Goal: Task Accomplishment & Management: Manage account settings

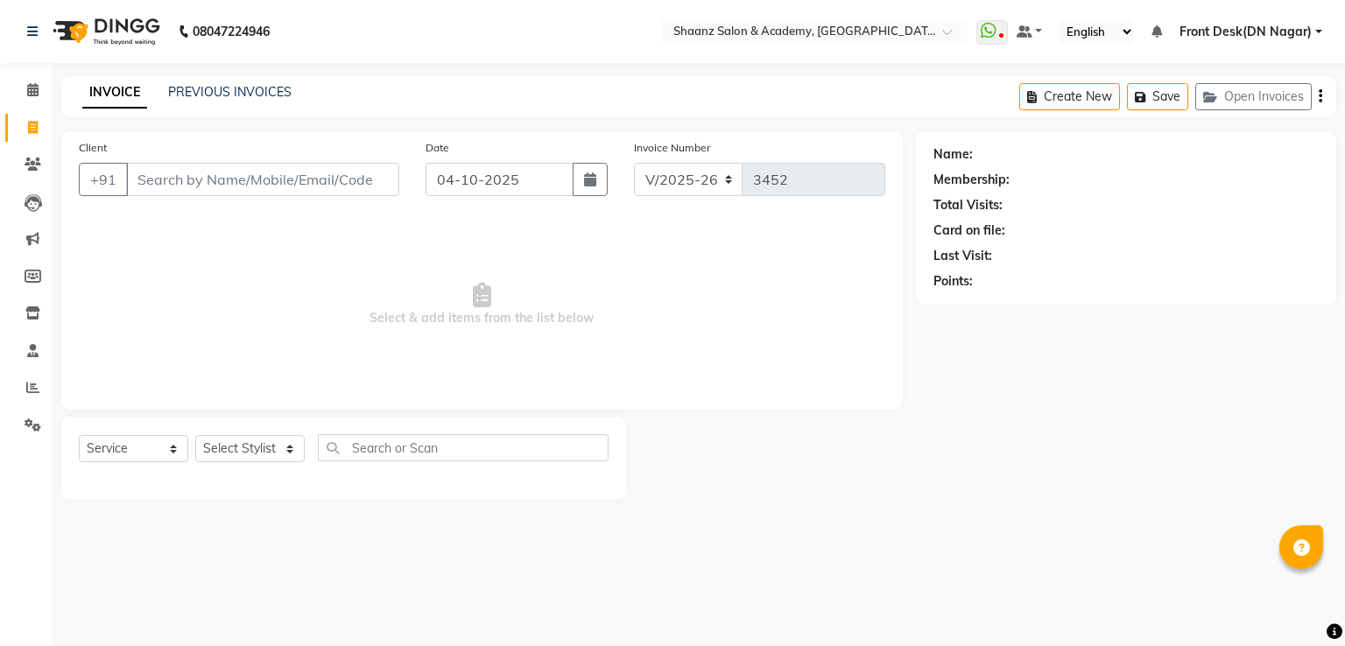
select select "6360"
select select "service"
click at [250, 447] on select "Select Stylist [PERSON_NAME] [PERSON_NAME] dc Front Desk(DN Nagar) mehek MUSKAN…" at bounding box center [249, 448] width 109 height 27
select select "47609"
click at [195, 436] on select "Select Stylist [PERSON_NAME] [PERSON_NAME] dc Front Desk(DN Nagar) mehek MUSKAN…" at bounding box center [249, 448] width 109 height 27
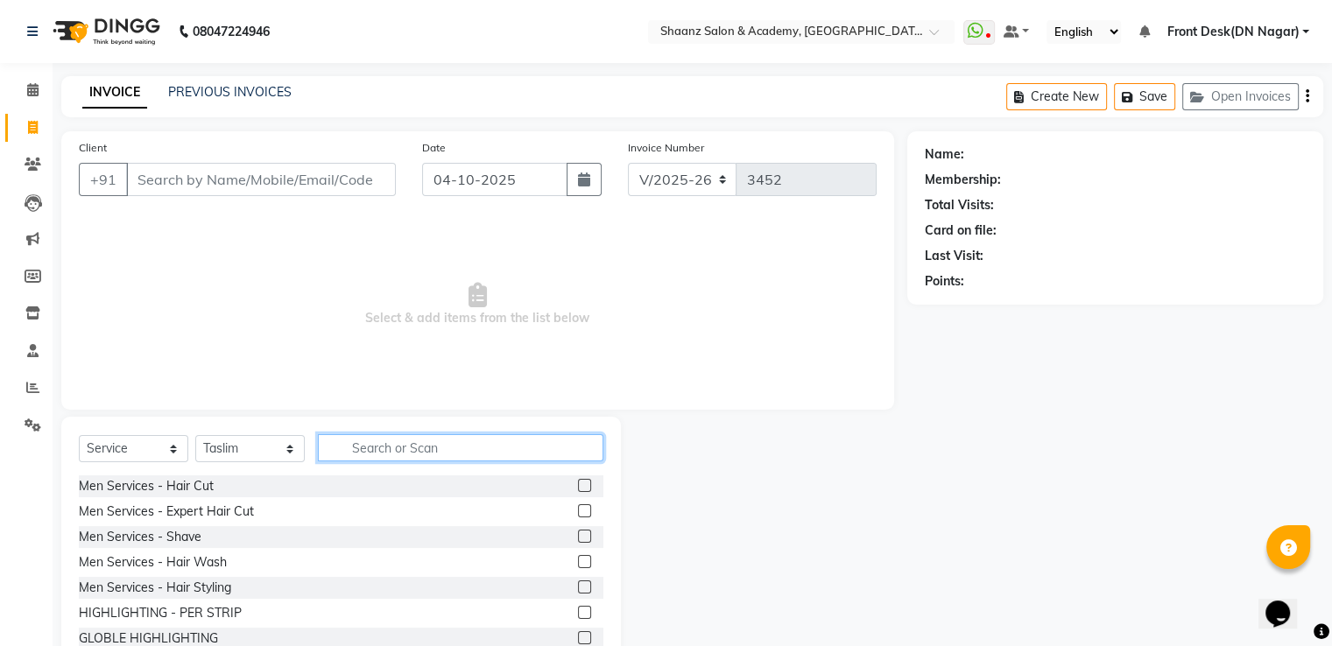
click at [417, 452] on input "text" at bounding box center [460, 447] width 285 height 27
click at [185, 491] on div "Men Services - Hair Cut" at bounding box center [146, 486] width 135 height 18
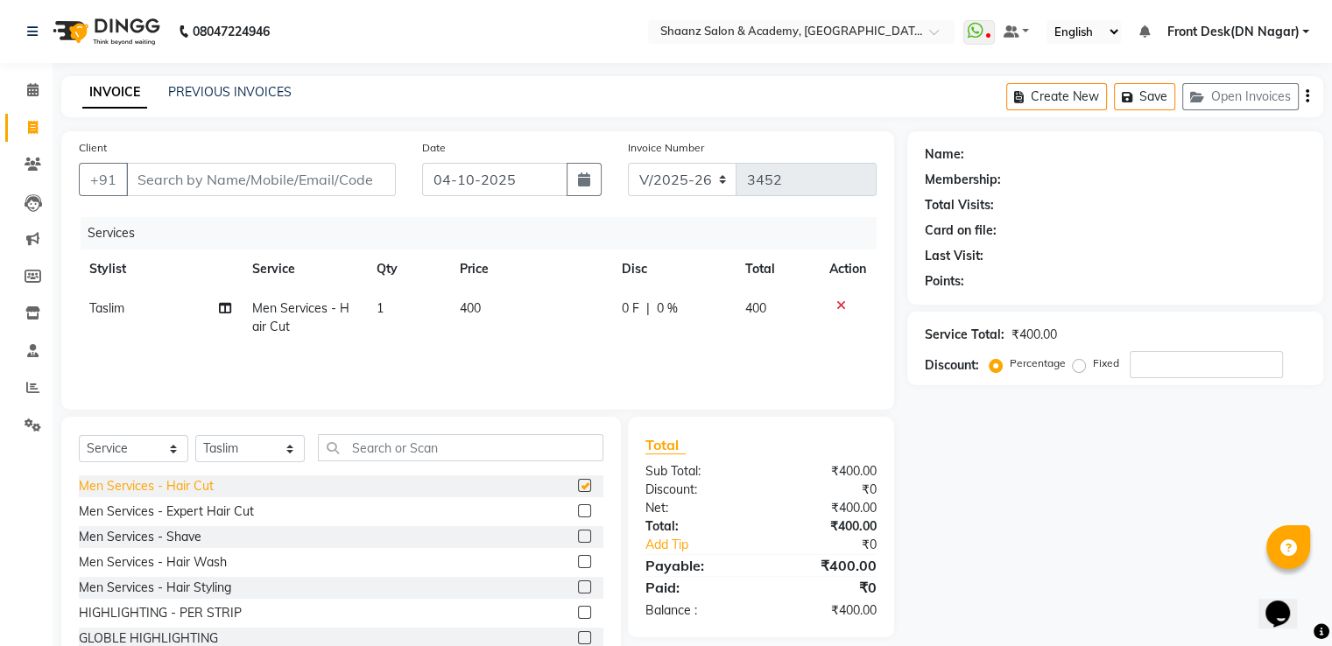
checkbox input "false"
click at [159, 531] on div "Men Services - Shave" at bounding box center [140, 537] width 123 height 18
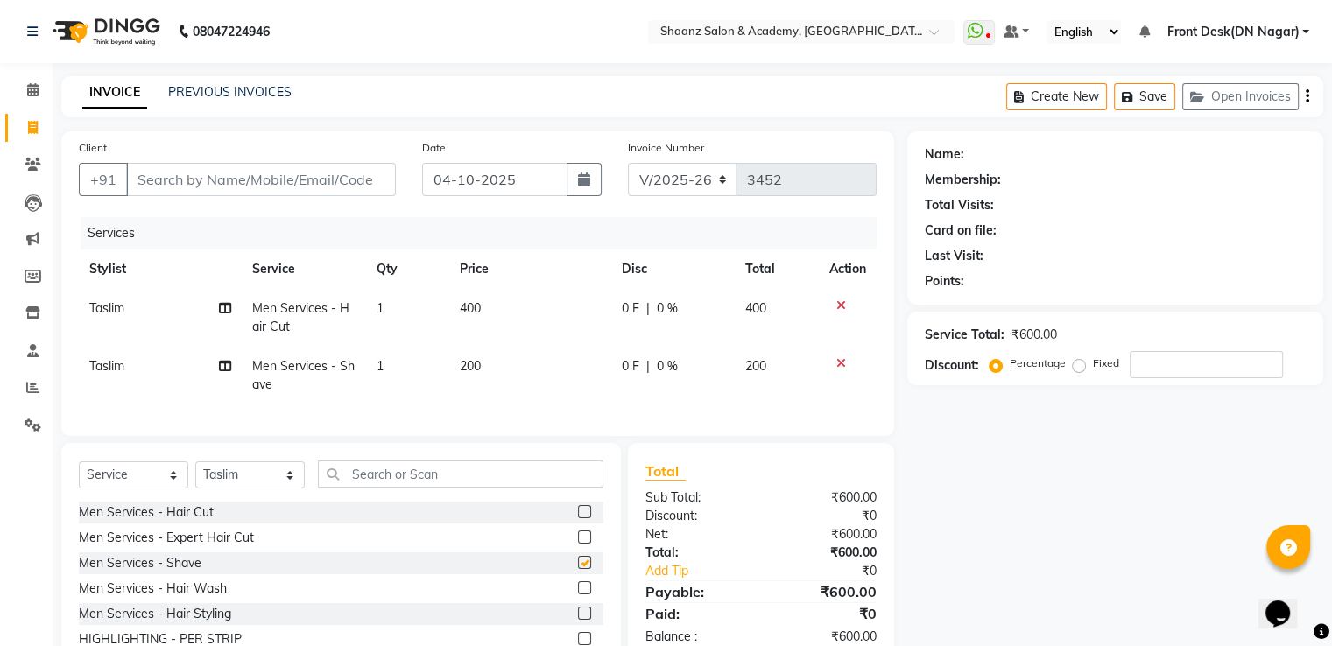
checkbox input "false"
click at [308, 182] on input "Client" at bounding box center [261, 179] width 270 height 33
type input "9"
type input "0"
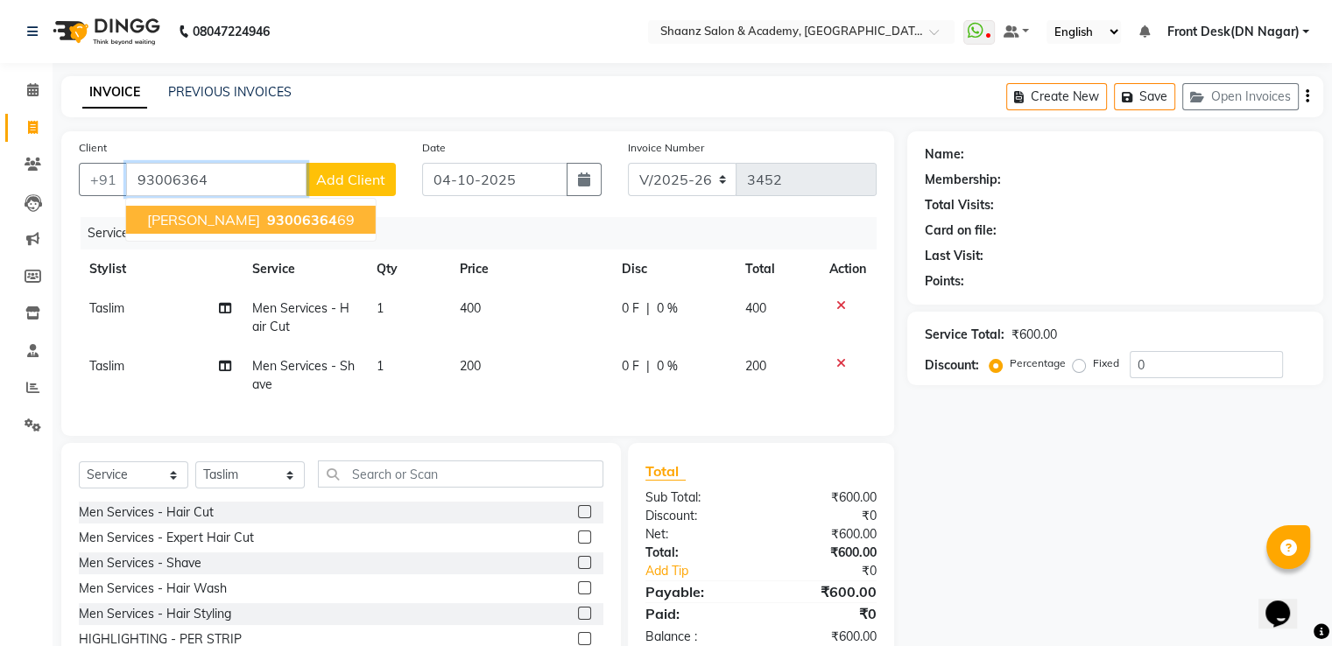
click at [260, 223] on span "PARAS CHATURVEDI" at bounding box center [203, 220] width 113 height 18
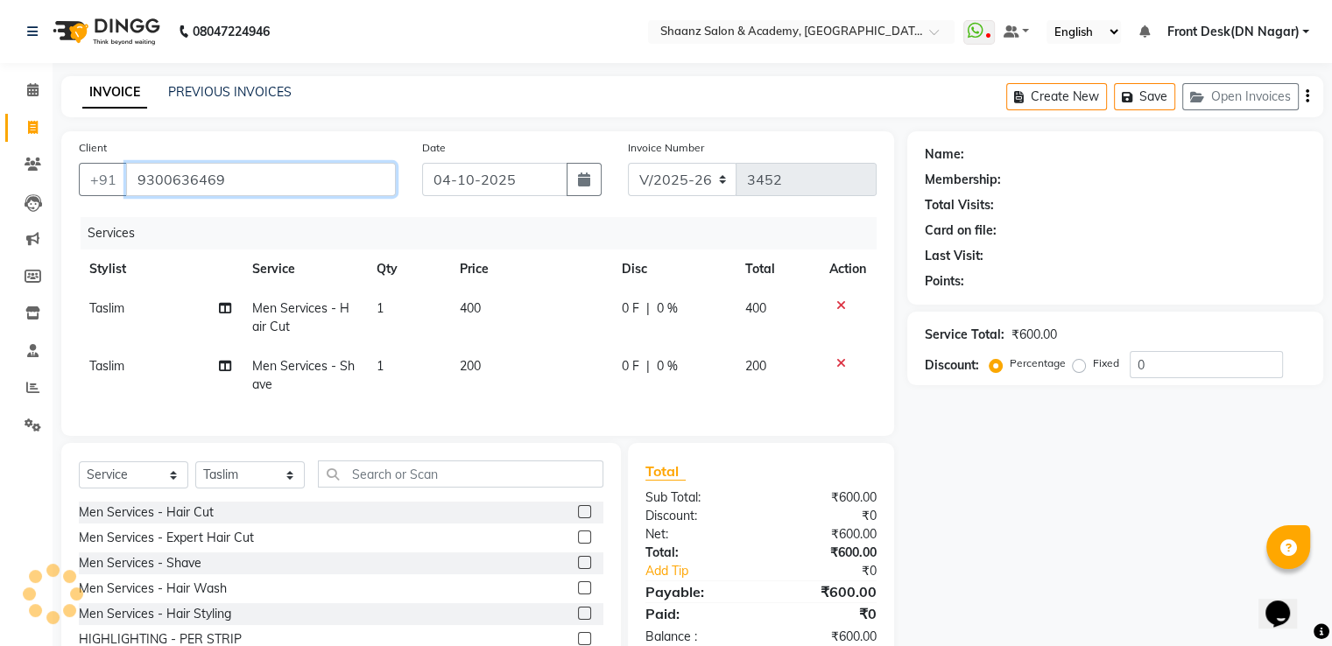
type input "9300636469"
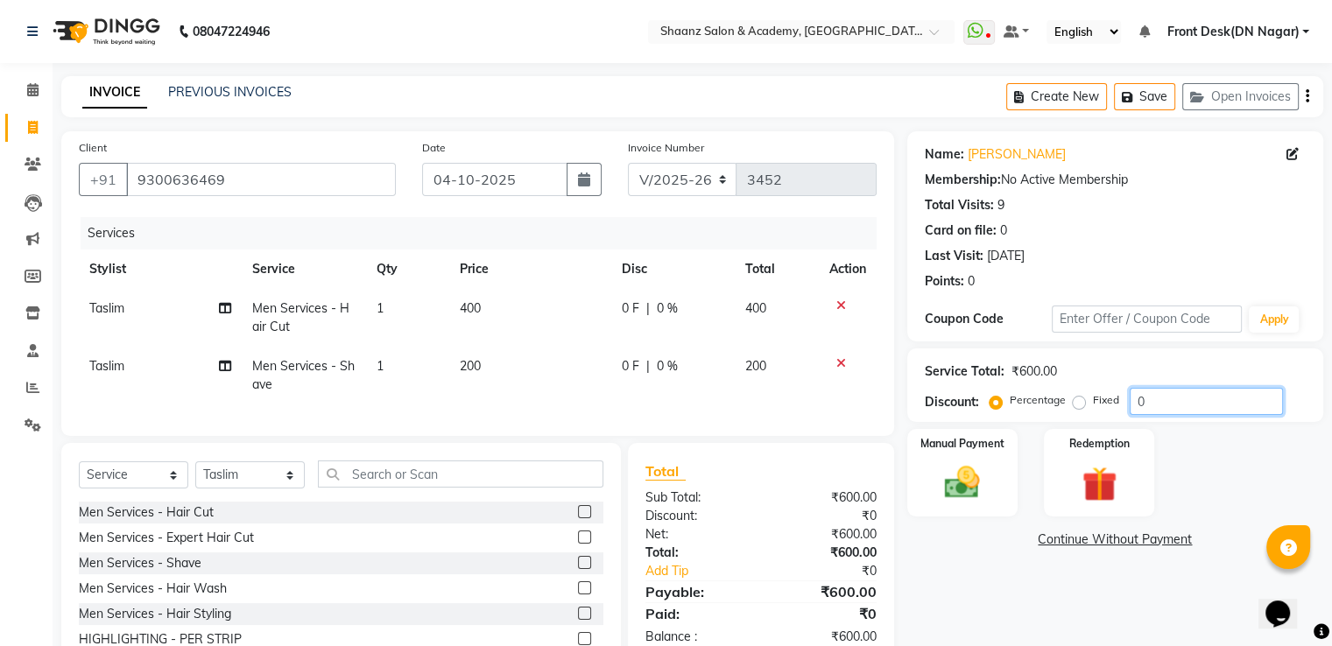
click at [1185, 396] on input "0" at bounding box center [1206, 401] width 153 height 27
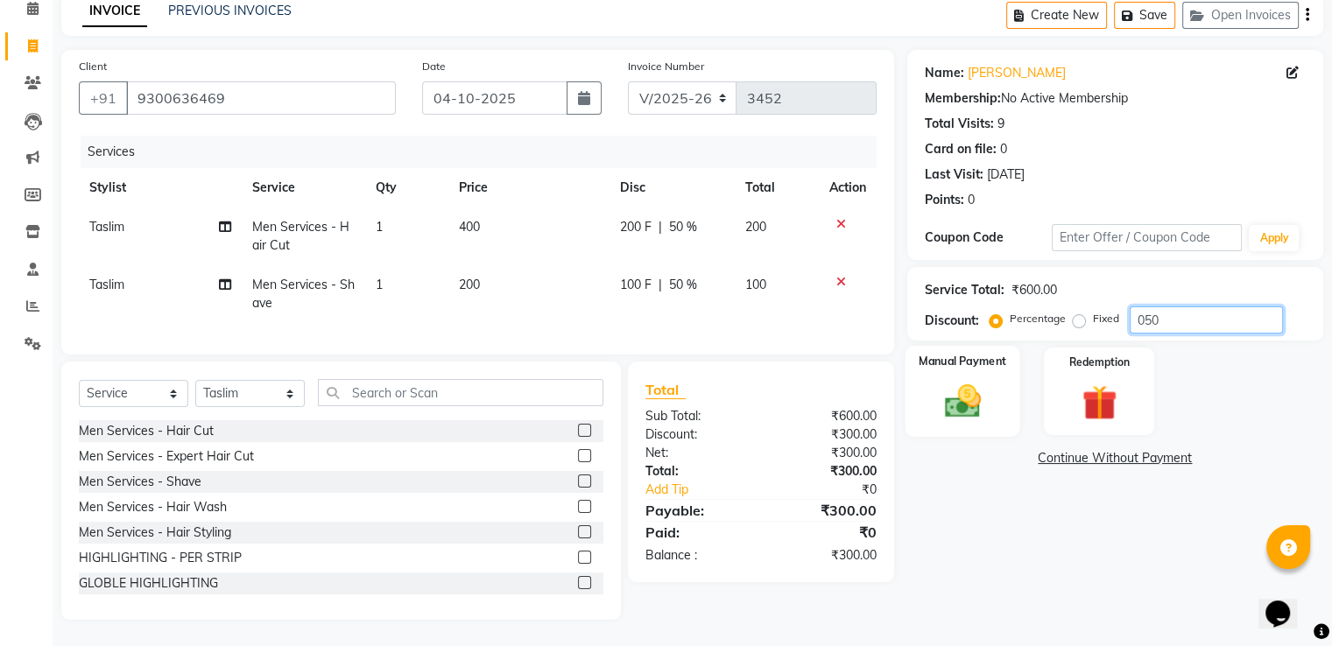
type input "050"
click at [960, 393] on img at bounding box center [961, 402] width 59 height 42
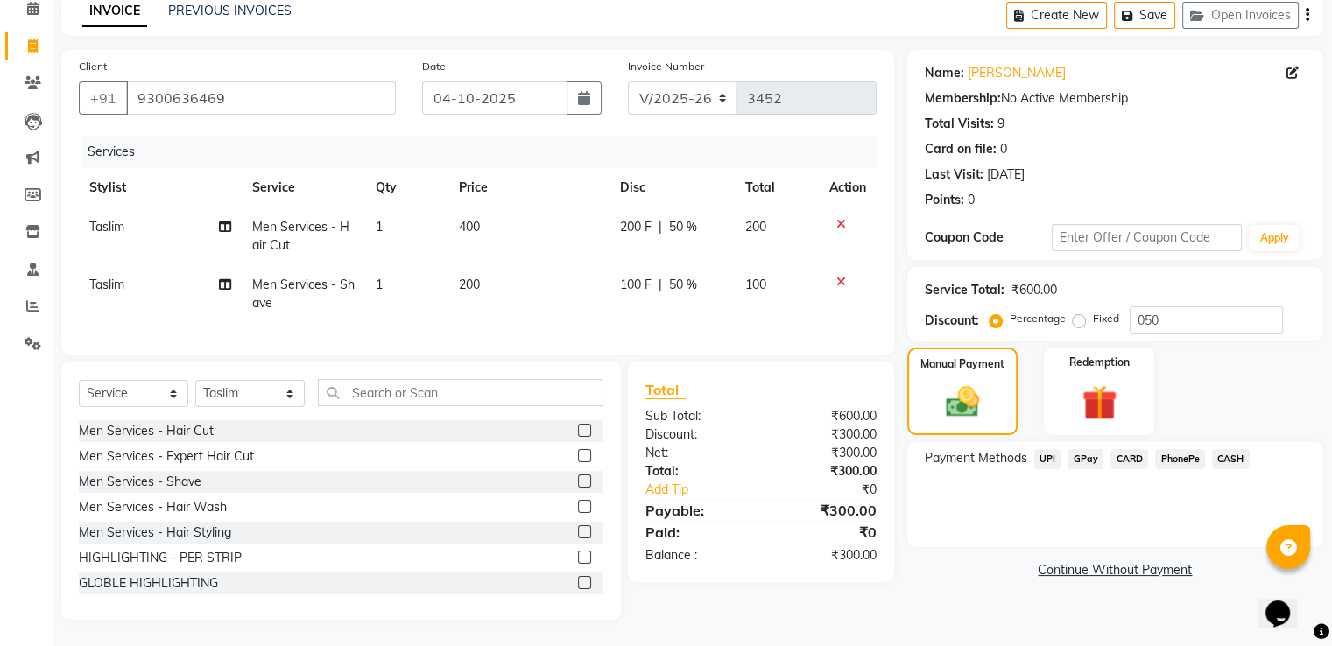
click at [1087, 449] on span "GPay" at bounding box center [1085, 459] width 36 height 20
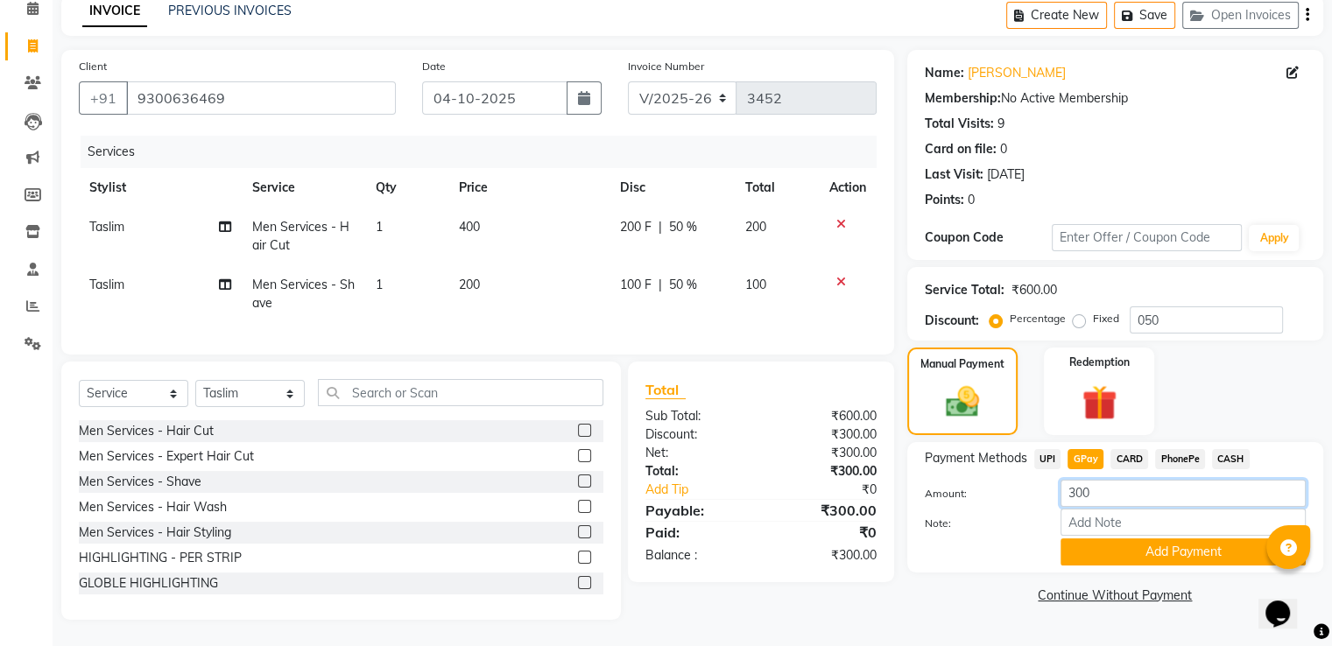
click at [1117, 484] on input "300" at bounding box center [1182, 493] width 245 height 27
type input "3"
type input "100"
click at [1091, 540] on button "Add Payment" at bounding box center [1182, 551] width 245 height 27
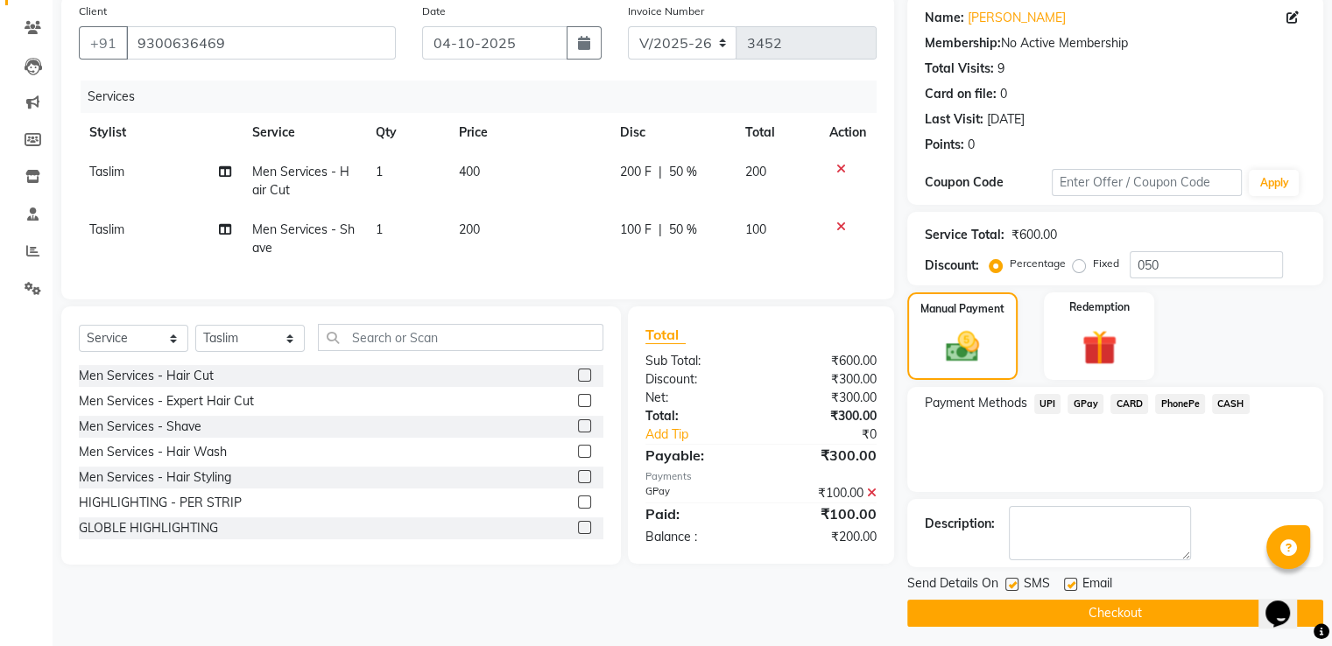
scroll to position [143, 0]
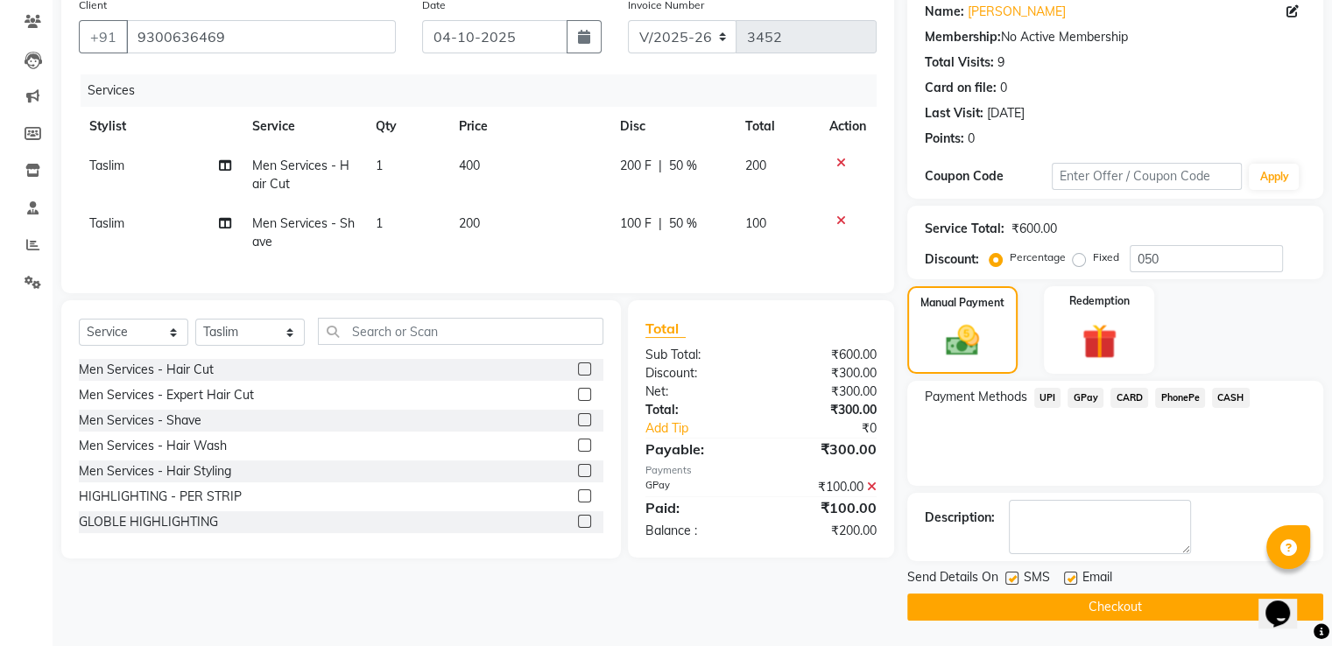
click at [1223, 400] on span "CASH" at bounding box center [1231, 398] width 38 height 20
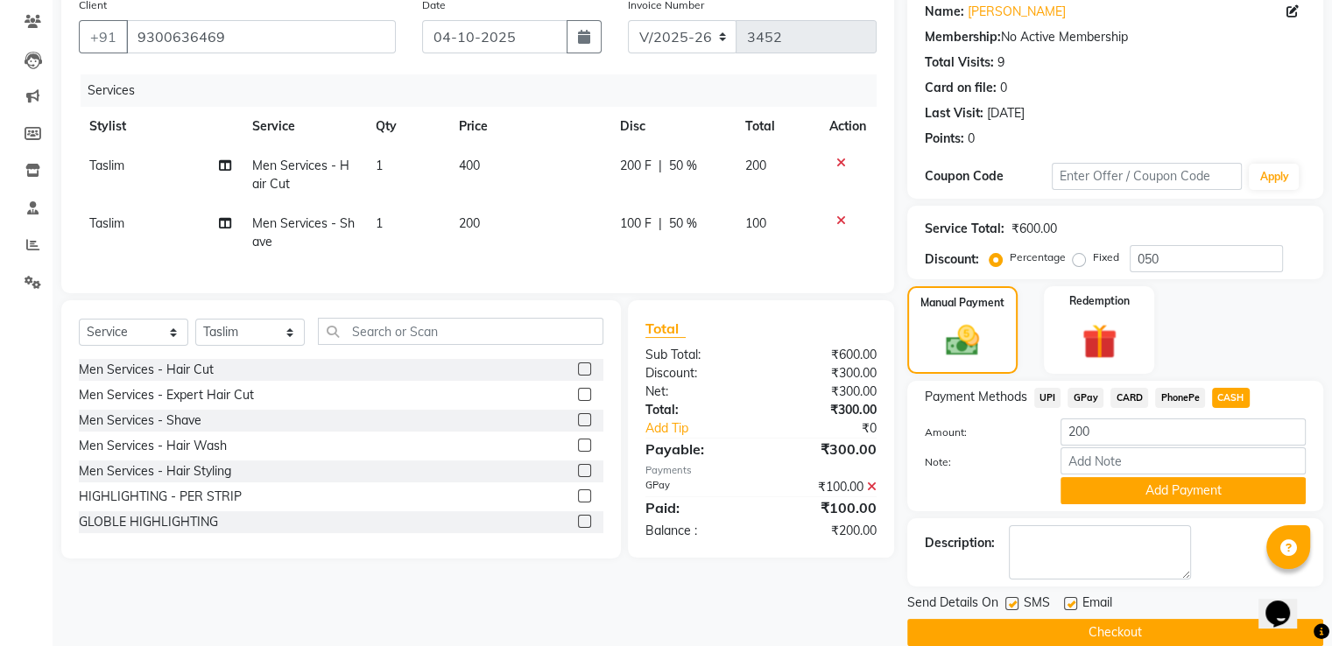
click at [1145, 495] on button "Add Payment" at bounding box center [1182, 490] width 245 height 27
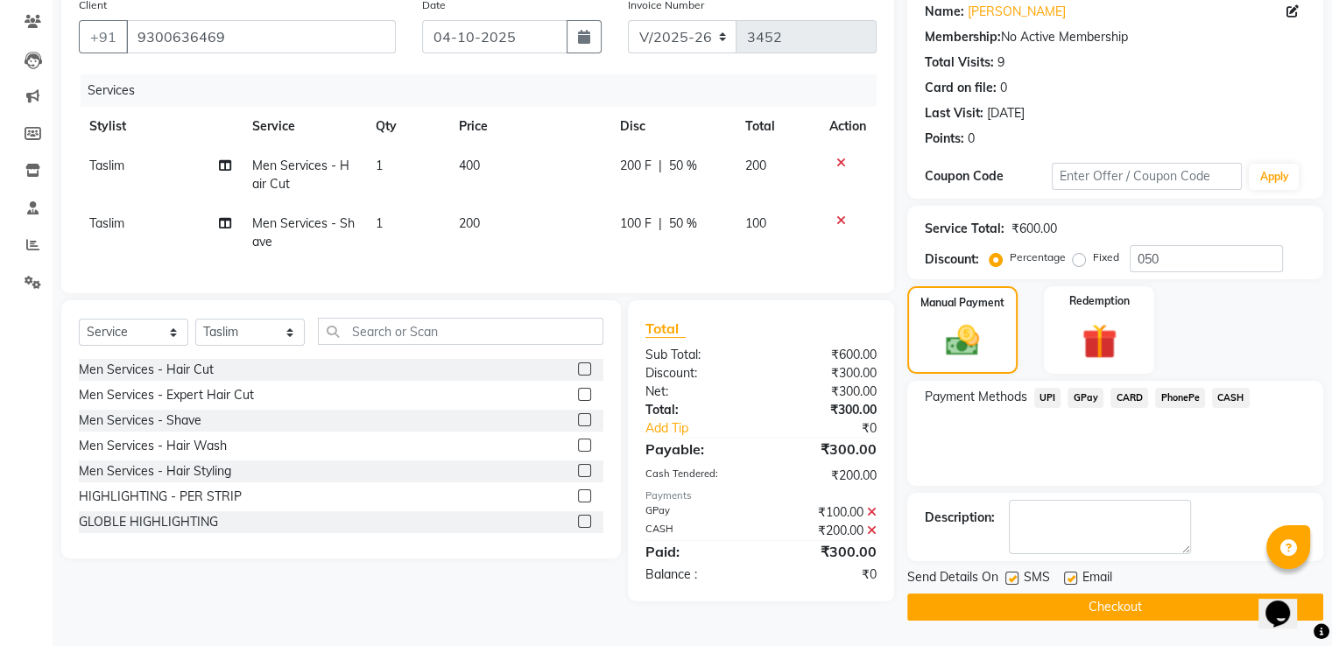
click at [1066, 576] on label at bounding box center [1070, 578] width 13 height 13
click at [1066, 576] on input "checkbox" at bounding box center [1069, 579] width 11 height 11
checkbox input "false"
click at [1011, 581] on label at bounding box center [1011, 578] width 13 height 13
click at [1011, 581] on input "checkbox" at bounding box center [1010, 579] width 11 height 11
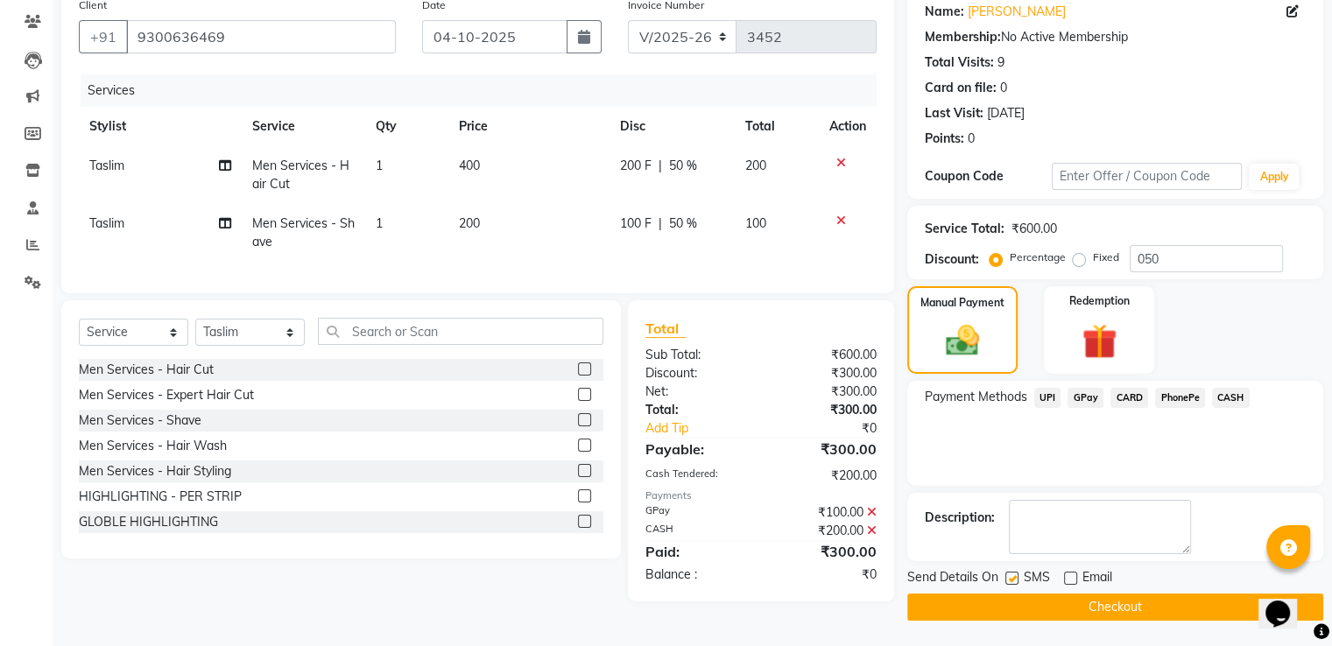
checkbox input "false"
click at [1015, 615] on button "Checkout" at bounding box center [1115, 607] width 416 height 27
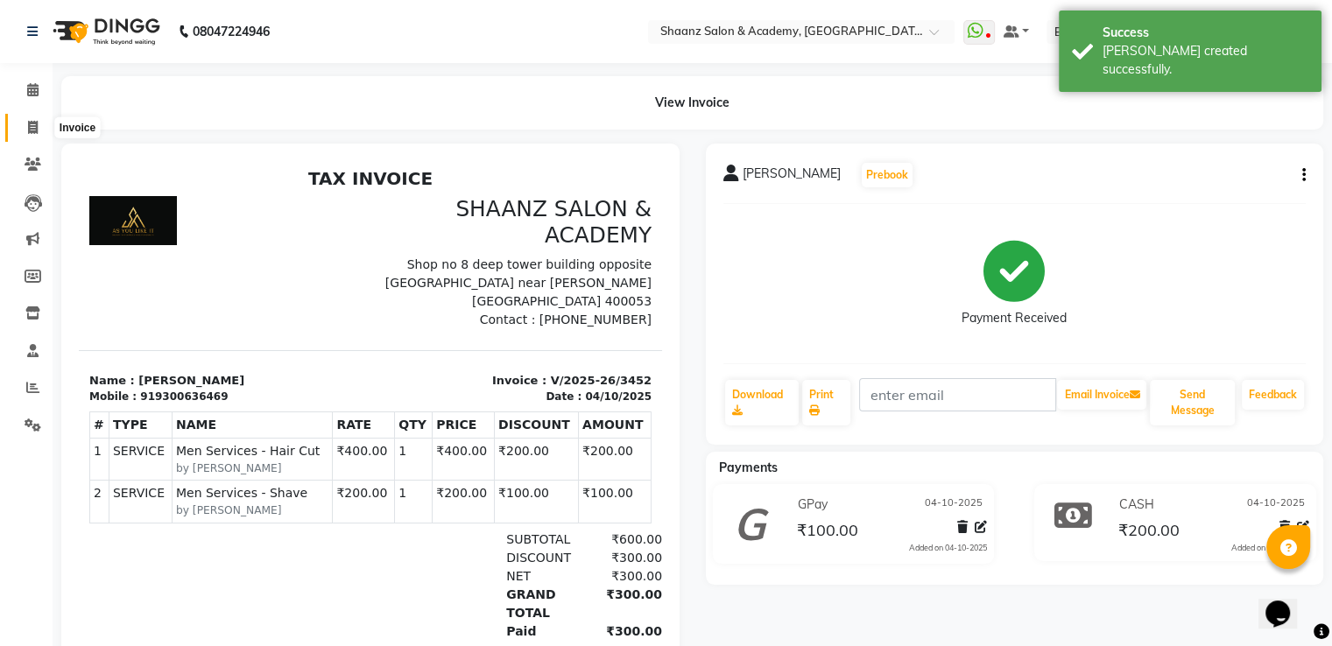
click at [34, 133] on icon at bounding box center [33, 127] width 10 height 13
select select "service"
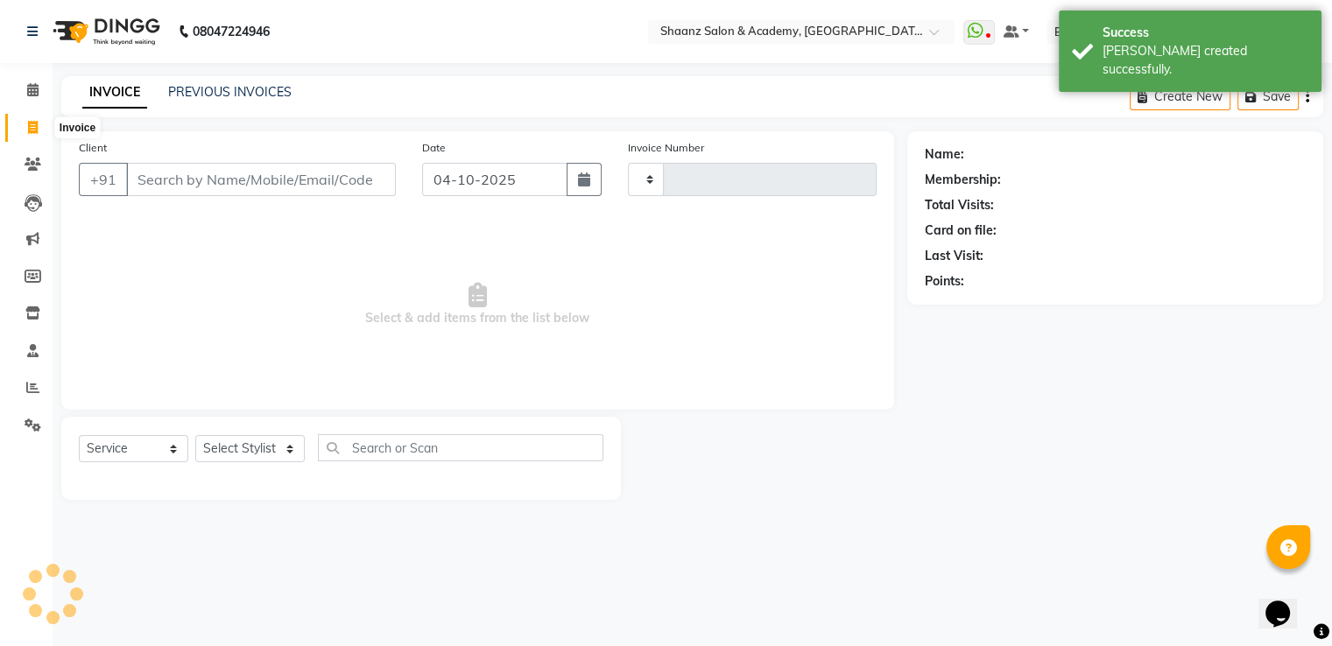
type input "3453"
select select "6360"
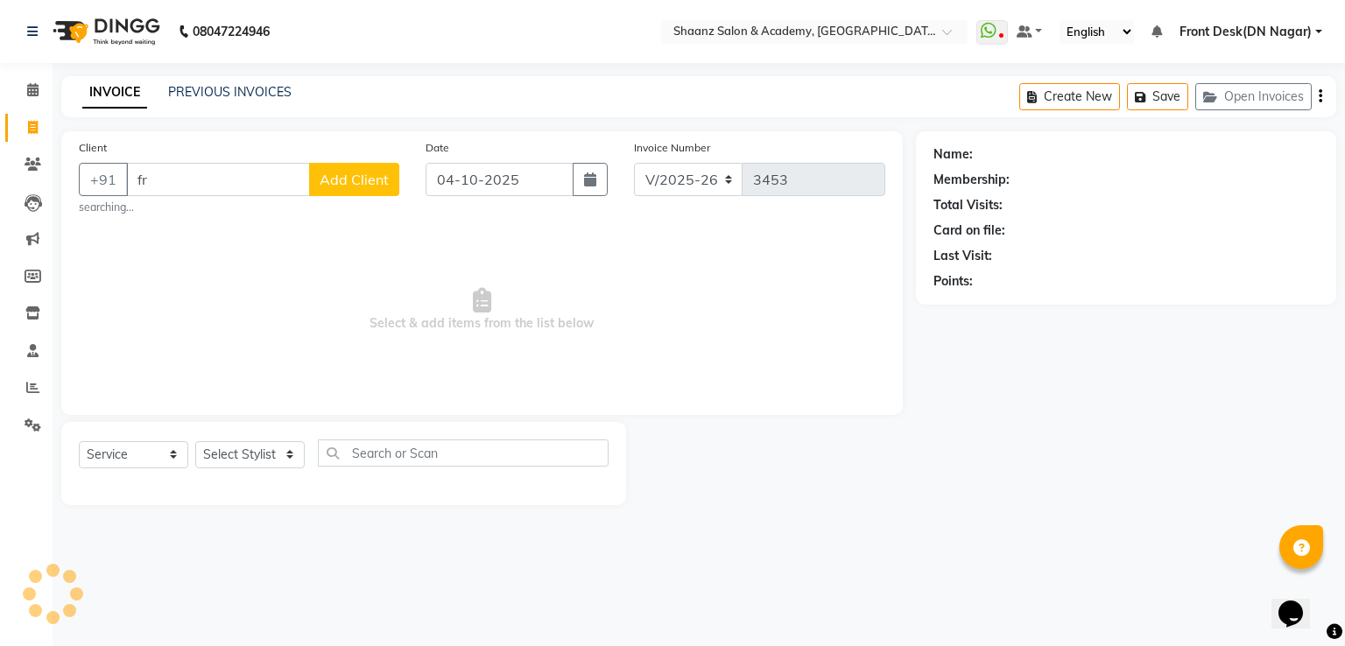
type input "f"
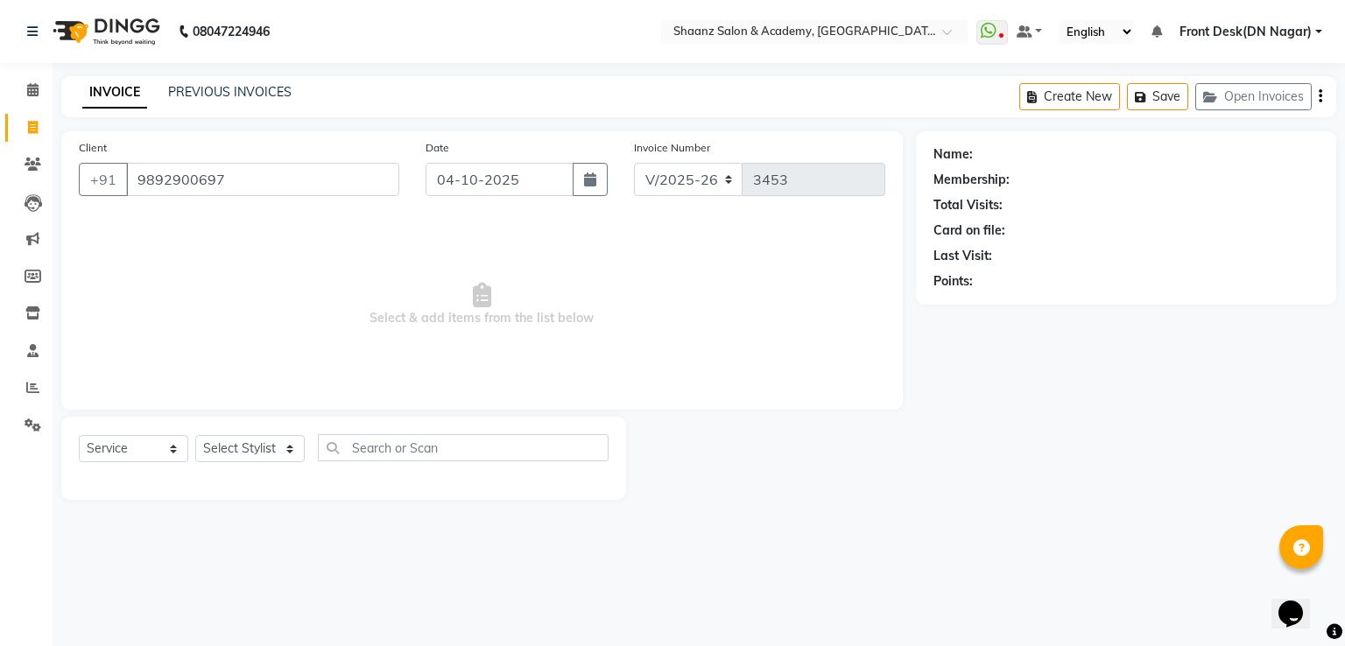
type input "9892900697"
select select "1: Object"
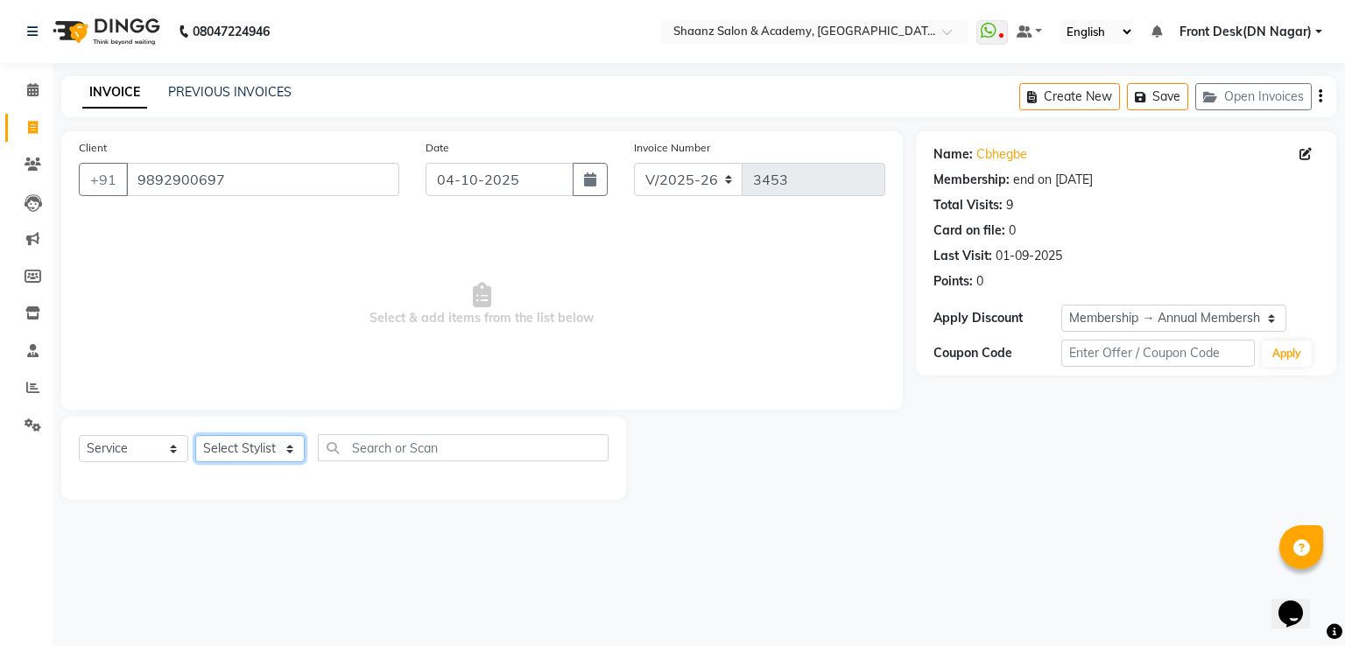
click at [238, 446] on select "Select Stylist Ameer AHMAD ASHISH THAPA dc Front Desk(DN Nagar) mehek MUSKAN ni…" at bounding box center [249, 448] width 109 height 27
select select "88016"
click at [195, 436] on select "Select Stylist Ameer AHMAD ASHISH THAPA dc Front Desk(DN Nagar) mehek MUSKAN ni…" at bounding box center [249, 448] width 109 height 27
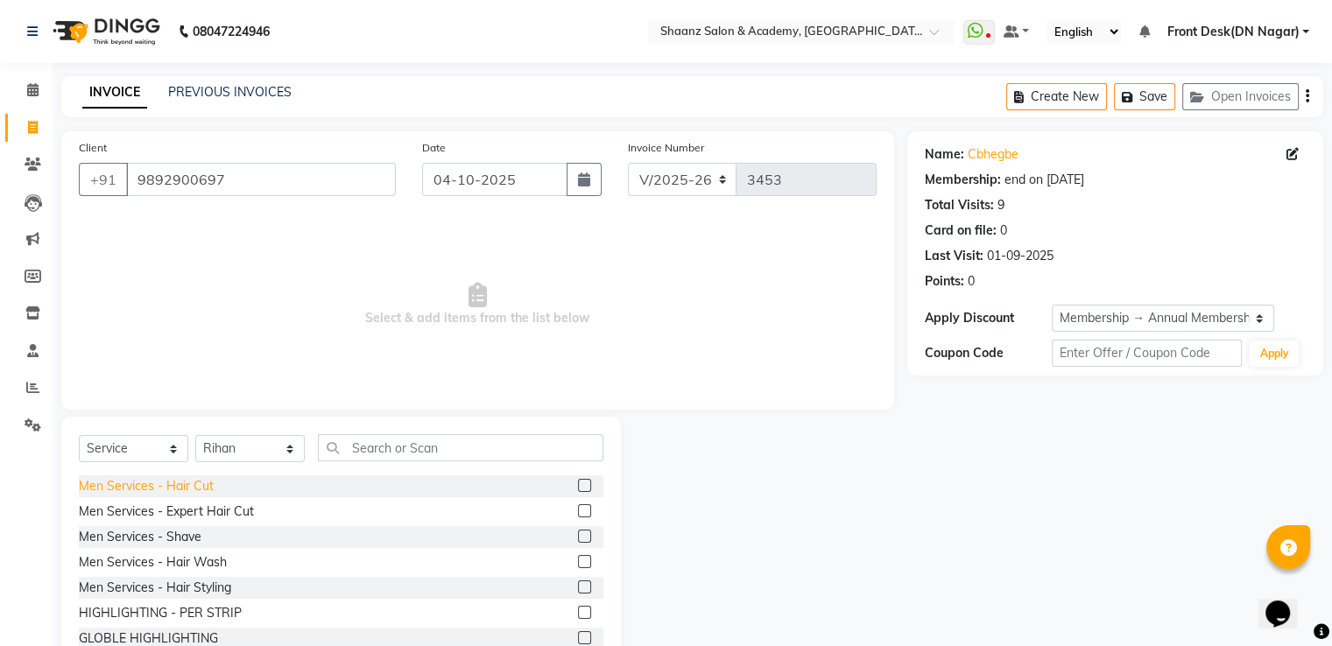
click at [207, 485] on div "Men Services - Hair Cut" at bounding box center [146, 486] width 135 height 18
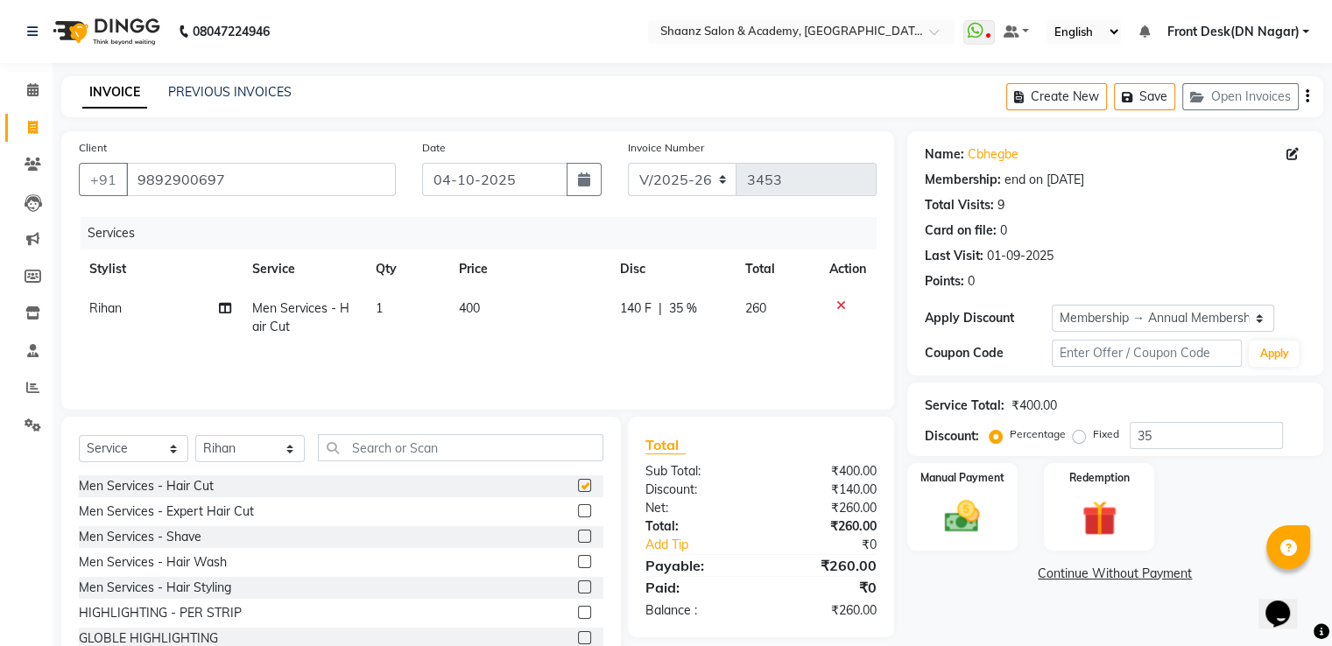
checkbox input "false"
click at [1165, 441] on input "35" at bounding box center [1206, 435] width 153 height 27
type input "3"
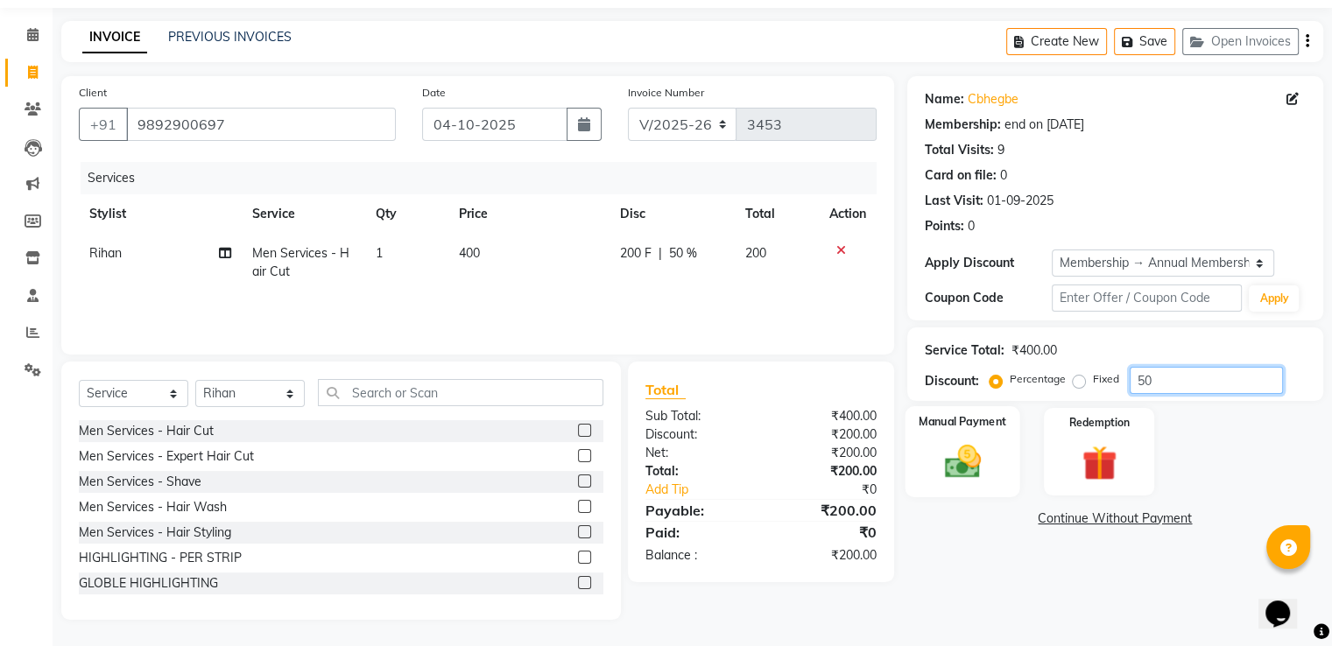
type input "50"
drag, startPoint x: 970, startPoint y: 460, endPoint x: 1008, endPoint y: 460, distance: 37.7
click at [970, 459] on img at bounding box center [961, 462] width 59 height 42
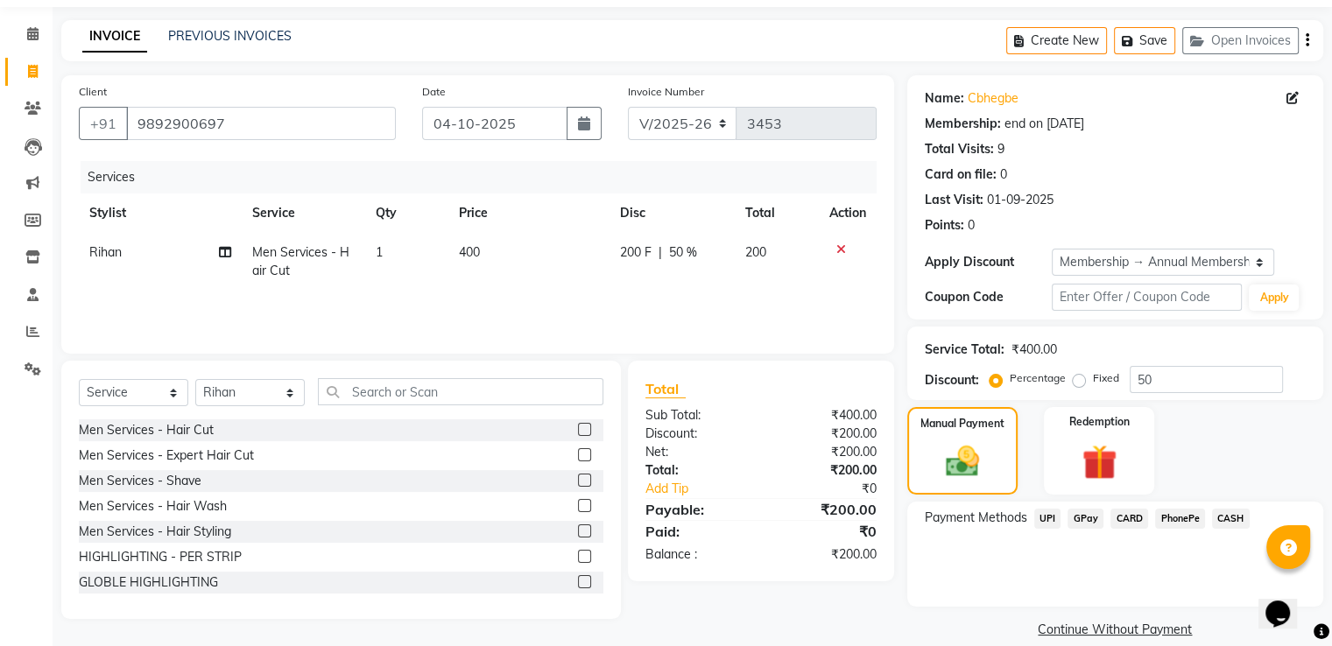
scroll to position [78, 0]
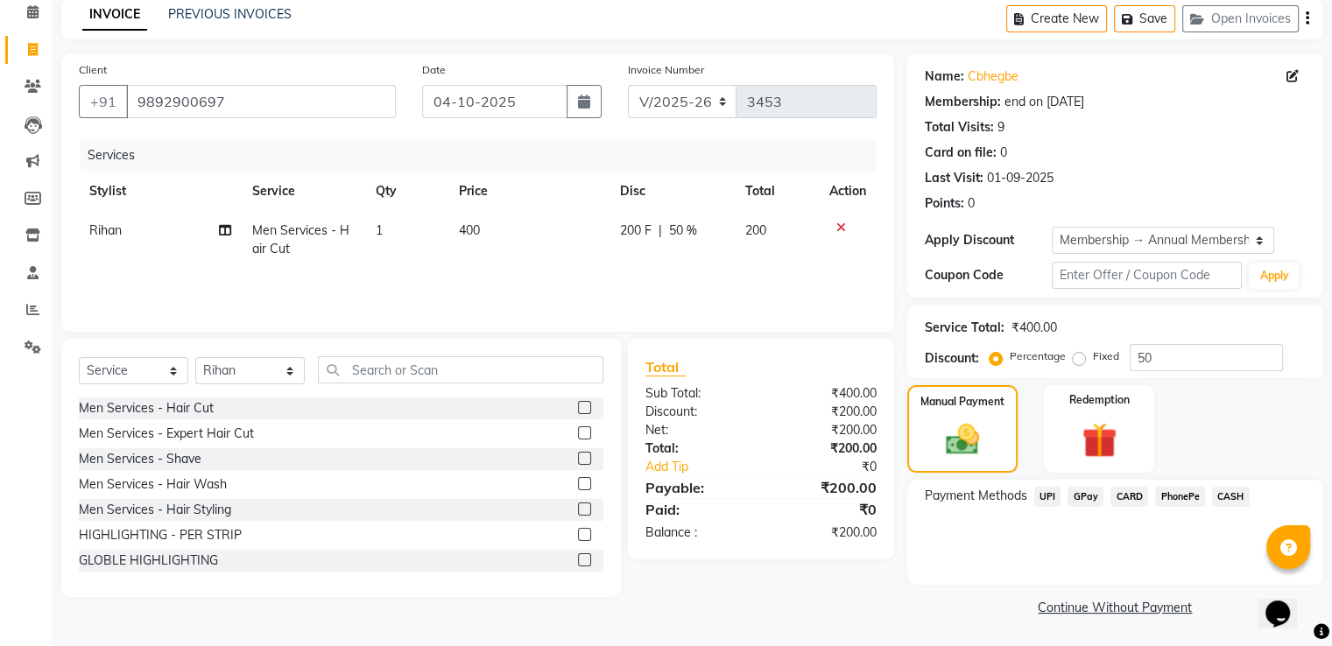
click at [1093, 502] on span "GPay" at bounding box center [1085, 497] width 36 height 20
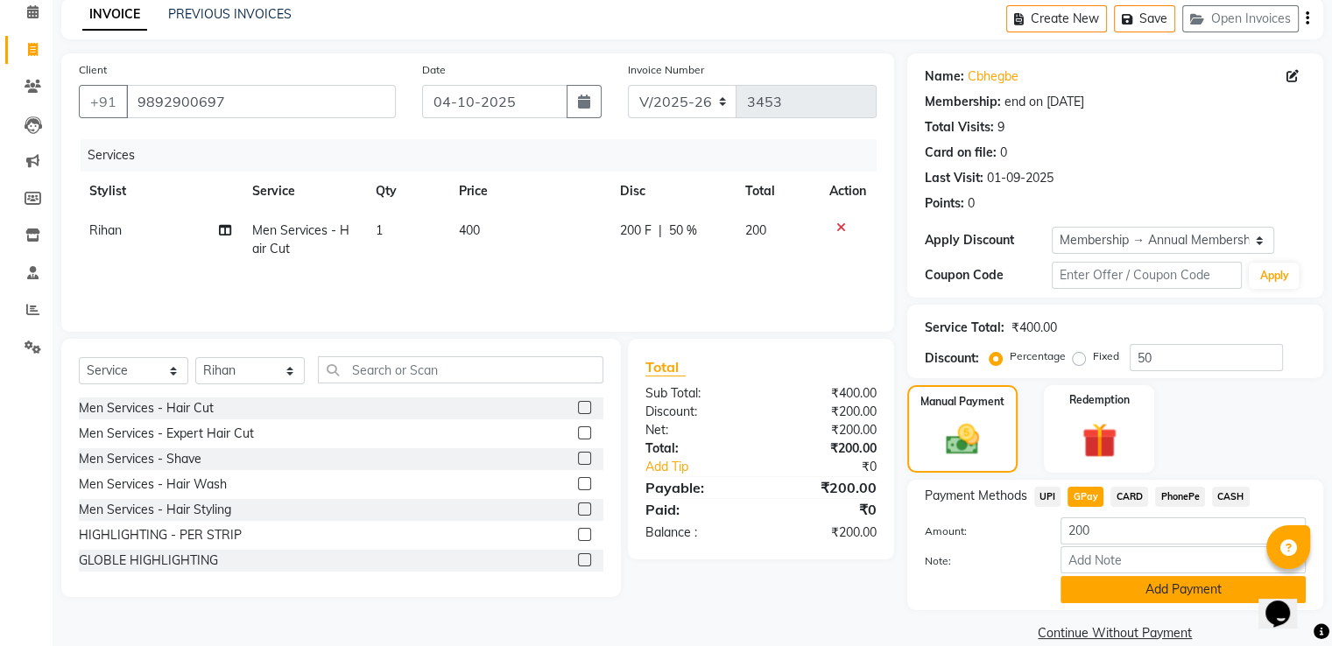
scroll to position [105, 0]
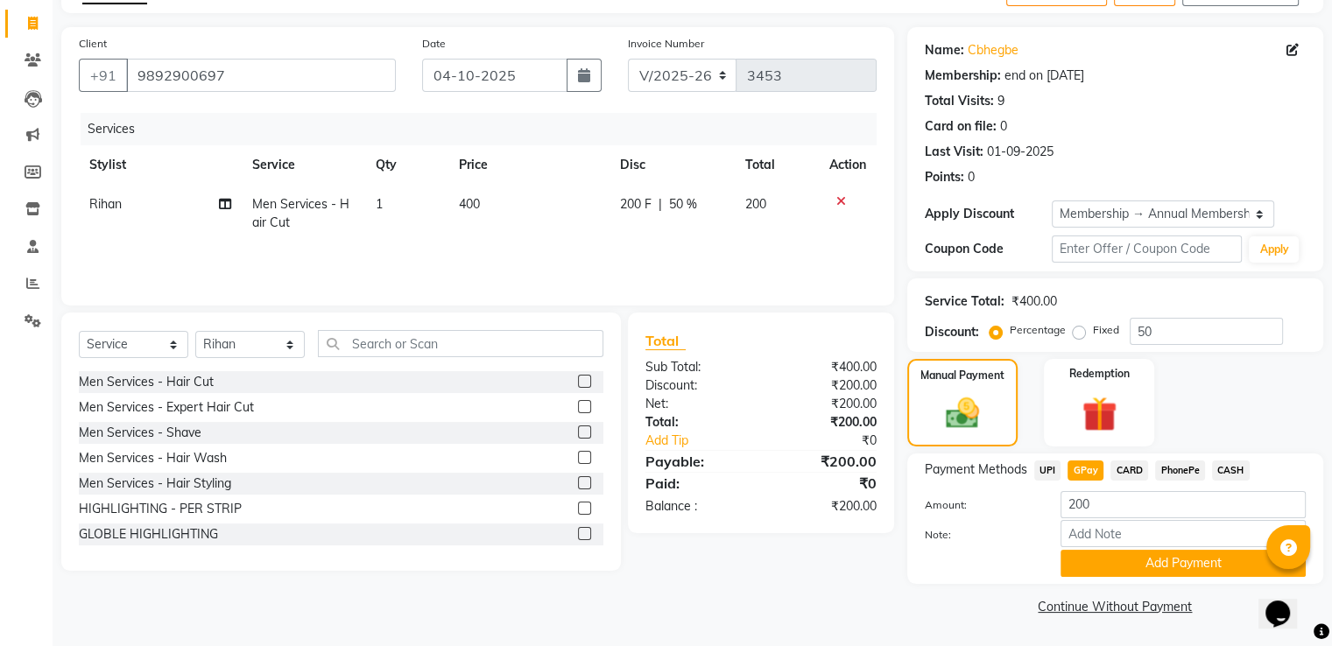
click at [1222, 468] on span "CASH" at bounding box center [1231, 471] width 38 height 20
click at [1126, 559] on button "Add Payment" at bounding box center [1182, 563] width 245 height 27
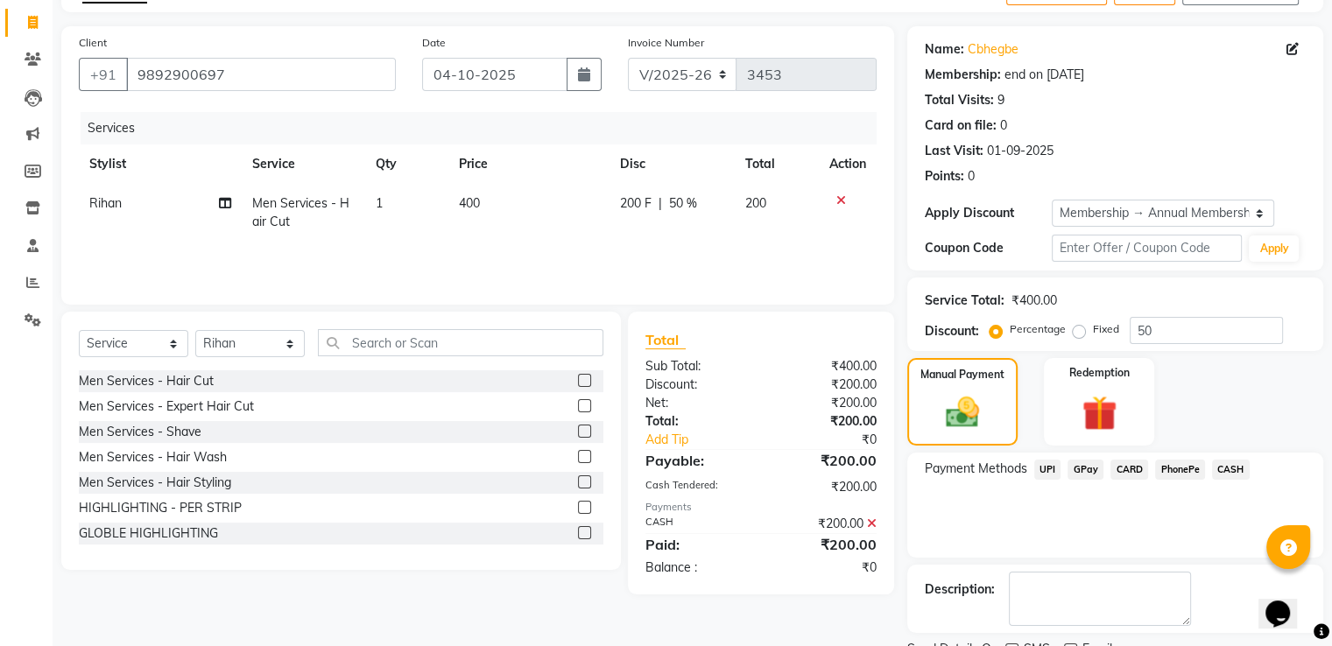
scroll to position [176, 0]
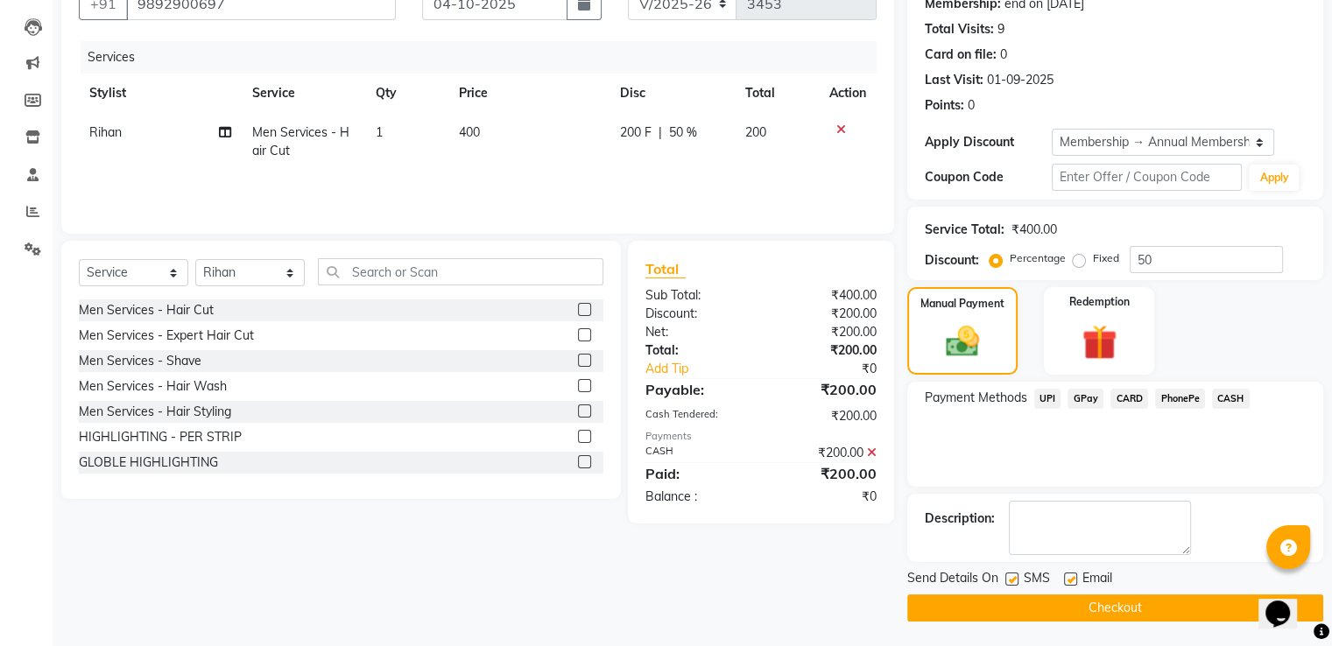
click at [1066, 584] on div at bounding box center [1069, 582] width 11 height 18
click at [1018, 575] on div "SMS" at bounding box center [1034, 580] width 59 height 22
click at [1005, 573] on label at bounding box center [1011, 579] width 13 height 13
click at [1005, 574] on input "checkbox" at bounding box center [1010, 579] width 11 height 11
checkbox input "false"
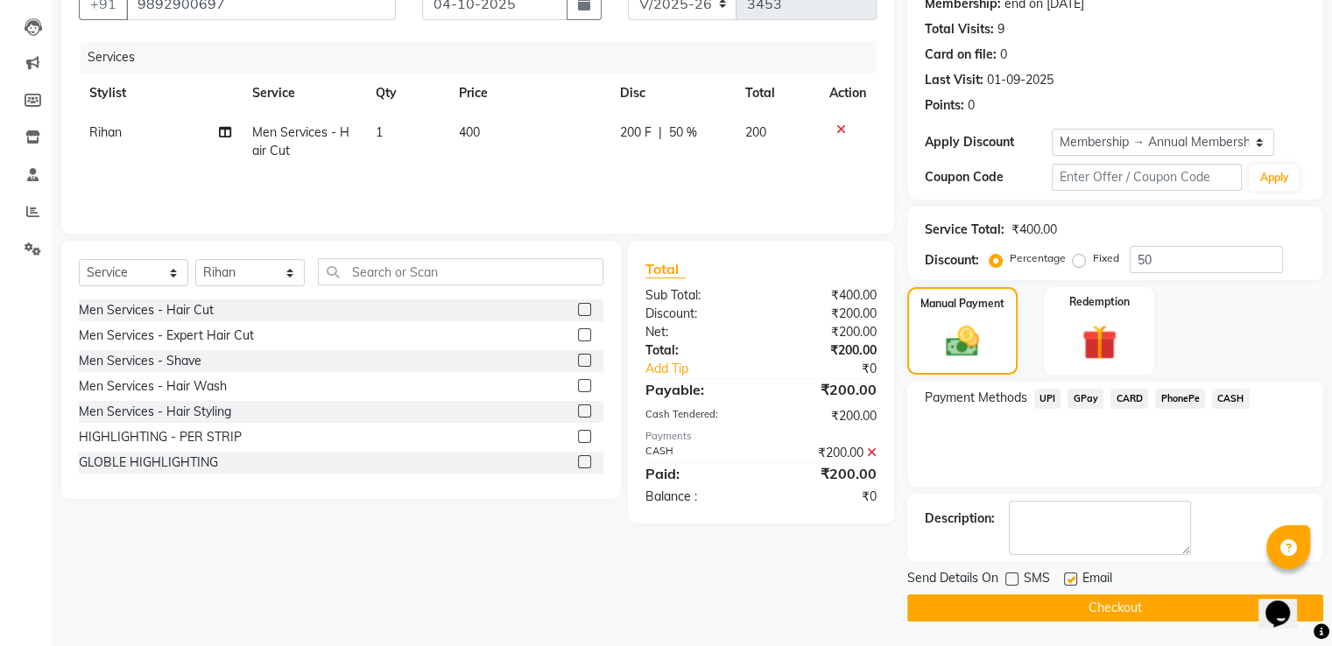
click at [1005, 615] on button "Checkout" at bounding box center [1115, 608] width 416 height 27
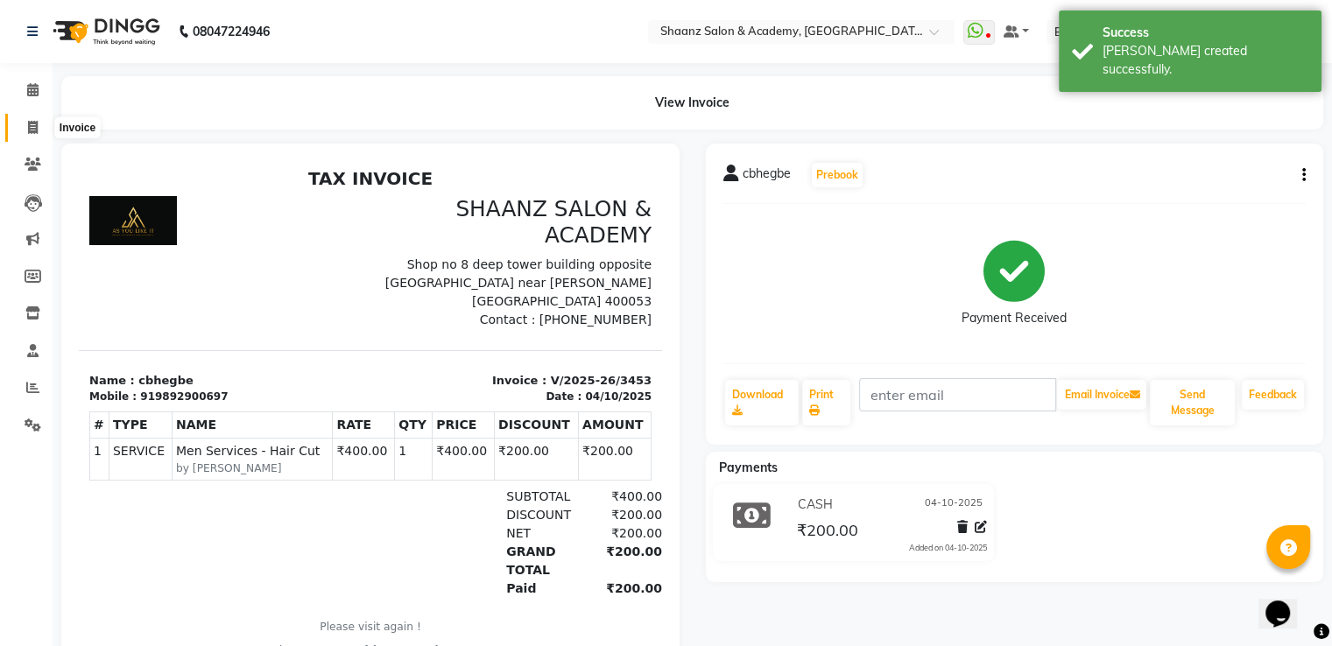
click at [28, 130] on icon at bounding box center [33, 127] width 10 height 13
select select "service"
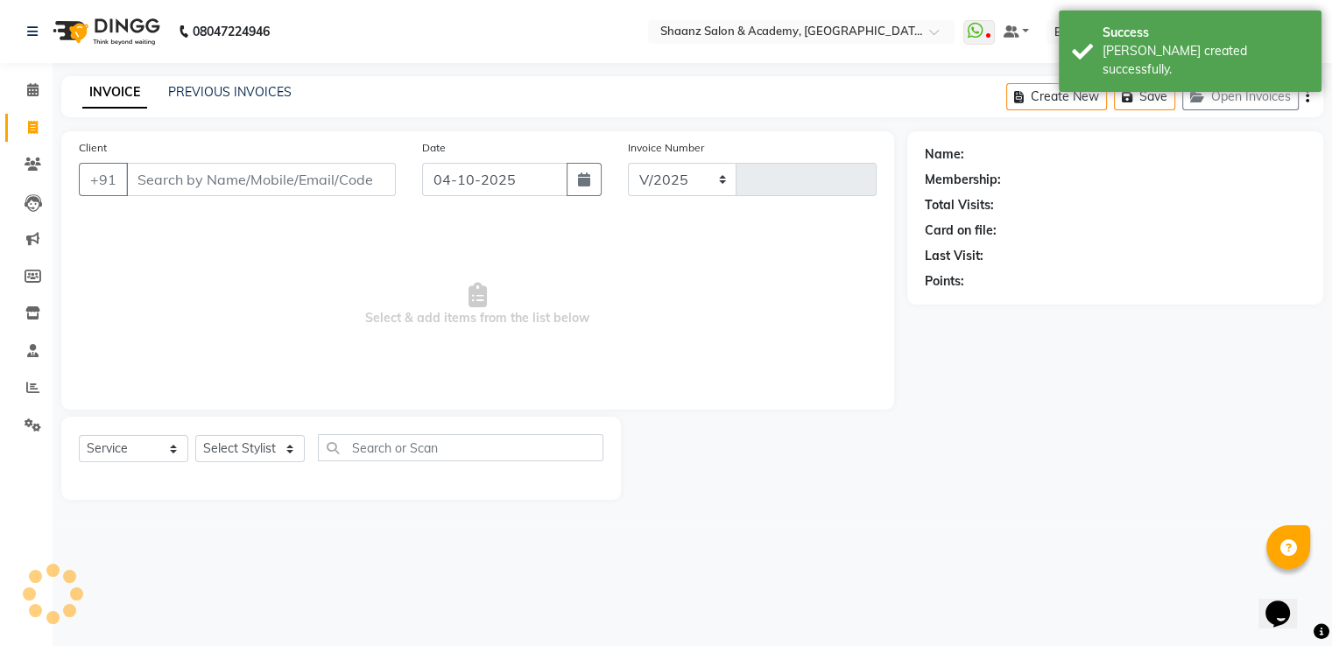
select select "6360"
type input "3454"
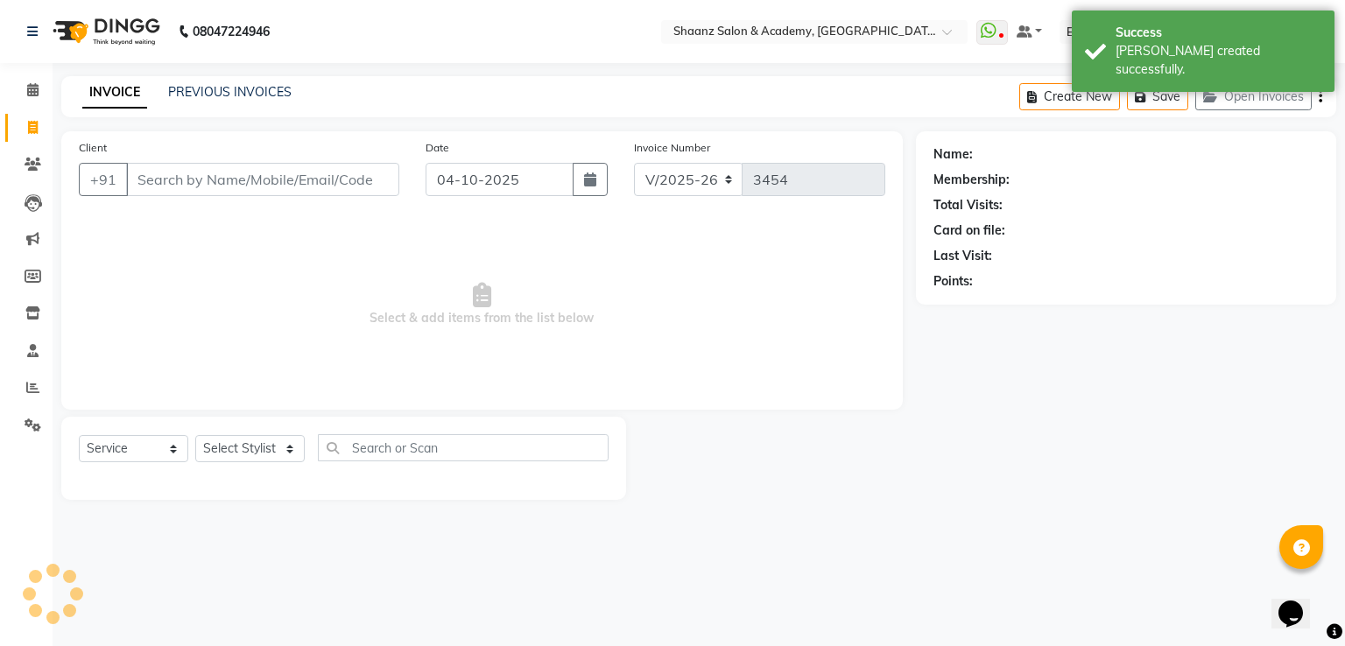
click at [278, 182] on input "Client" at bounding box center [262, 179] width 273 height 33
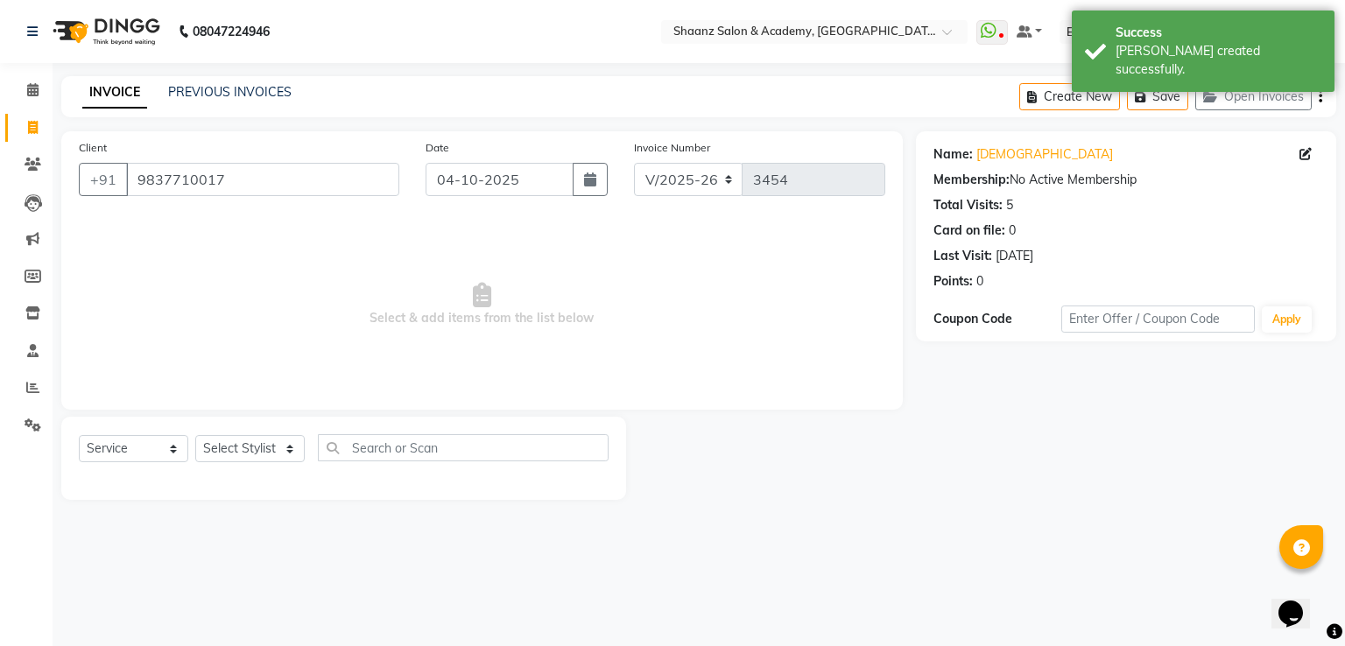
click at [263, 206] on div "Client +91 9837710017" at bounding box center [239, 174] width 347 height 72
click at [264, 190] on input "9837710017" at bounding box center [262, 179] width 273 height 33
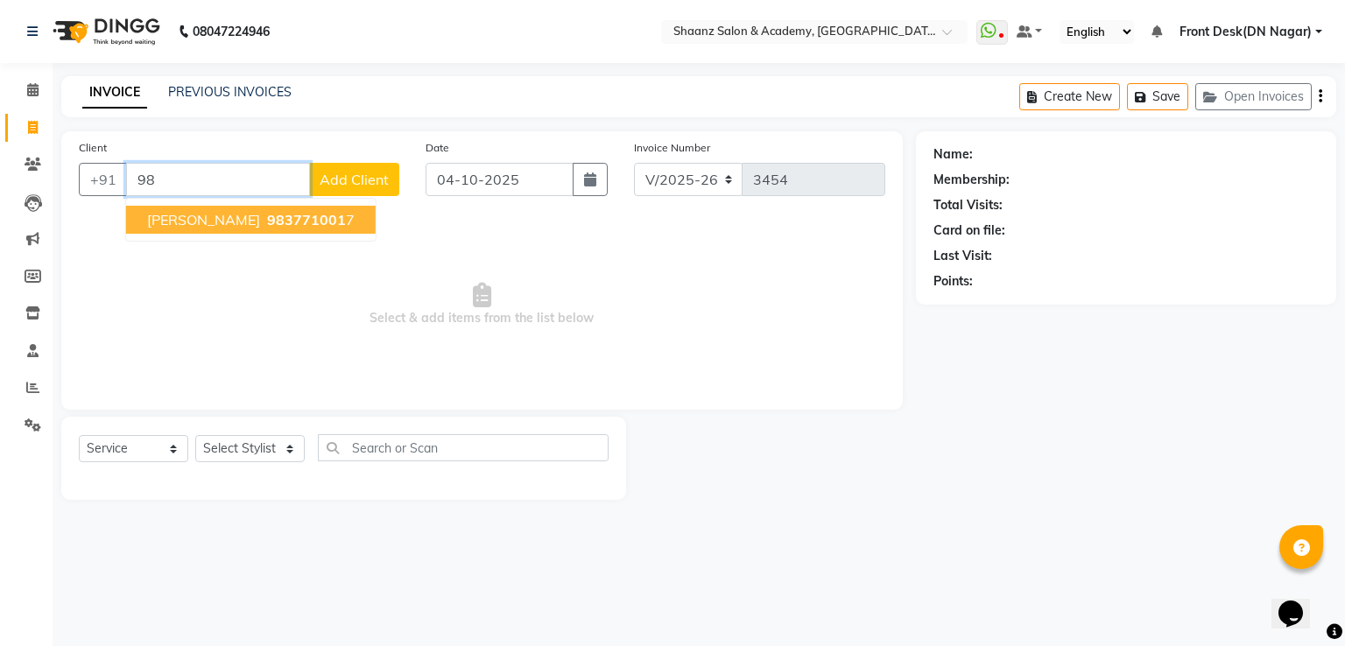
type input "9"
type input "9837363363"
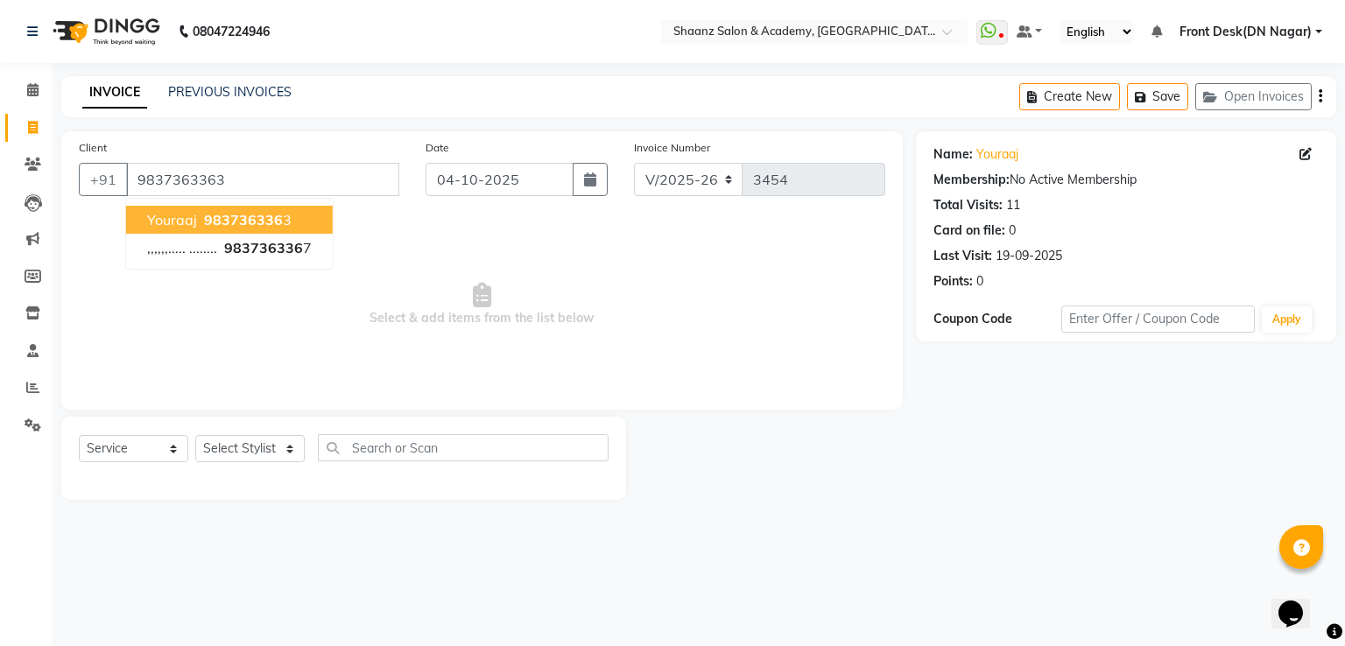
click at [249, 216] on span "983736336" at bounding box center [243, 220] width 79 height 18
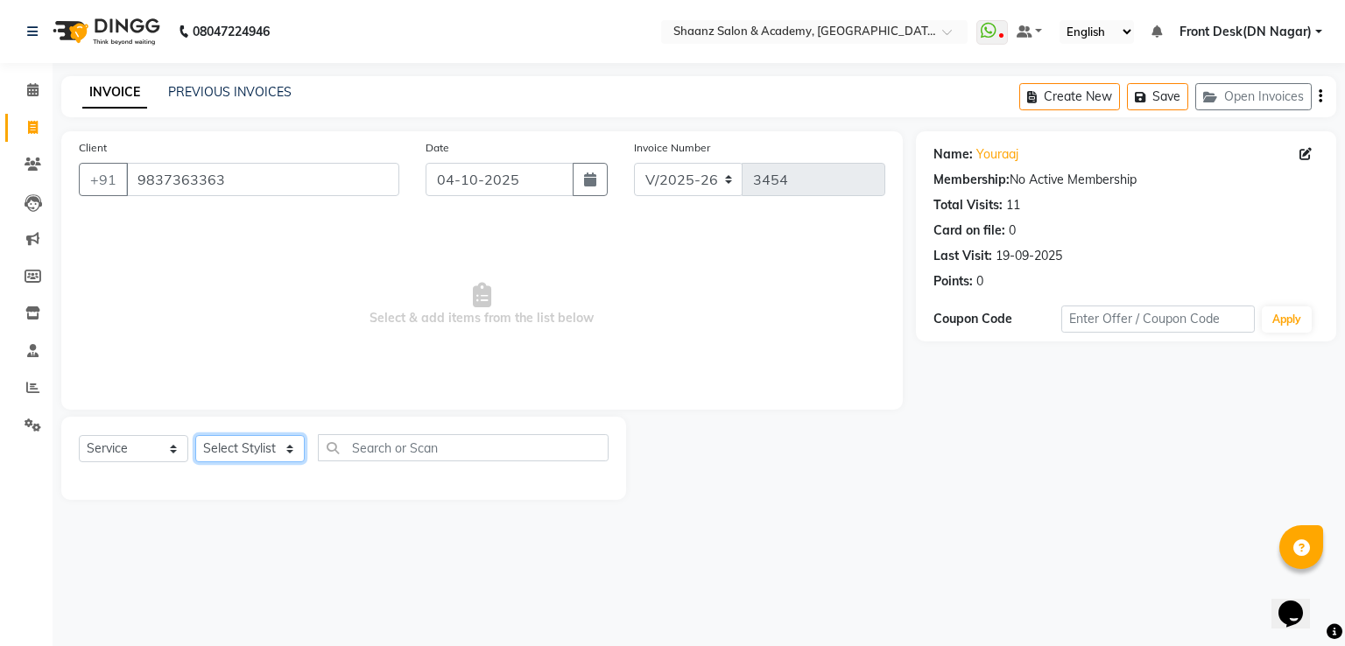
click at [225, 449] on select "Select Stylist Ameer AHMAD ASHISH THAPA dc Front Desk(DN Nagar) mehek MUSKAN ni…" at bounding box center [249, 448] width 109 height 27
select select "47609"
click at [195, 436] on select "Select Stylist Ameer AHMAD ASHISH THAPA dc Front Desk(DN Nagar) mehek MUSKAN ni…" at bounding box center [249, 448] width 109 height 27
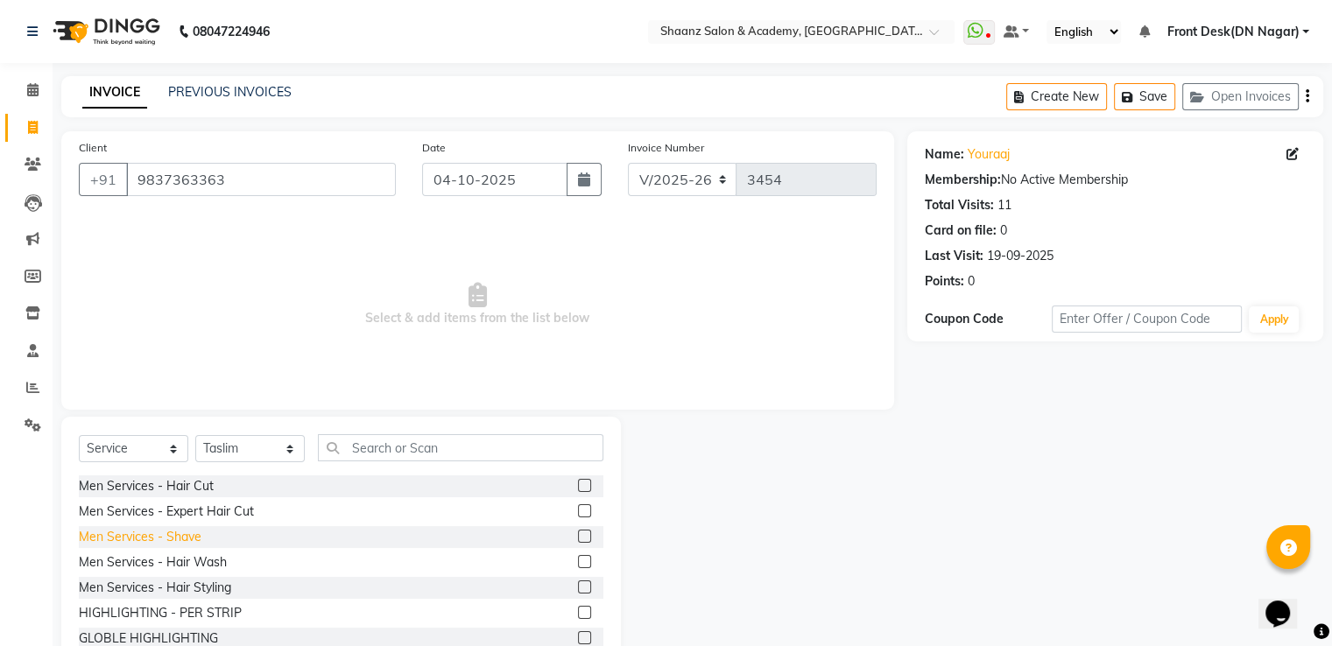
click at [194, 543] on div "Men Services - Shave" at bounding box center [140, 537] width 123 height 18
checkbox input "false"
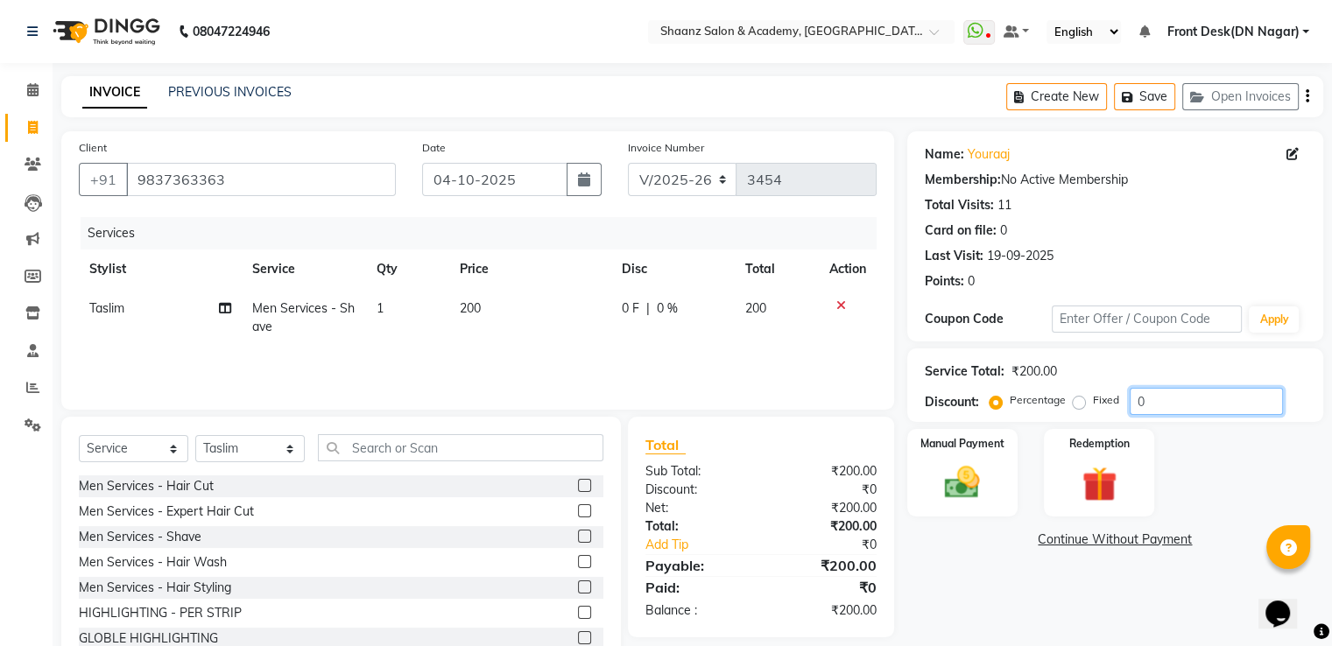
click at [1175, 403] on input "0" at bounding box center [1206, 401] width 153 height 27
type input "050"
drag, startPoint x: 969, startPoint y: 460, endPoint x: 1015, endPoint y: 449, distance: 46.7
click at [970, 457] on div "Manual Payment" at bounding box center [961, 472] width 115 height 90
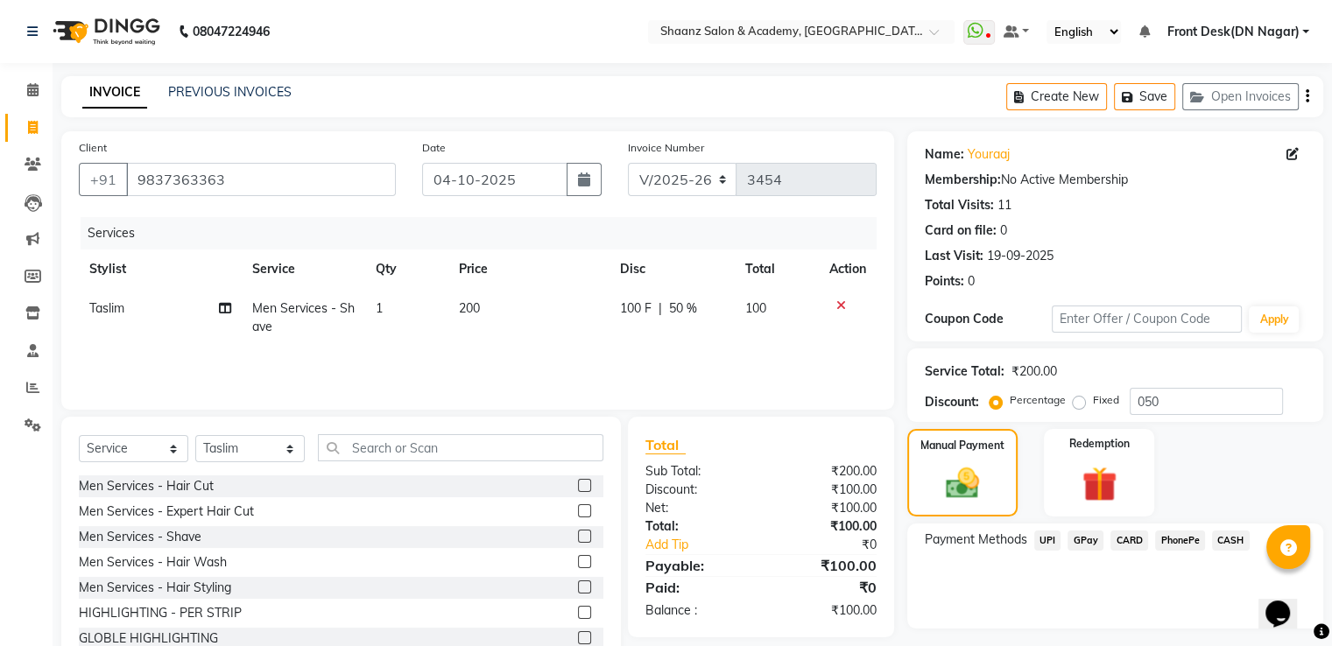
scroll to position [56, 0]
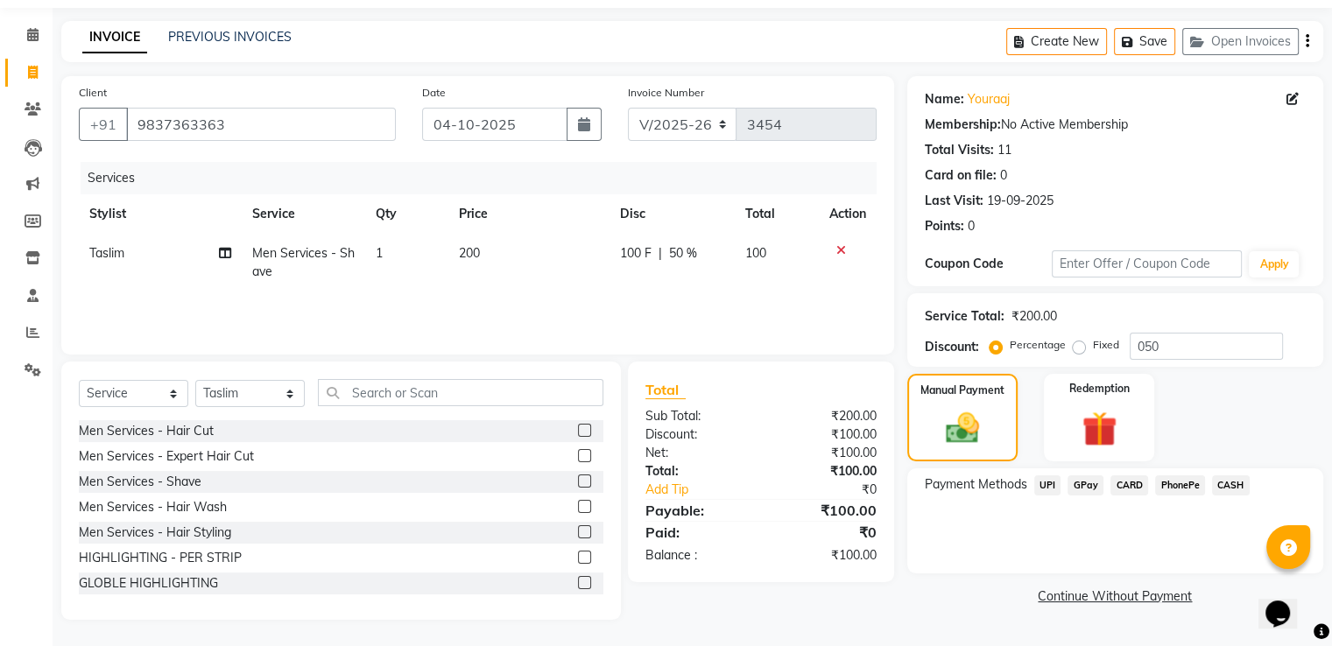
click at [1087, 488] on span "GPay" at bounding box center [1085, 485] width 36 height 20
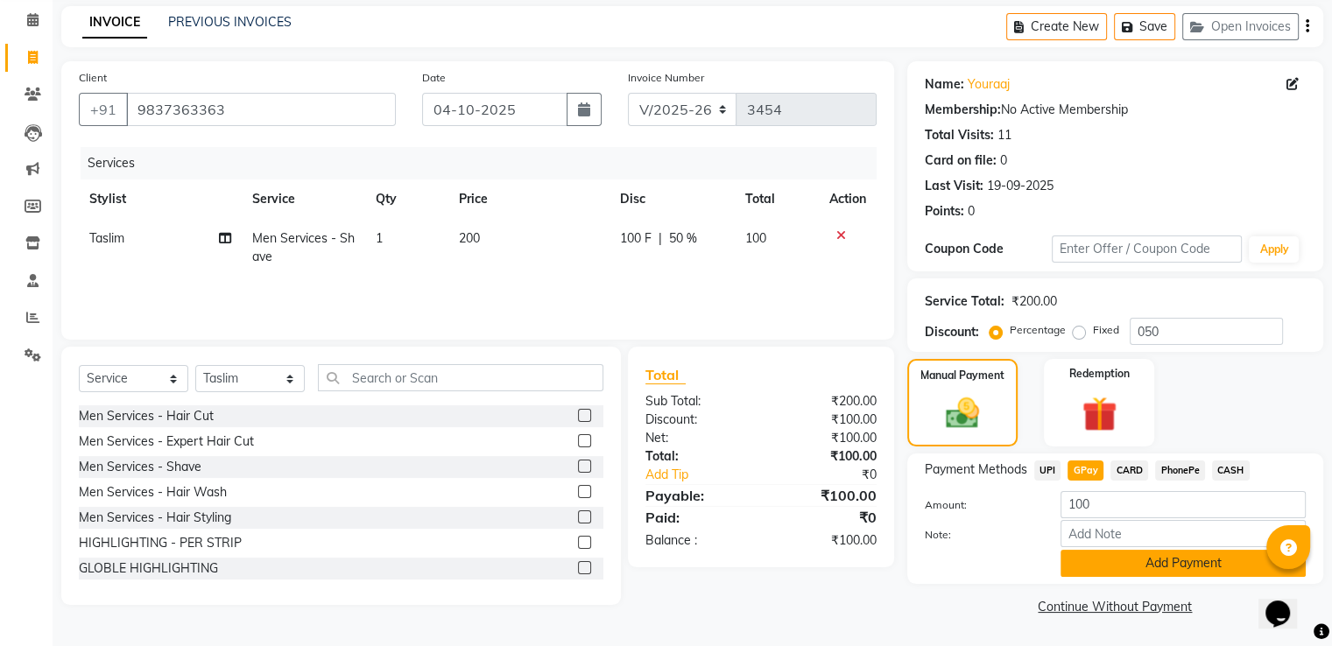
click at [1112, 563] on button "Add Payment" at bounding box center [1182, 563] width 245 height 27
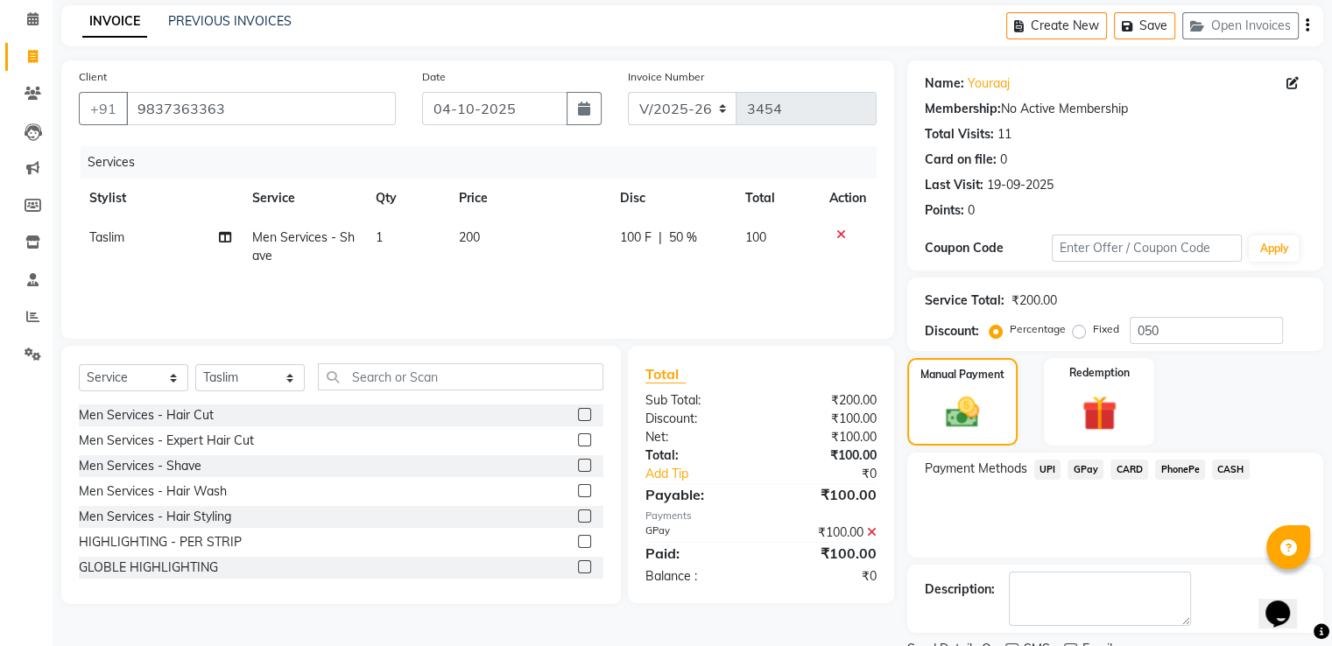
scroll to position [143, 0]
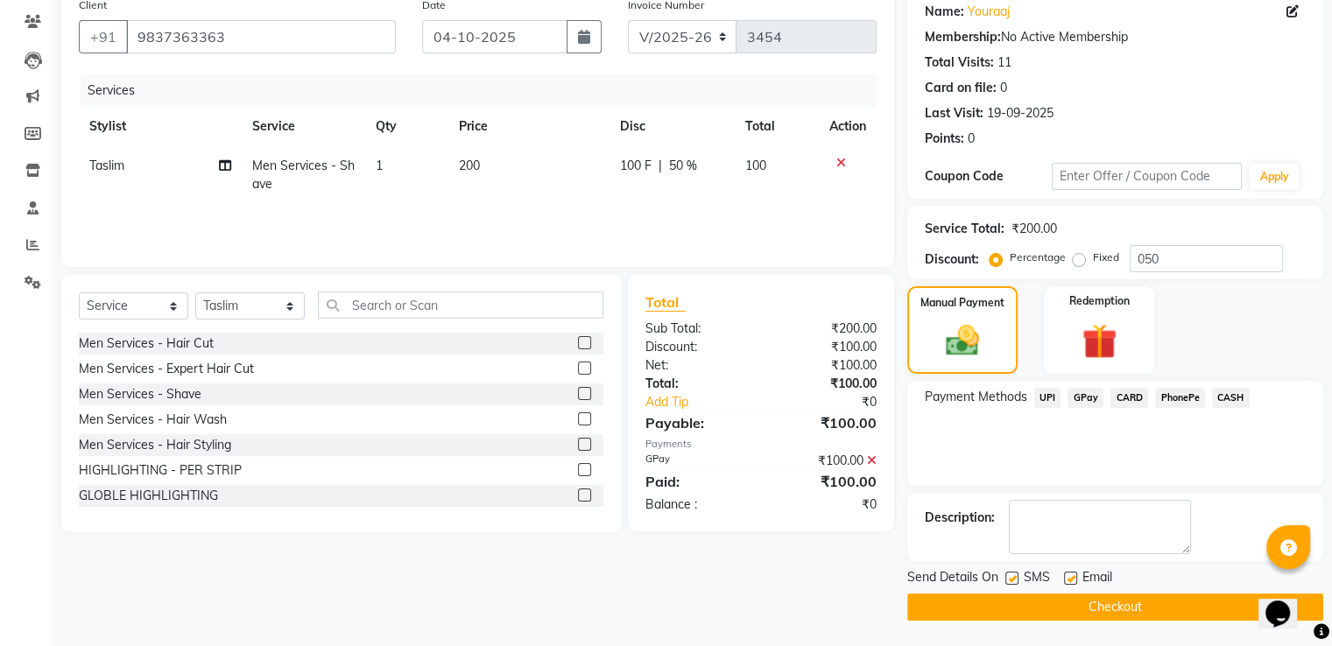
click at [1064, 575] on label at bounding box center [1070, 578] width 13 height 13
click at [1064, 575] on input "checkbox" at bounding box center [1069, 579] width 11 height 11
checkbox input "false"
click at [1010, 579] on label at bounding box center [1011, 578] width 13 height 13
click at [1010, 579] on input "checkbox" at bounding box center [1010, 579] width 11 height 11
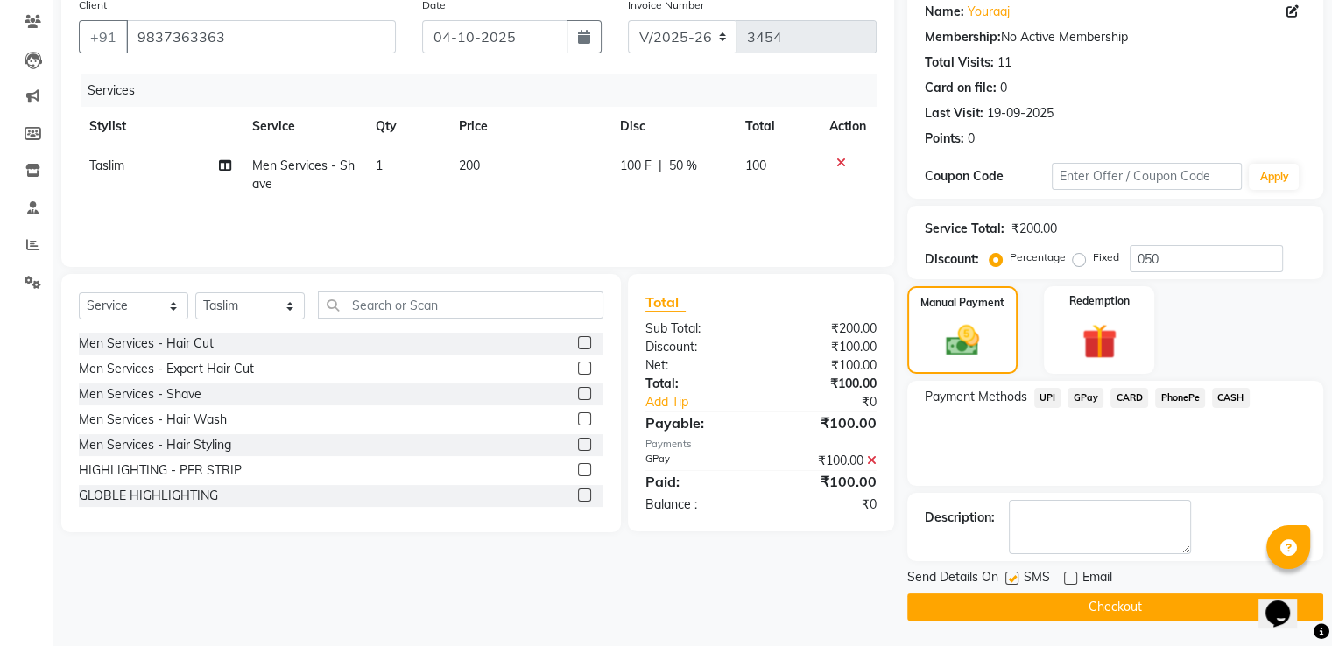
checkbox input "false"
click at [1010, 610] on button "Checkout" at bounding box center [1115, 607] width 416 height 27
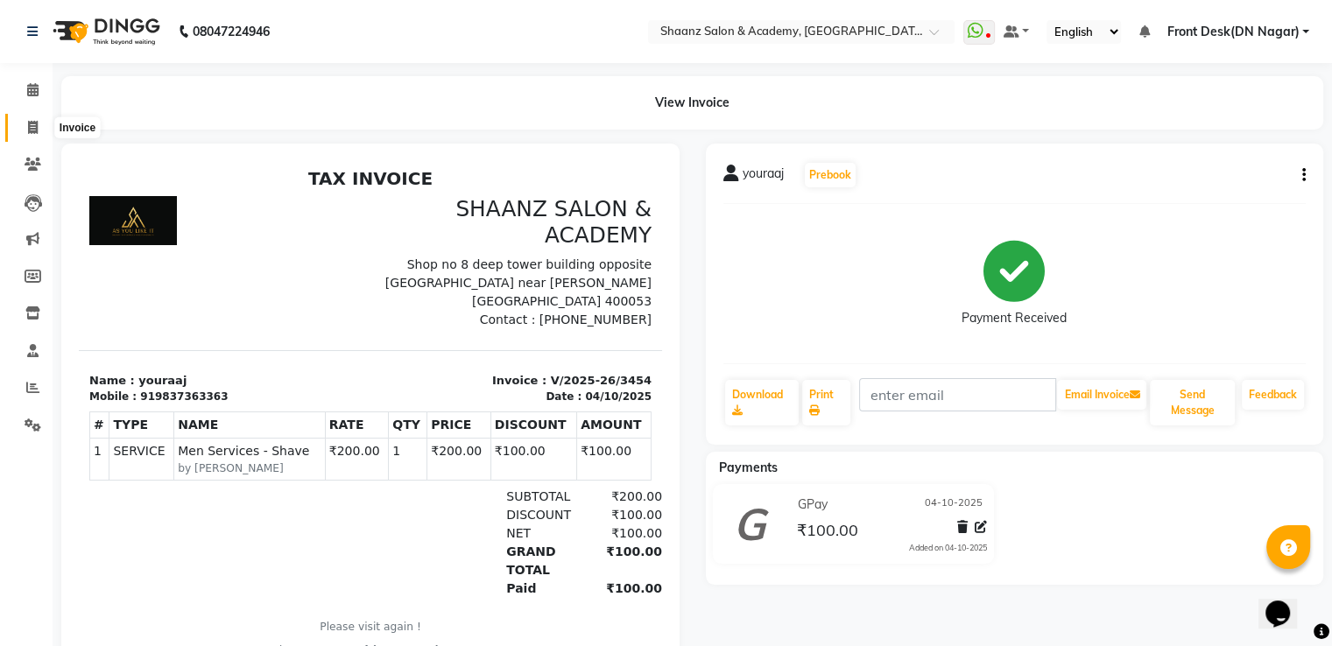
click at [35, 131] on icon at bounding box center [33, 127] width 10 height 13
select select "service"
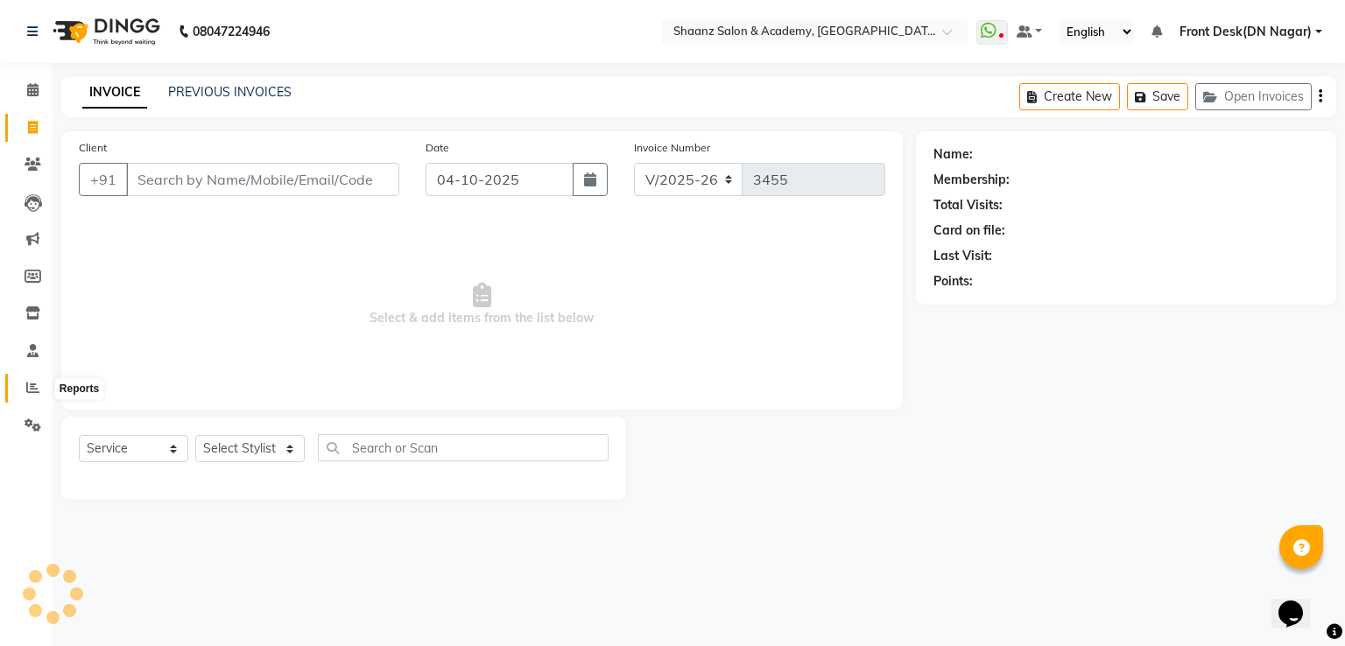
click at [32, 389] on icon at bounding box center [32, 387] width 13 height 13
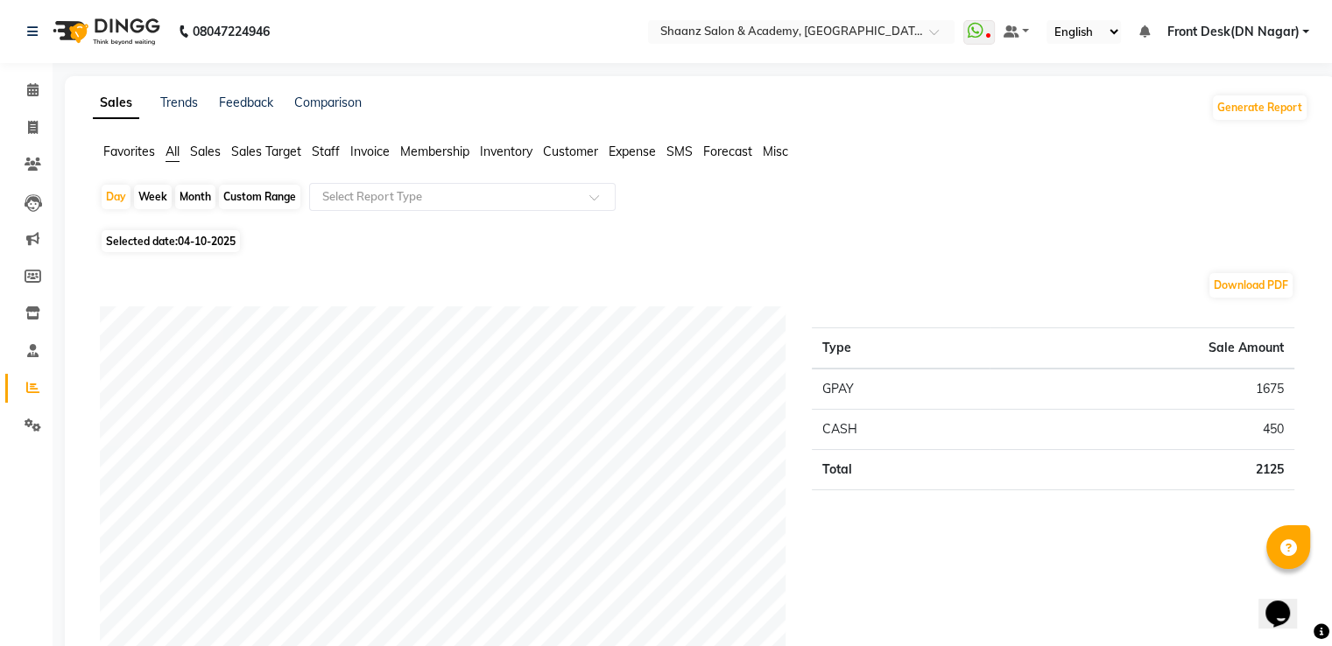
click at [203, 203] on div "Month" at bounding box center [195, 197] width 40 height 25
select select "10"
select select "2025"
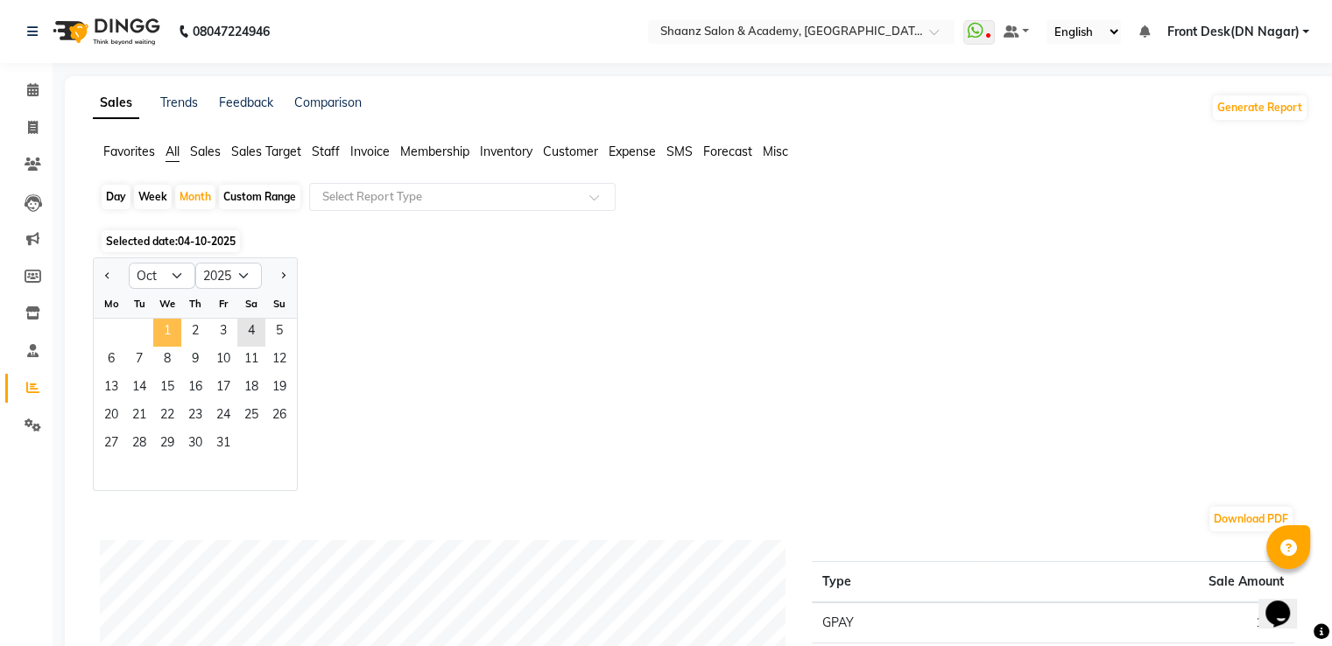
click at [165, 330] on span "1" at bounding box center [167, 333] width 28 height 28
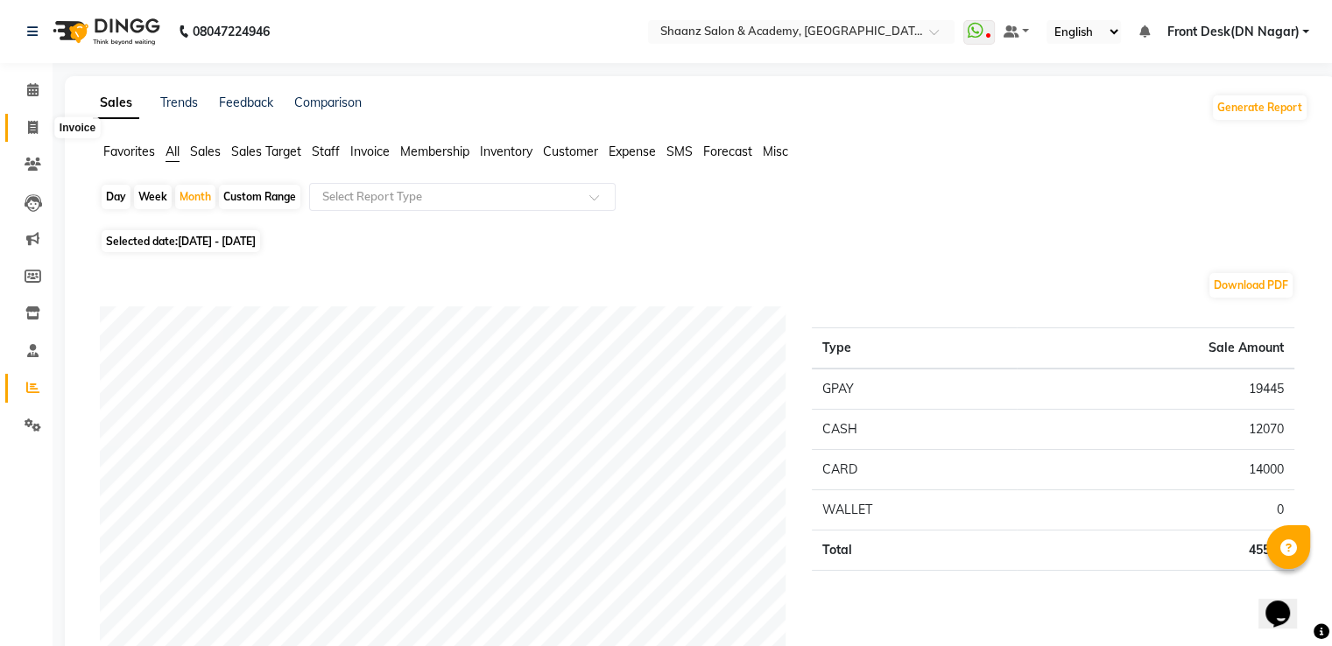
click at [28, 130] on icon at bounding box center [33, 127] width 10 height 13
select select "6360"
select select "service"
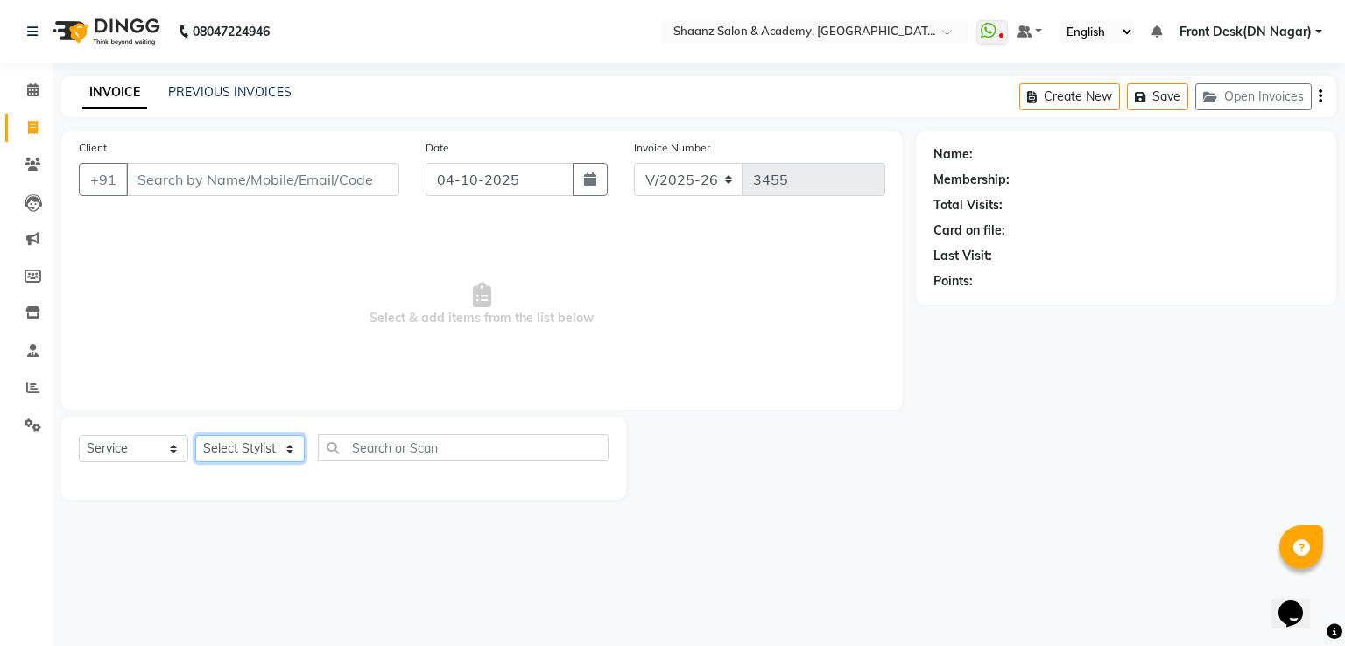
click at [248, 454] on select "Select Stylist Ameer AHMAD ASHISH THAPA dc Front Desk(DN Nagar) mehek MUSKAN ni…" at bounding box center [249, 448] width 109 height 27
select select "48017"
click at [195, 436] on select "Select Stylist Ameer AHMAD ASHISH THAPA dc Front Desk(DN Nagar) mehek MUSKAN ni…" at bounding box center [249, 448] width 109 height 27
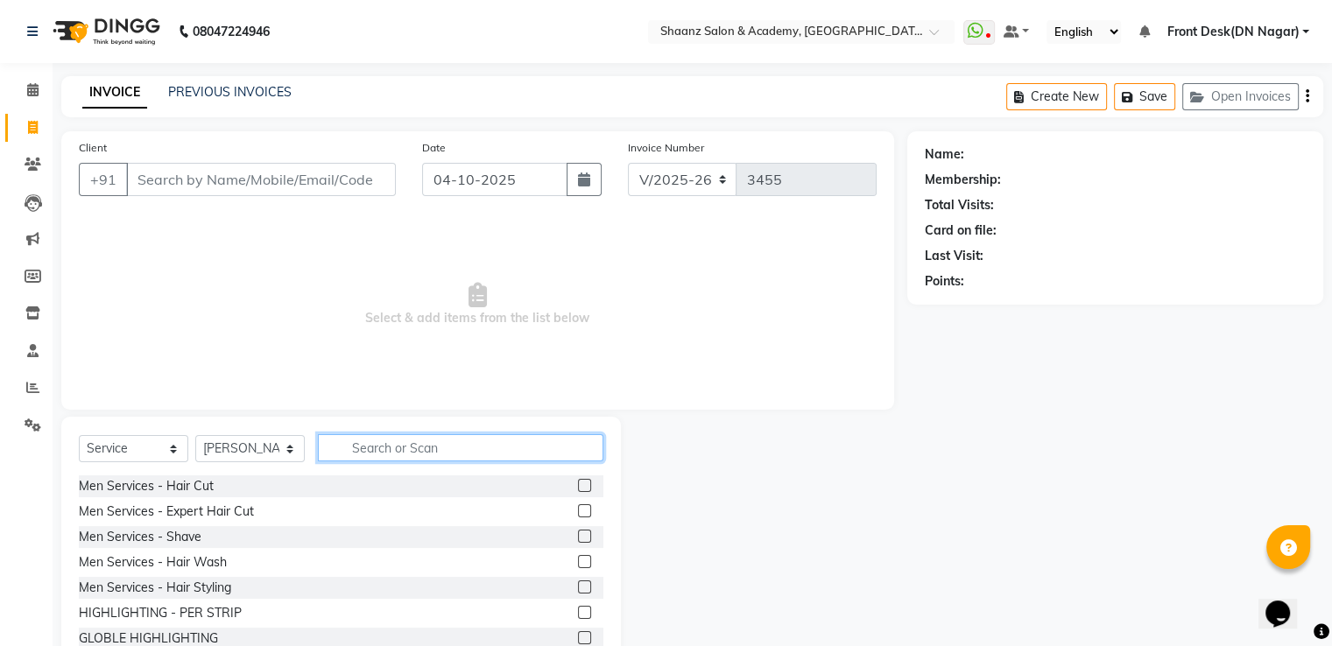
click at [392, 460] on input "text" at bounding box center [460, 447] width 285 height 27
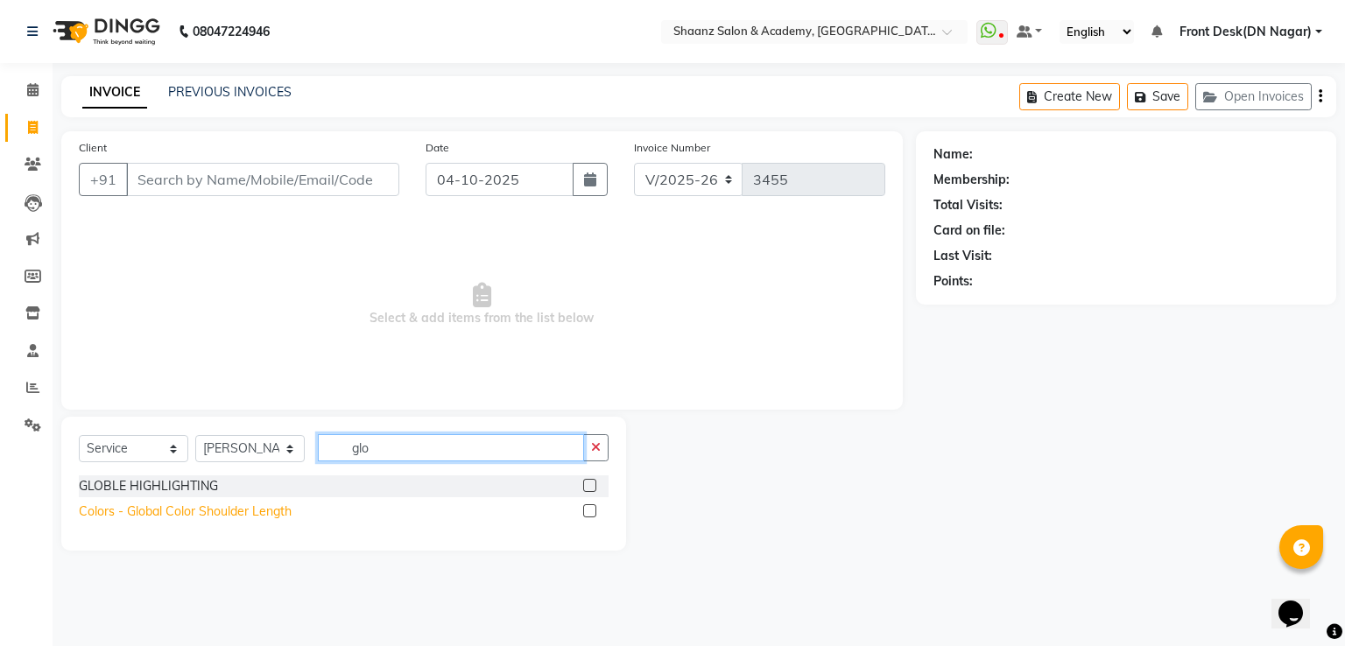
type input "glo"
click at [243, 517] on div "Colors - Global Color Shoulder Length" at bounding box center [185, 512] width 213 height 18
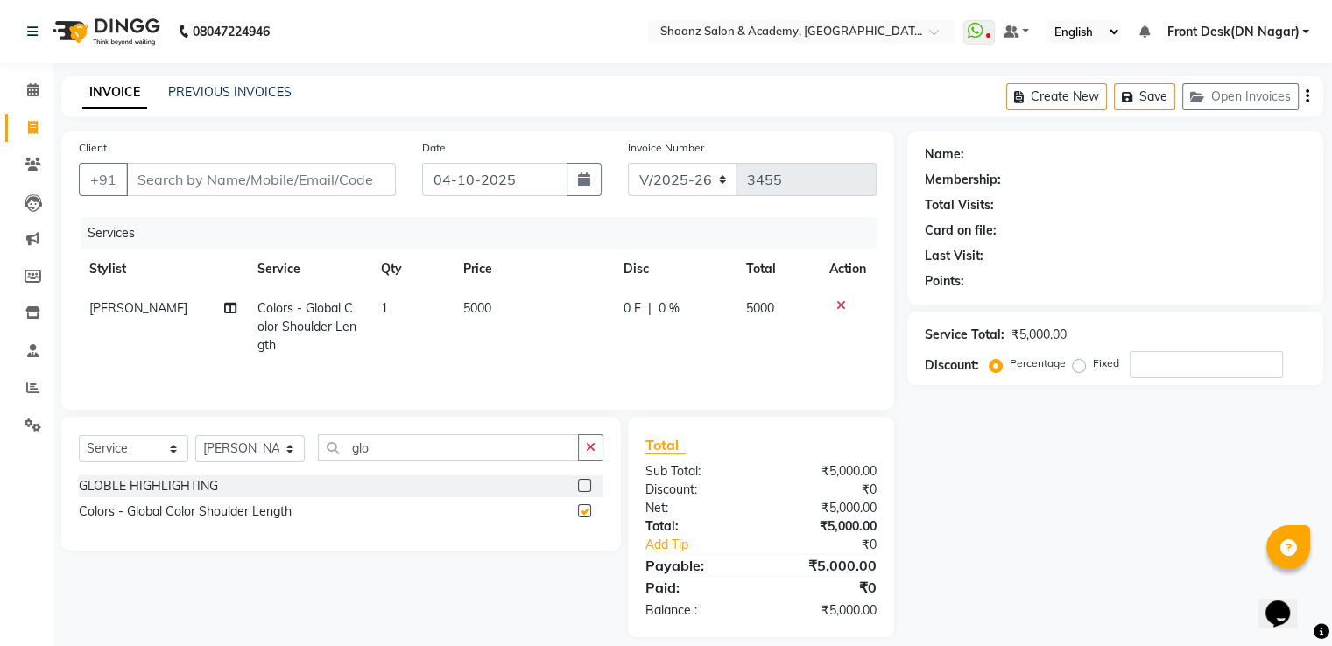
checkbox input "false"
click at [406, 452] on input "glo" at bounding box center [448, 447] width 261 height 27
type input "g"
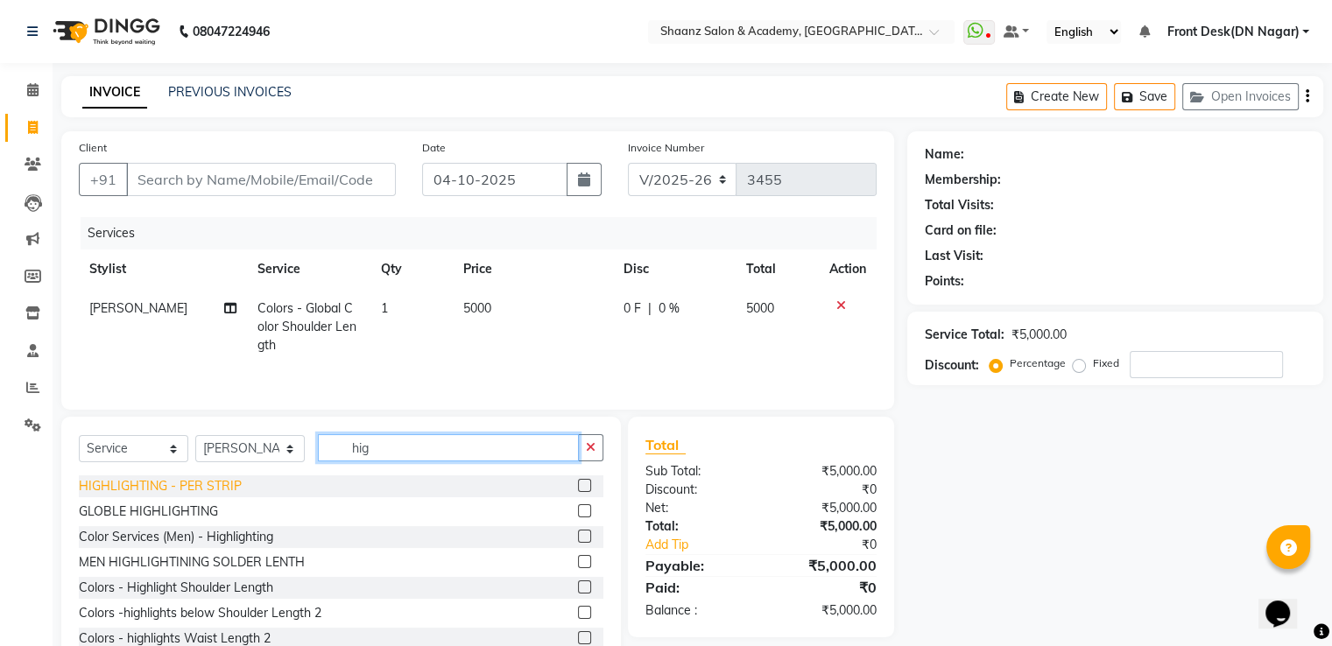
type input "hig"
click at [217, 490] on div "HIGHLIGHTING - PER STRIP" at bounding box center [160, 486] width 163 height 18
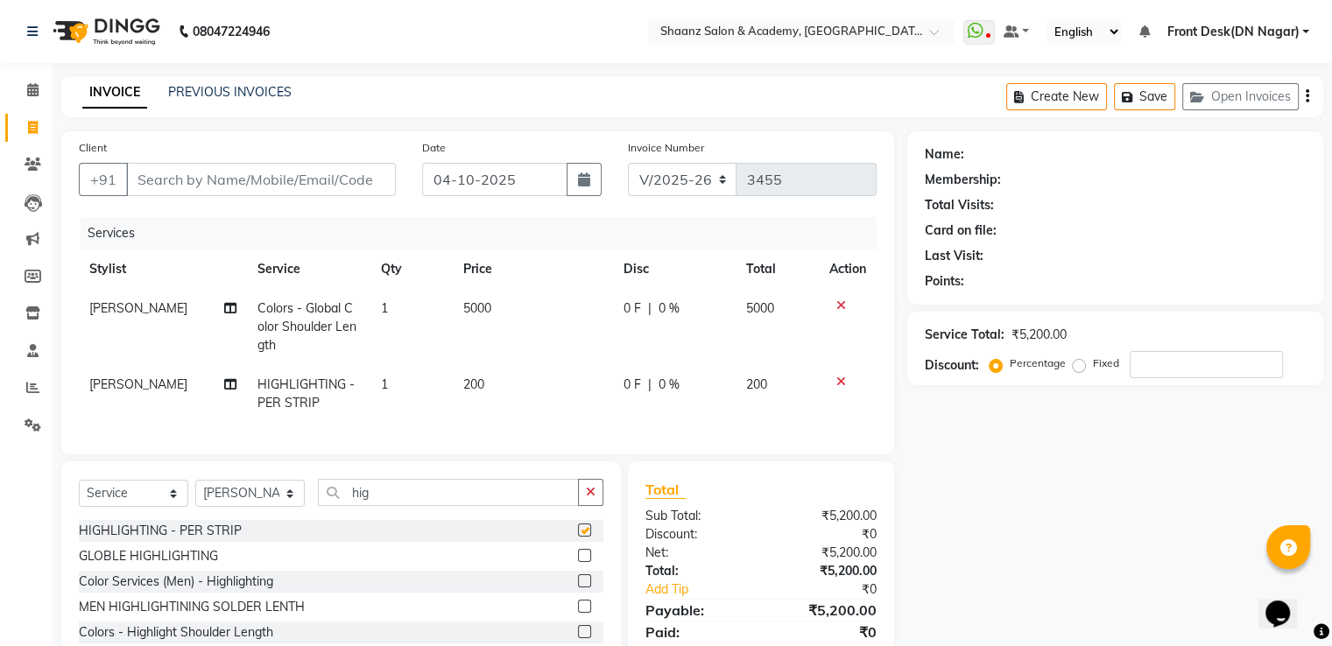
checkbox input "false"
drag, startPoint x: 390, startPoint y: 388, endPoint x: 399, endPoint y: 383, distance: 11.0
click at [391, 388] on td "1" at bounding box center [411, 394] width 82 height 58
select select "48017"
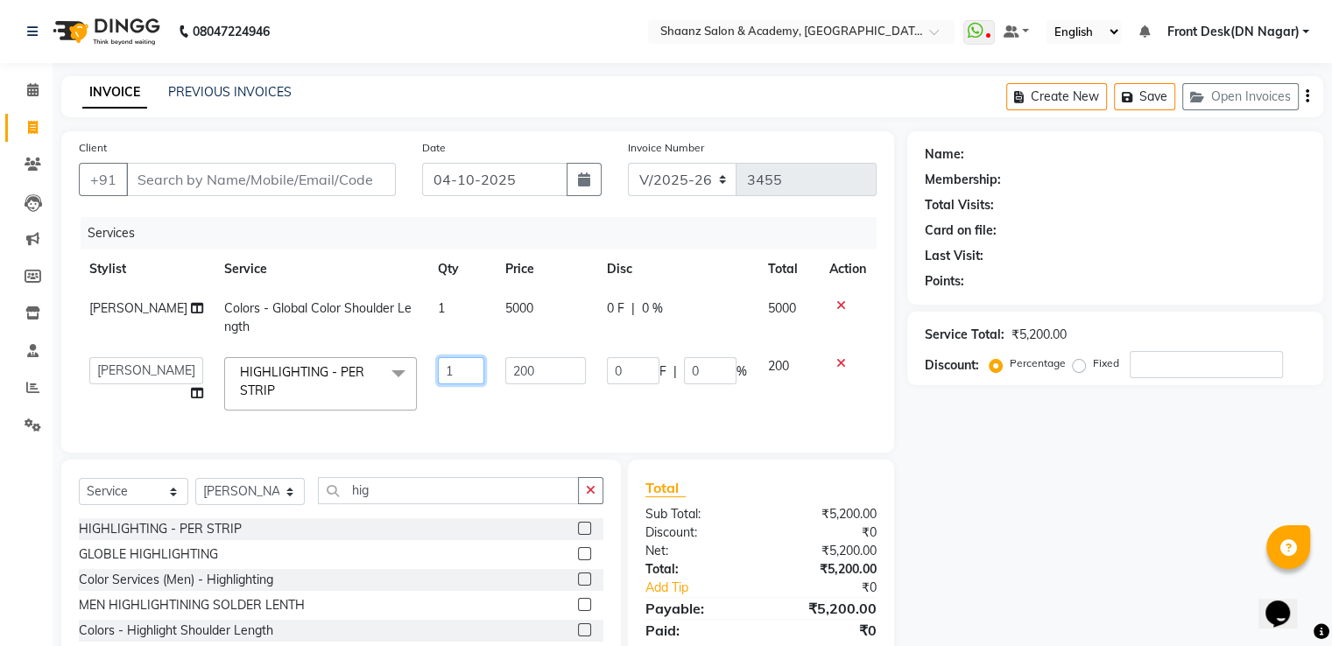
click at [440, 369] on input "1" at bounding box center [461, 370] width 47 height 27
type input "30"
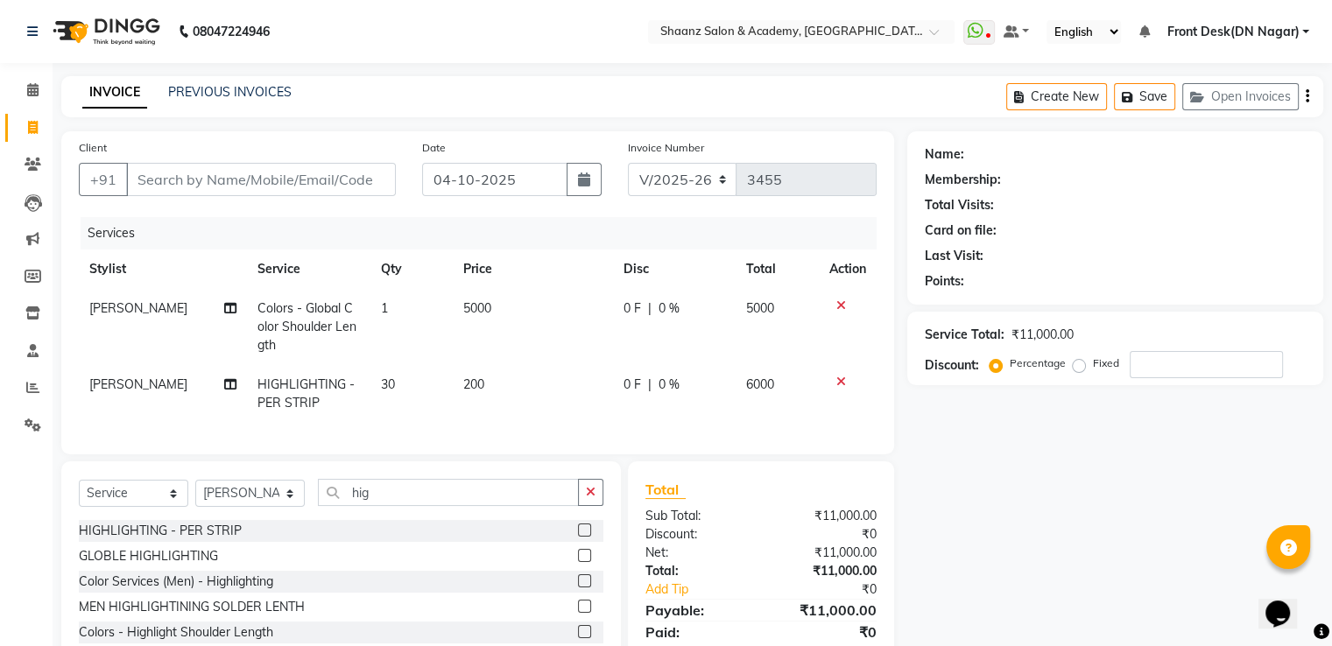
click at [721, 541] on div "Discount:" at bounding box center [696, 534] width 129 height 18
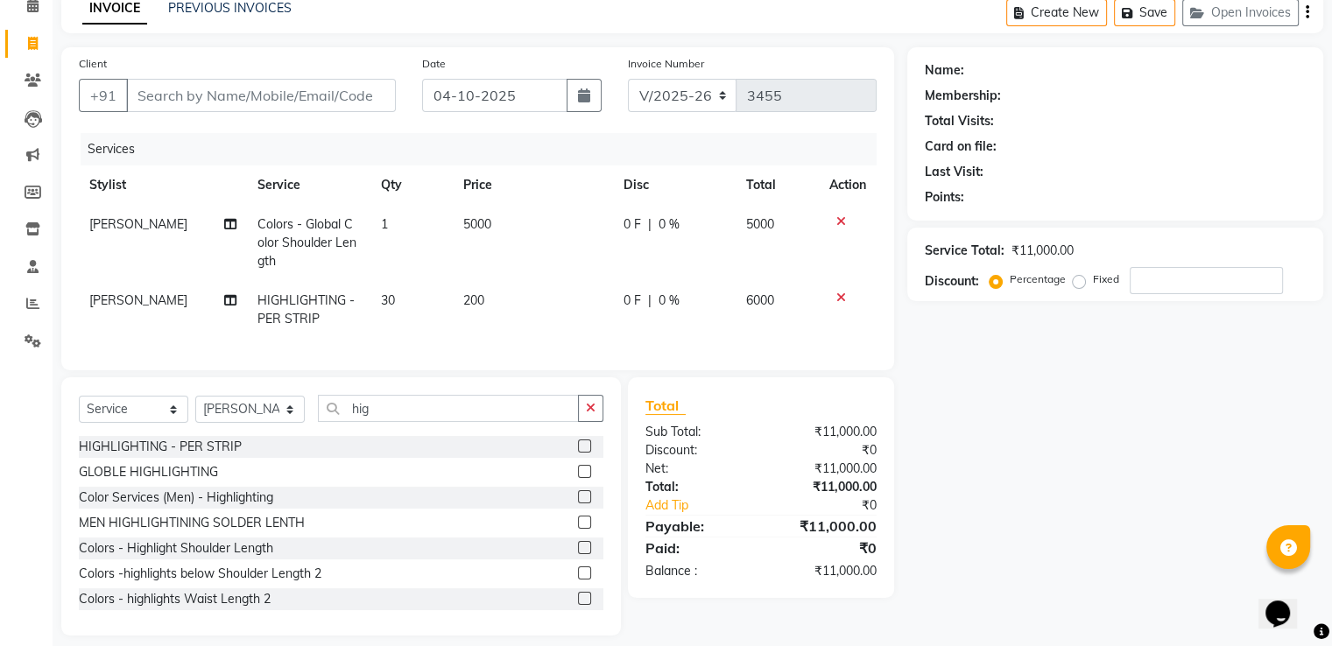
scroll to position [88, 0]
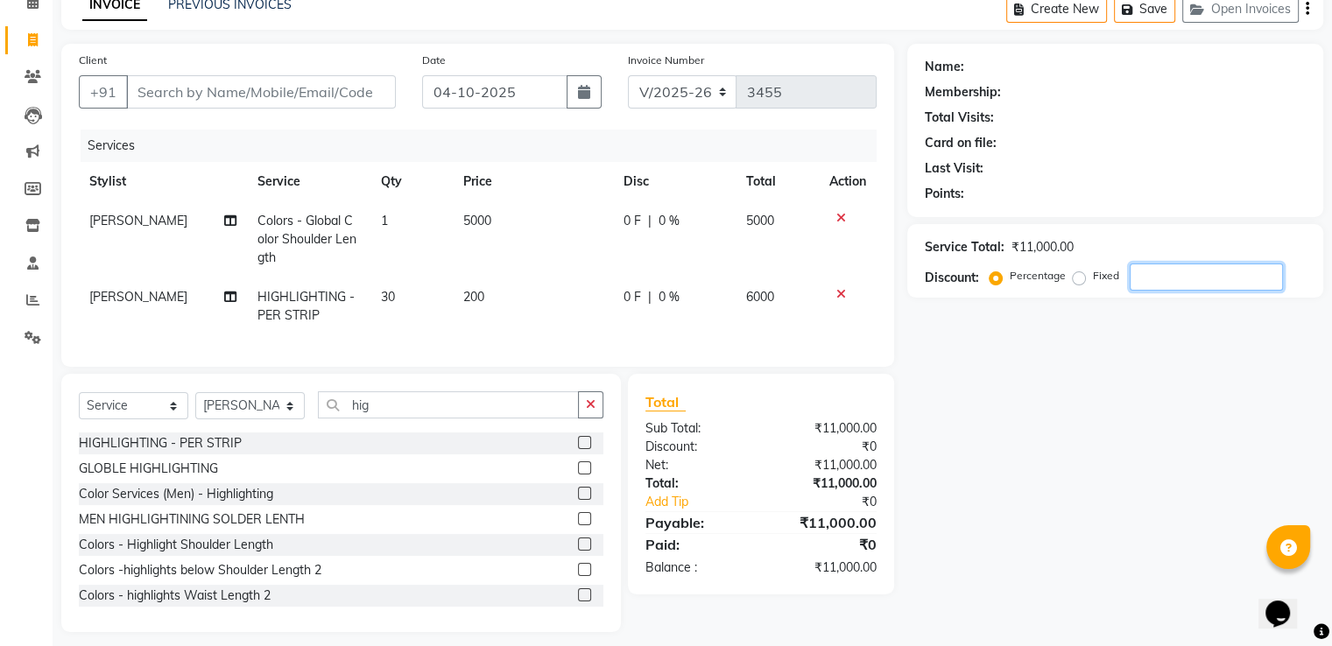
click at [1165, 285] on input "number" at bounding box center [1206, 277] width 153 height 27
type input "50"
click at [407, 295] on td "30" at bounding box center [409, 307] width 81 height 58
select select "48017"
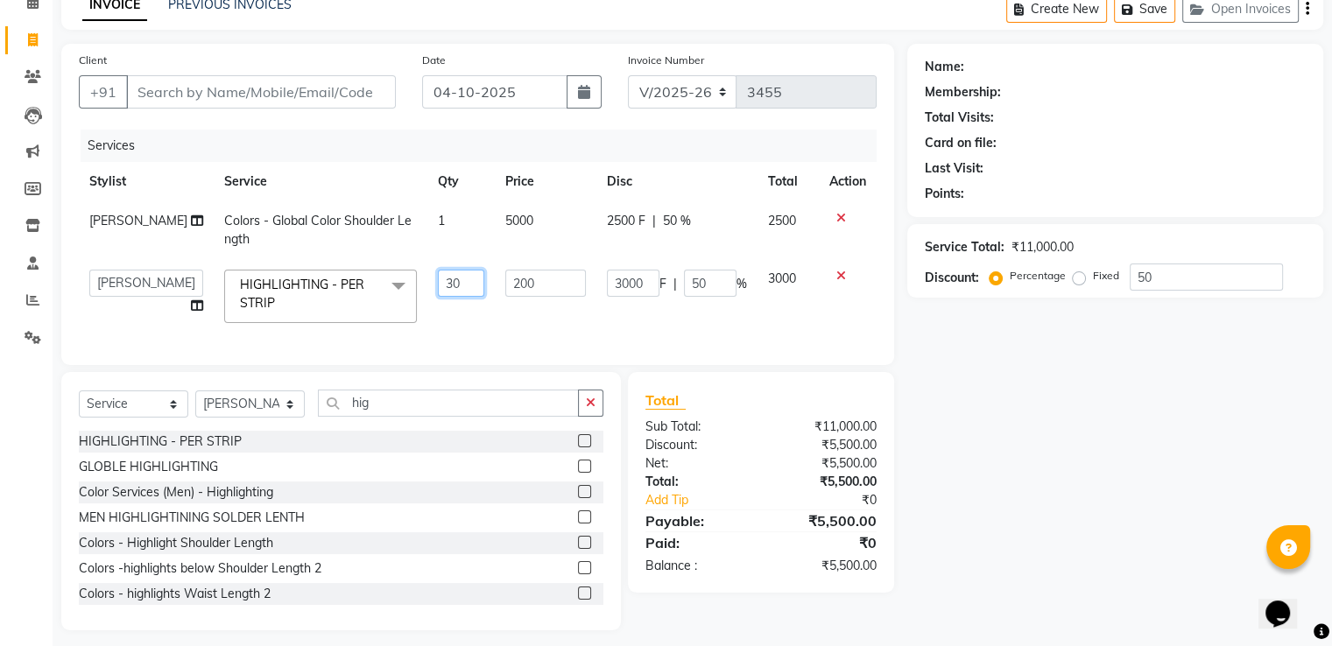
click at [445, 291] on input "30" at bounding box center [461, 283] width 47 height 27
type input "3"
type input "40"
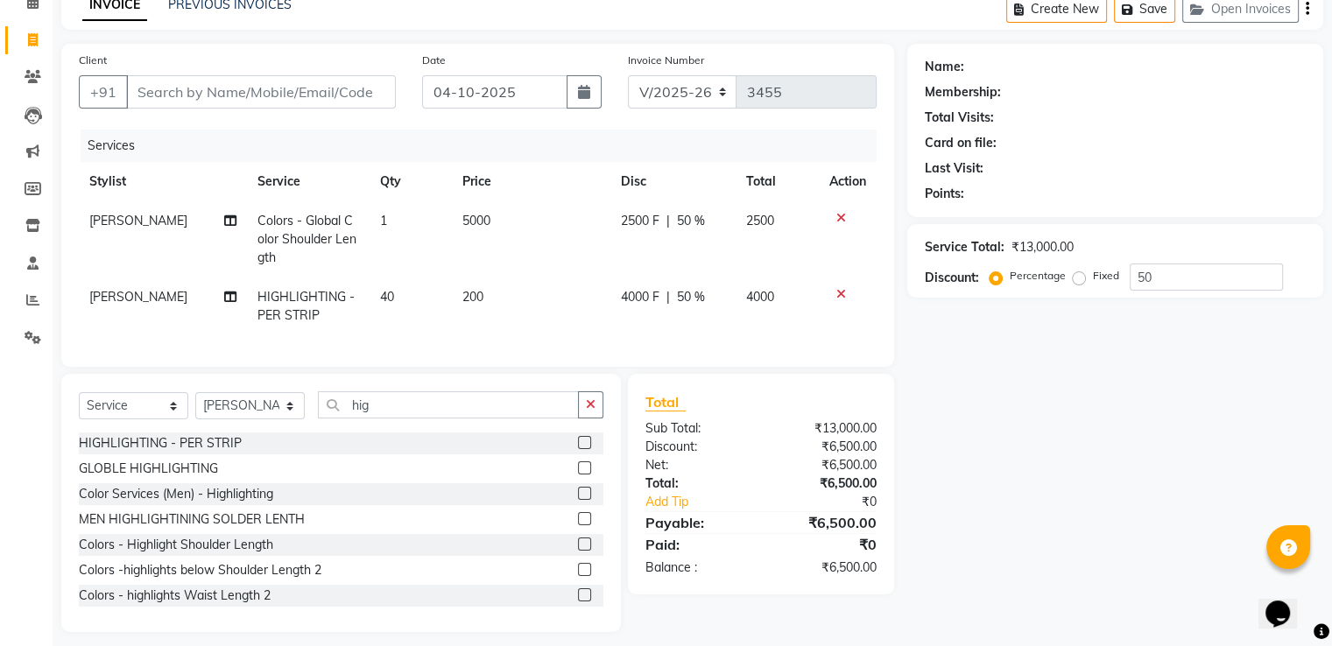
click at [728, 431] on div "Total Sub Total: ₹13,000.00 Discount: ₹6,500.00 Net: ₹6,500.00 Total: ₹6,500.00…" at bounding box center [760, 484] width 231 height 186
click at [389, 407] on input "hig" at bounding box center [448, 404] width 261 height 27
type input "h"
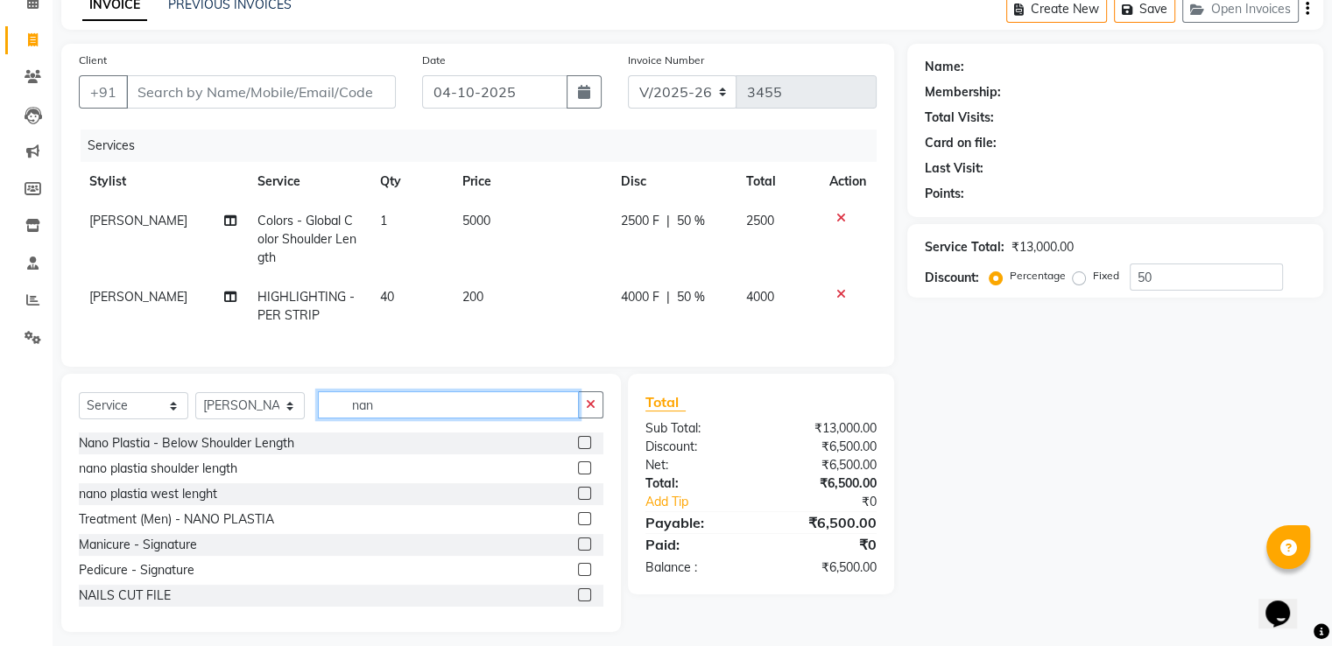
scroll to position [76, 0]
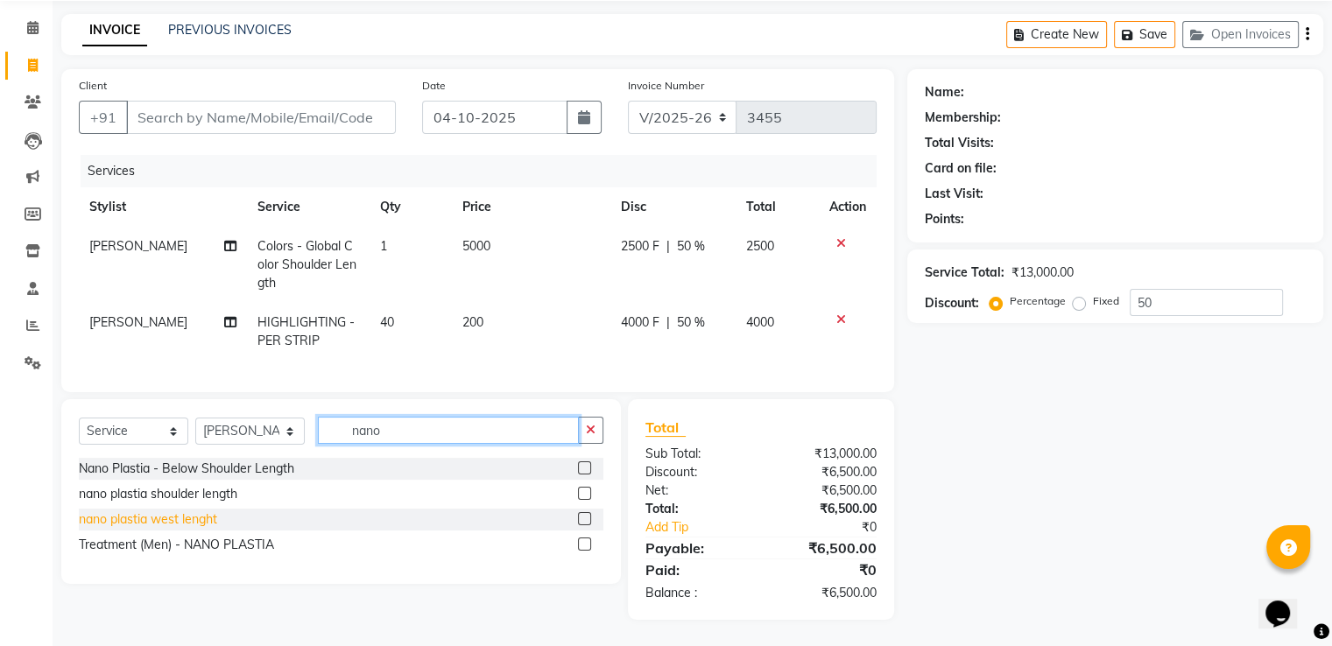
type input "nano"
click at [200, 527] on div "nano plastia west lenght" at bounding box center [148, 519] width 138 height 18
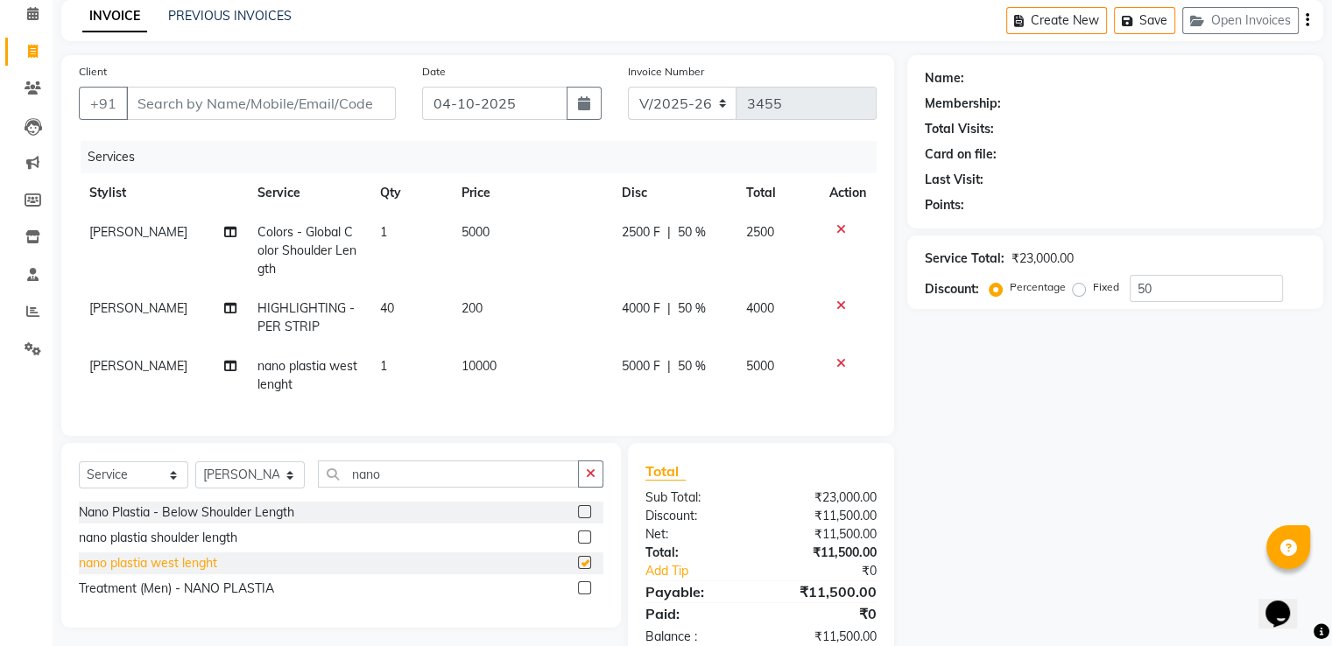
checkbox input "false"
click at [842, 362] on icon at bounding box center [841, 363] width 10 height 12
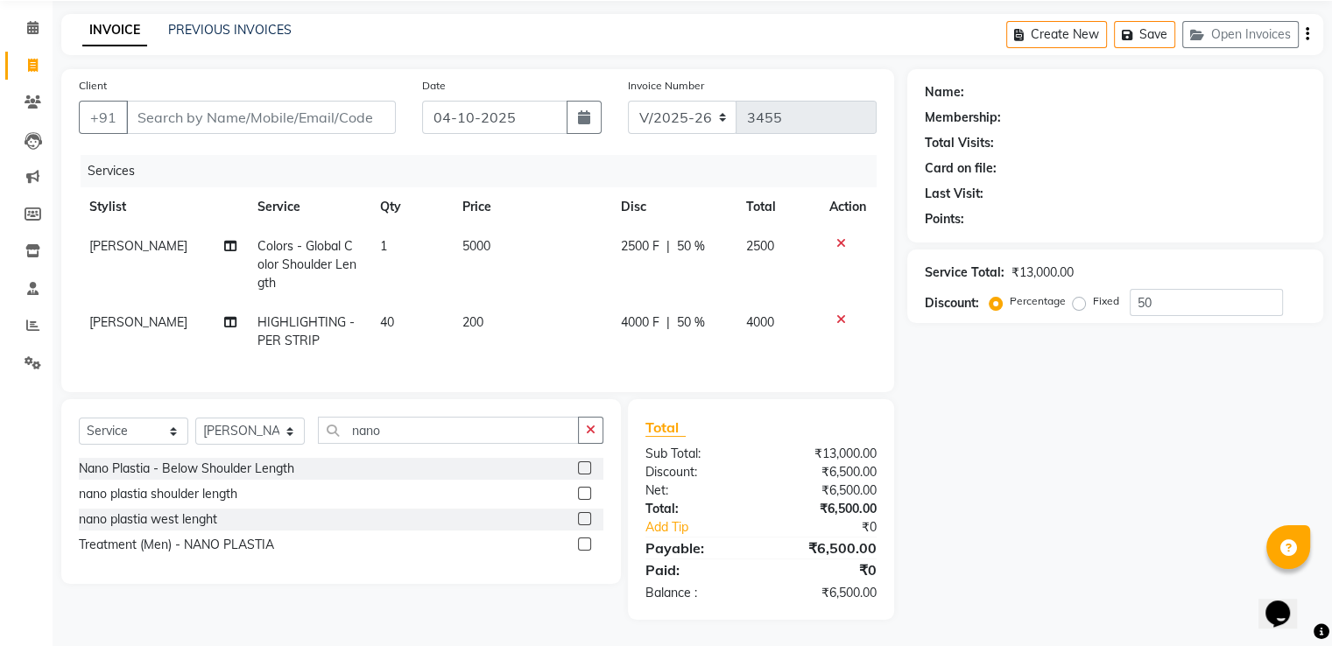
click at [837, 313] on icon at bounding box center [841, 319] width 10 height 12
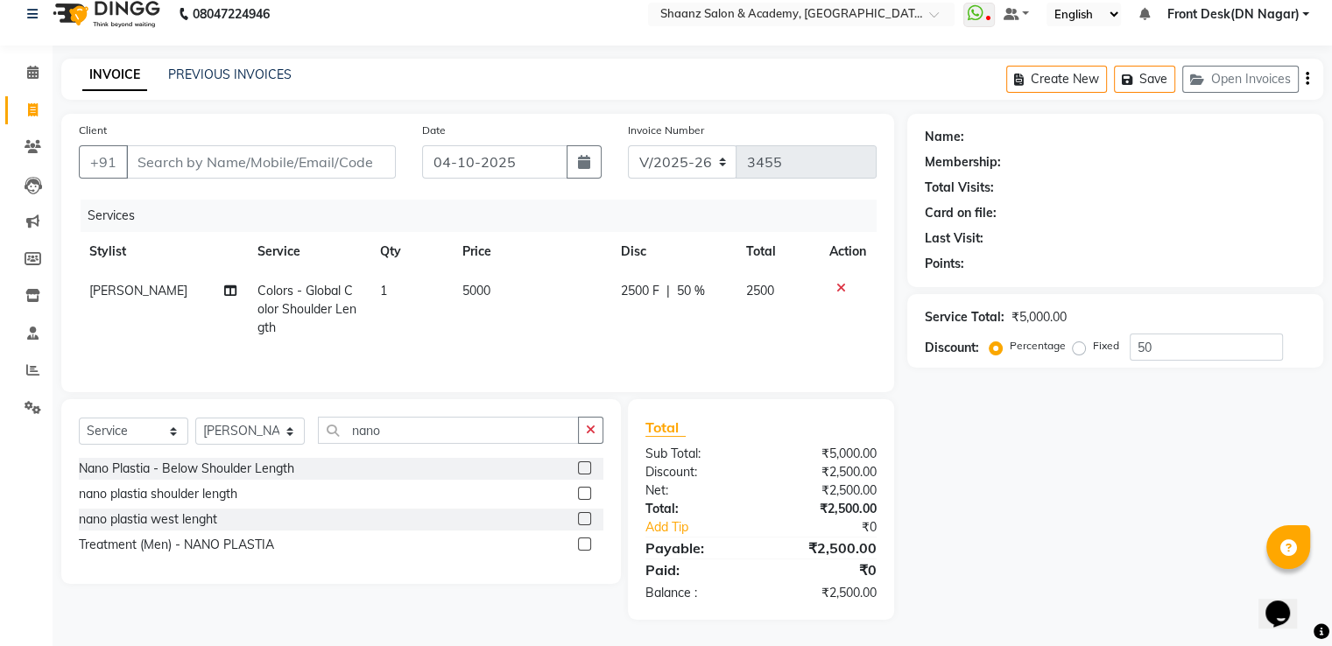
click at [843, 288] on icon at bounding box center [841, 288] width 10 height 12
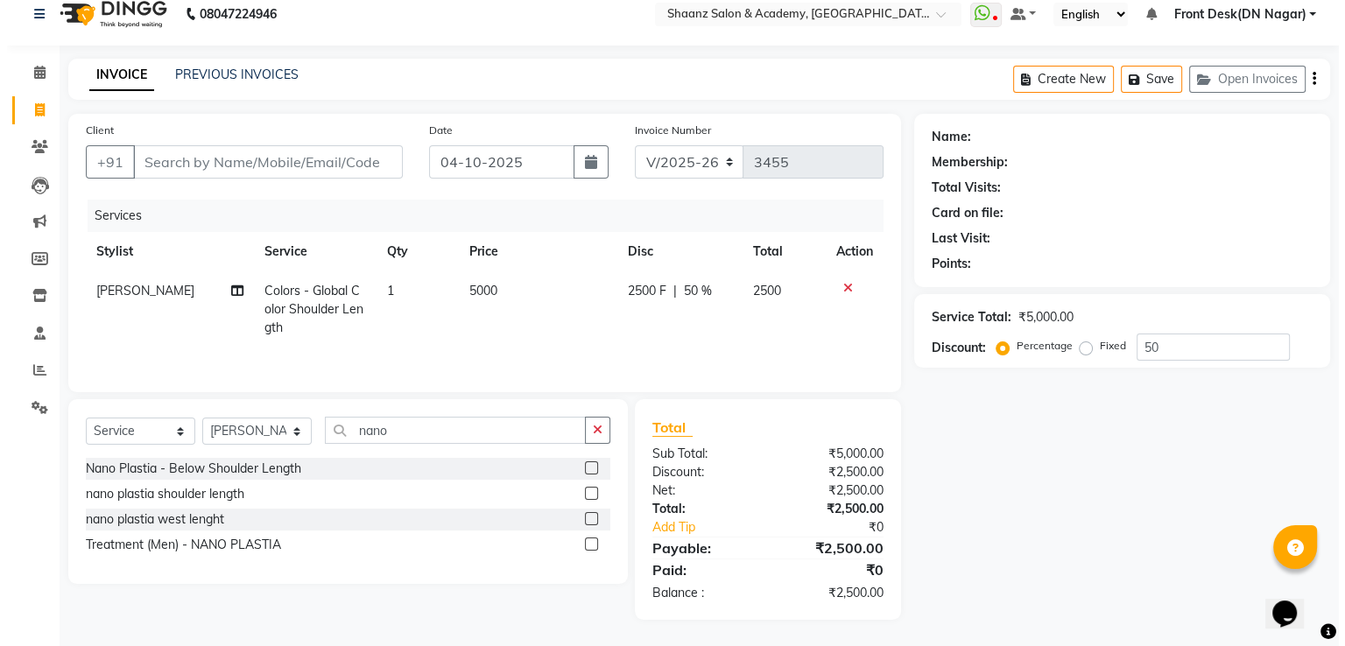
scroll to position [0, 0]
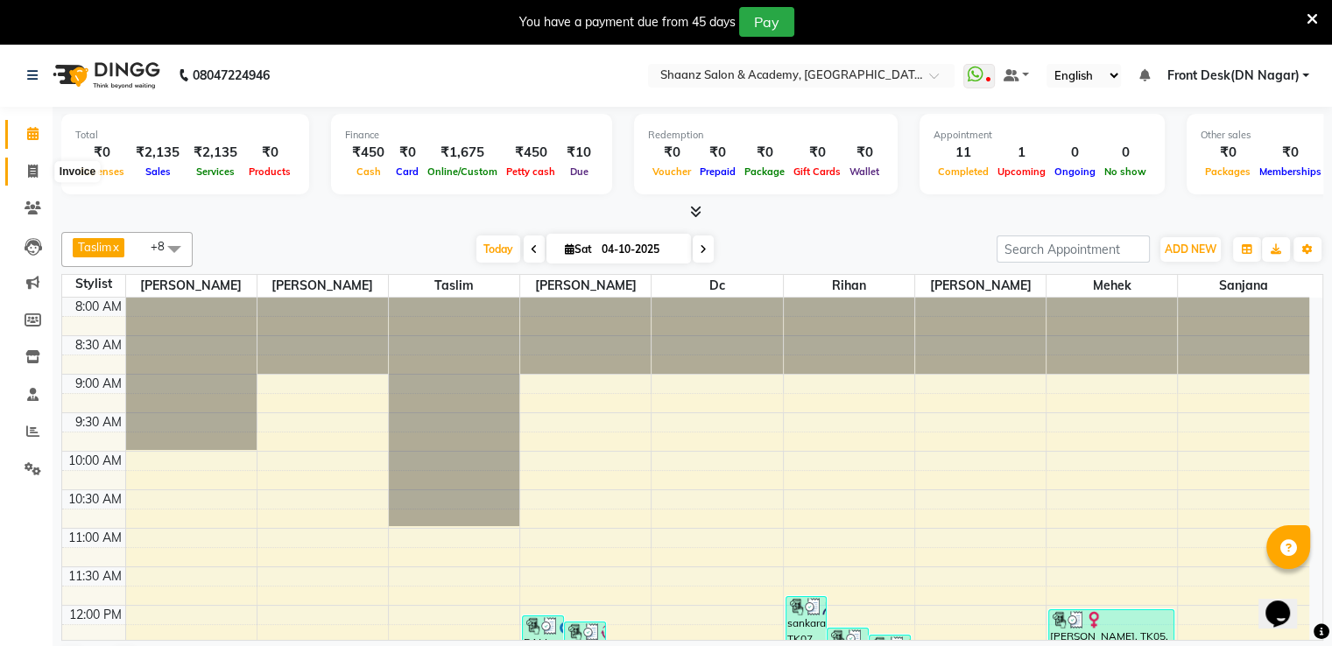
click at [32, 165] on icon at bounding box center [33, 171] width 10 height 13
select select "service"
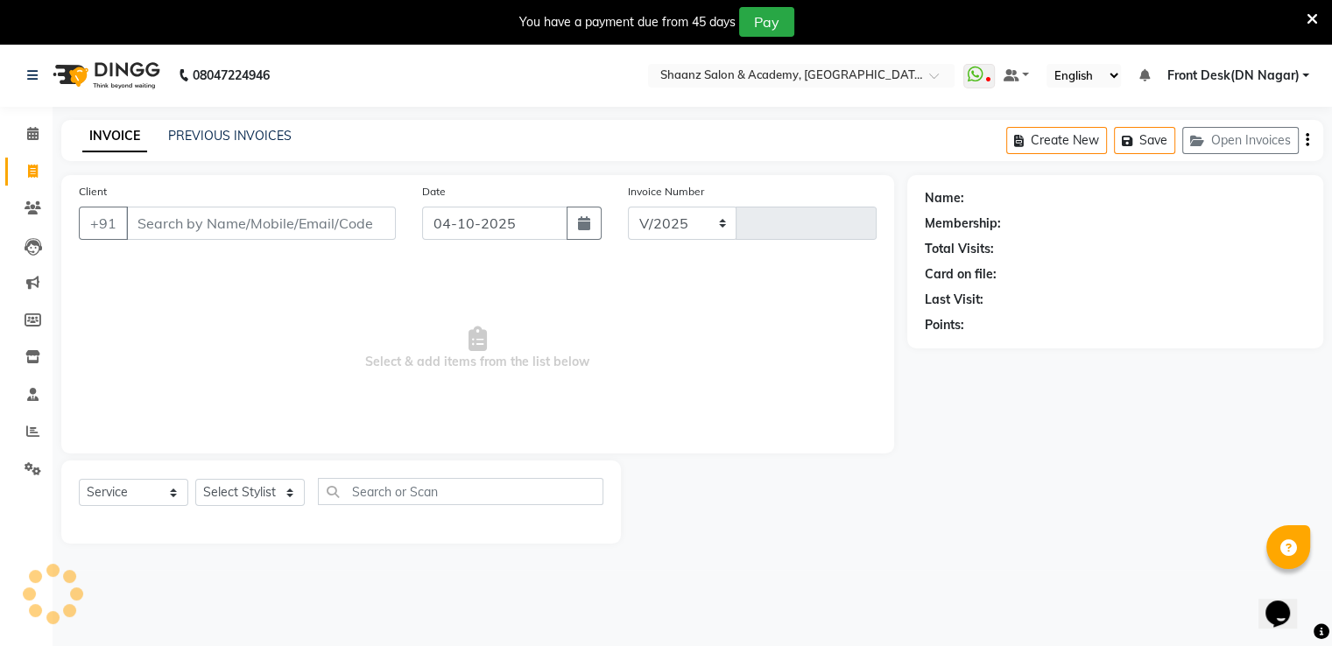
select select "6360"
type input "3455"
click at [242, 221] on input "Client" at bounding box center [261, 223] width 270 height 33
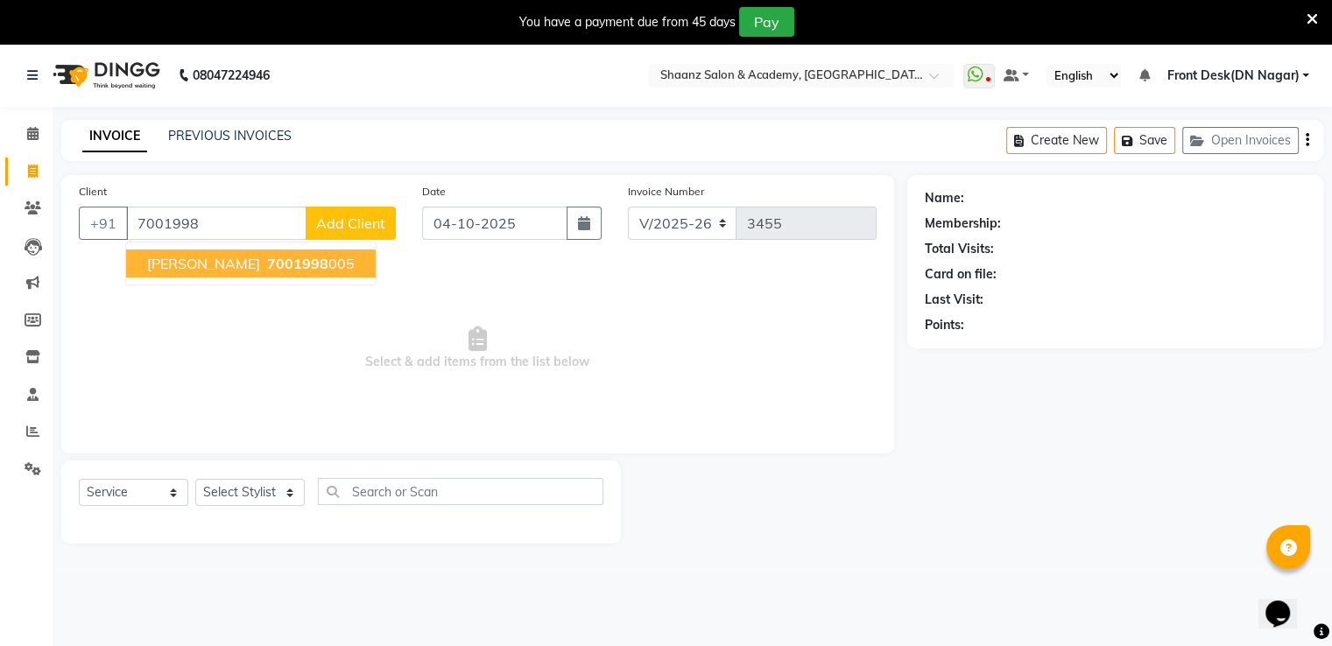
click at [221, 271] on span "paridhi bhattad" at bounding box center [203, 264] width 113 height 18
type input "7001998005"
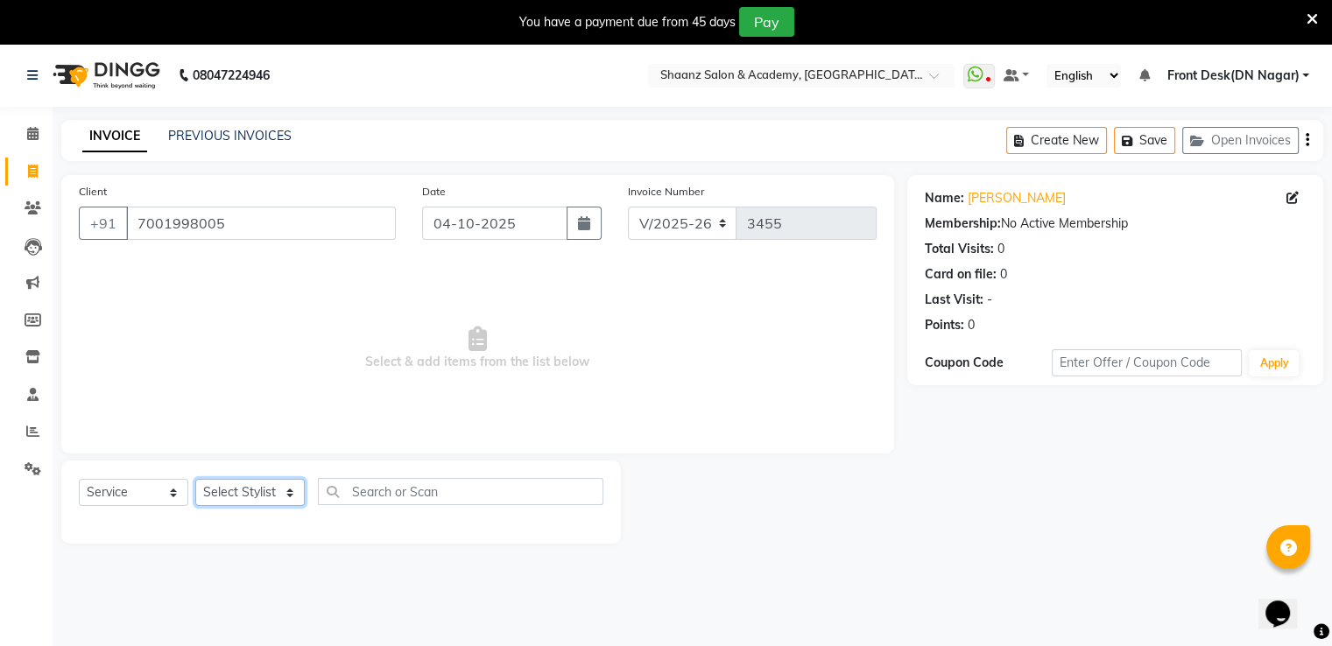
click at [254, 486] on select "Select Stylist [PERSON_NAME] [PERSON_NAME] dc Front Desk(DN Nagar) mehek MUSKAN…" at bounding box center [249, 492] width 109 height 27
select select "84400"
click at [195, 480] on select "Select Stylist [PERSON_NAME] [PERSON_NAME] dc Front Desk(DN Nagar) mehek MUSKAN…" at bounding box center [249, 492] width 109 height 27
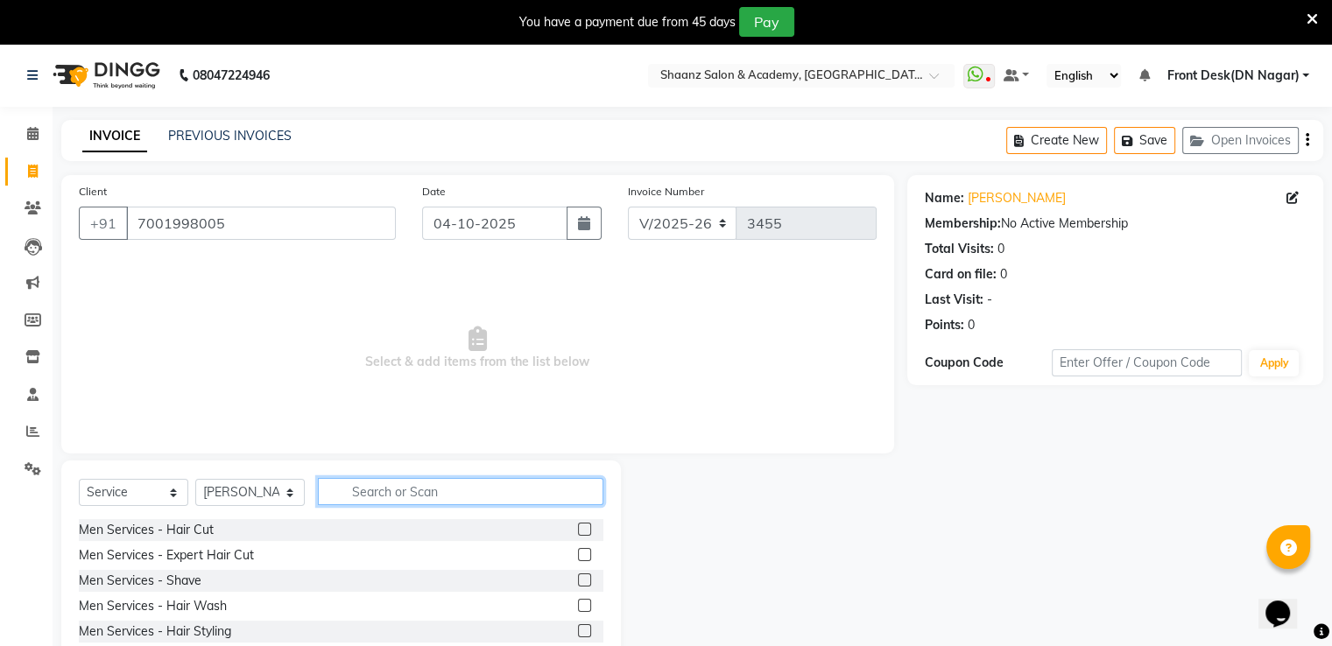
click at [370, 497] on input "text" at bounding box center [460, 491] width 285 height 27
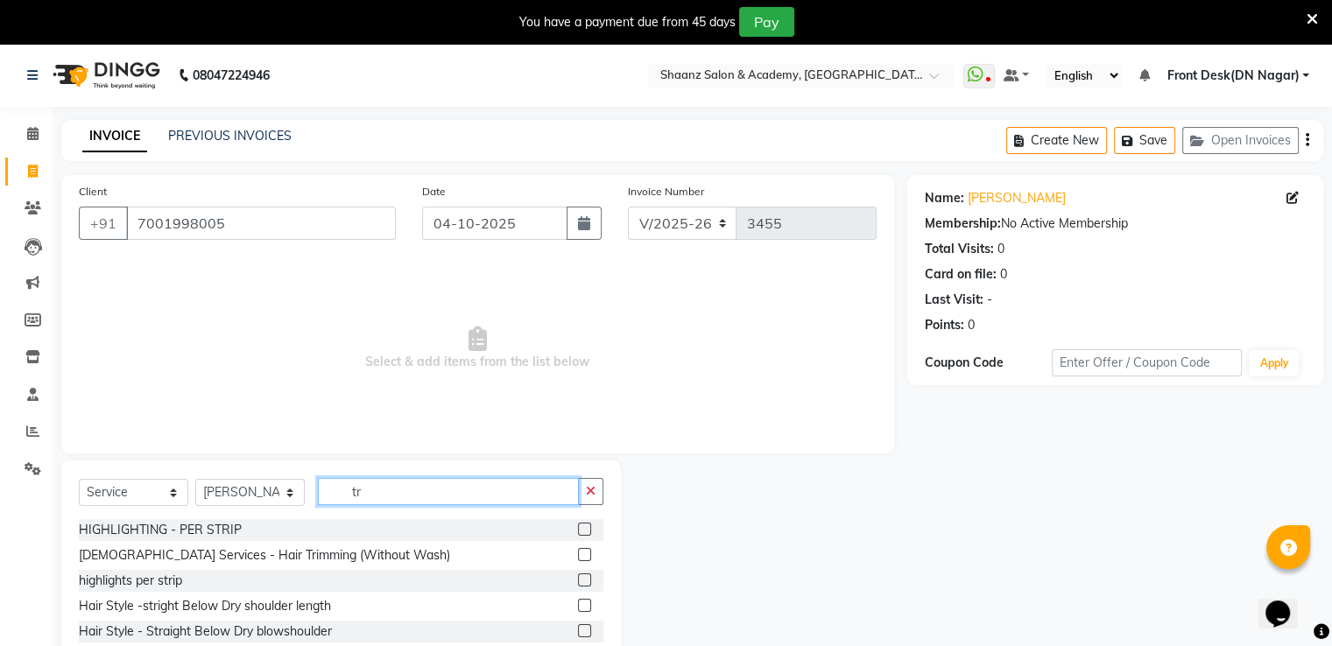
click at [410, 503] on input "tr" at bounding box center [448, 491] width 261 height 27
type input "t"
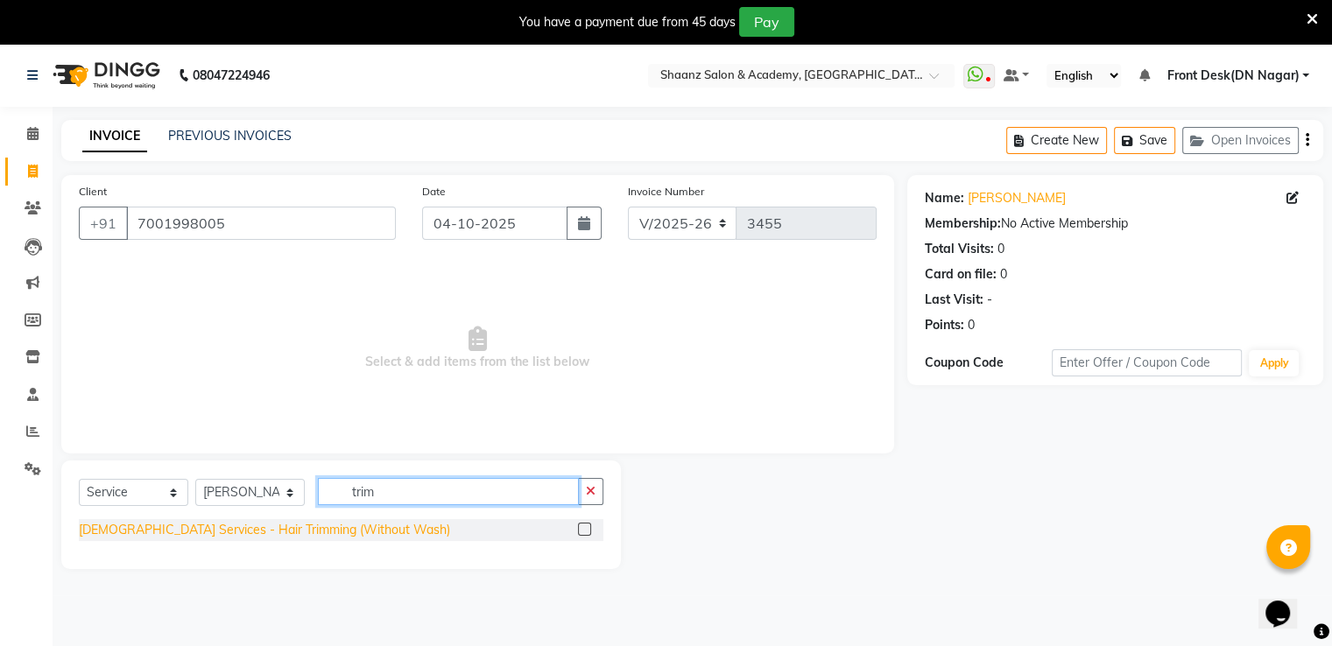
type input "trim"
click at [239, 531] on div "Ladies Services - Hair Trimming (Without Wash)" at bounding box center [264, 530] width 371 height 18
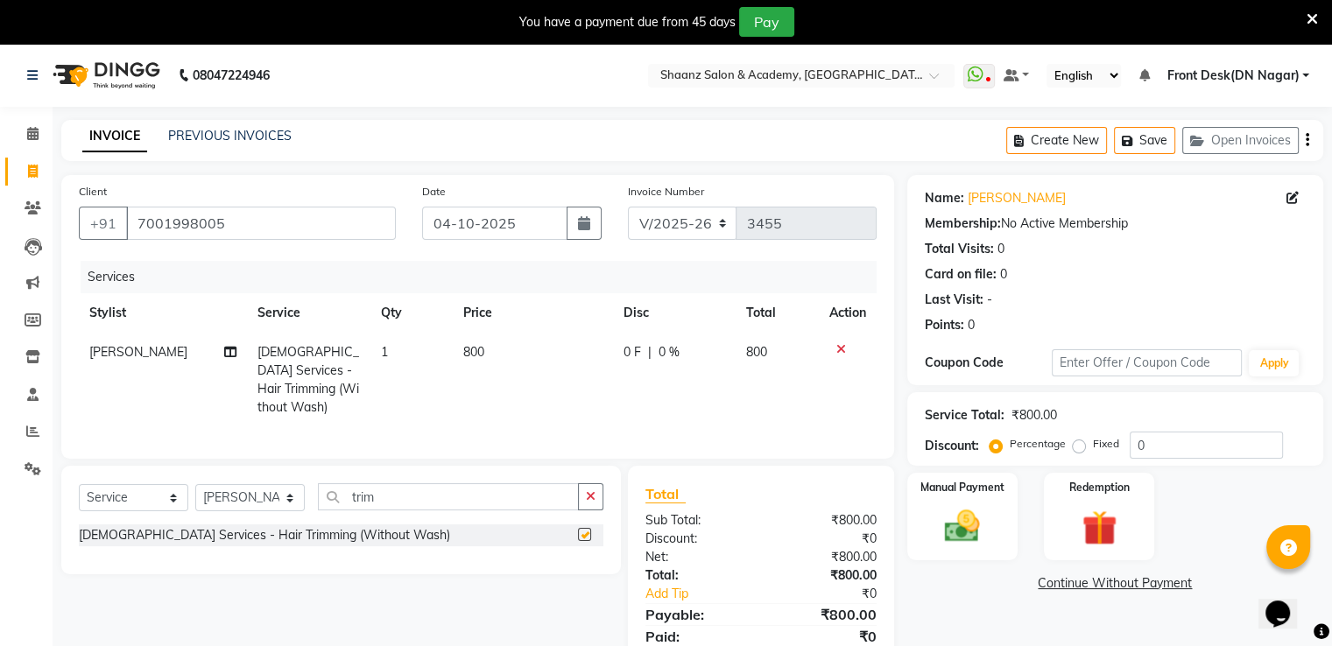
checkbox input "false"
click at [393, 484] on input "trim" at bounding box center [448, 496] width 261 height 27
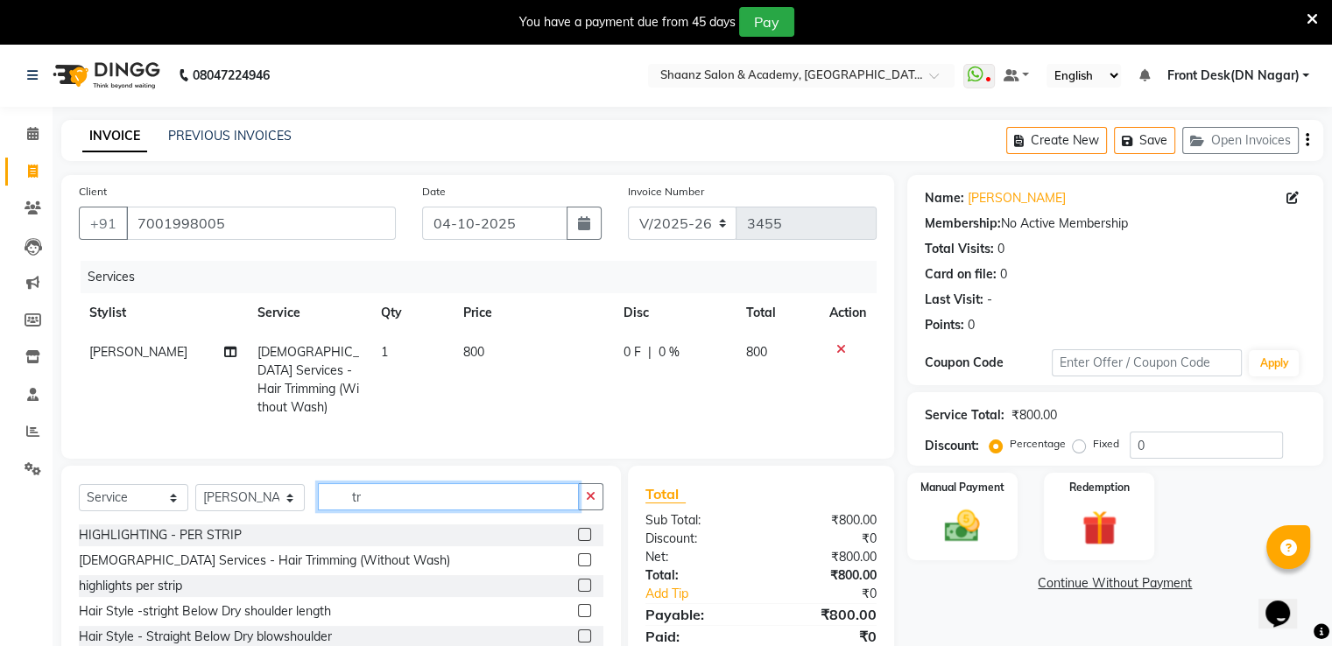
type input "t"
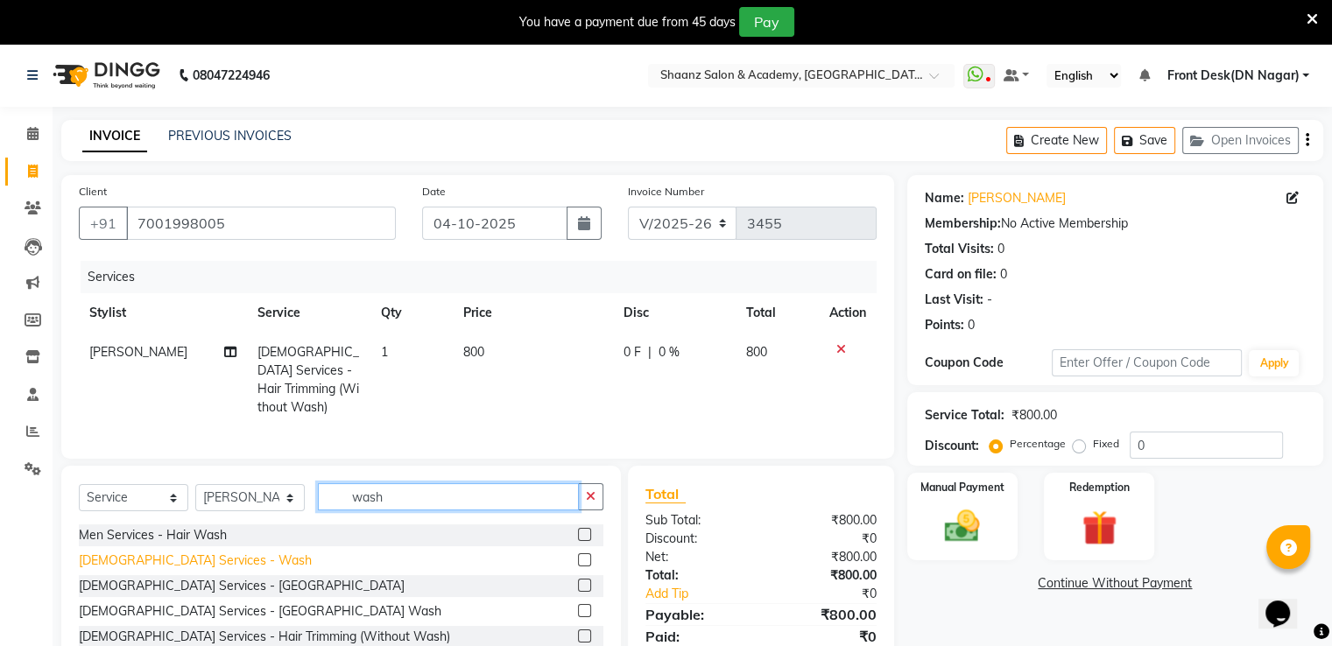
type input "wash"
click at [167, 552] on div "Ladies Services - Wash" at bounding box center [195, 561] width 233 height 18
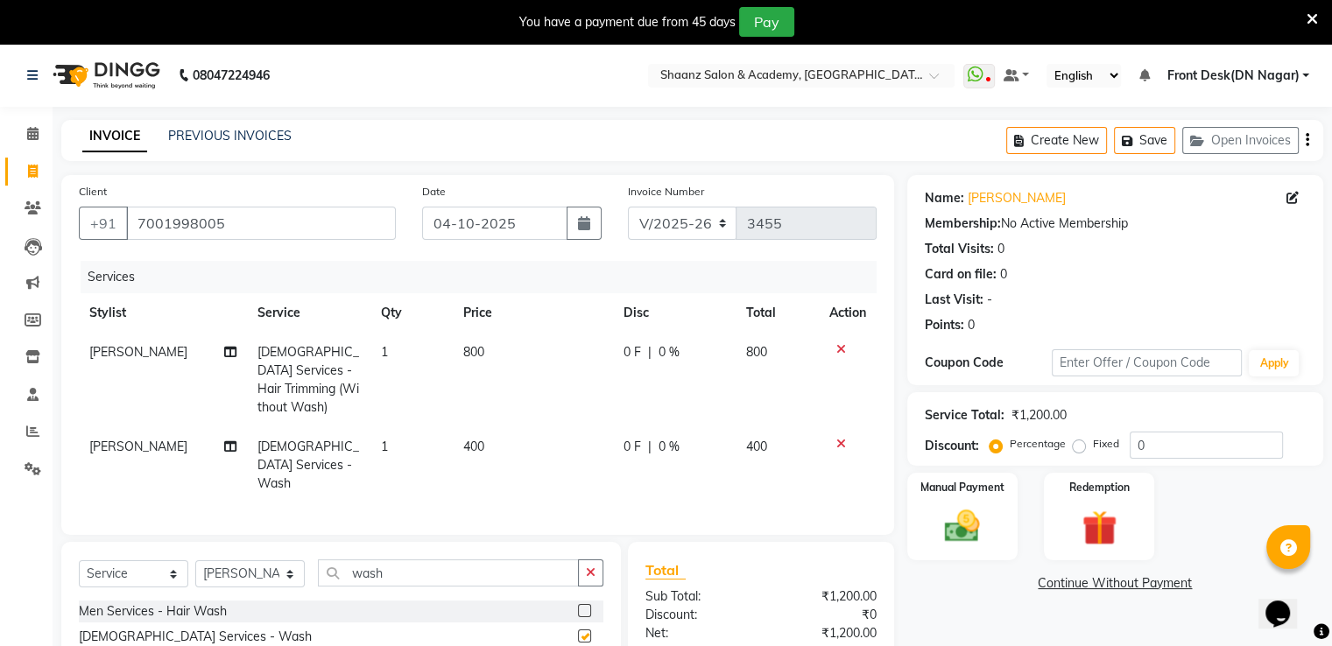
checkbox input "false"
drag, startPoint x: 557, startPoint y: 398, endPoint x: 529, endPoint y: 432, distance: 43.5
click at [554, 412] on tbody "ASHISH THAPA Ladies Services - Hair Trimming (Without Wash) 1 800 0 F | 0 % 800…" at bounding box center [478, 418] width 798 height 171
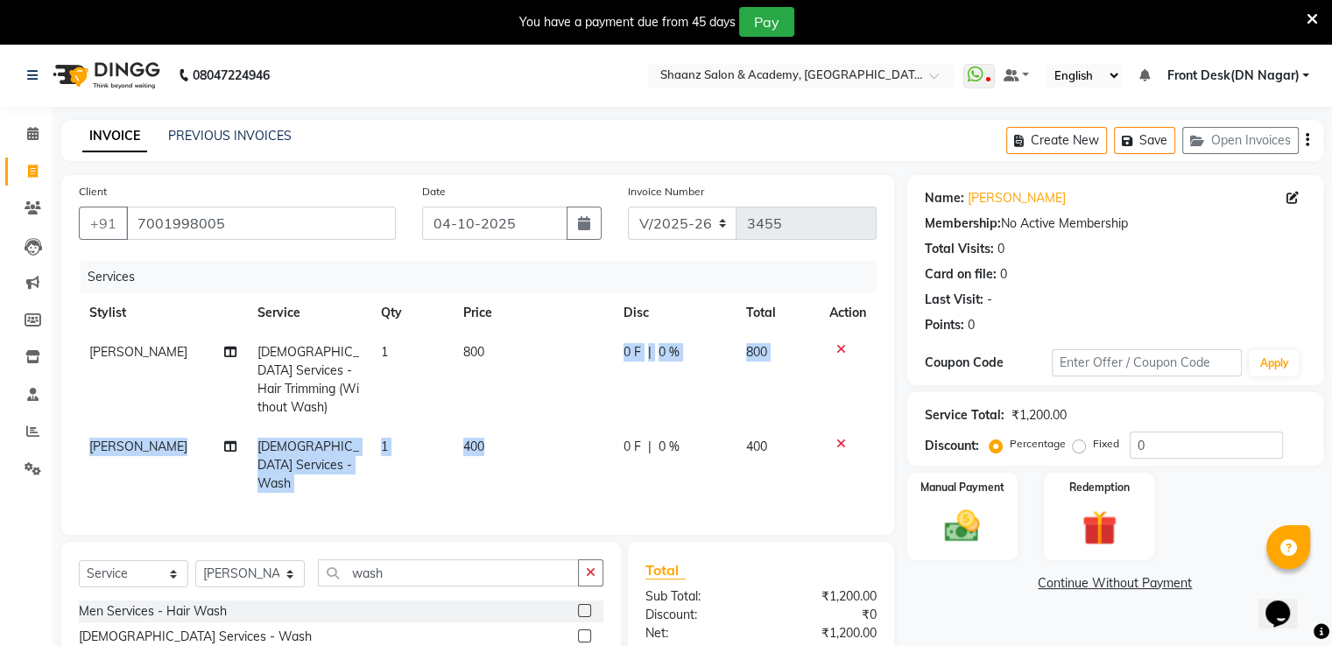
click at [528, 433] on td "400" at bounding box center [533, 465] width 160 height 76
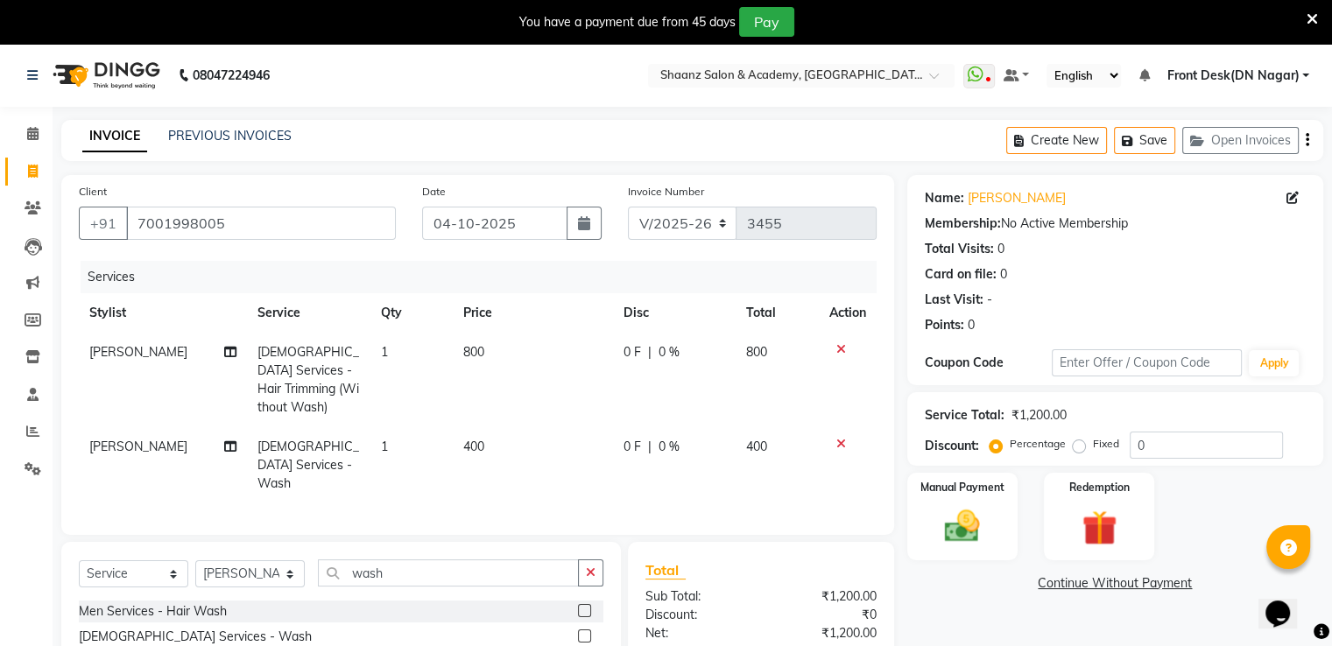
select select "84400"
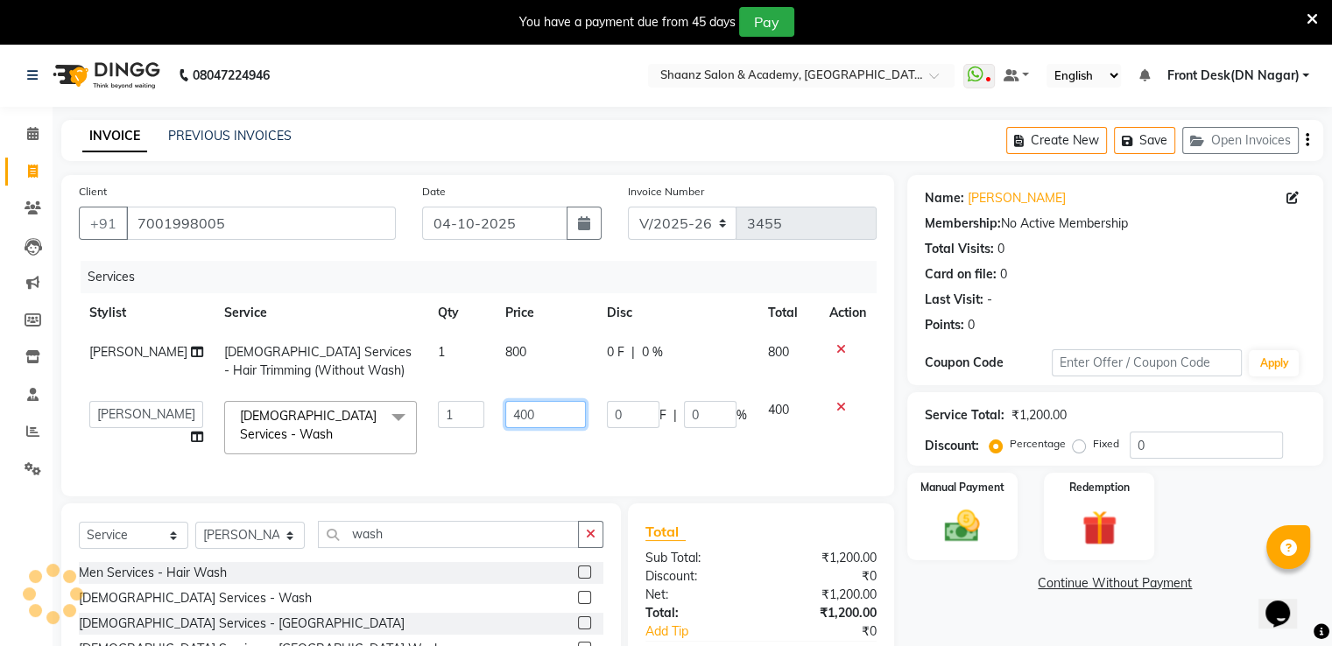
click at [524, 413] on input "400" at bounding box center [545, 414] width 81 height 27
type input "4"
type input "300"
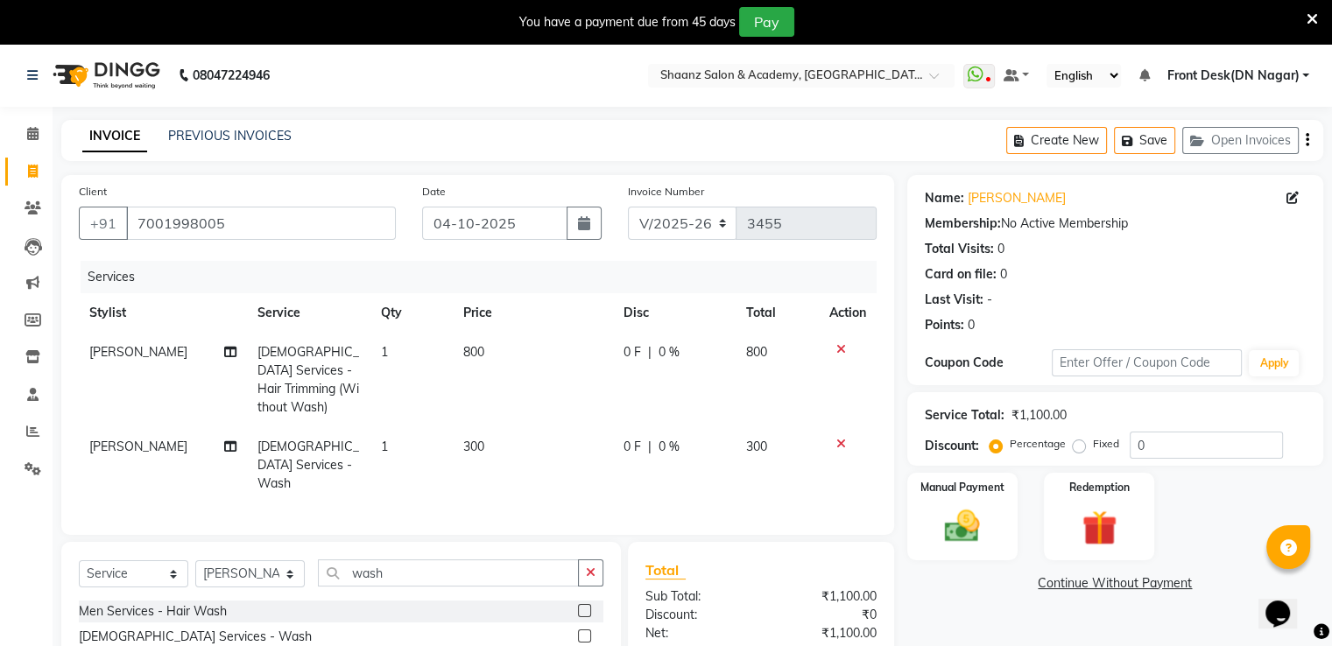
click at [539, 362] on td "800" at bounding box center [533, 380] width 160 height 95
select select "84400"
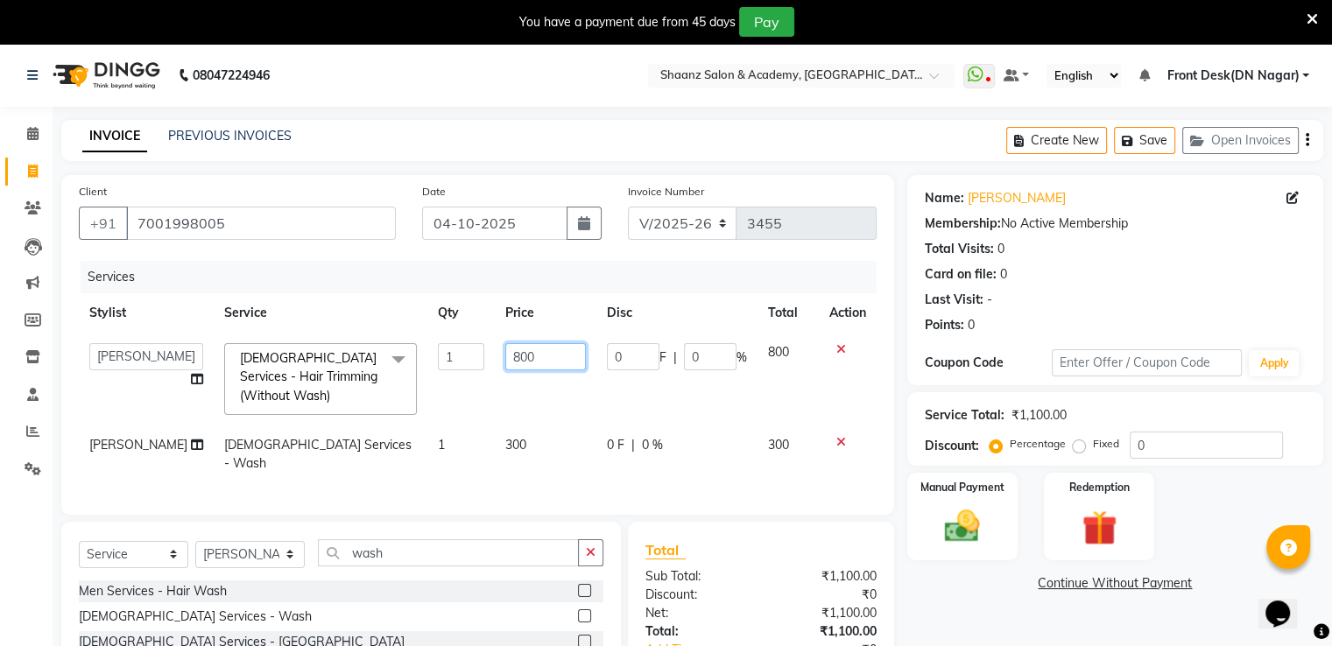
click at [541, 351] on input "800" at bounding box center [545, 356] width 81 height 27
type input "8"
type input "6"
type input "300"
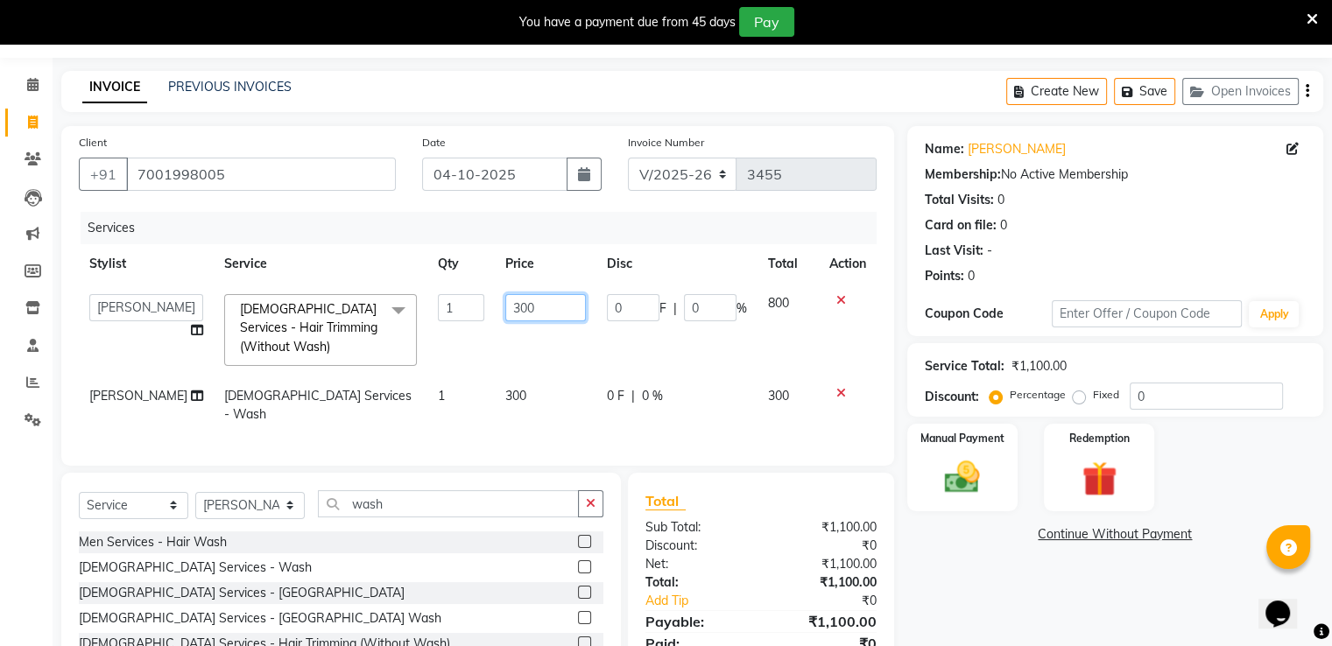
scroll to position [88, 0]
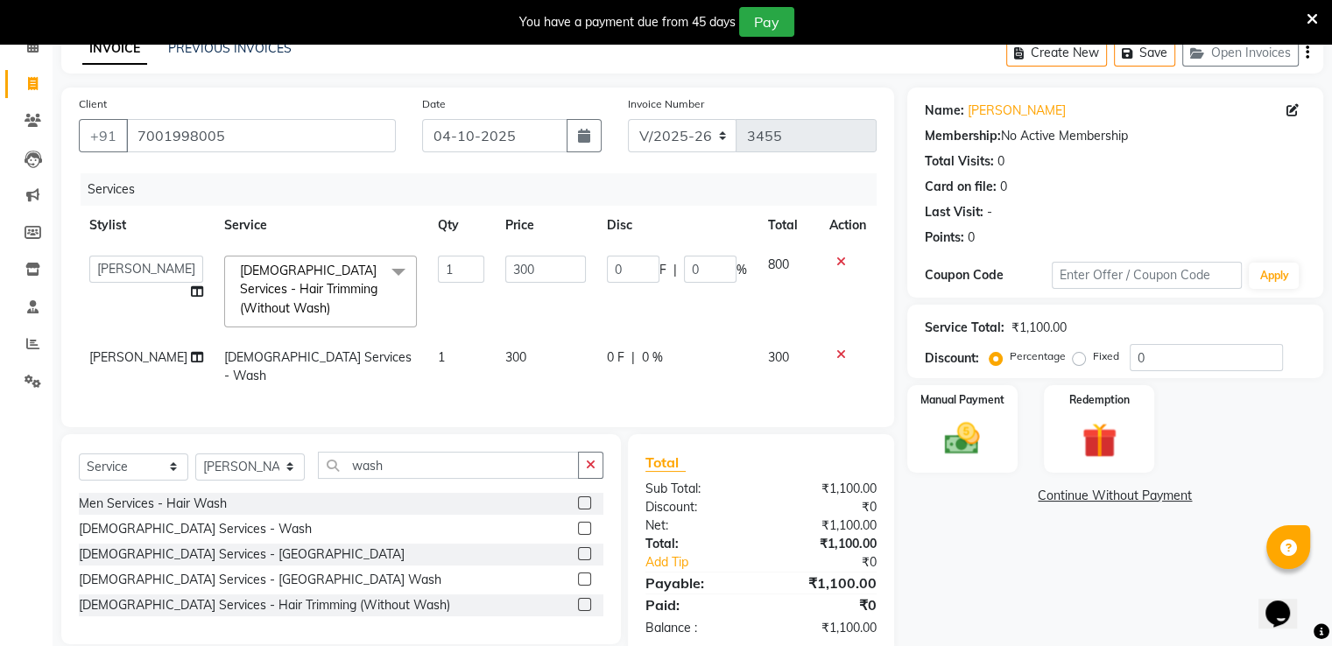
drag, startPoint x: 706, startPoint y: 514, endPoint x: 763, endPoint y: 491, distance: 61.3
click at [707, 512] on div "Discount:" at bounding box center [696, 507] width 129 height 18
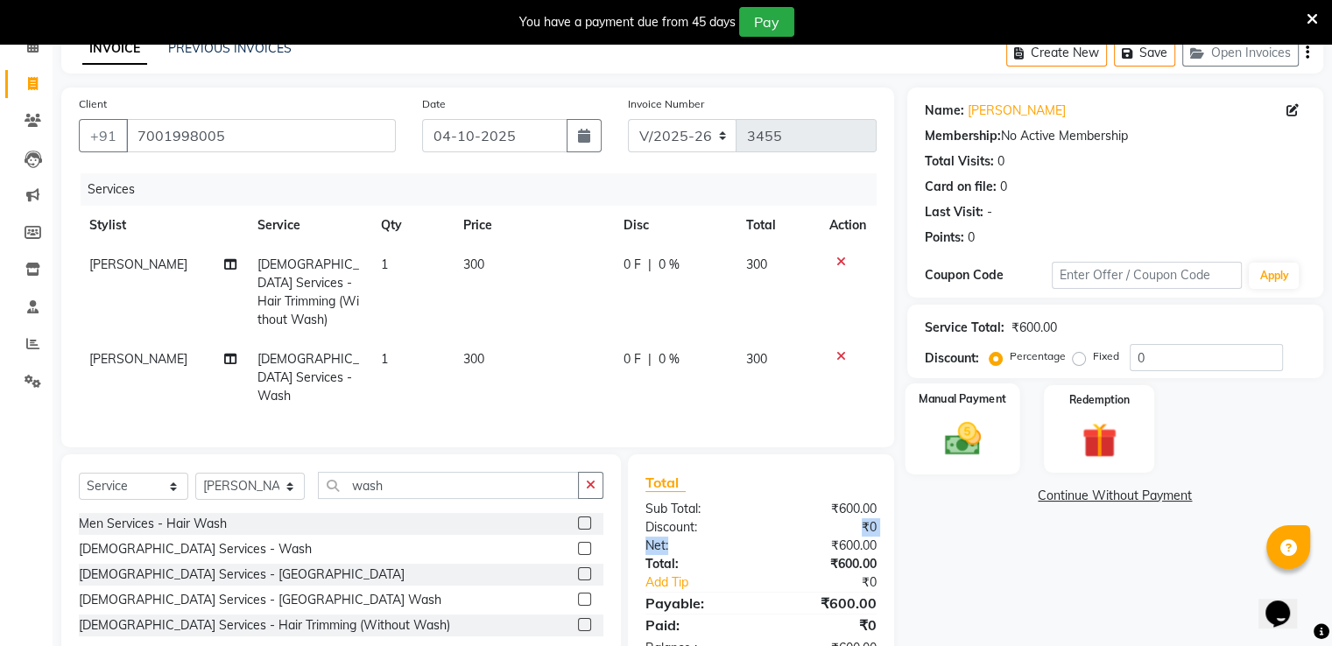
click at [981, 439] on img at bounding box center [961, 440] width 59 height 42
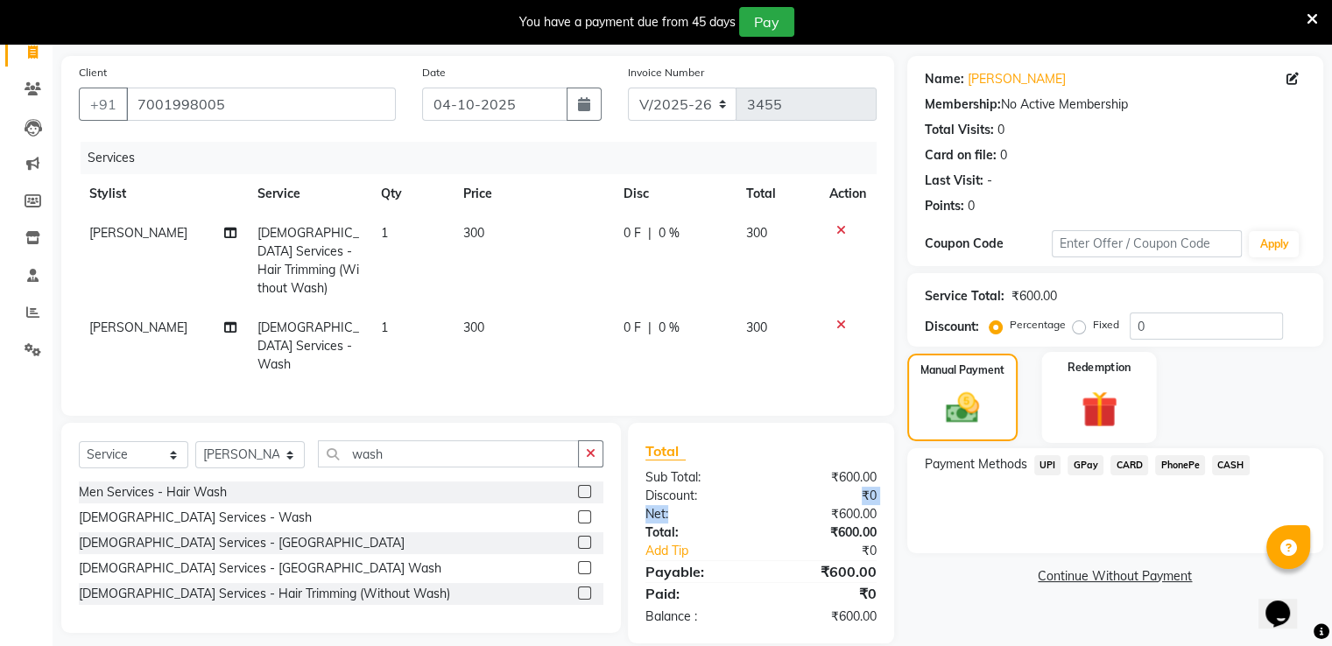
scroll to position [119, 0]
click at [1084, 460] on span "GPay" at bounding box center [1085, 465] width 36 height 20
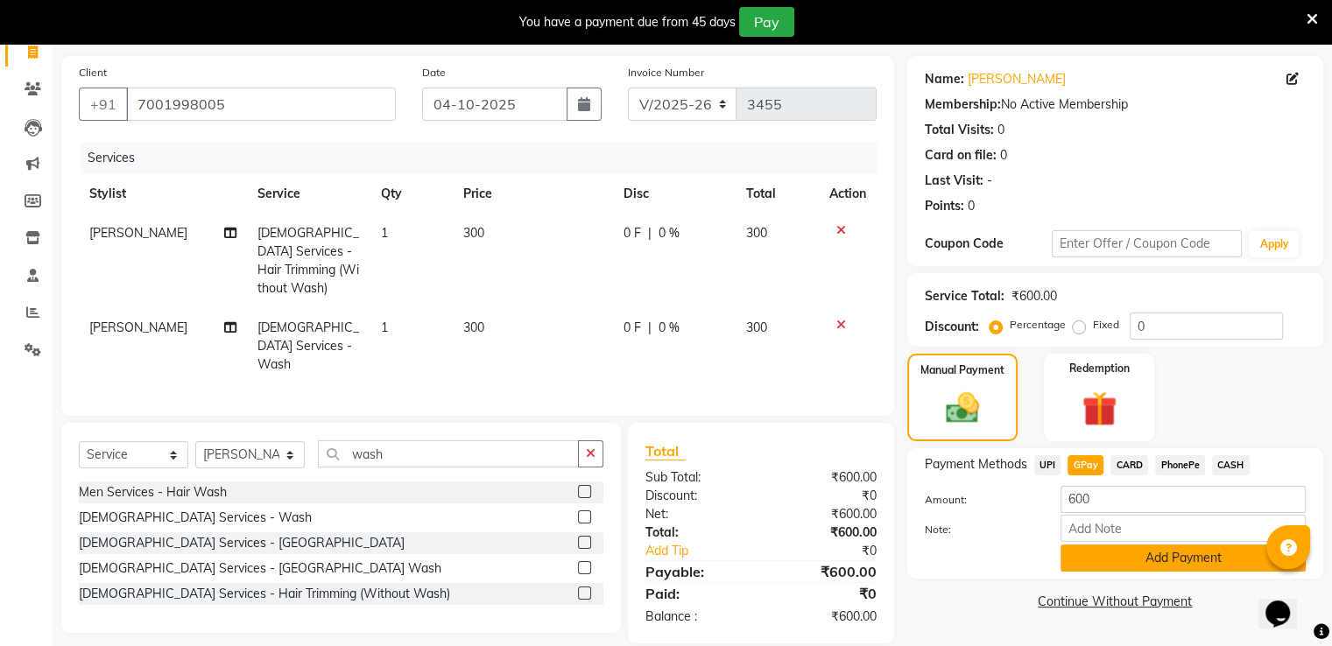
click at [1093, 558] on button "Add Payment" at bounding box center [1182, 558] width 245 height 27
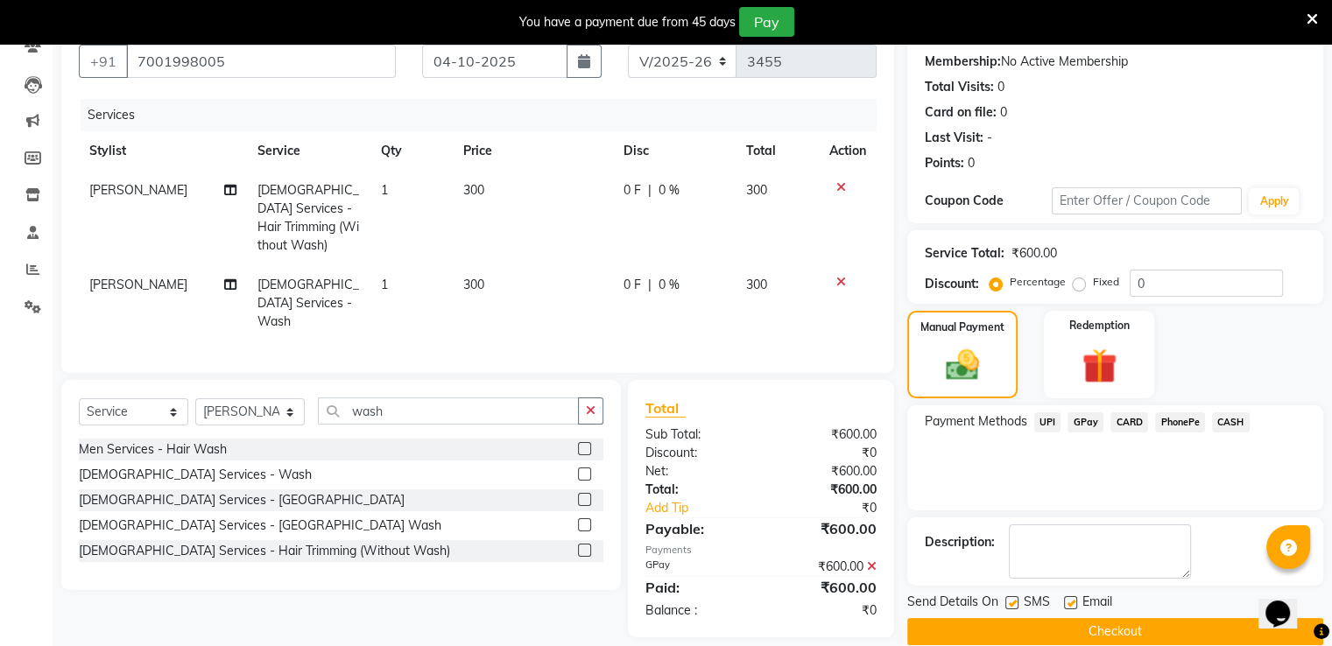
scroll to position [186, 0]
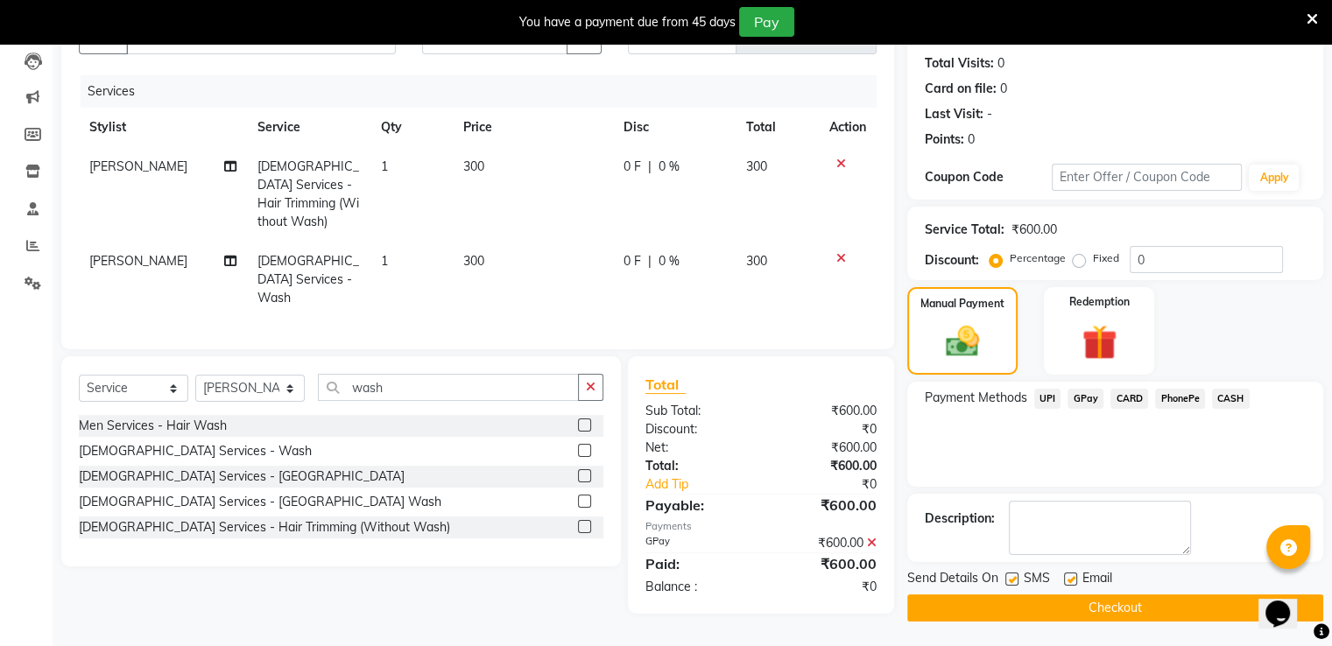
click at [1061, 573] on div "Send Details On SMS Email" at bounding box center [1115, 580] width 416 height 22
click at [1011, 581] on label at bounding box center [1011, 579] width 13 height 13
click at [1011, 581] on input "checkbox" at bounding box center [1010, 579] width 11 height 11
checkbox input "false"
click at [1073, 573] on label at bounding box center [1070, 579] width 13 height 13
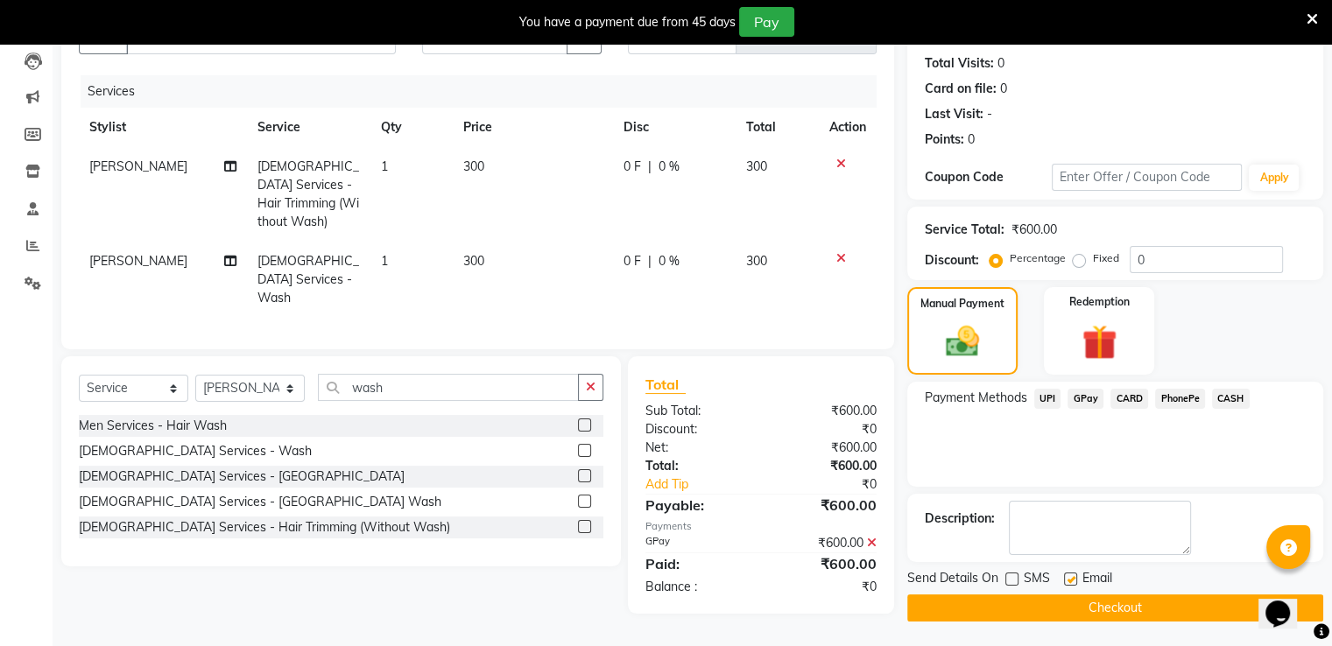
click at [1073, 574] on input "checkbox" at bounding box center [1069, 579] width 11 height 11
checkbox input "false"
click at [1064, 598] on button "Checkout" at bounding box center [1115, 608] width 416 height 27
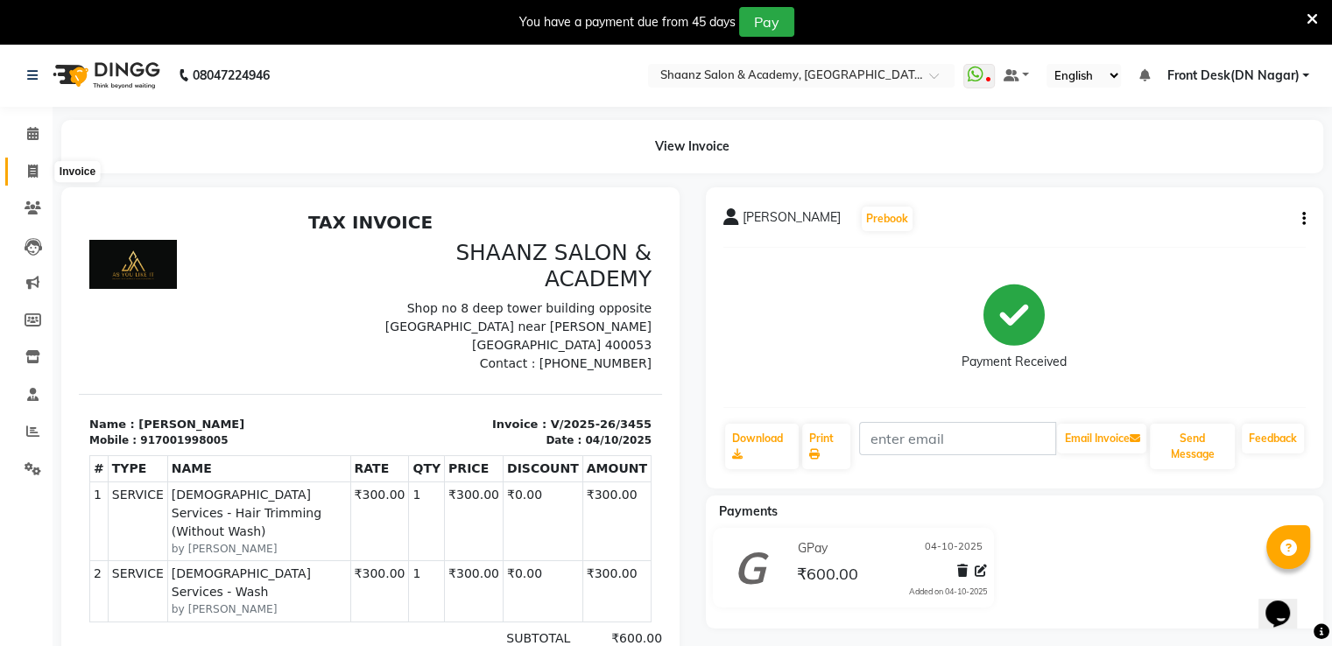
click at [32, 176] on icon at bounding box center [33, 171] width 10 height 13
select select "6360"
select select "service"
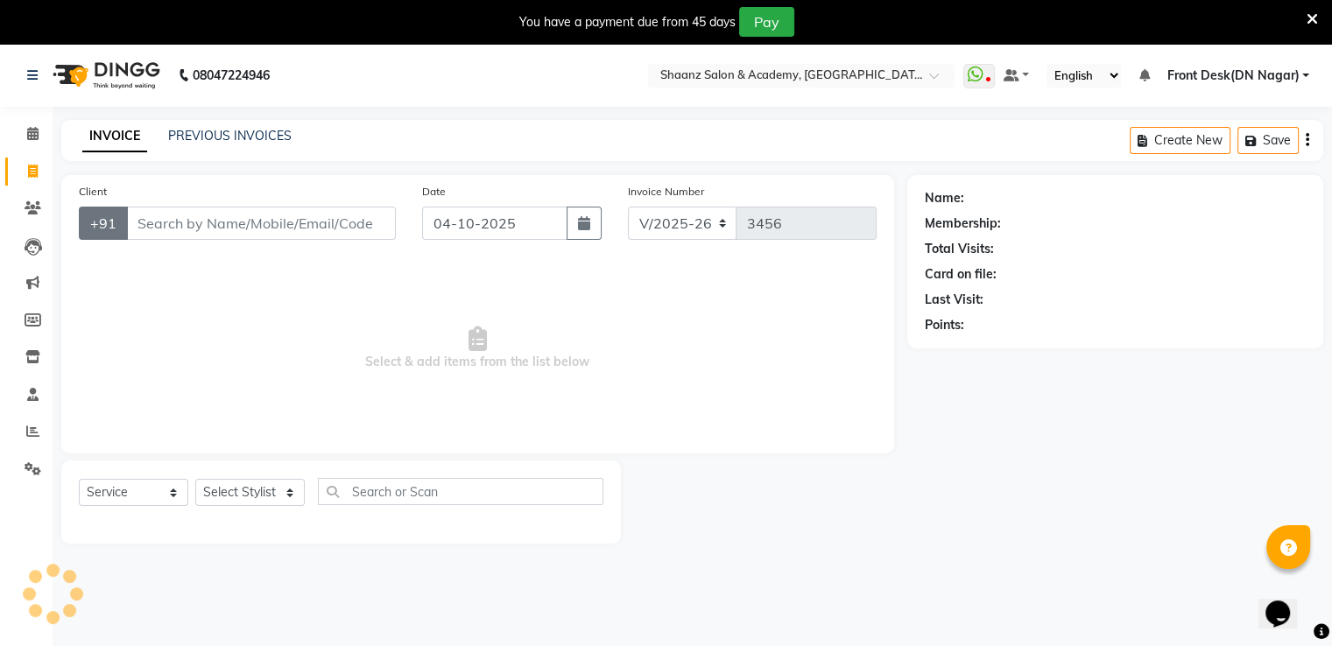
scroll to position [44, 0]
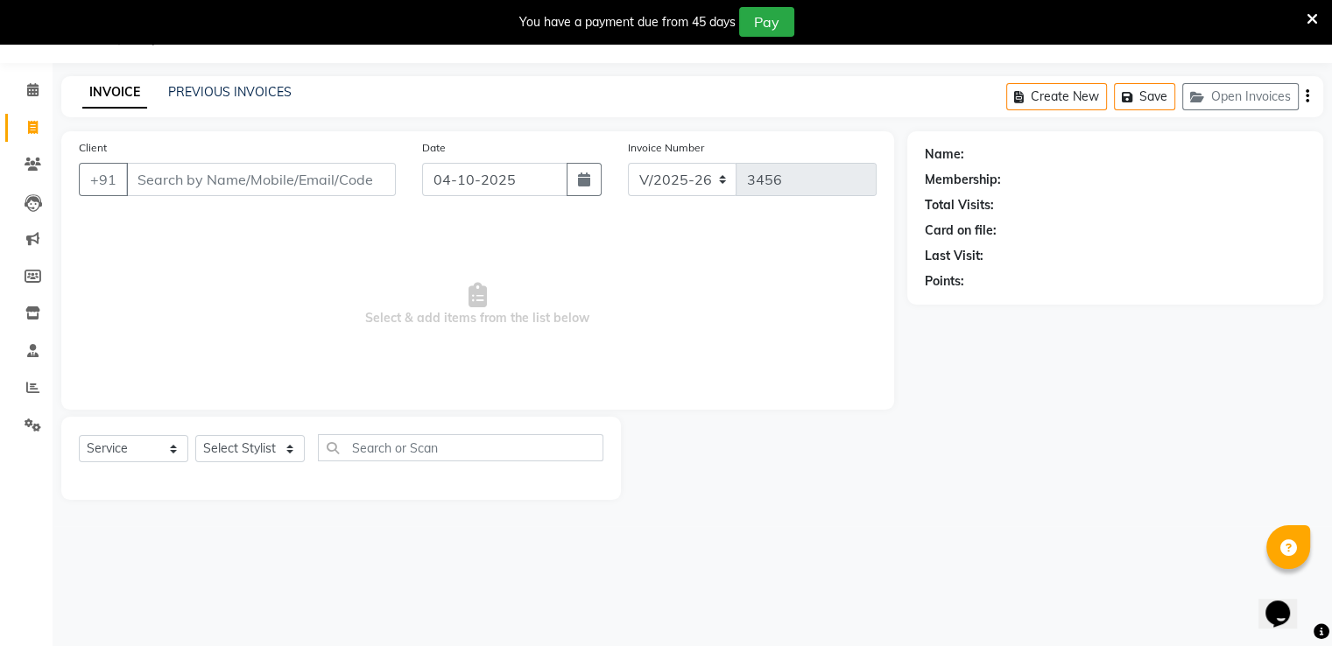
click at [2, 374] on li "Reports" at bounding box center [26, 388] width 53 height 38
click at [1313, 26] on span at bounding box center [1311, 18] width 11 height 19
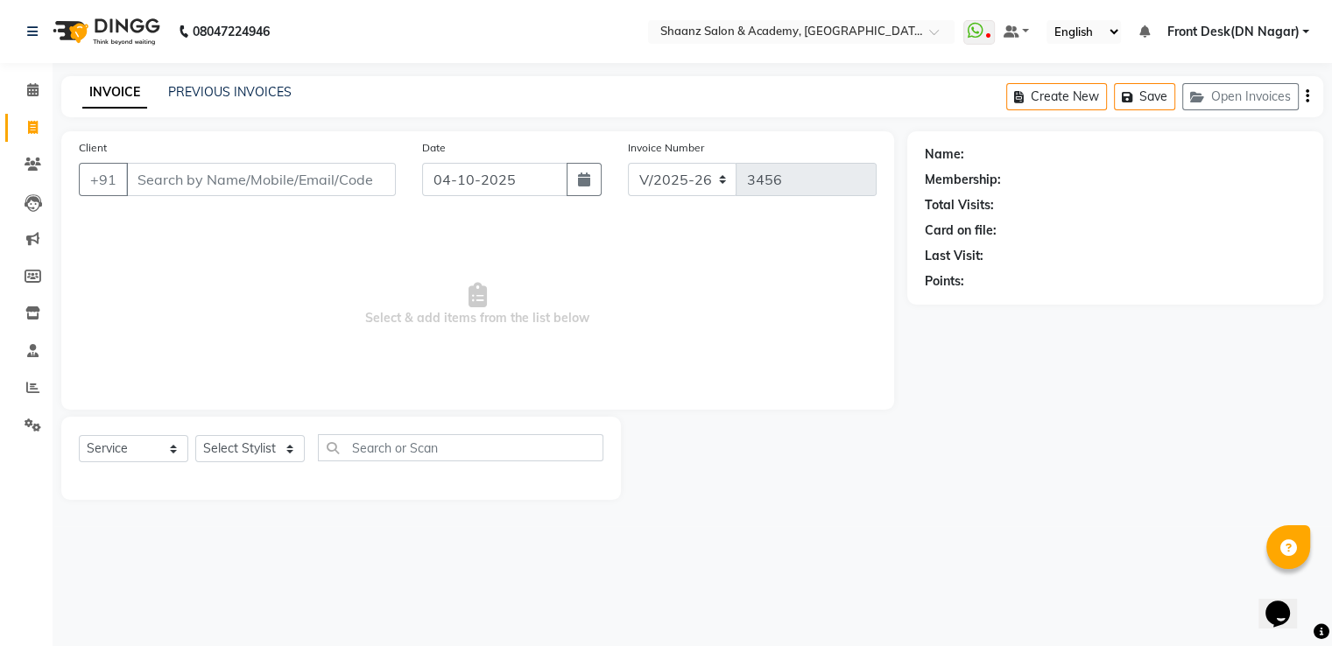
scroll to position [0, 0]
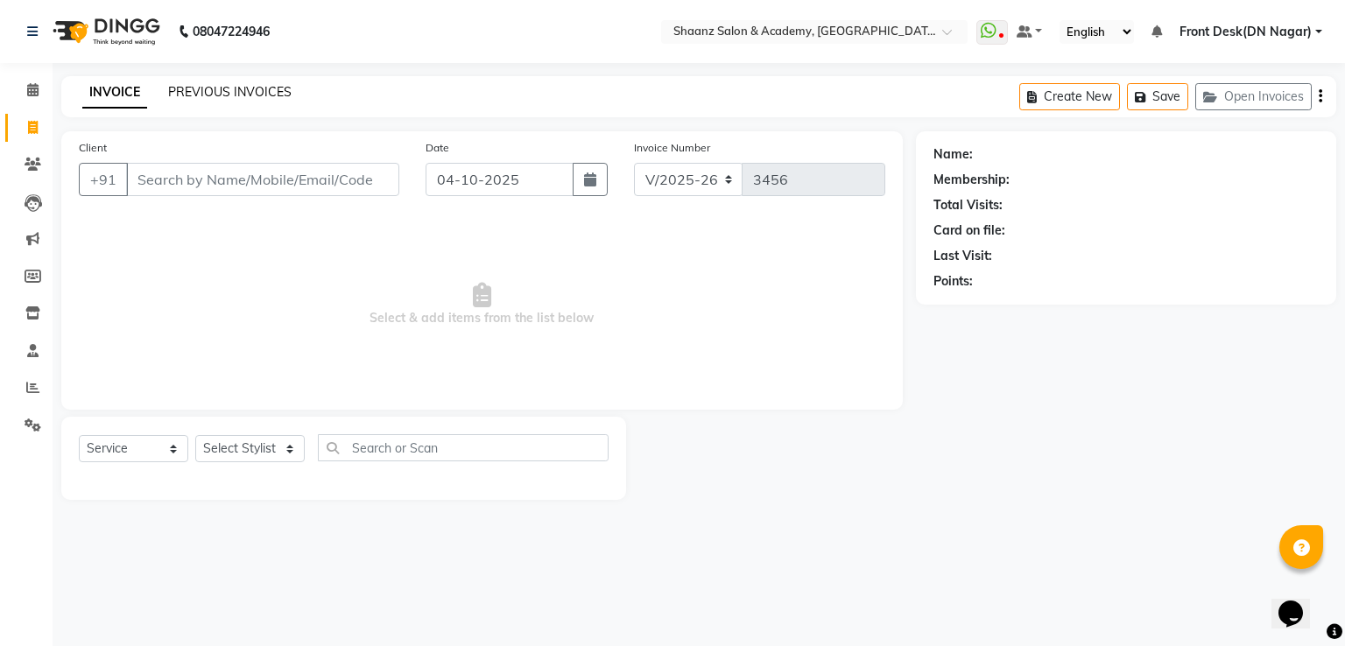
click at [195, 90] on link "PREVIOUS INVOICES" at bounding box center [229, 92] width 123 height 16
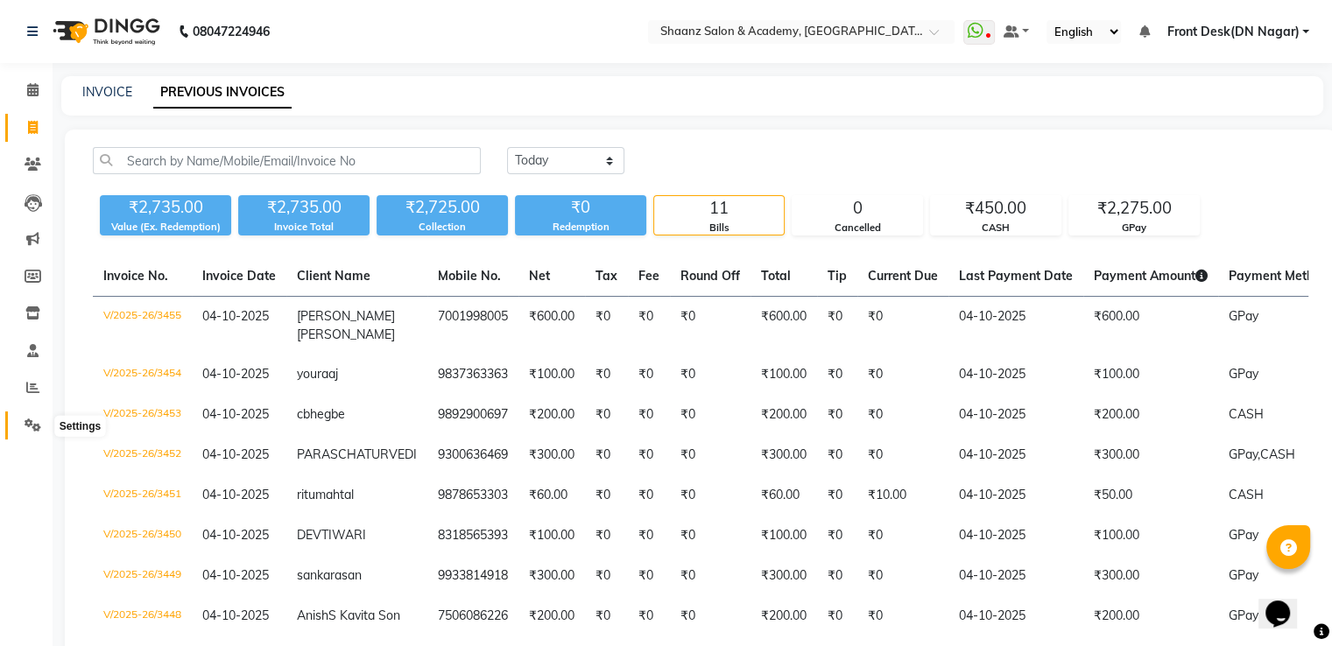
click at [29, 418] on span at bounding box center [33, 426] width 31 height 20
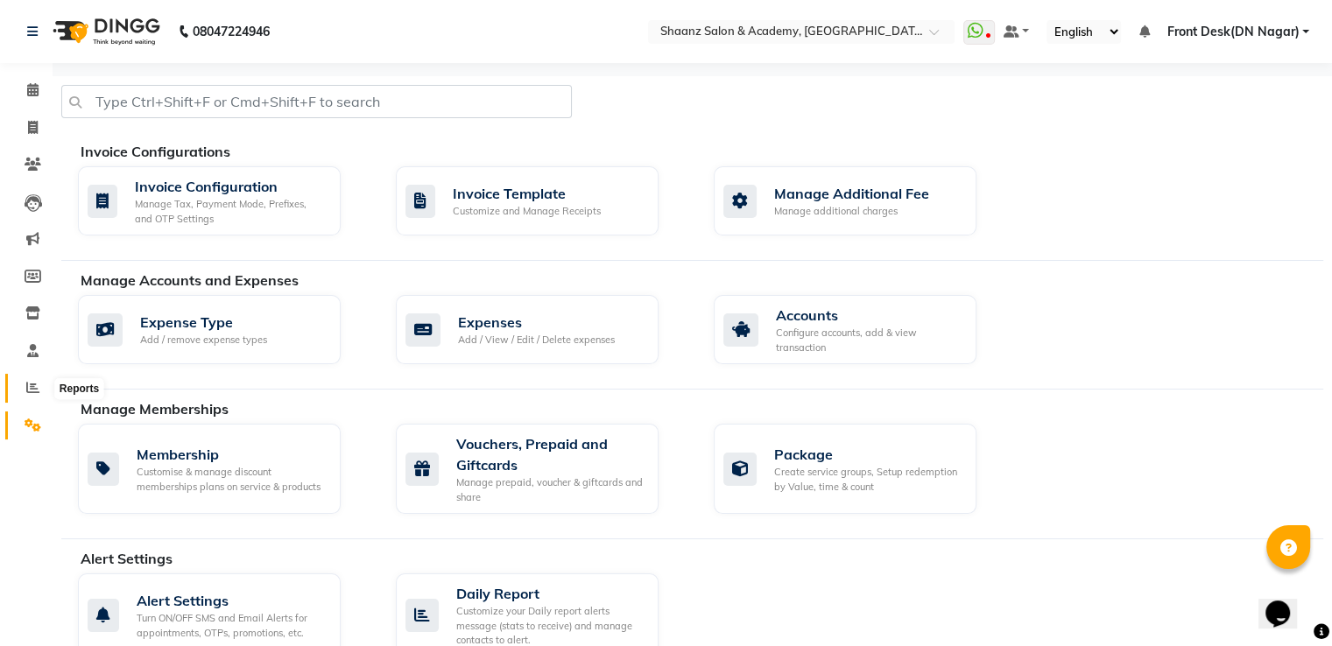
click at [31, 394] on icon at bounding box center [32, 387] width 13 height 13
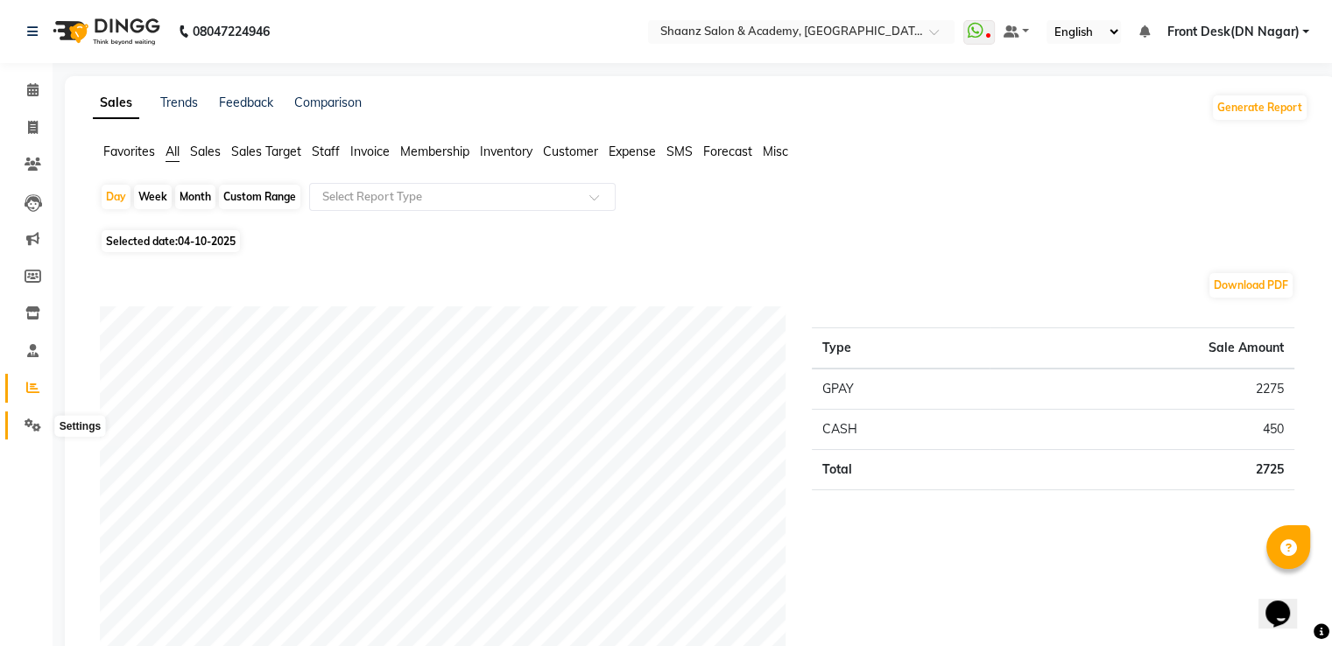
click at [34, 428] on icon at bounding box center [33, 425] width 17 height 13
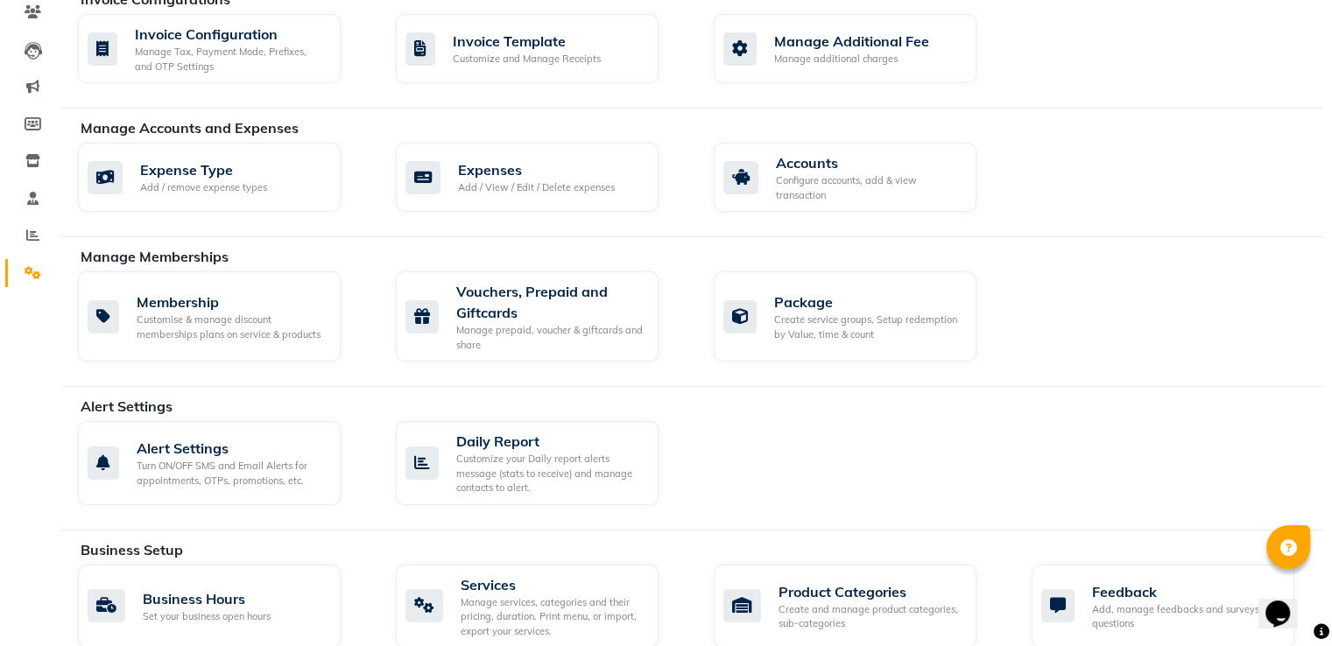
scroll to position [175, 0]
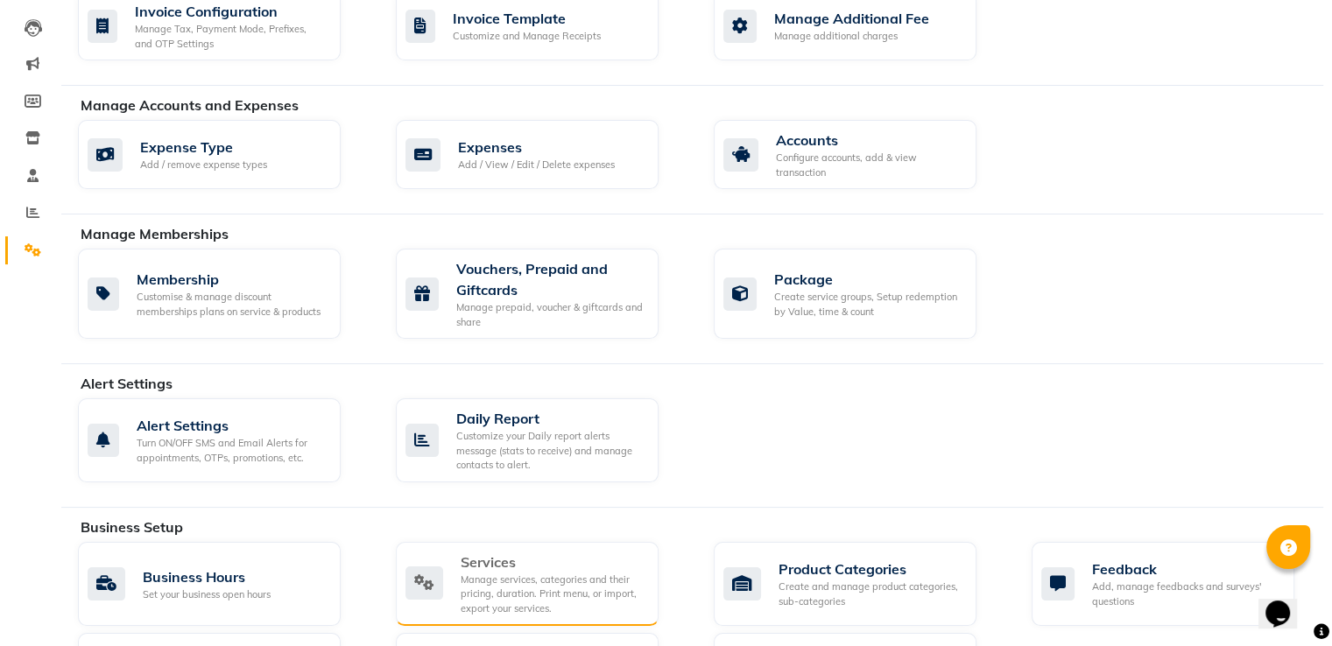
click at [532, 568] on div "Services" at bounding box center [553, 562] width 184 height 21
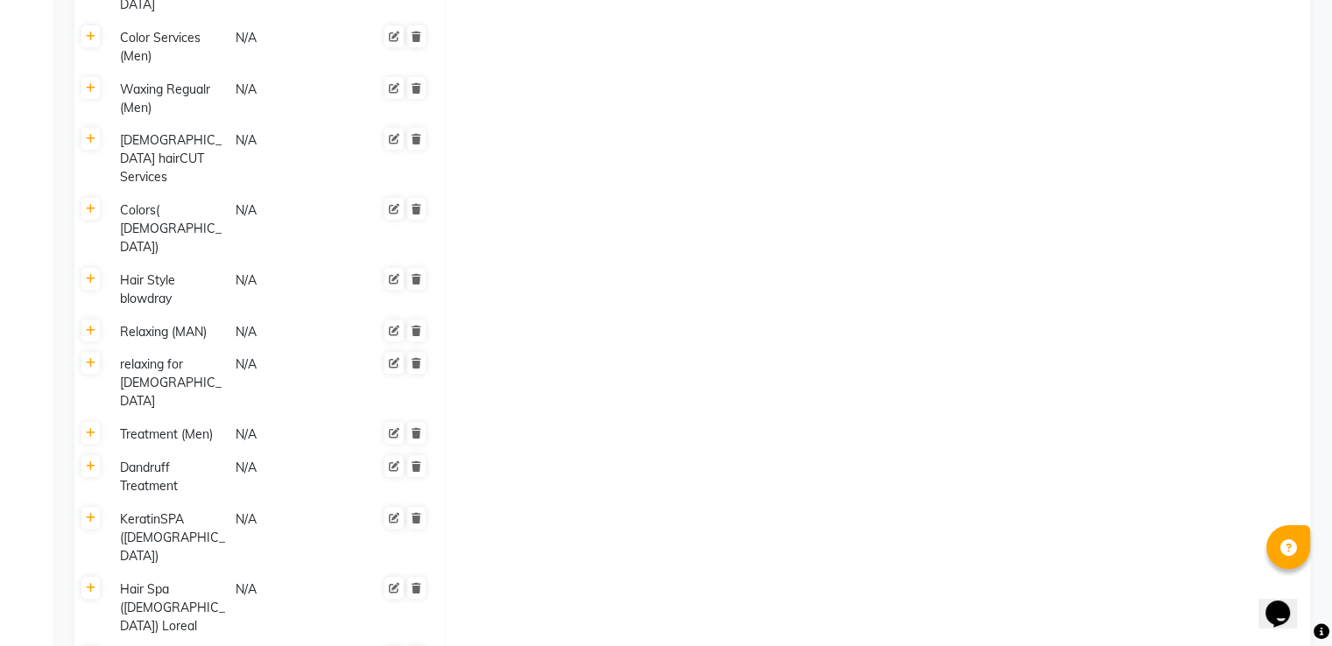
scroll to position [630, 0]
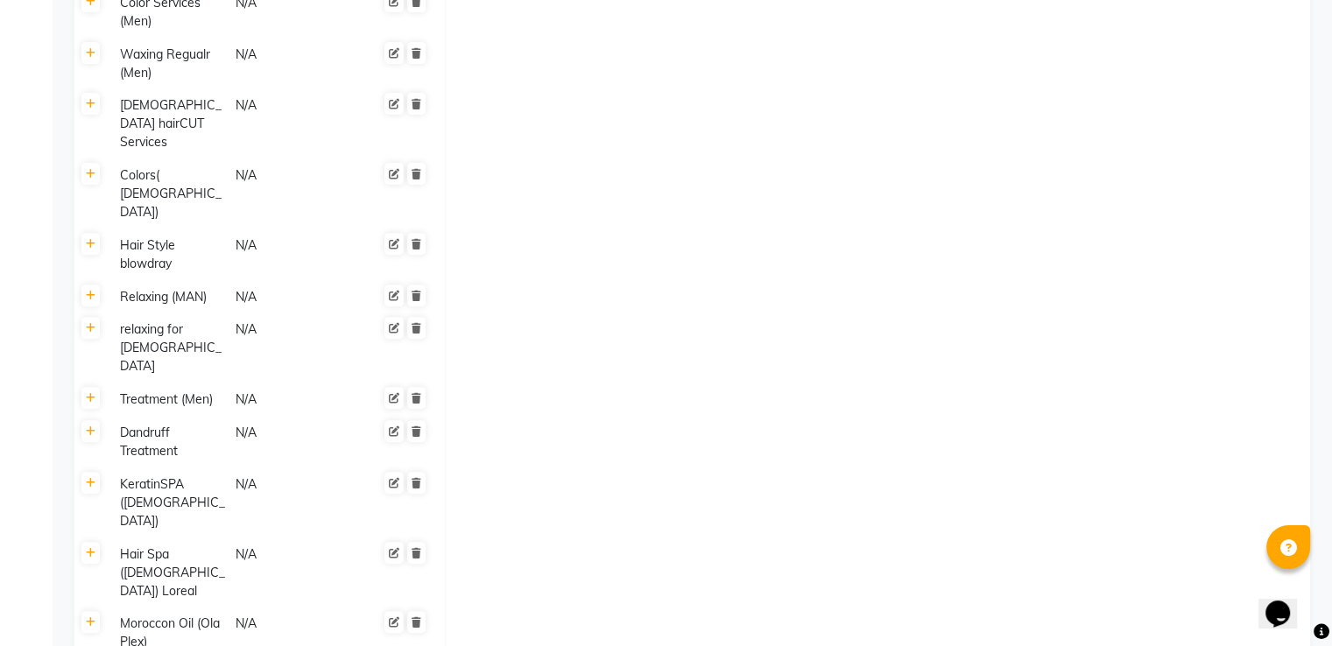
click at [173, 165] on div "Colors( ladies)" at bounding box center [170, 194] width 114 height 59
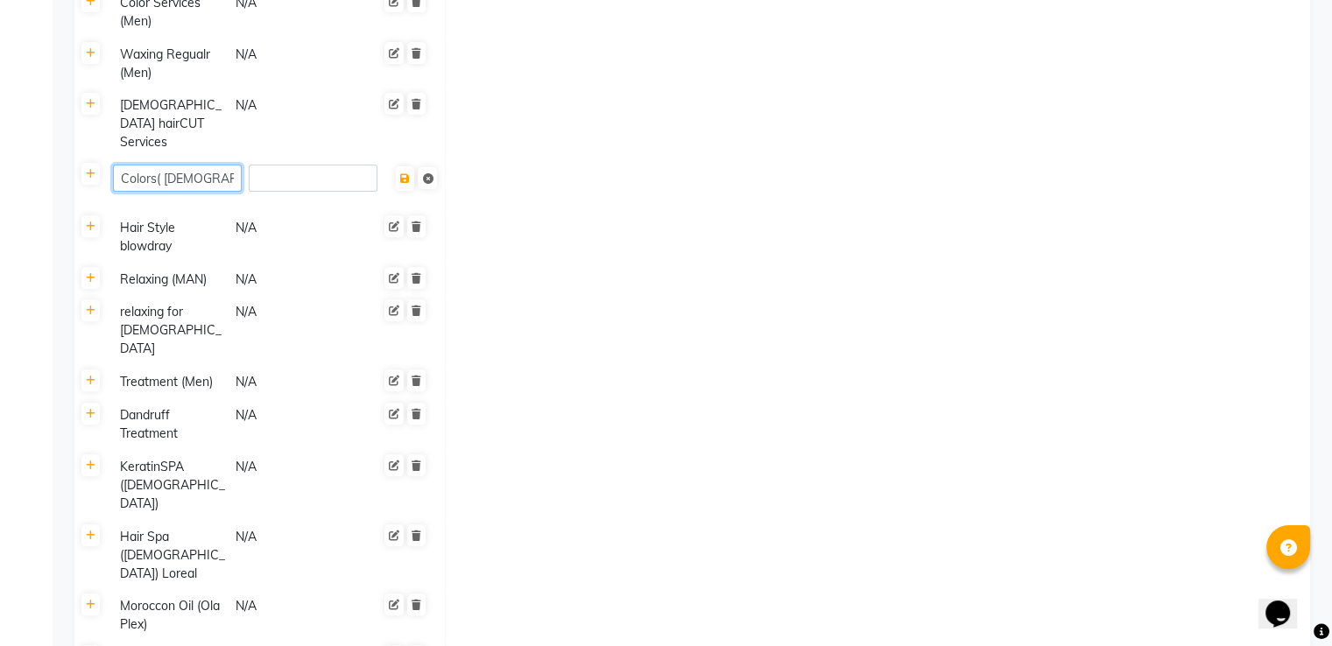
click at [212, 165] on input "Colors( ladies)" at bounding box center [177, 178] width 129 height 27
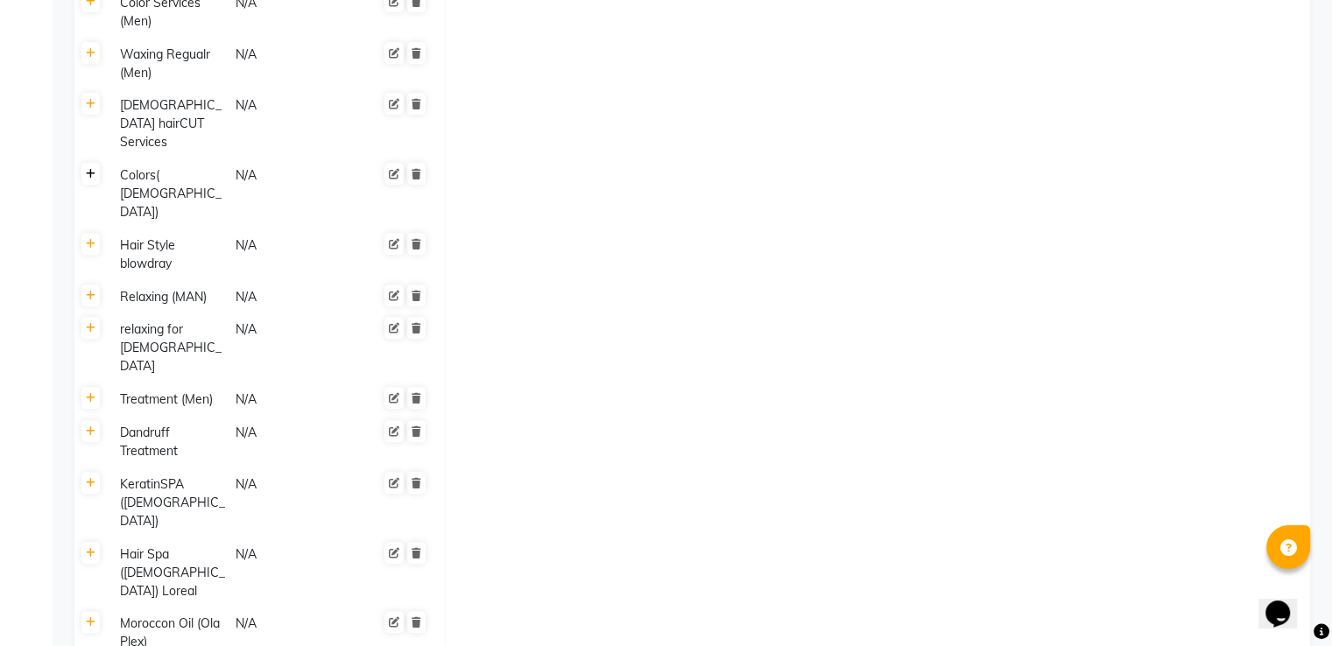
click at [91, 169] on icon at bounding box center [91, 174] width 10 height 11
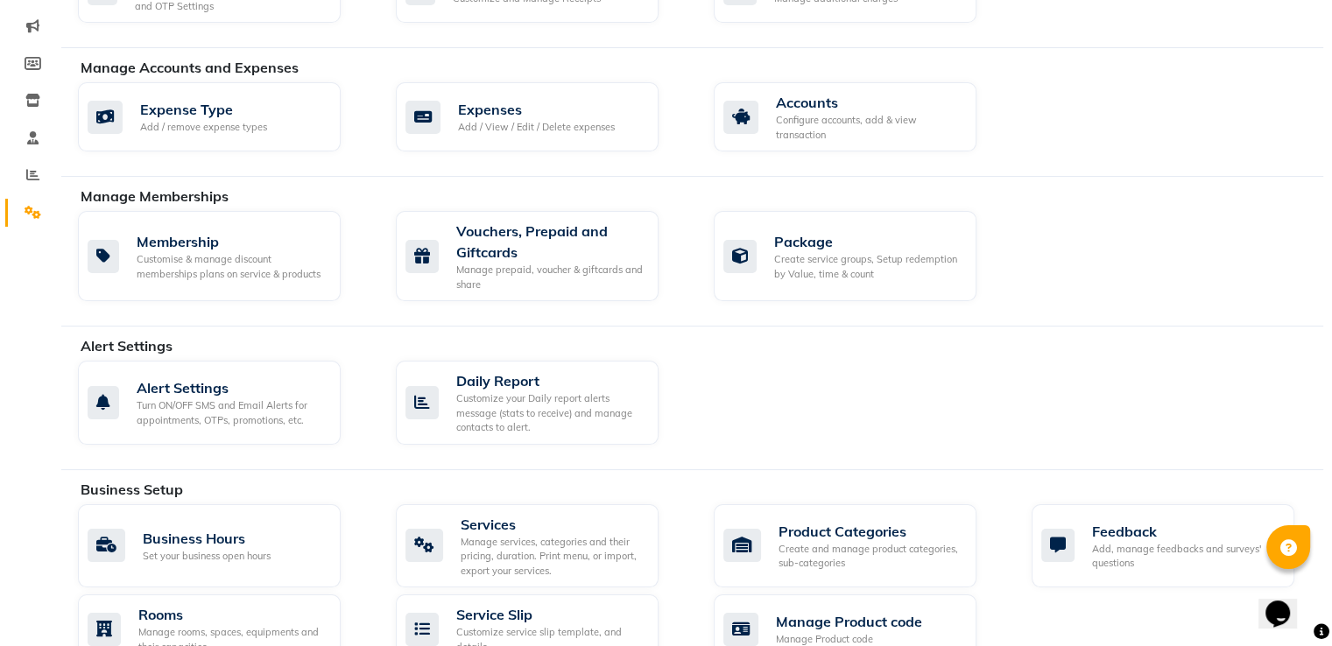
scroll to position [175, 0]
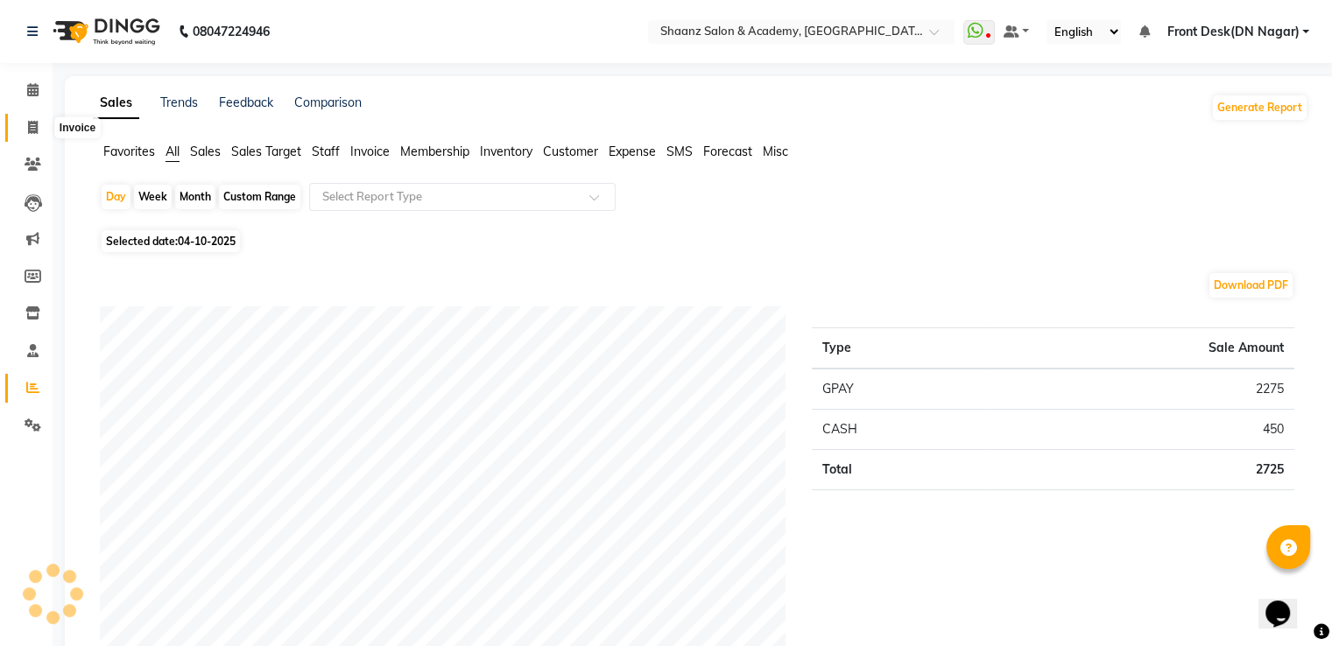
click at [29, 127] on icon at bounding box center [33, 127] width 10 height 13
select select "service"
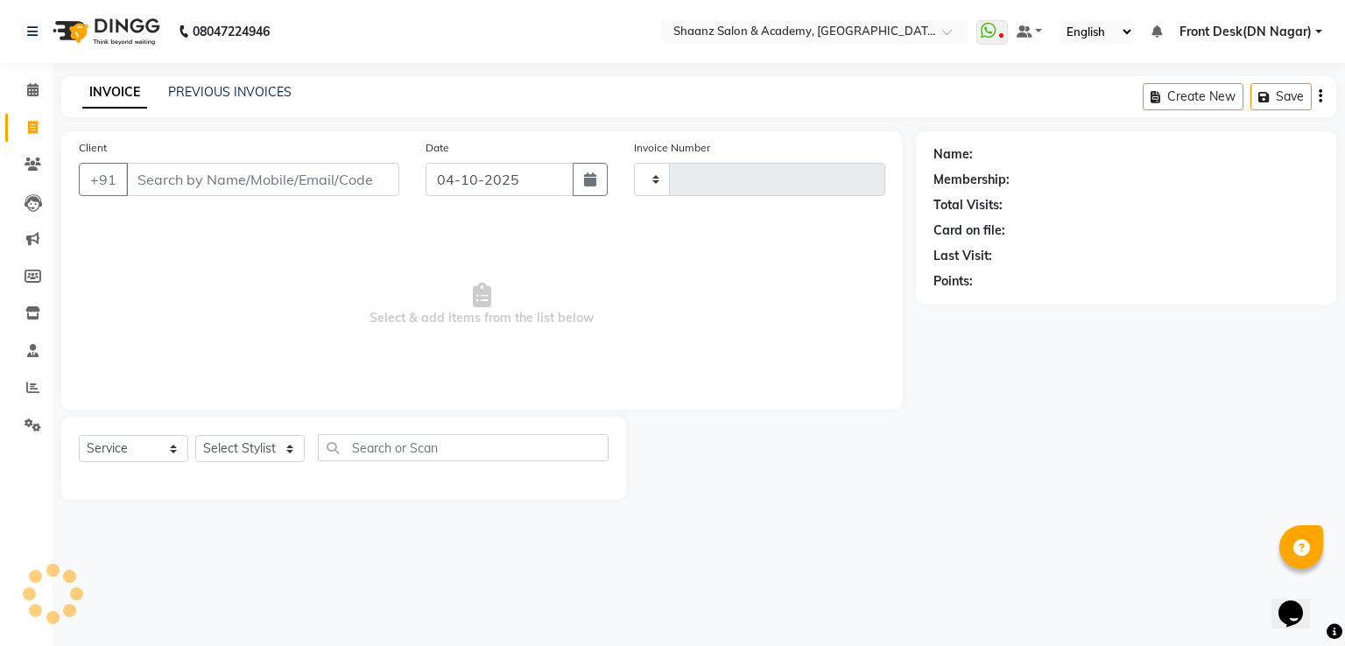
type input "3456"
select select "6360"
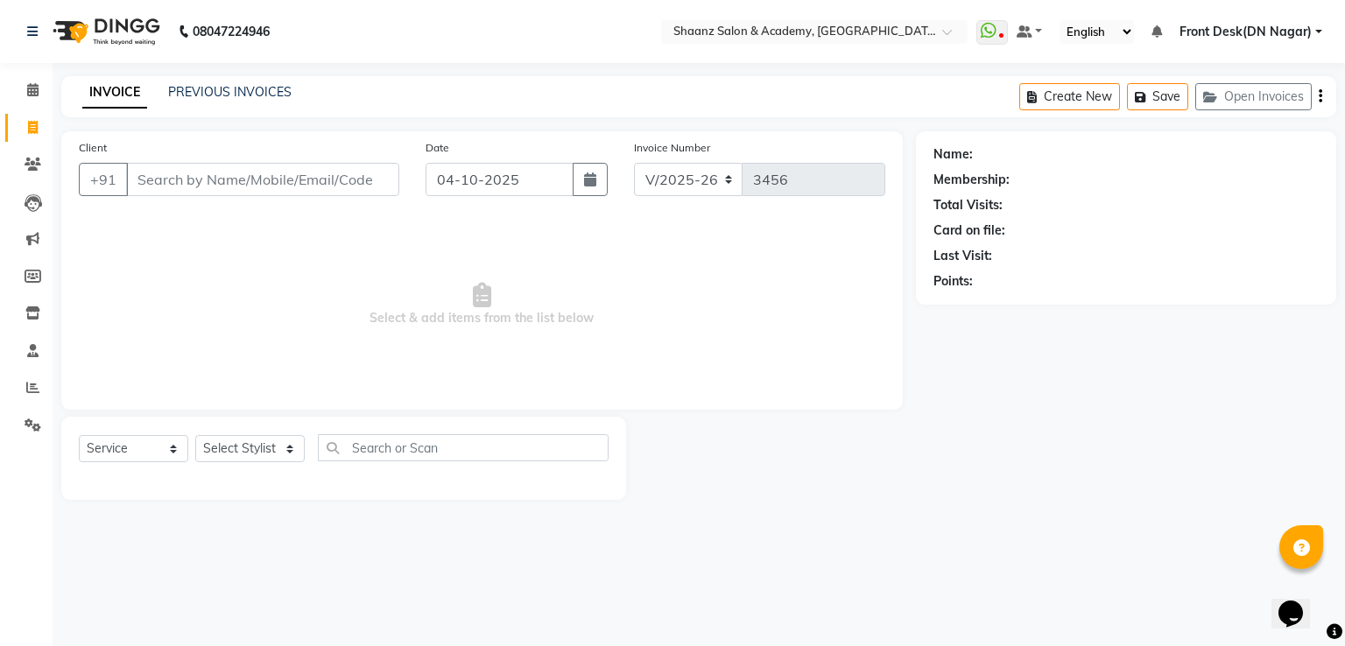
click at [212, 186] on input "Client" at bounding box center [262, 179] width 273 height 33
click at [285, 188] on input "Client" at bounding box center [262, 179] width 273 height 33
click at [32, 130] on icon at bounding box center [33, 127] width 10 height 13
select select "service"
click at [243, 95] on link "PREVIOUS INVOICES" at bounding box center [229, 92] width 123 height 16
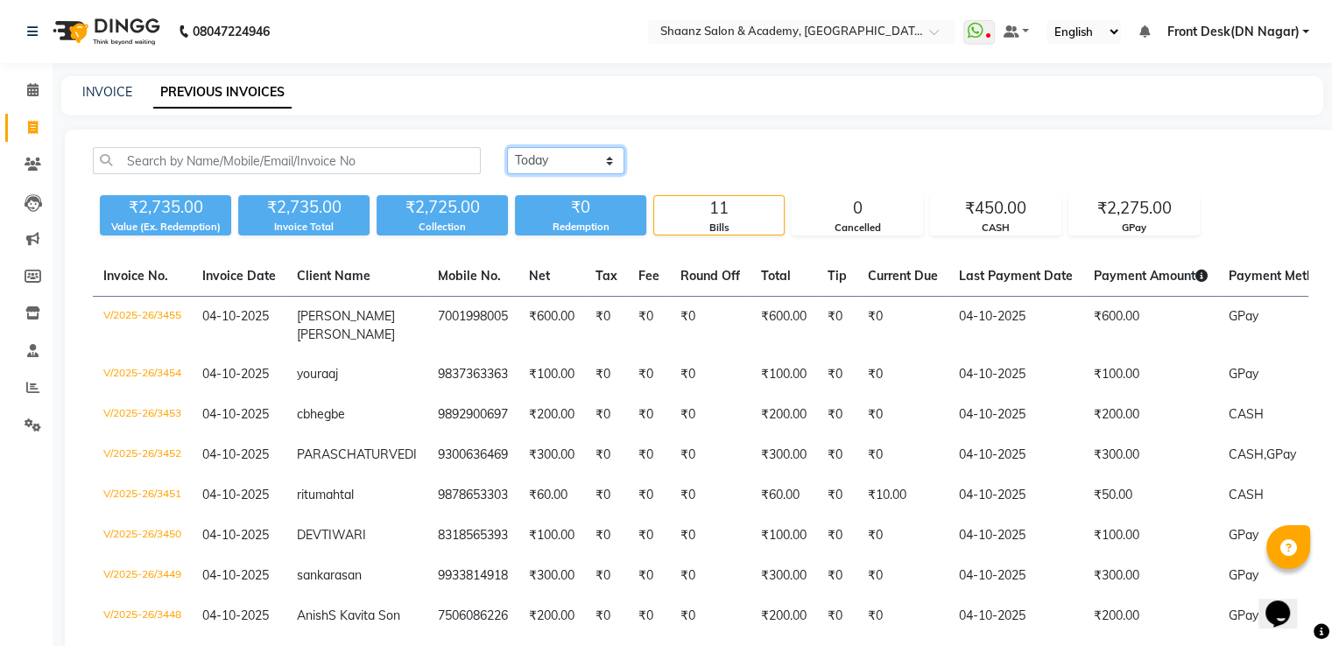
click at [609, 159] on select "[DATE] [DATE] Custom Range" at bounding box center [565, 160] width 117 height 27
select select "range"
click at [507, 147] on select "[DATE] [DATE] Custom Range" at bounding box center [565, 160] width 117 height 27
click at [693, 167] on input "04-10-2025" at bounding box center [708, 161] width 123 height 25
select select "10"
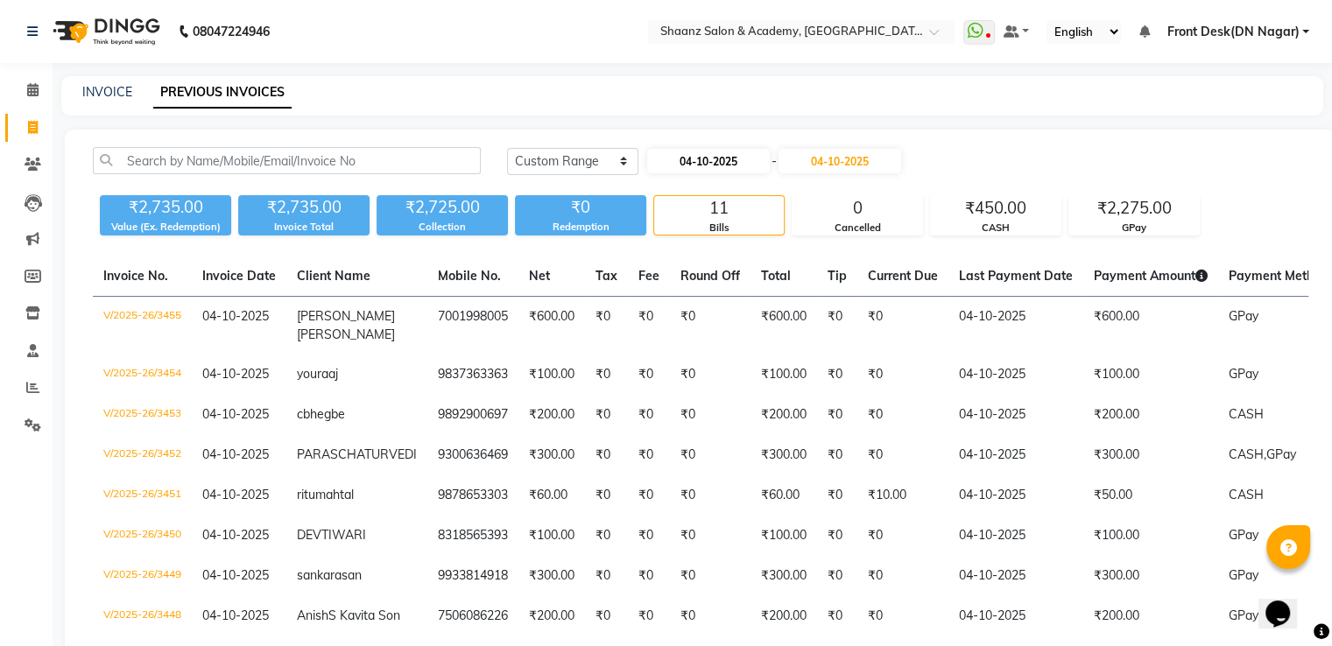
select select "2025"
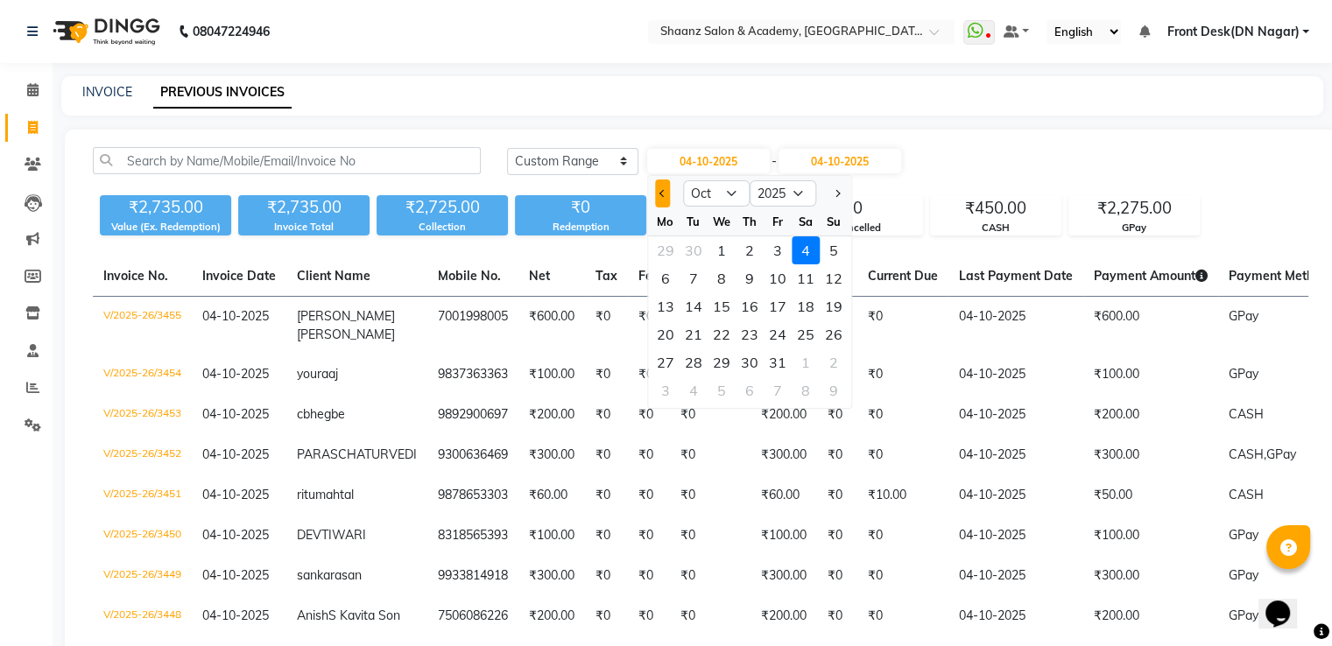
click at [664, 198] on button "Previous month" at bounding box center [662, 193] width 15 height 28
select select "9"
click at [696, 248] on div "2" at bounding box center [693, 250] width 28 height 28
type input "[DATE]"
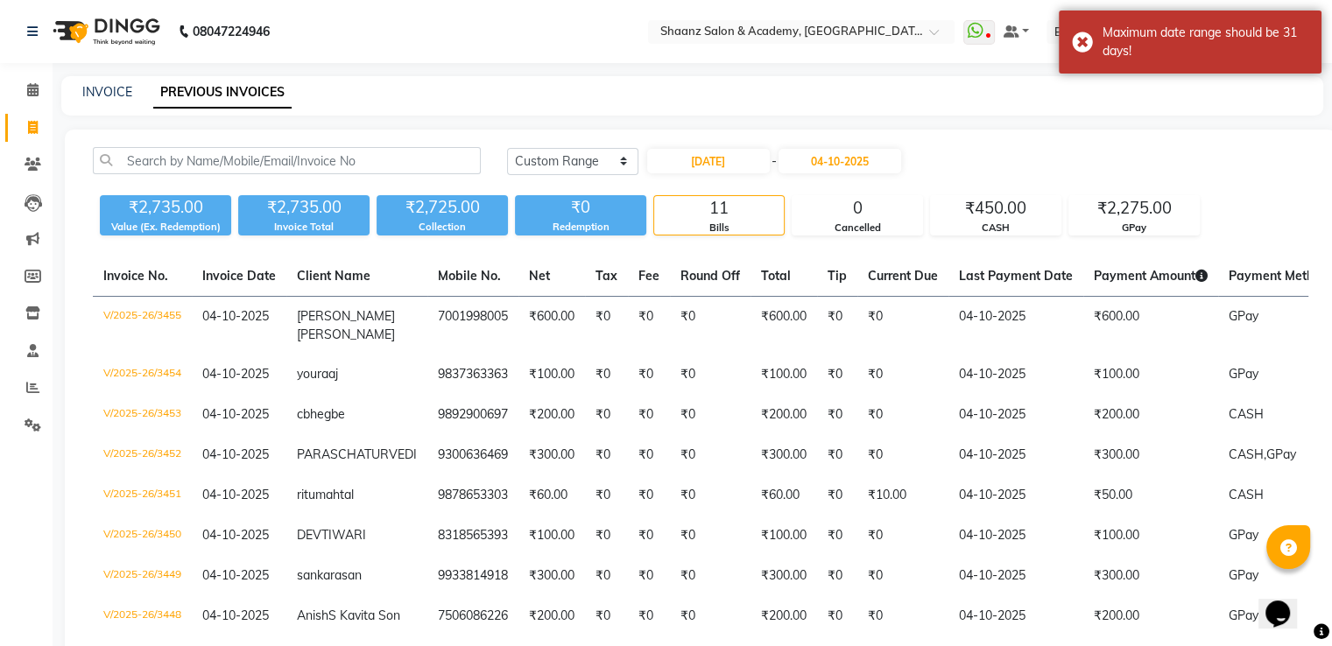
click at [696, 248] on div "Today Yesterday Custom Range 02-09-2025 - 04-10-2025 ₹2,735.00 Value (Ex. Redem…" at bounding box center [700, 487] width 1271 height 714
click at [870, 162] on input "04-10-2025" at bounding box center [839, 161] width 123 height 25
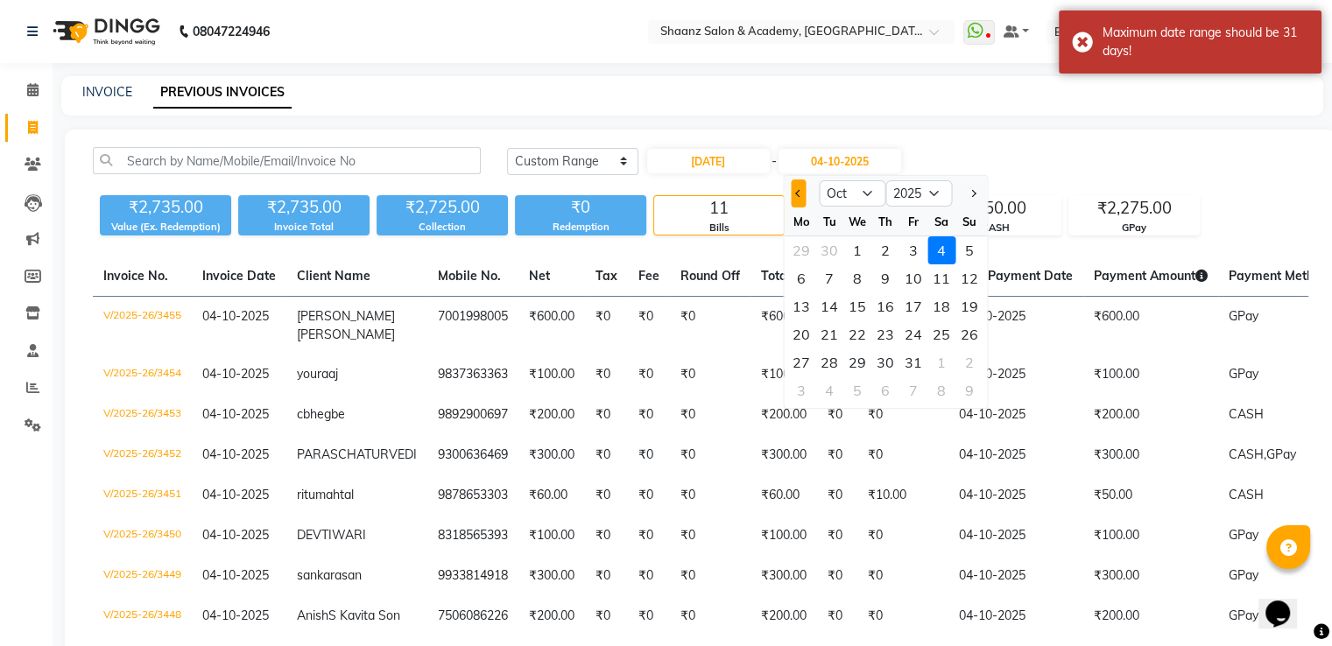
click at [799, 201] on button "Previous month" at bounding box center [798, 193] width 15 height 28
select select "9"
click at [827, 246] on div "2" at bounding box center [829, 250] width 28 height 28
type input "[DATE]"
click at [827, 246] on div "Today Yesterday Custom Range 02-09-2025 - 02-09-2025 Sep Oct Nov Dec 2025 2026 …" at bounding box center [700, 487] width 1271 height 714
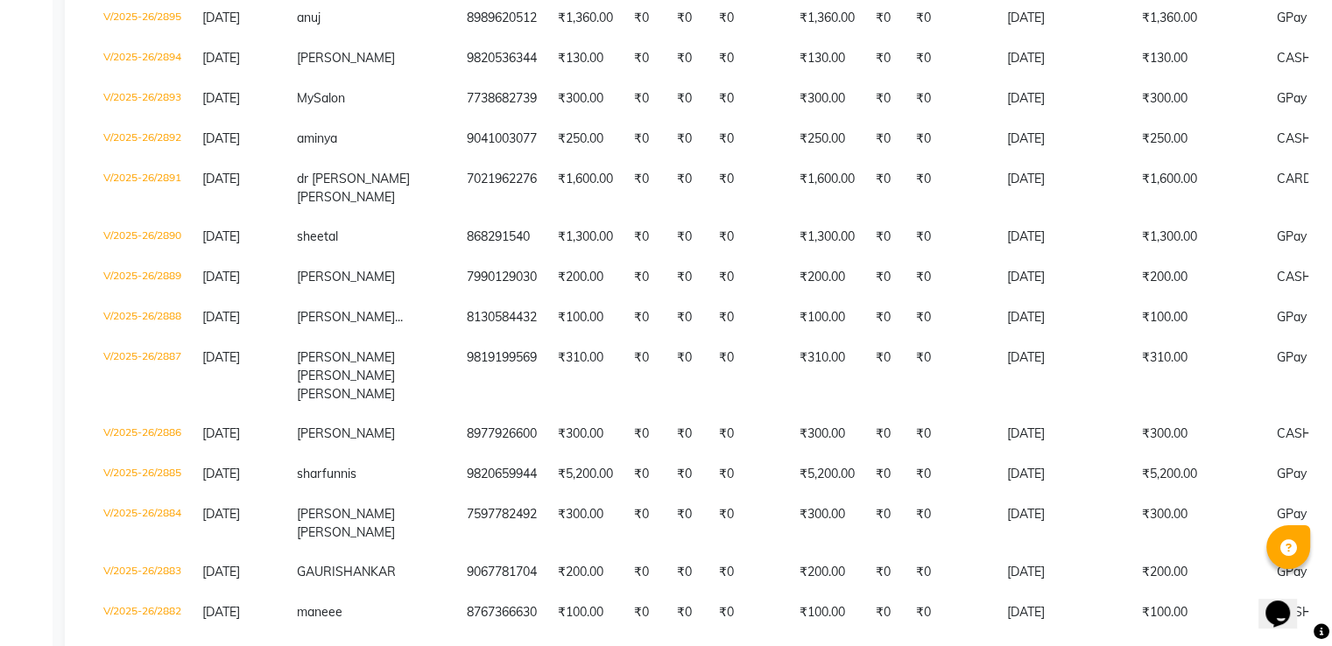
scroll to position [525, 0]
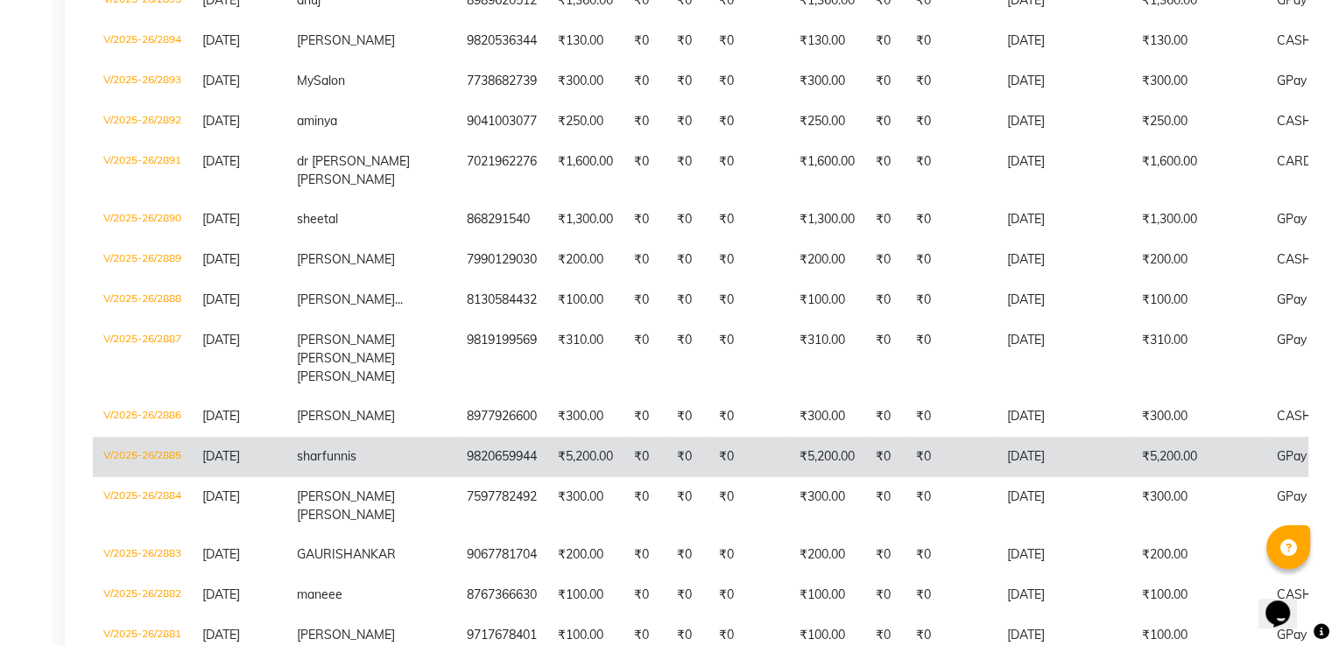
click at [331, 477] on td "sharfunnis" at bounding box center [371, 457] width 170 height 40
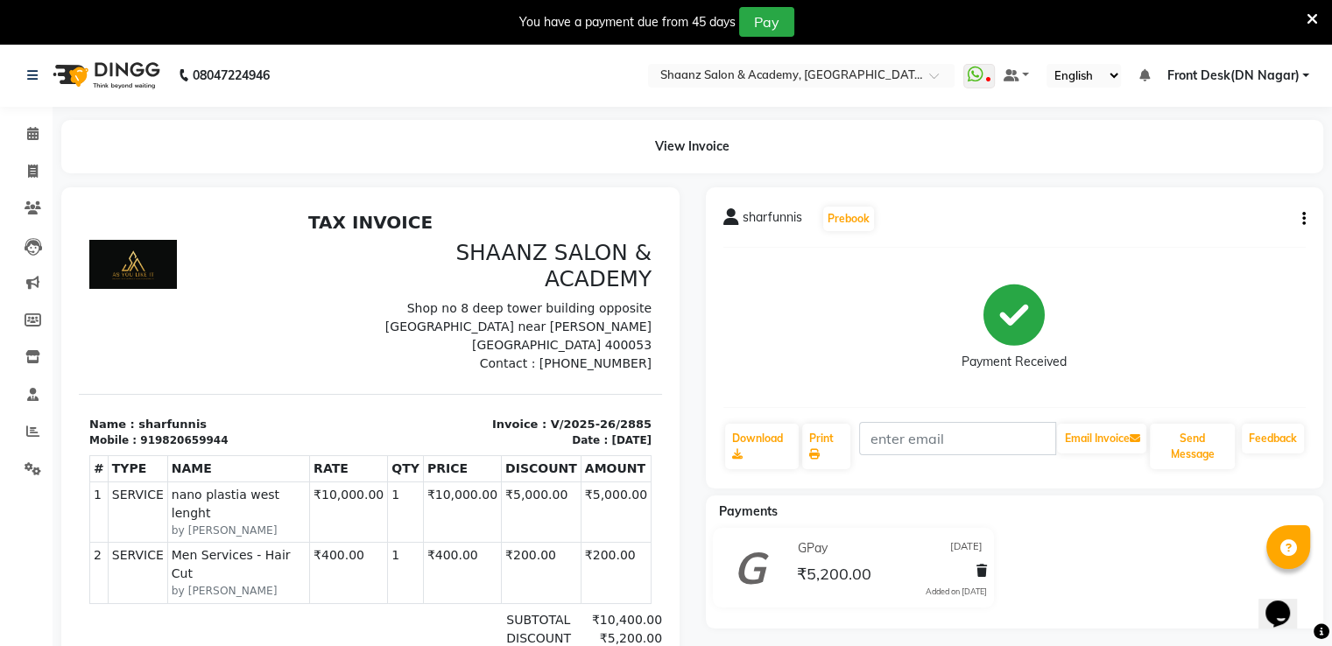
click at [259, 583] on small "by ASHISH THAPA" at bounding box center [239, 591] width 134 height 16
click at [556, 78] on nav "08047224946 Select Location × Shaanz Salon & Academy, Dn Nagar WhatsApp Status …" at bounding box center [666, 75] width 1332 height 63
click at [886, 55] on nav "08047224946 Select Location × Shaanz Salon & Academy, Dn Nagar WhatsApp Status …" at bounding box center [666, 75] width 1332 height 63
click at [890, 55] on nav "08047224946 Select Location × Shaanz Salon & Academy, Dn Nagar WhatsApp Status …" at bounding box center [666, 75] width 1332 height 63
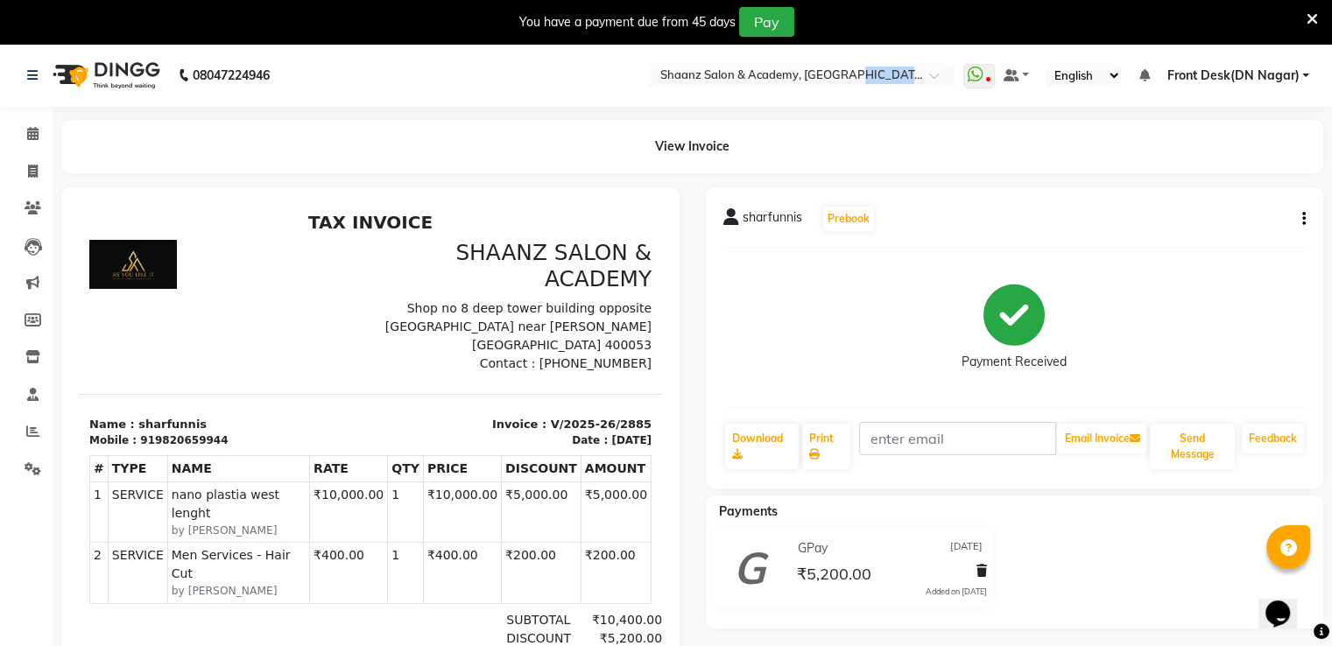
click at [890, 55] on nav "08047224946 Select Location × Shaanz Salon & Academy, Dn Nagar WhatsApp Status …" at bounding box center [666, 75] width 1332 height 63
click at [890, 57] on nav "08047224946 Select Location × Shaanz Salon & Academy, Dn Nagar WhatsApp Status …" at bounding box center [666, 75] width 1332 height 63
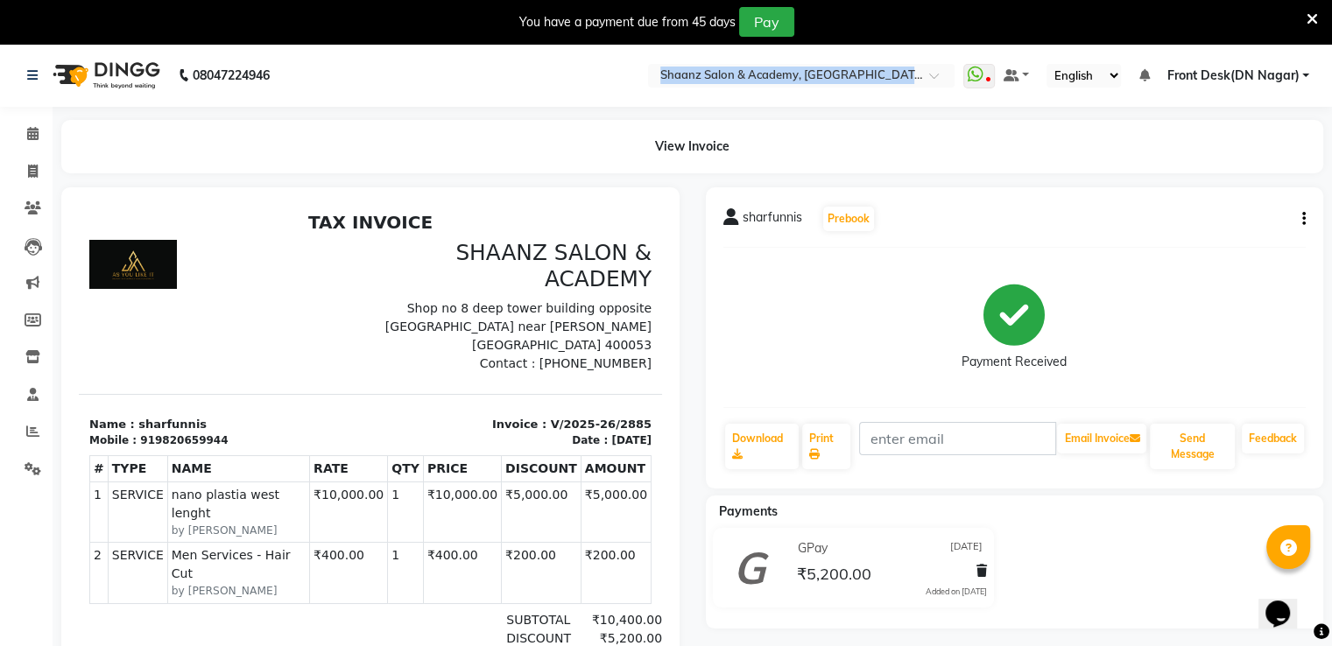
click at [890, 57] on nav "08047224946 Select Location × Shaanz Salon & Academy, Dn Nagar WhatsApp Status …" at bounding box center [666, 75] width 1332 height 63
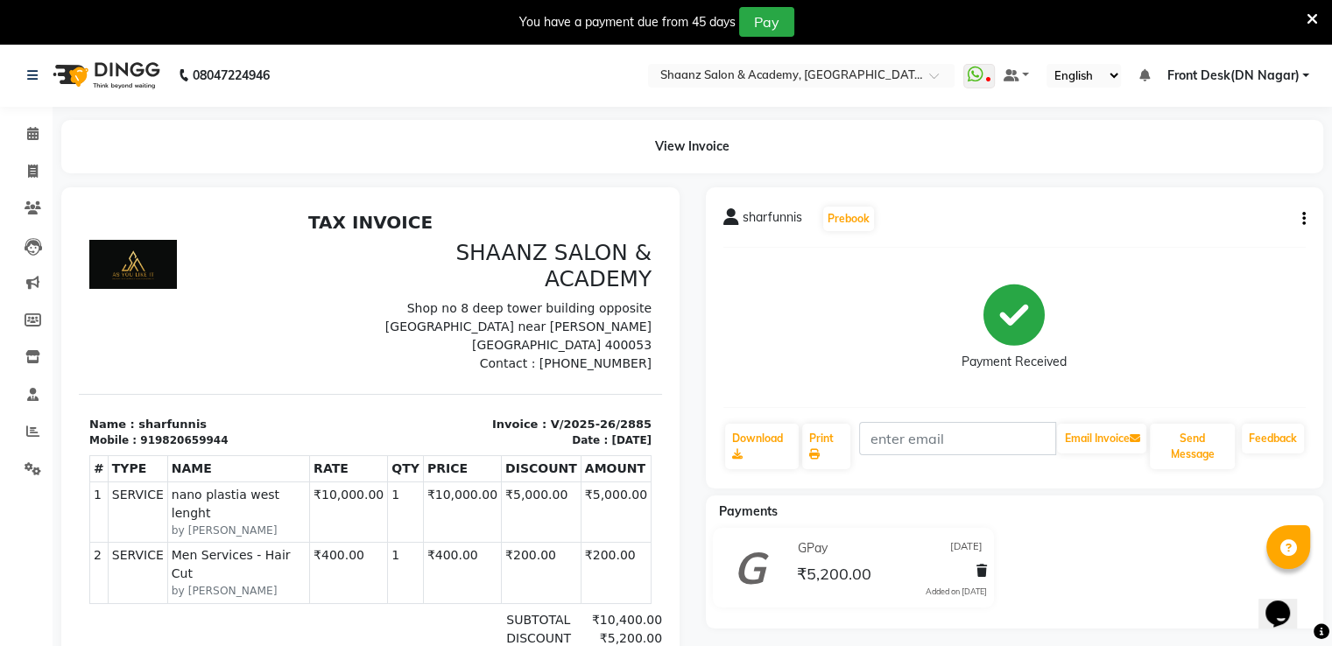
click at [890, 57] on nav "08047224946 Select Location × Shaanz Salon & Academy, Dn Nagar WhatsApp Status …" at bounding box center [666, 75] width 1332 height 63
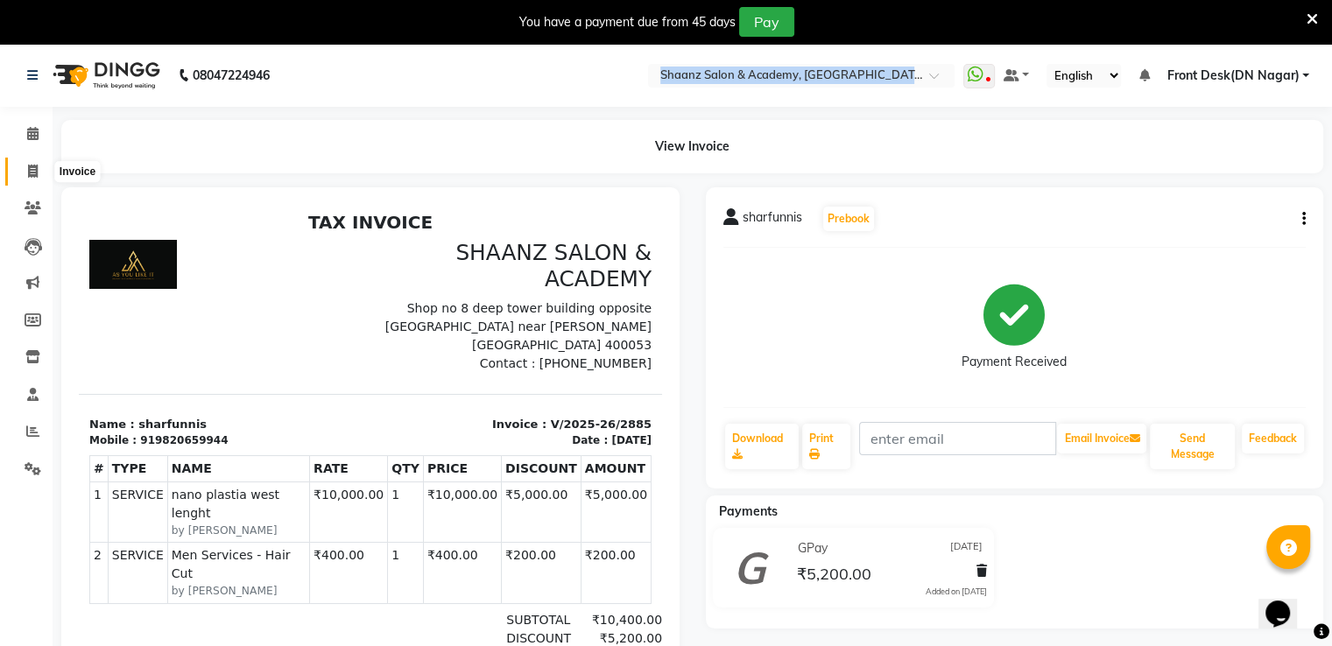
click at [29, 173] on icon at bounding box center [33, 171] width 10 height 13
select select "6360"
select select "service"
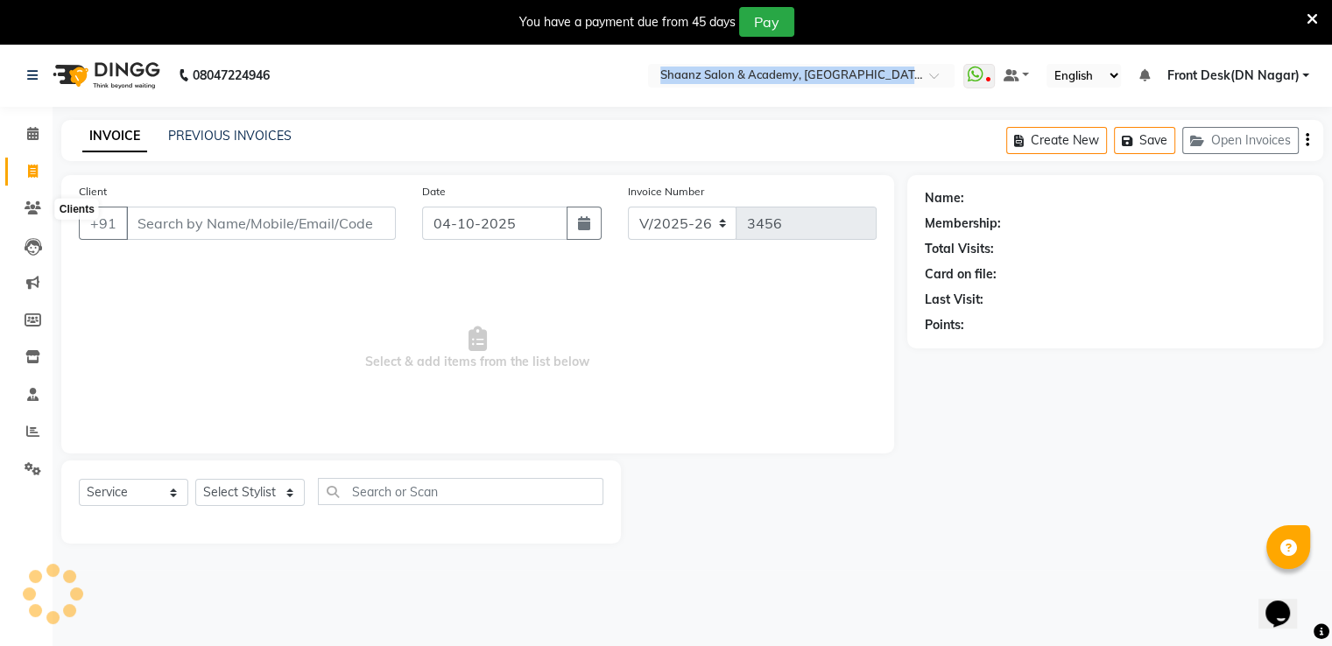
scroll to position [44, 0]
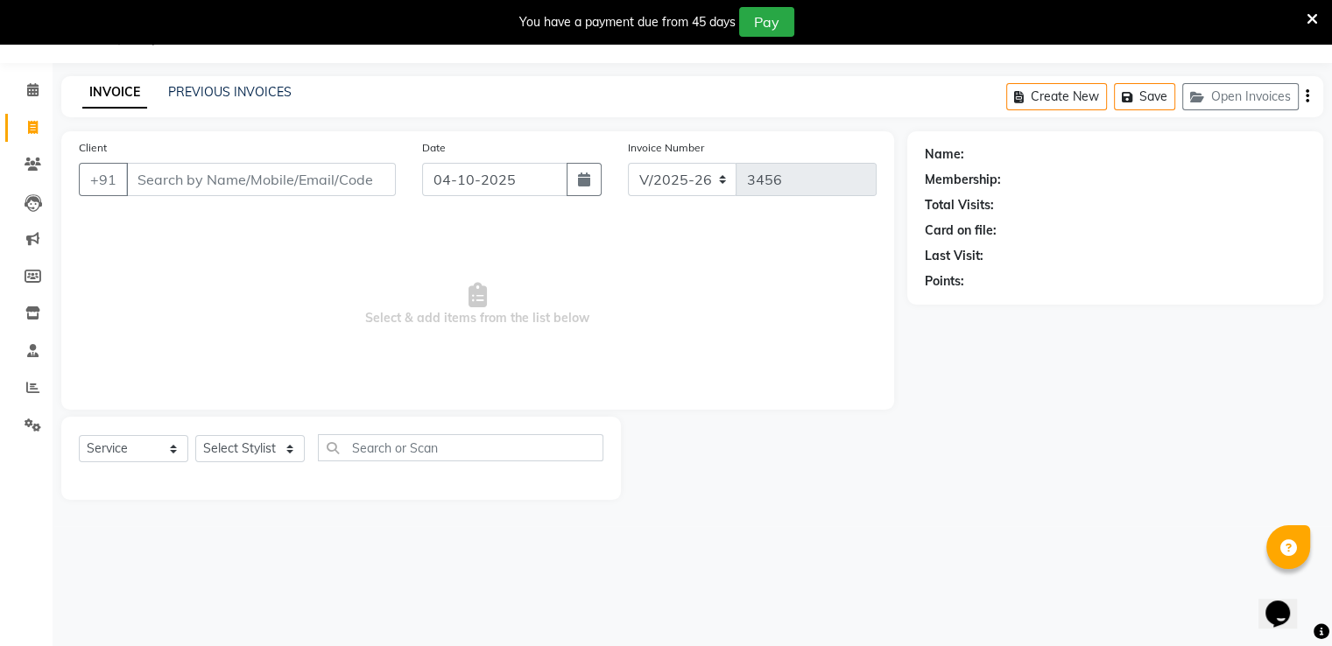
click at [207, 182] on input "Client" at bounding box center [261, 179] width 270 height 33
click at [188, 185] on input "Client" at bounding box center [261, 179] width 270 height 33
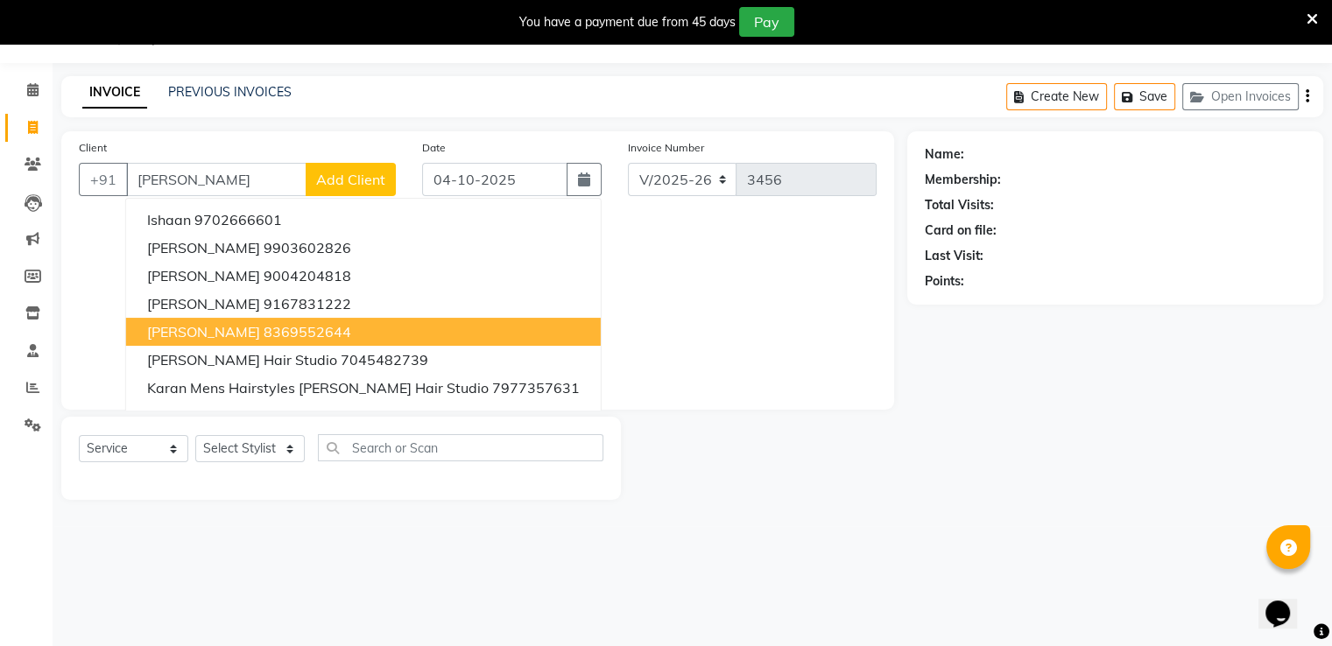
click at [178, 336] on span "Shaan Ahmad" at bounding box center [203, 332] width 113 height 18
type input "8369552644"
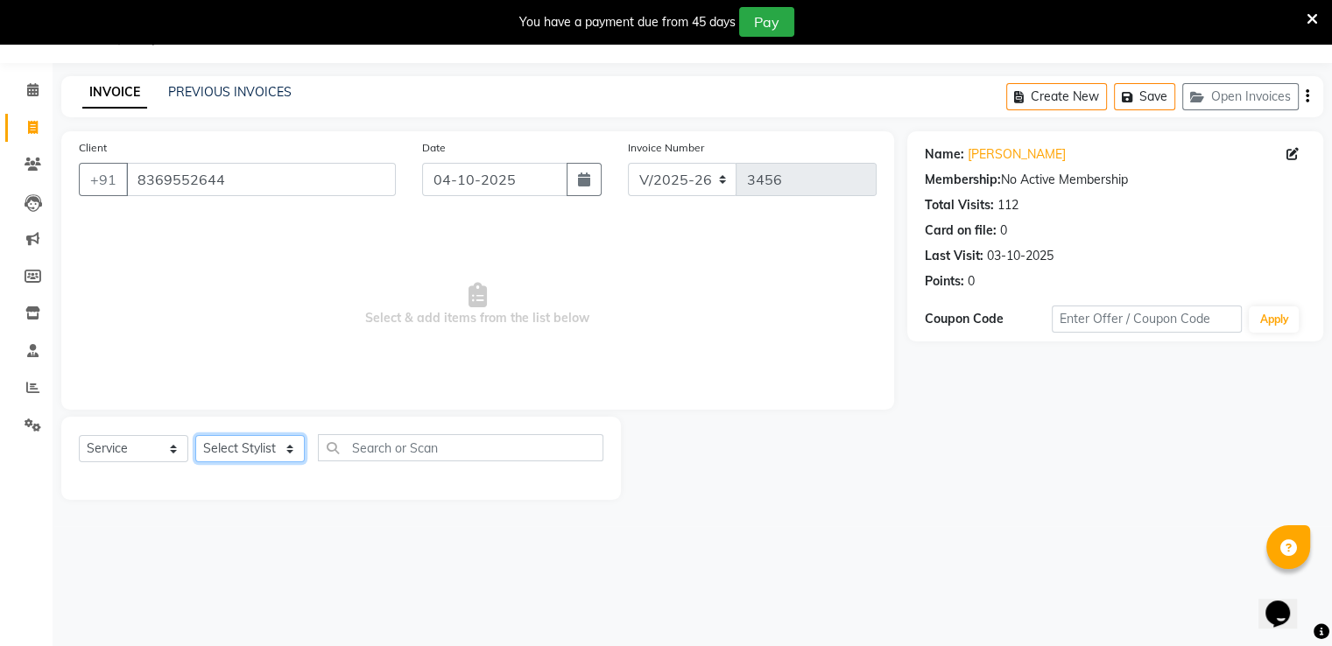
click at [288, 452] on select "Select Stylist Ameer AHMAD ASHISH THAPA dc Front Desk(DN Nagar) mehek MUSKAN ni…" at bounding box center [249, 448] width 109 height 27
select select "47609"
click at [195, 436] on select "Select Stylist Ameer AHMAD ASHISH THAPA dc Front Desk(DN Nagar) mehek MUSKAN ni…" at bounding box center [249, 448] width 109 height 27
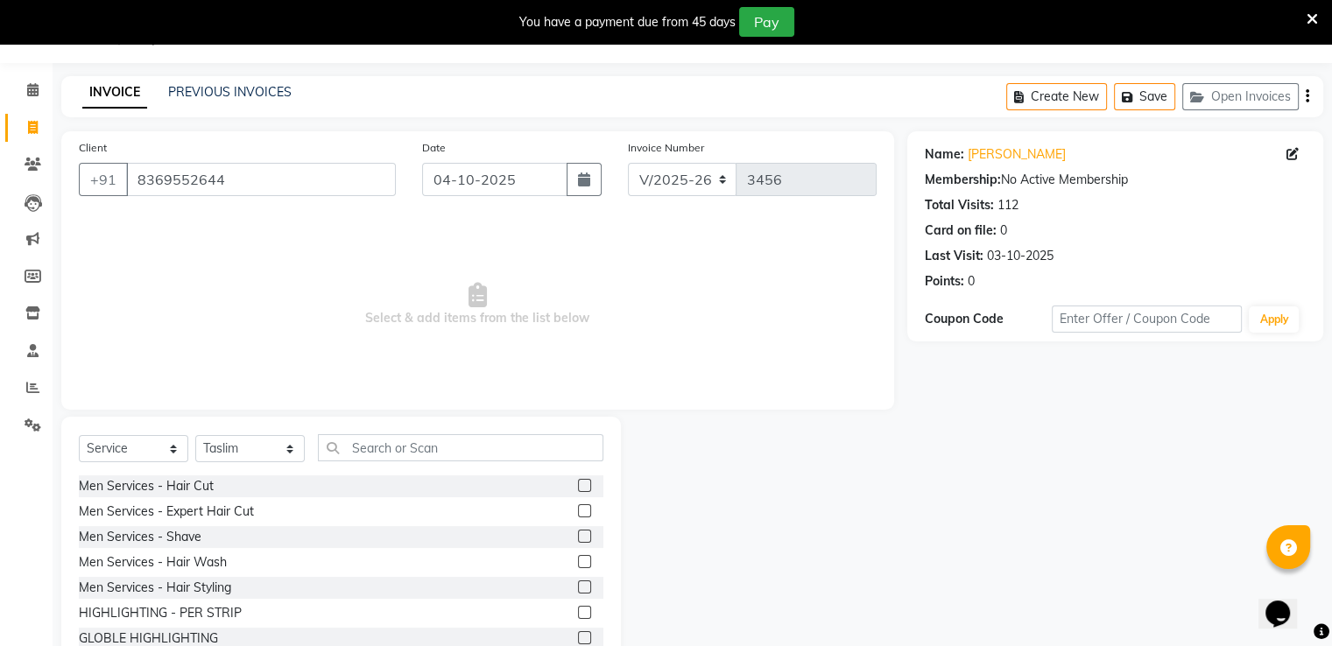
click at [578, 538] on label at bounding box center [584, 536] width 13 height 13
click at [578, 538] on input "checkbox" at bounding box center [583, 536] width 11 height 11
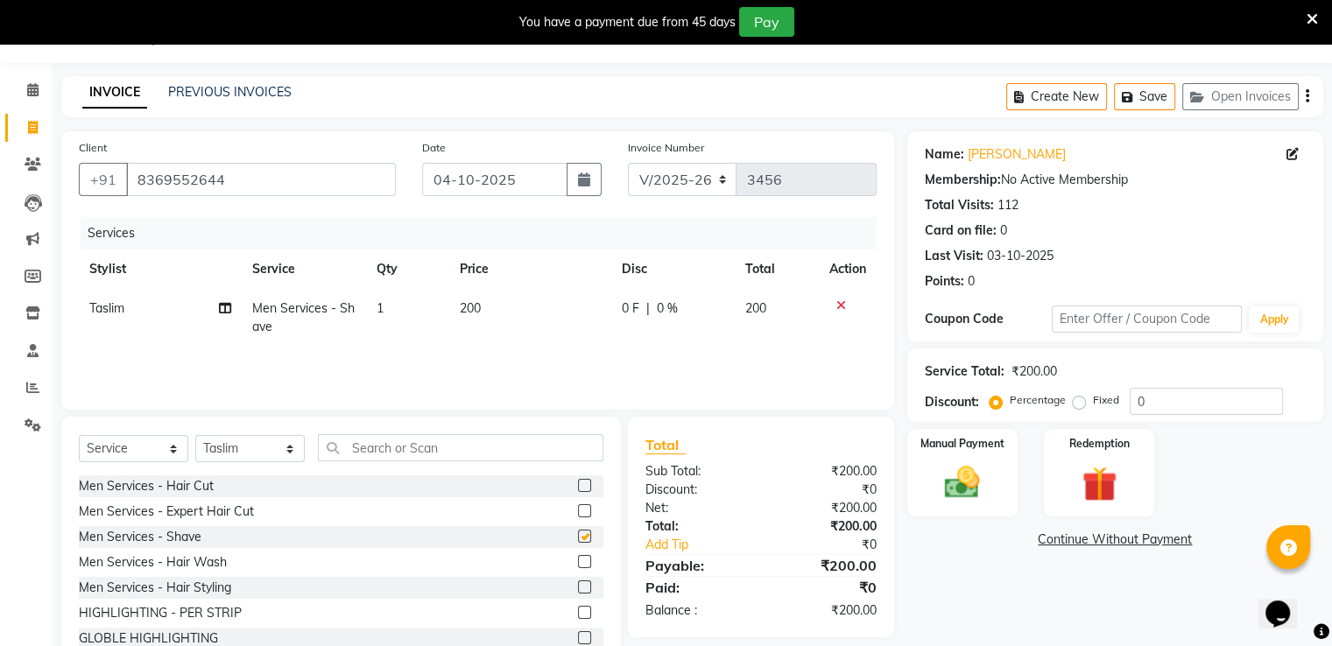
checkbox input "false"
click at [686, 303] on div "0 F | 0 %" at bounding box center [673, 308] width 102 height 18
select select "47609"
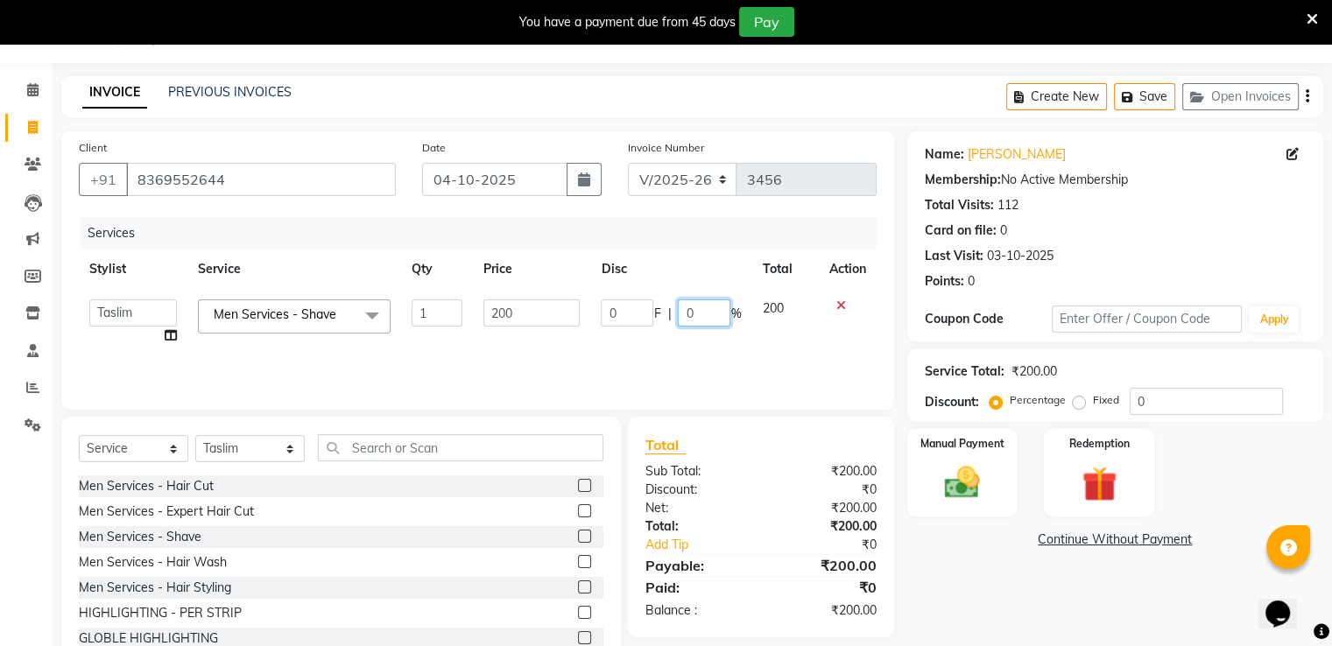
click at [708, 313] on input "0" at bounding box center [704, 312] width 53 height 27
type input "050"
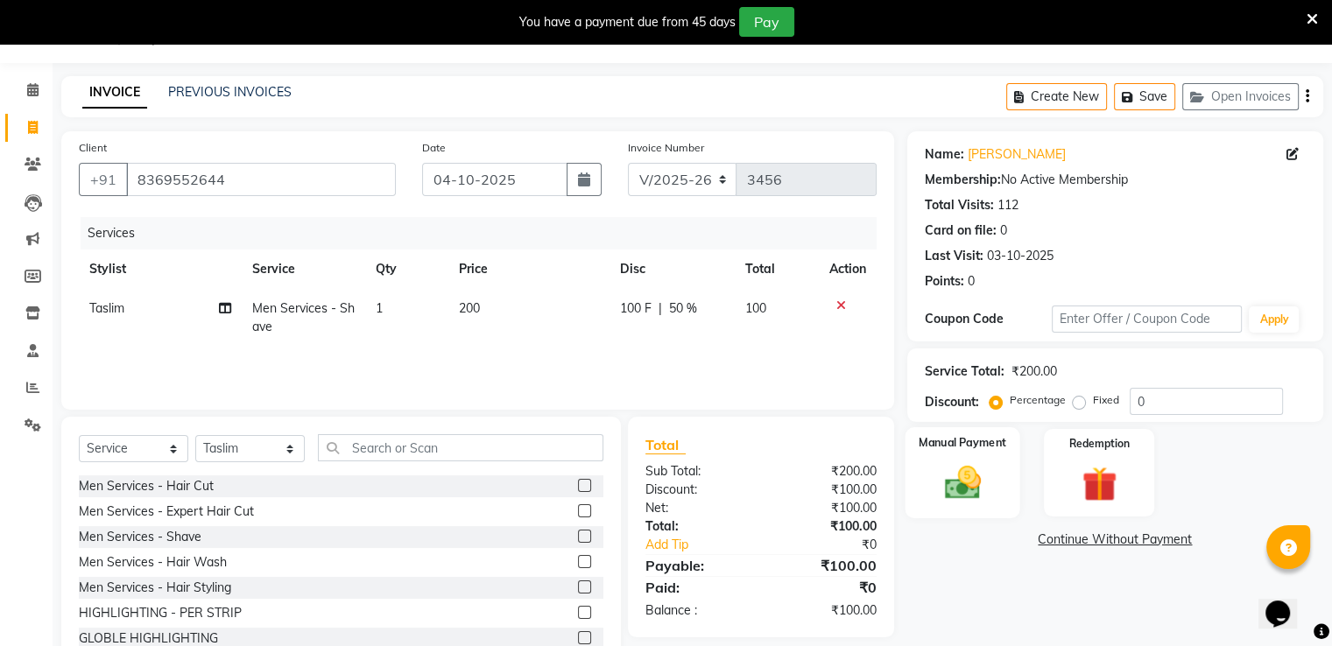
click at [974, 474] on img at bounding box center [961, 483] width 59 height 42
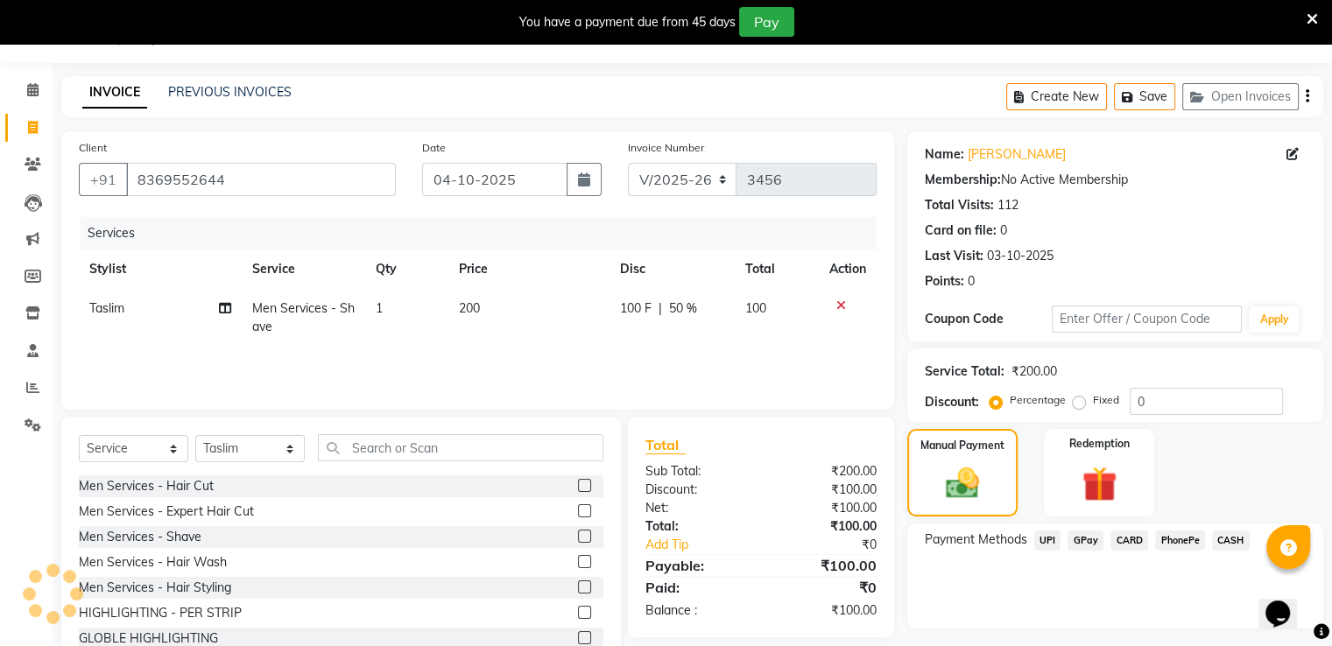
click at [1227, 540] on span "CASH" at bounding box center [1231, 541] width 38 height 20
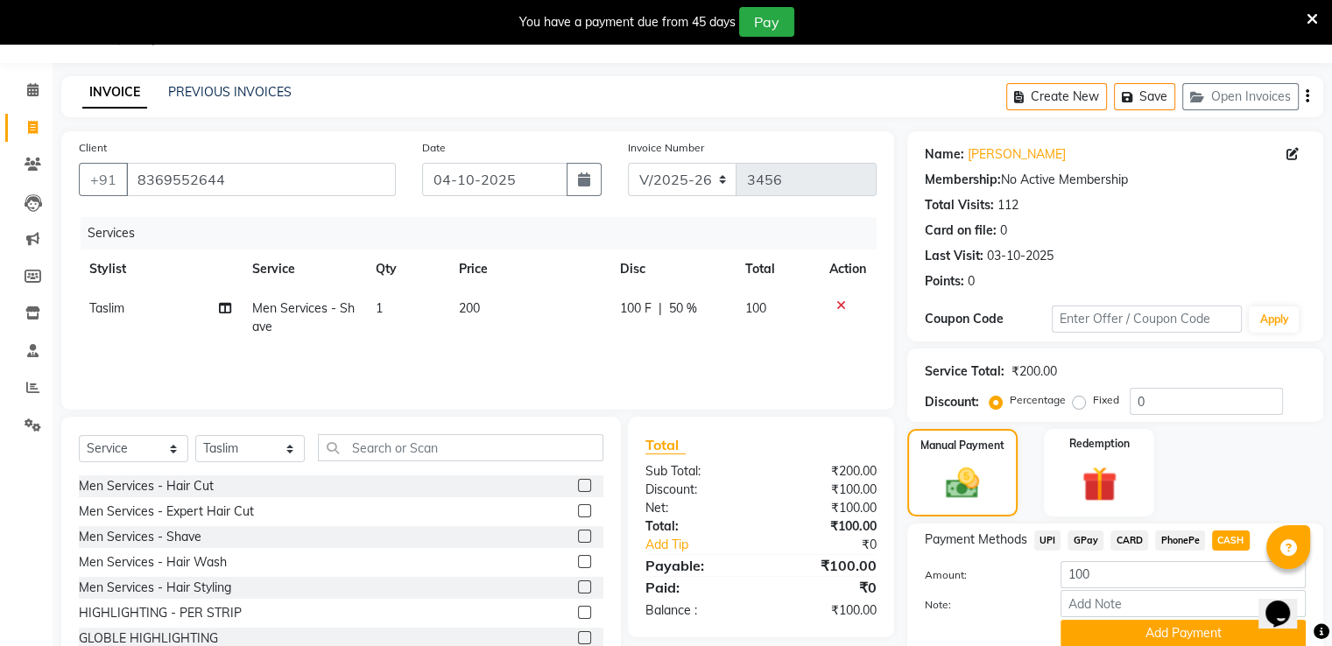
scroll to position [116, 0]
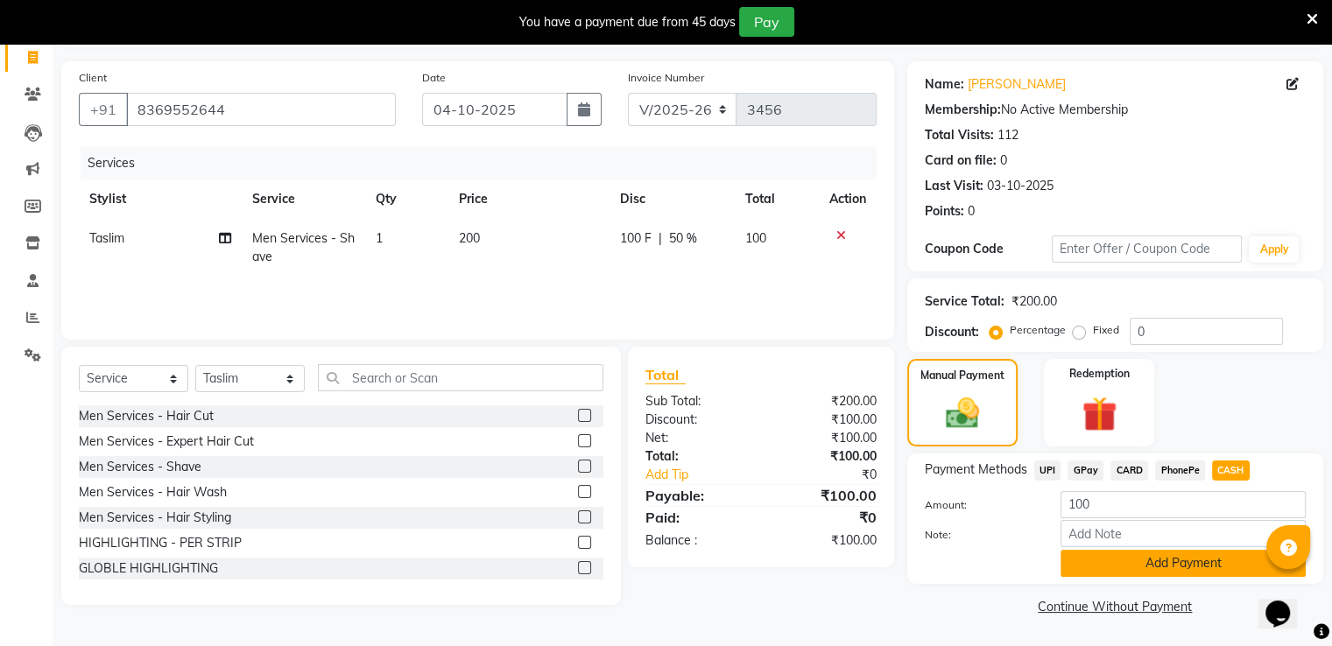
click at [1142, 568] on button "Add Payment" at bounding box center [1182, 563] width 245 height 27
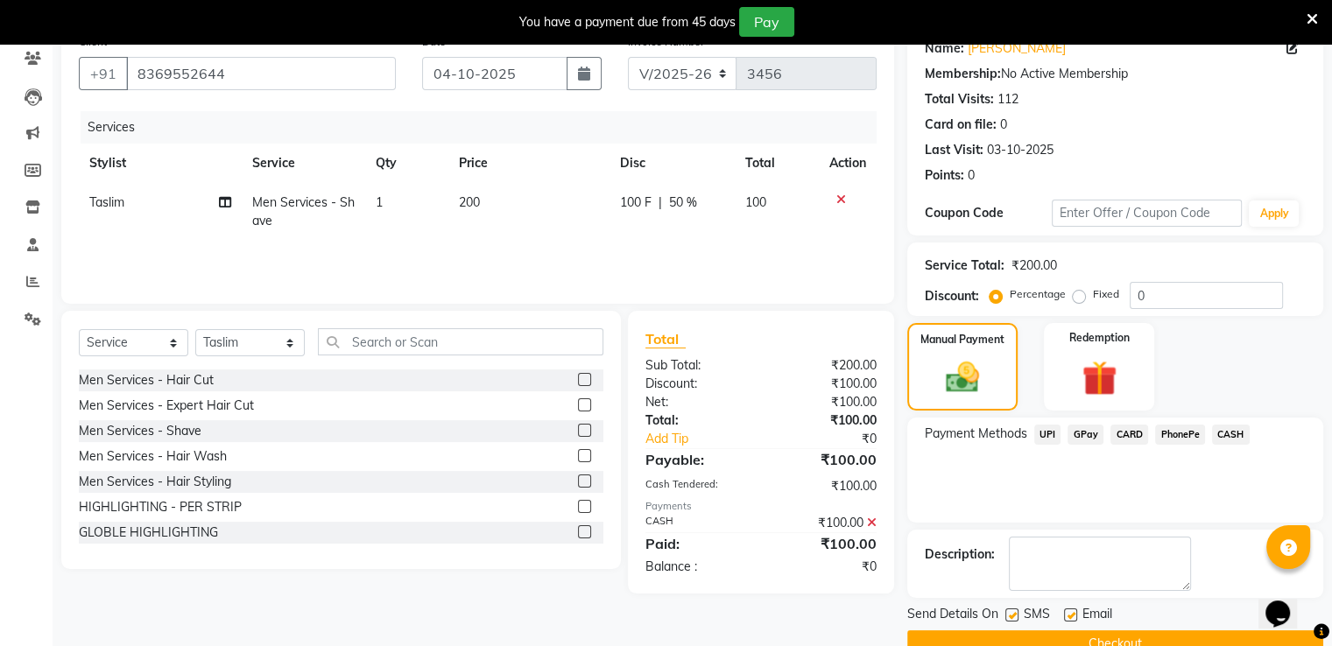
scroll to position [186, 0]
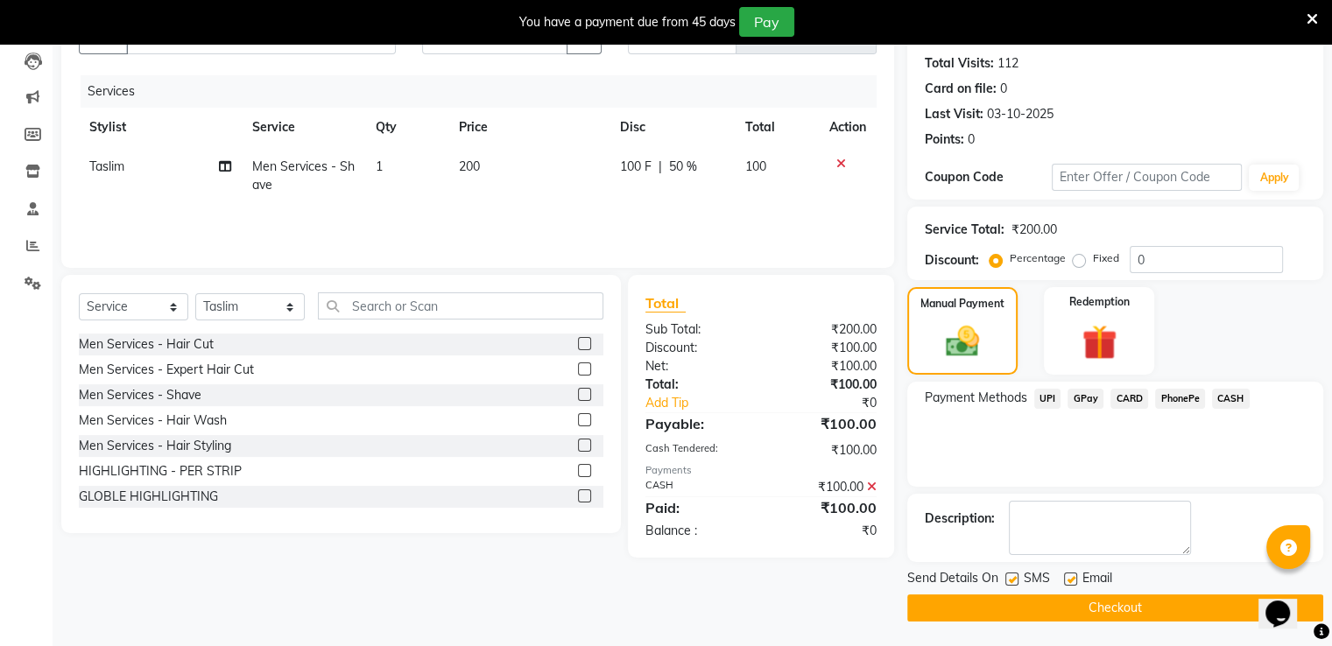
click at [1011, 575] on label at bounding box center [1011, 579] width 13 height 13
click at [1011, 575] on input "checkbox" at bounding box center [1010, 579] width 11 height 11
checkbox input "false"
click at [1017, 600] on button "Checkout" at bounding box center [1115, 608] width 416 height 27
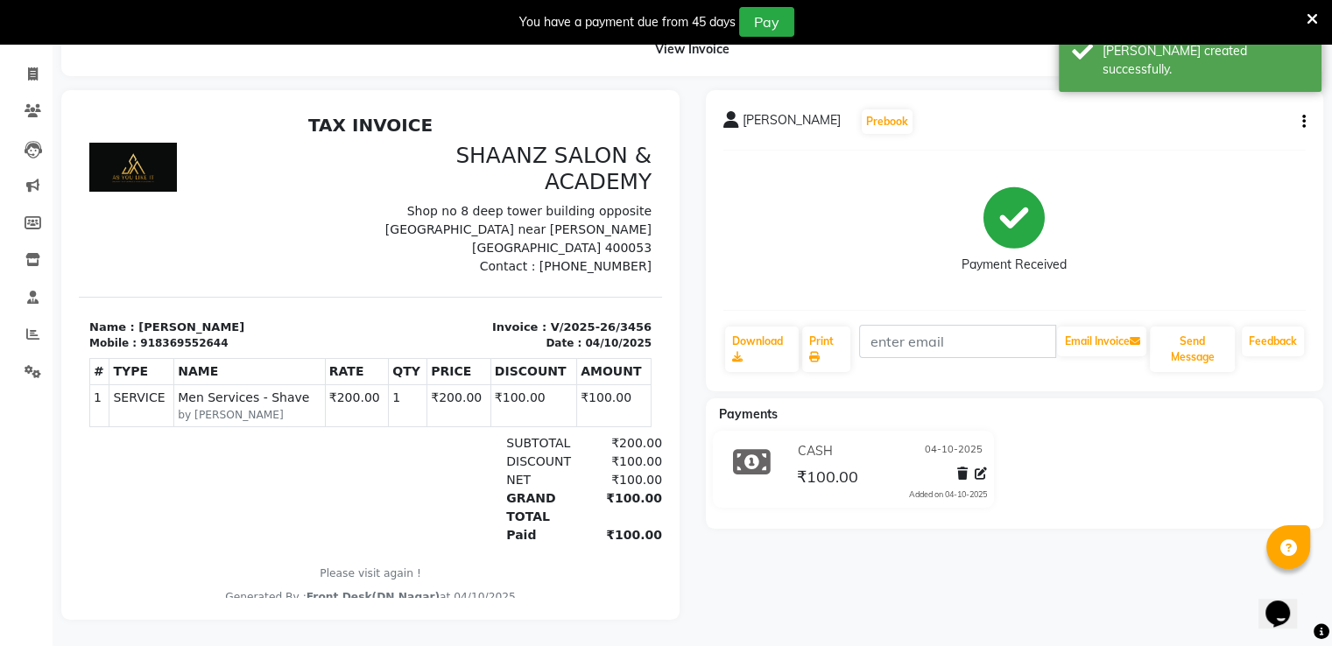
click at [1017, 600] on div "Shaan Ahmad Prebook Payment Received Download Print Email Invoice Send Message …" at bounding box center [1015, 355] width 644 height 530
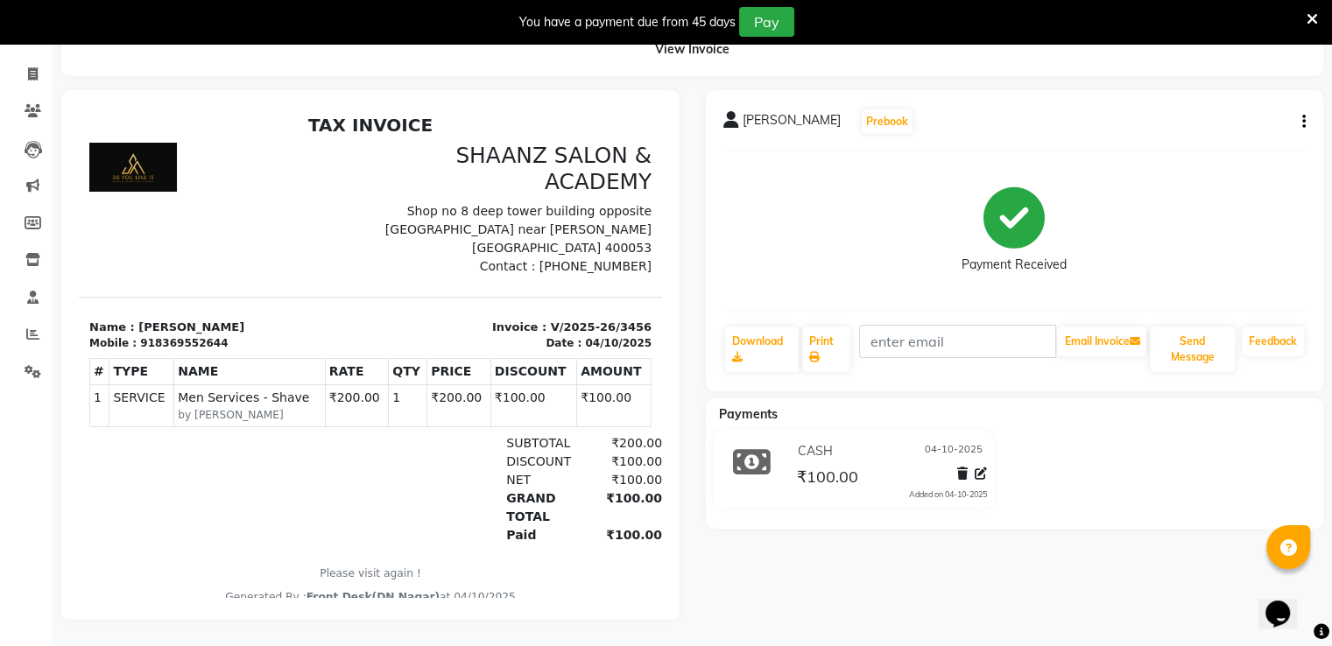
click at [1046, 600] on div "Shaan Ahmad Prebook Payment Received Download Print Email Invoice Send Message …" at bounding box center [1015, 355] width 644 height 530
click at [1046, 601] on div "Shaan Ahmad Prebook Payment Received Download Print Email Invoice Send Message …" at bounding box center [1015, 355] width 644 height 530
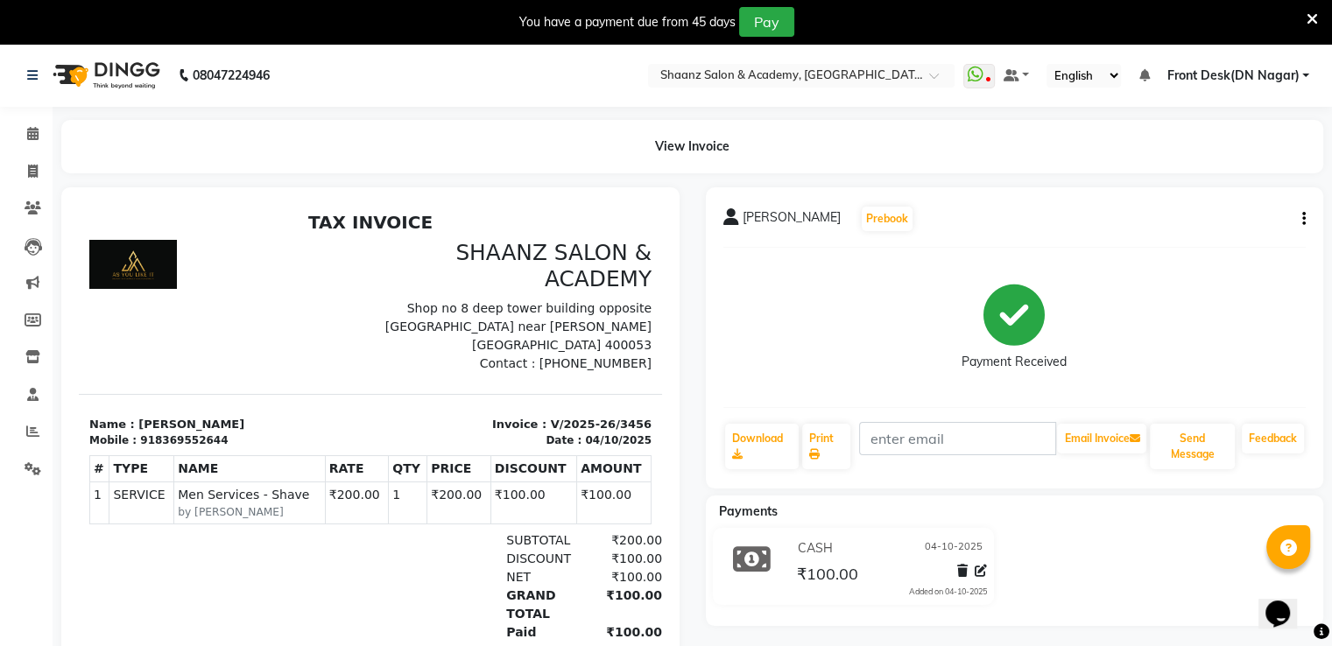
click at [345, 81] on nav "08047224946 Need Help? Call us on 08047224946 Select Location × Shaanz Salon & …" at bounding box center [666, 75] width 1332 height 63
click at [39, 180] on span at bounding box center [33, 172] width 31 height 20
select select "6360"
select select "service"
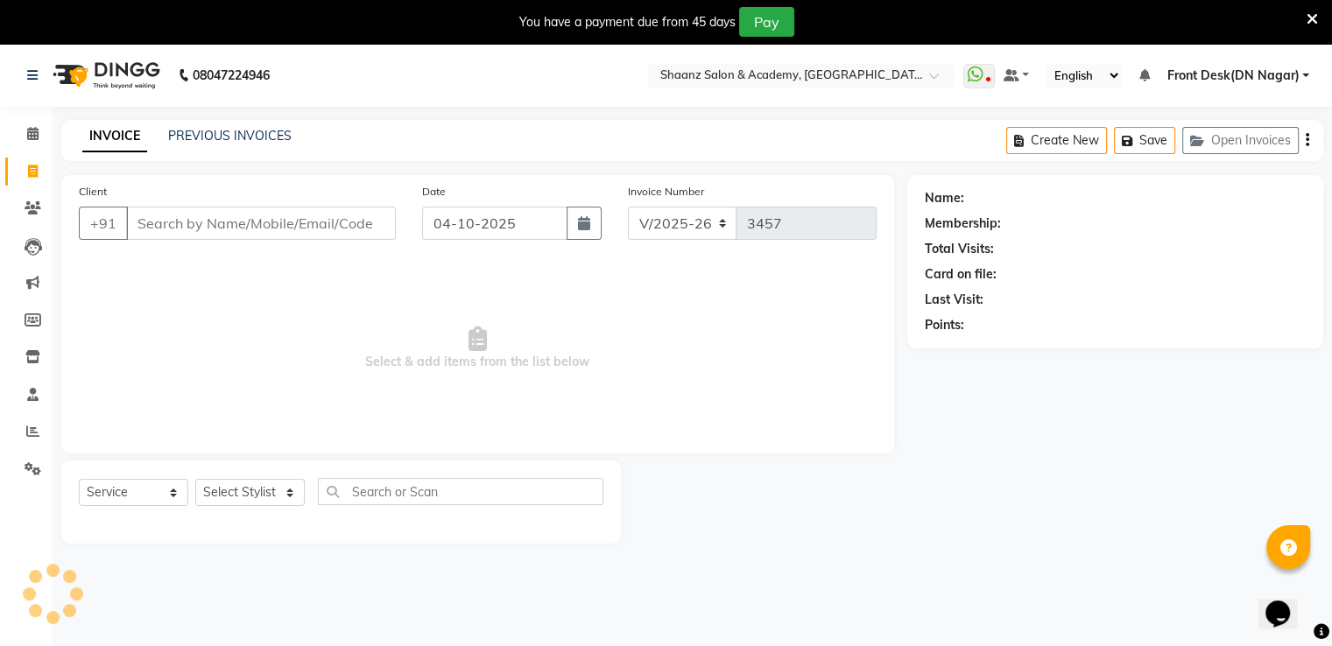
scroll to position [44, 0]
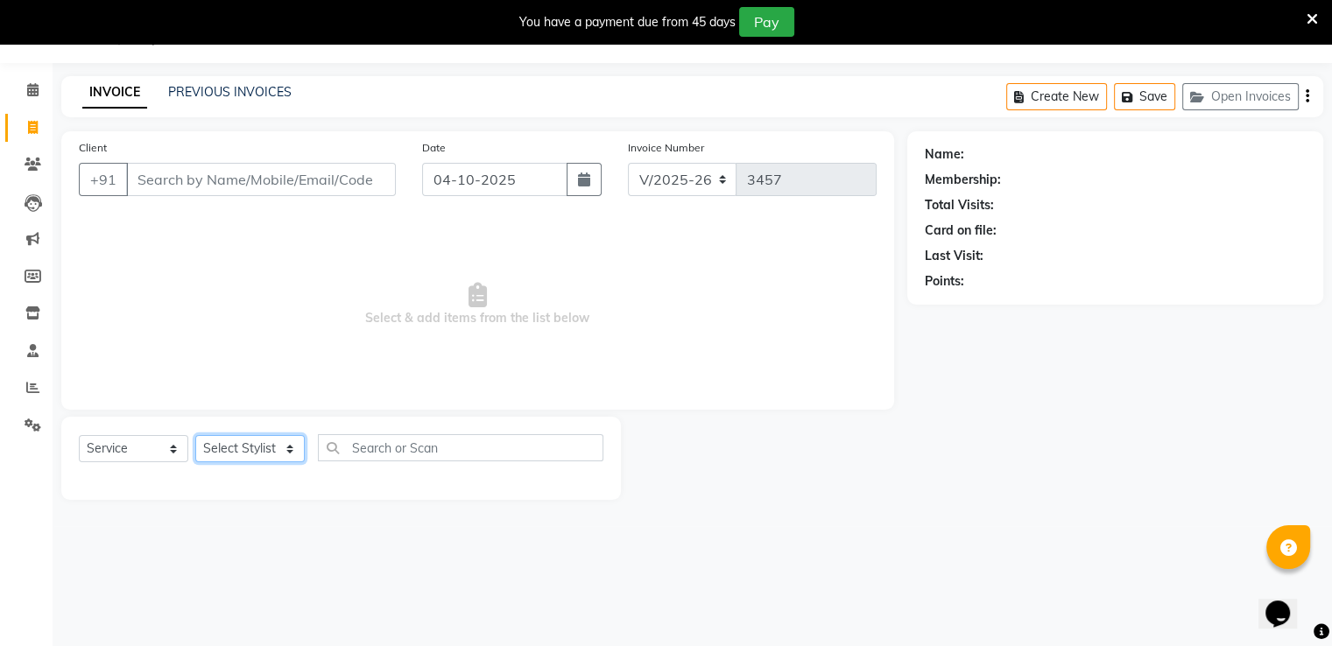
click at [219, 458] on select "Select Stylist" at bounding box center [249, 448] width 109 height 27
select select "89394"
click at [195, 436] on select "Select Stylist Ameer AHMAD ASHISH THAPA dc Front Desk(DN Nagar) mehek MUSKAN ni…" at bounding box center [249, 448] width 109 height 27
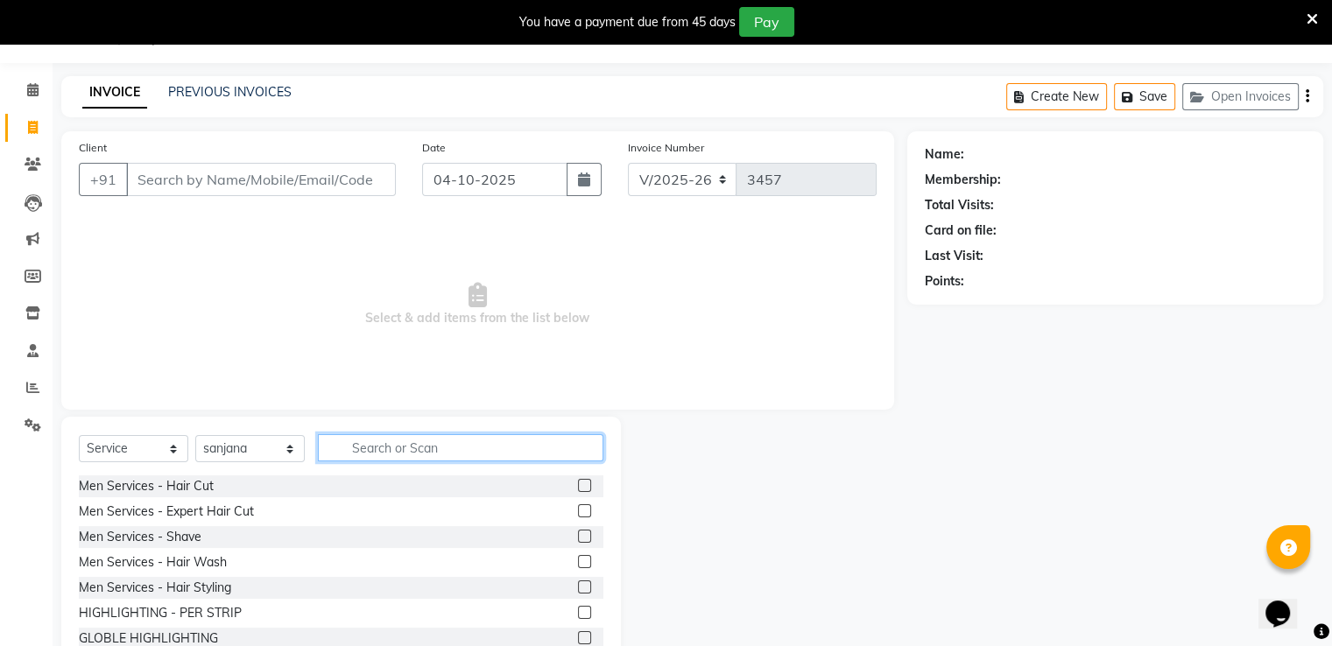
click at [371, 446] on input "text" at bounding box center [460, 447] width 285 height 27
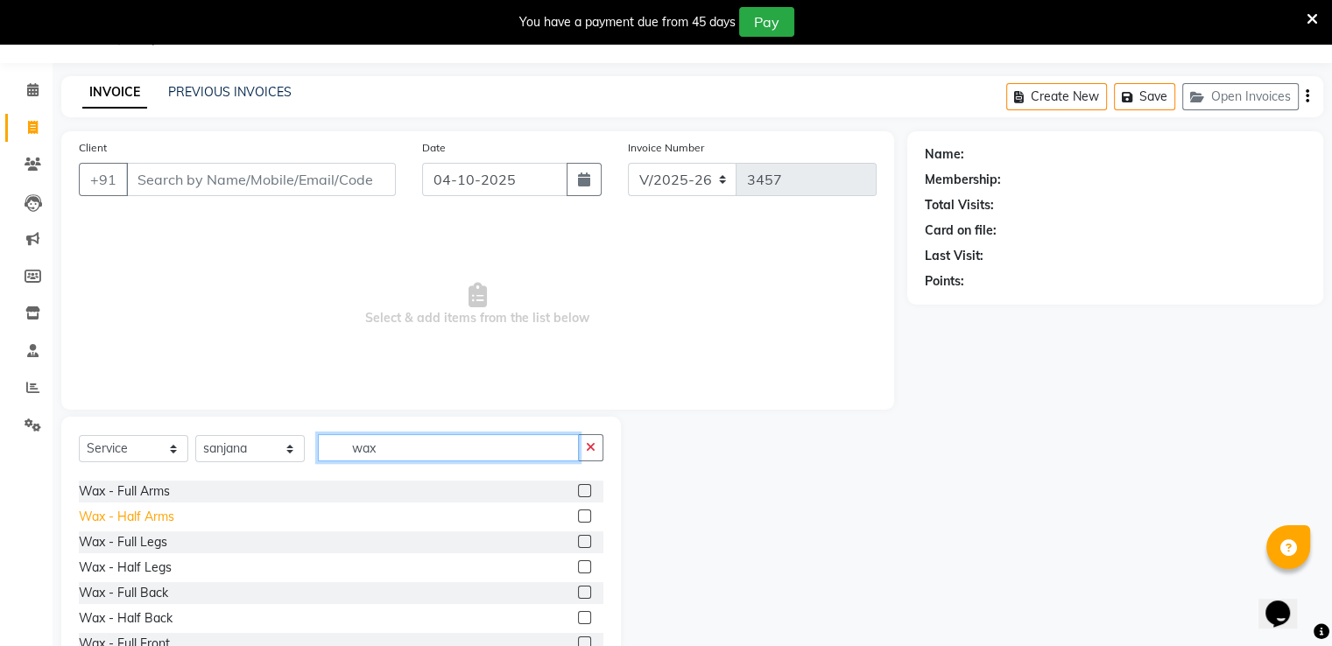
scroll to position [263, 0]
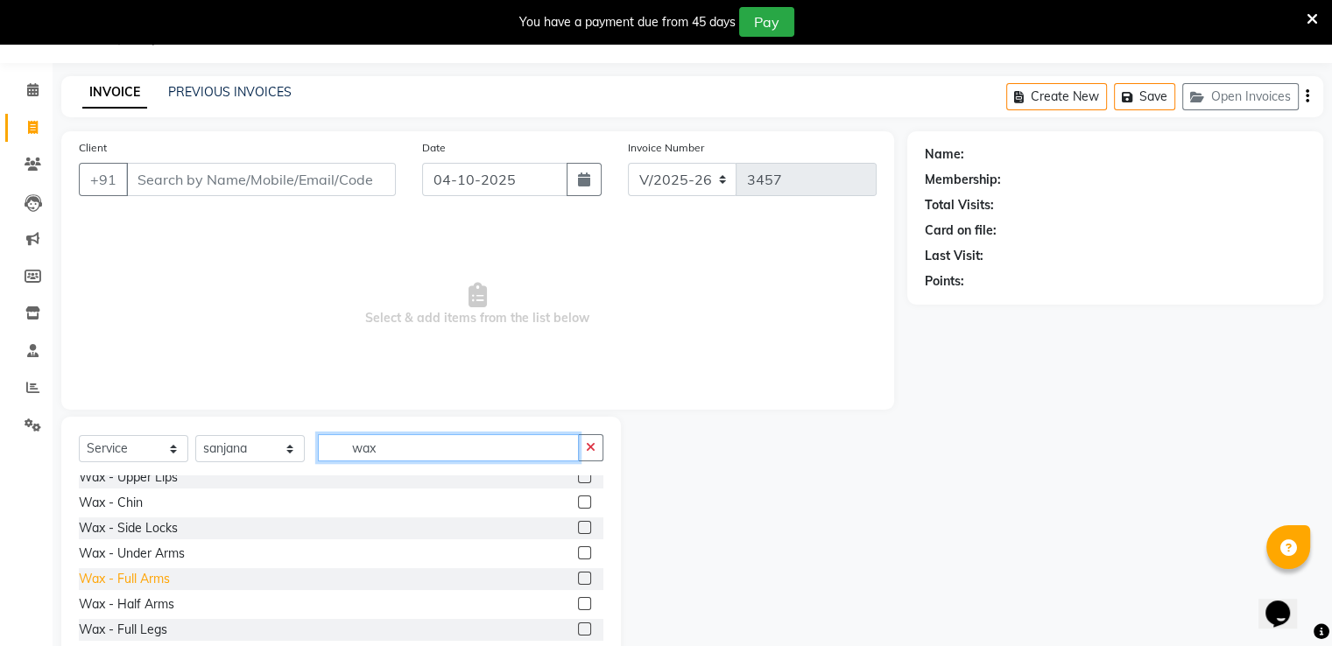
type input "wax"
click at [147, 579] on div "Wax - Full Arms" at bounding box center [124, 579] width 91 height 18
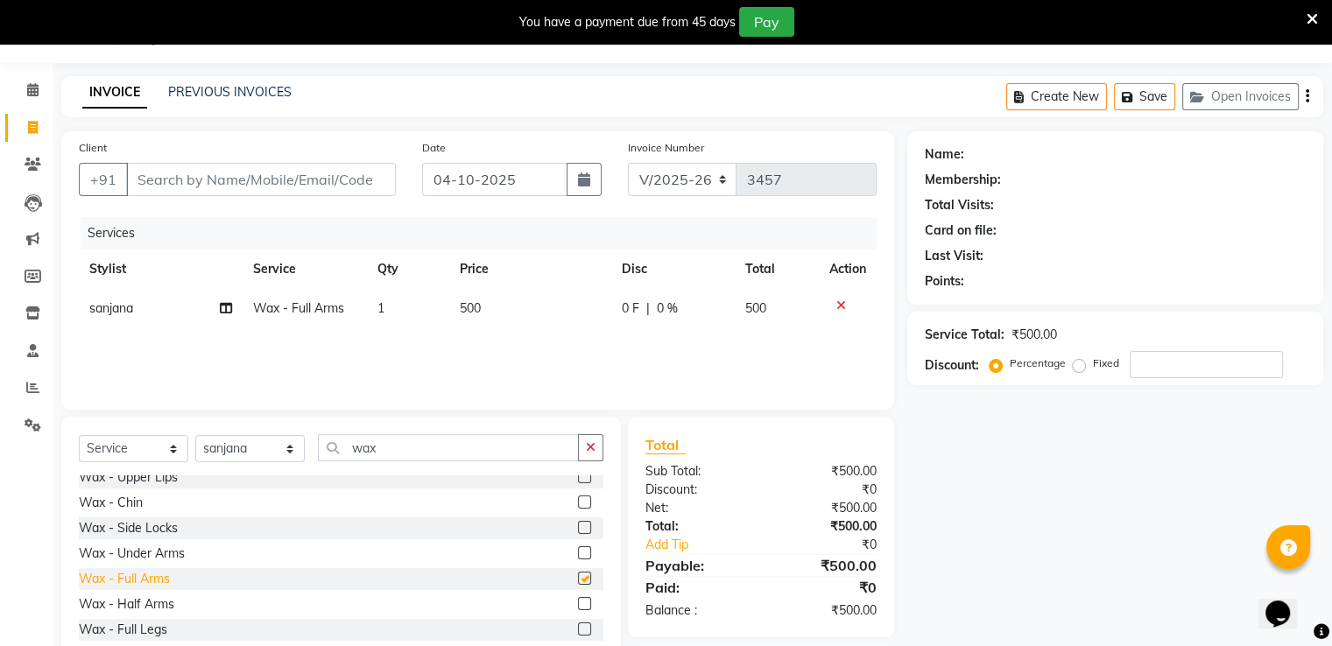
checkbox input "false"
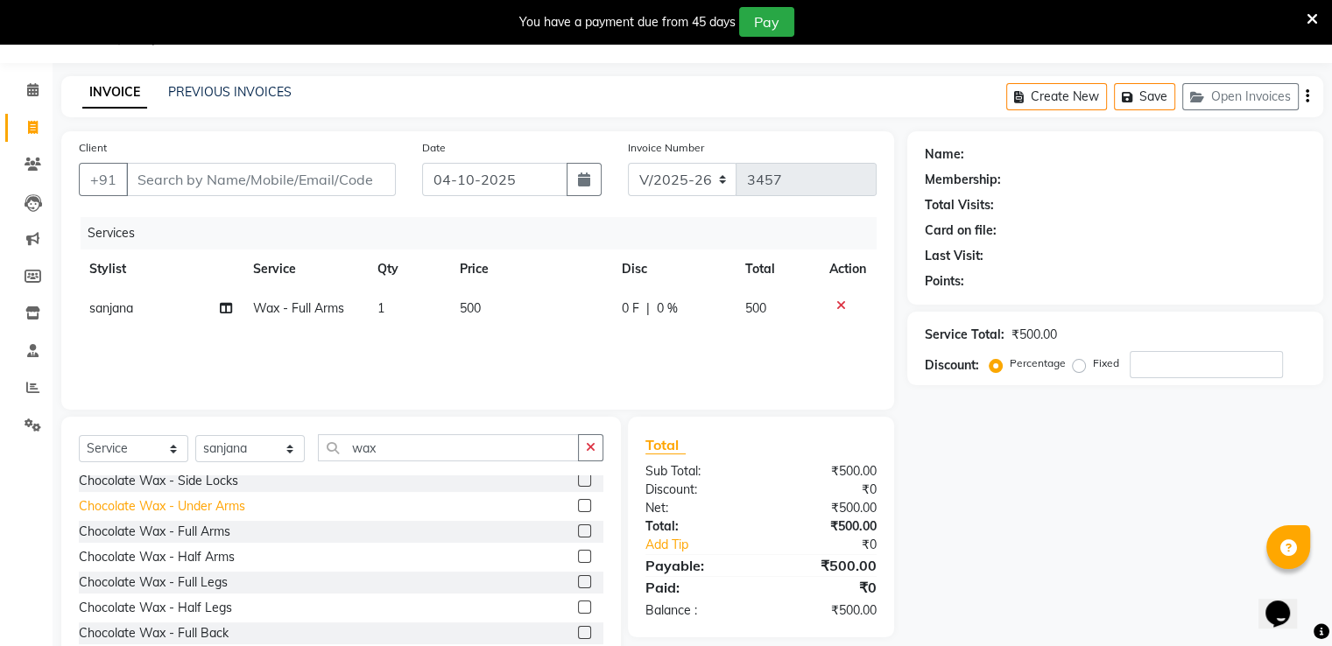
scroll to position [788, 0]
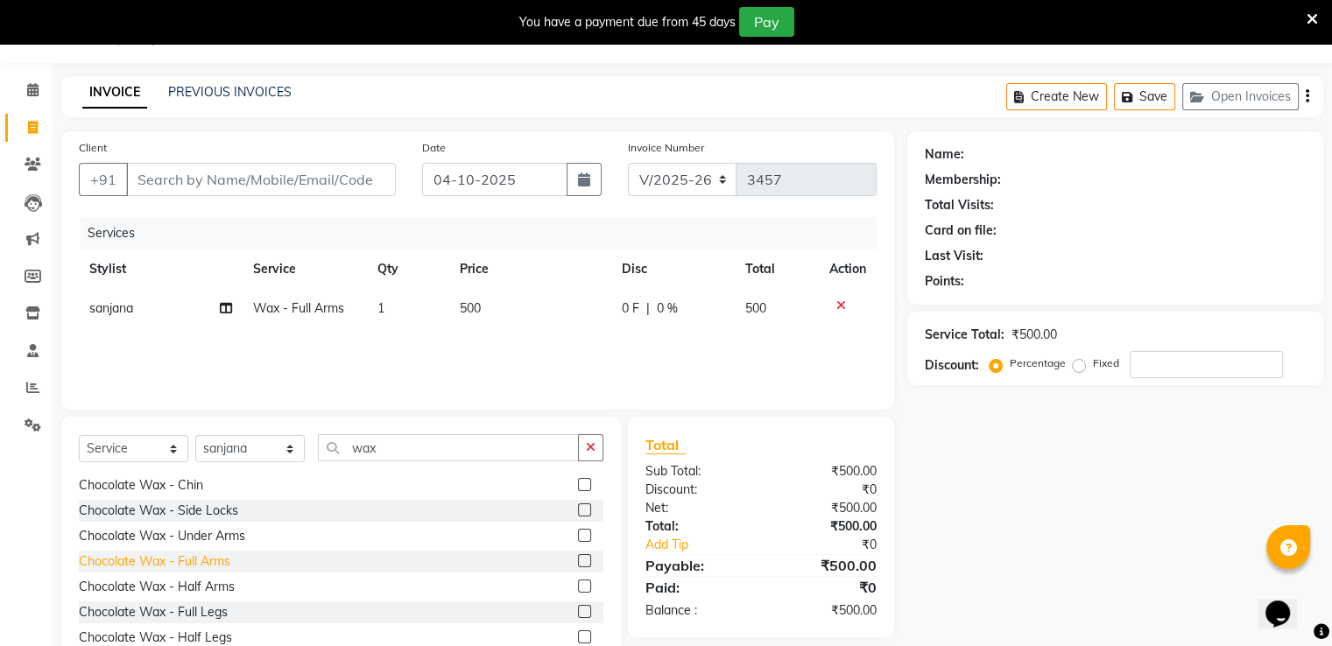
click at [183, 559] on div "Chocolate Wax - Full Arms" at bounding box center [154, 561] width 151 height 18
checkbox input "false"
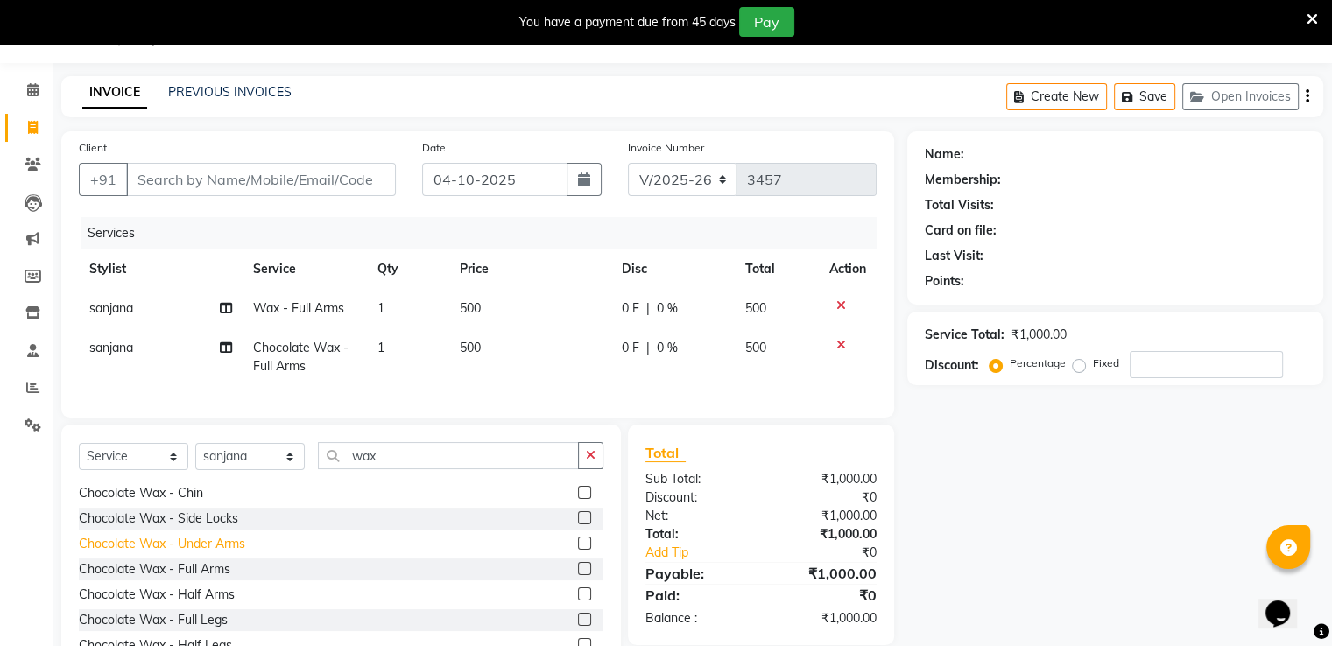
click at [188, 552] on div "Chocolate Wax - Under Arms" at bounding box center [162, 544] width 166 height 18
checkbox input "false"
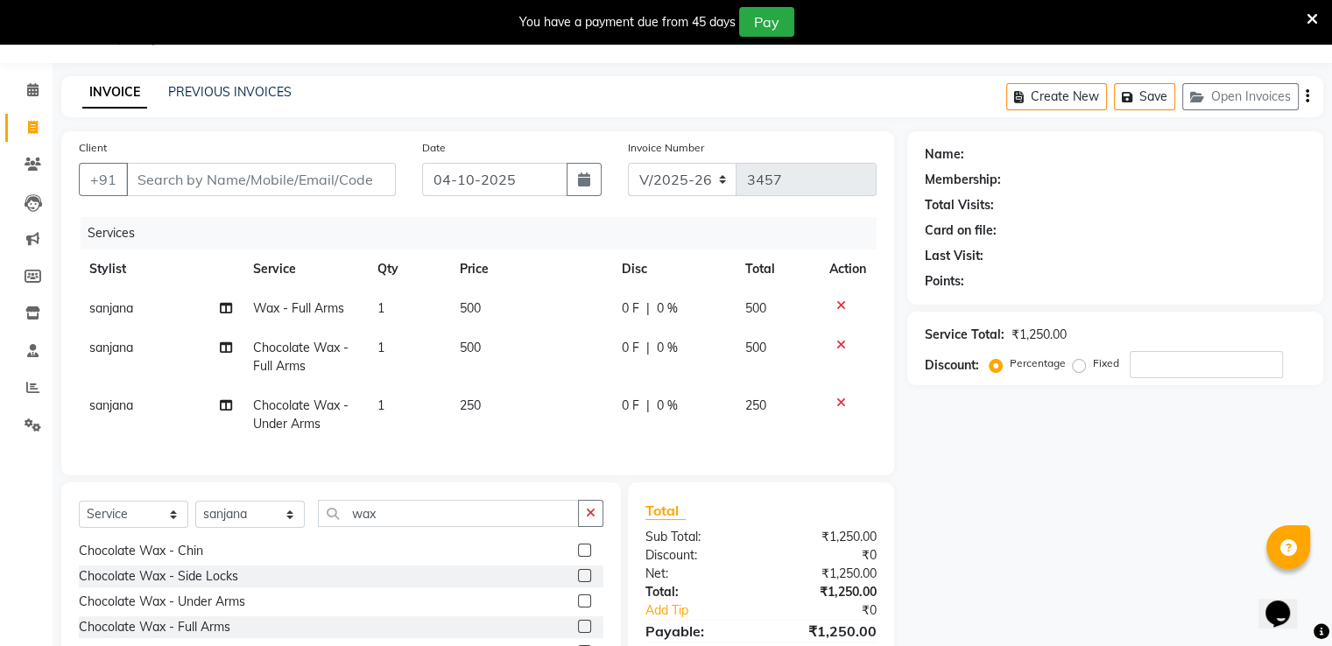
click at [836, 306] on icon at bounding box center [841, 305] width 10 height 12
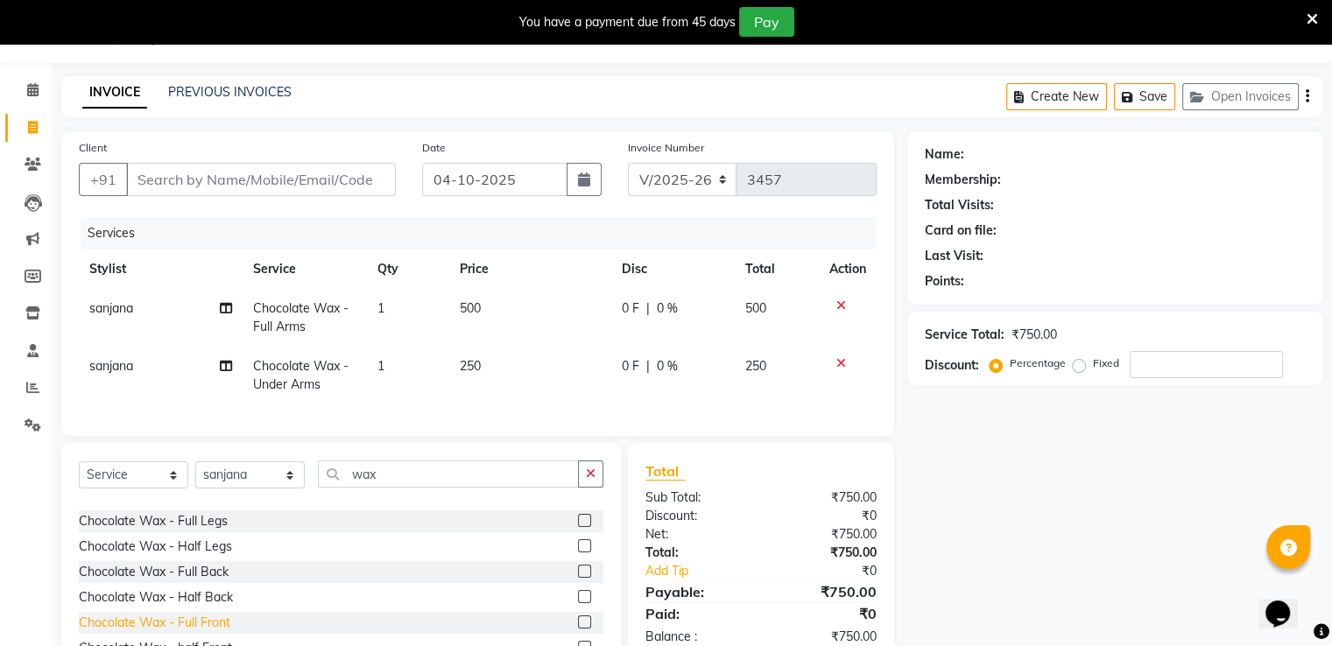
scroll to position [876, 0]
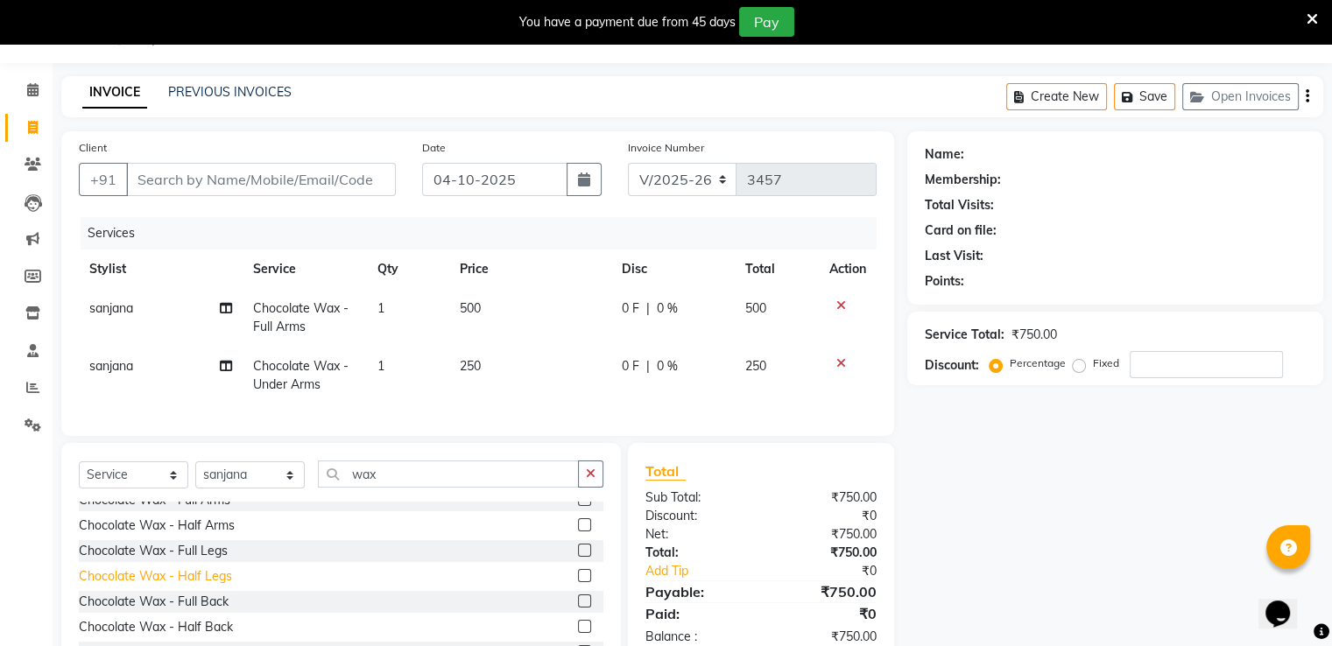
click at [213, 586] on div "Chocolate Wax - Half Legs" at bounding box center [155, 576] width 153 height 18
checkbox input "false"
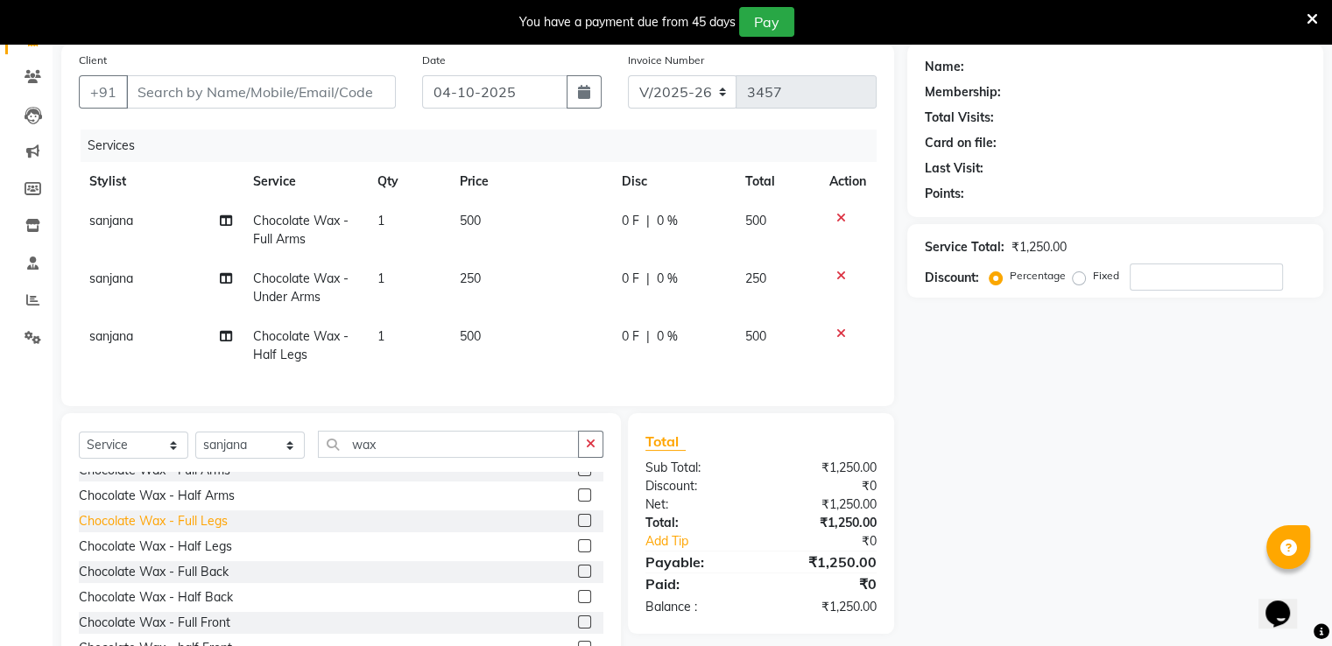
click at [207, 531] on div "Chocolate Wax - Full Legs" at bounding box center [153, 521] width 149 height 18
checkbox input "false"
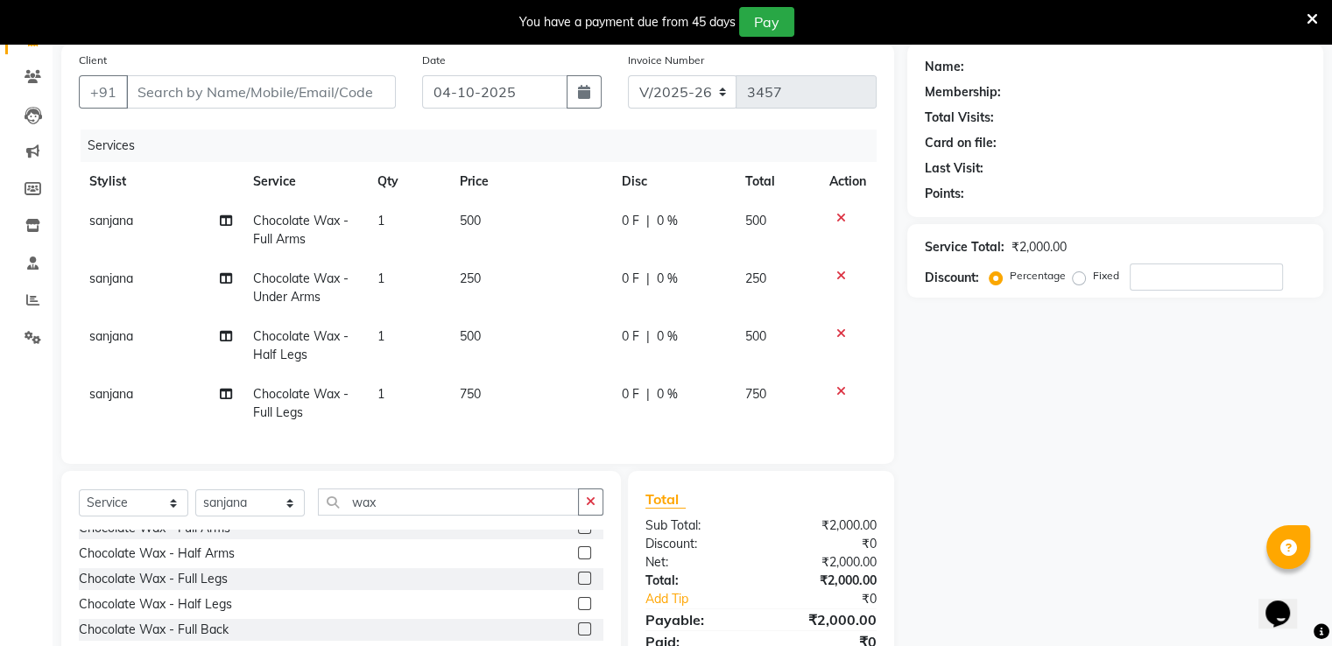
click at [836, 331] on icon at bounding box center [841, 333] width 10 height 12
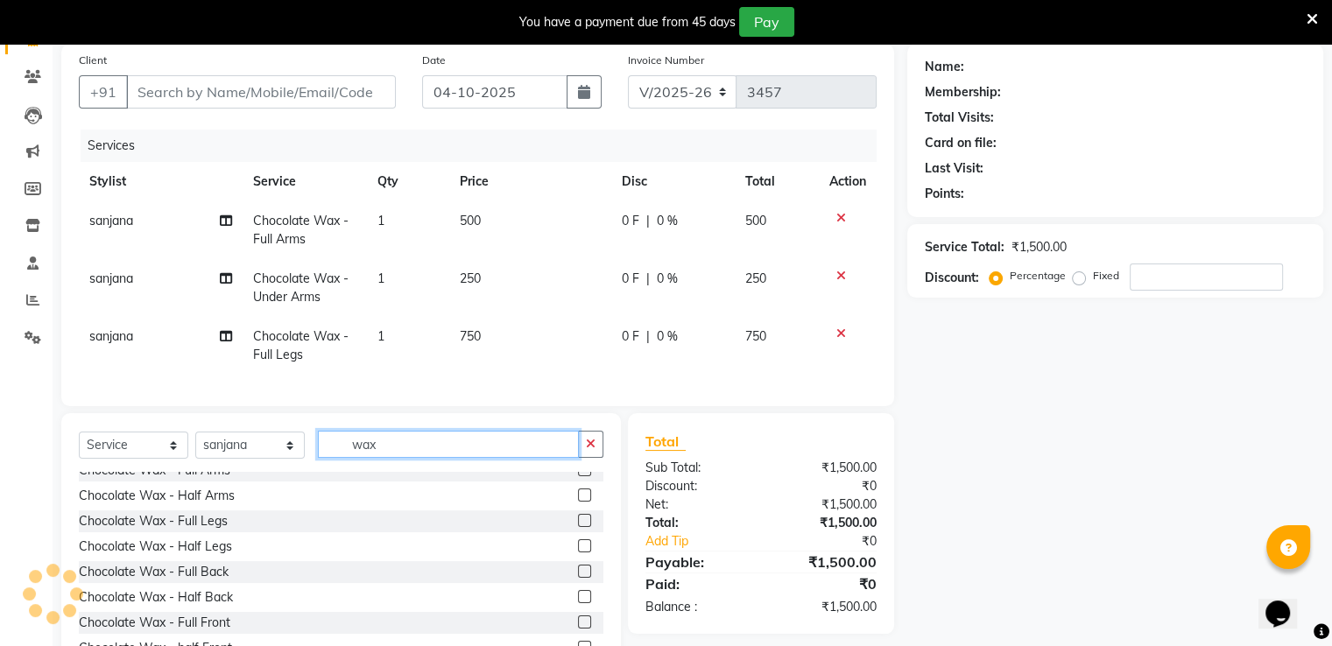
click at [390, 452] on input "wax" at bounding box center [448, 444] width 261 height 27
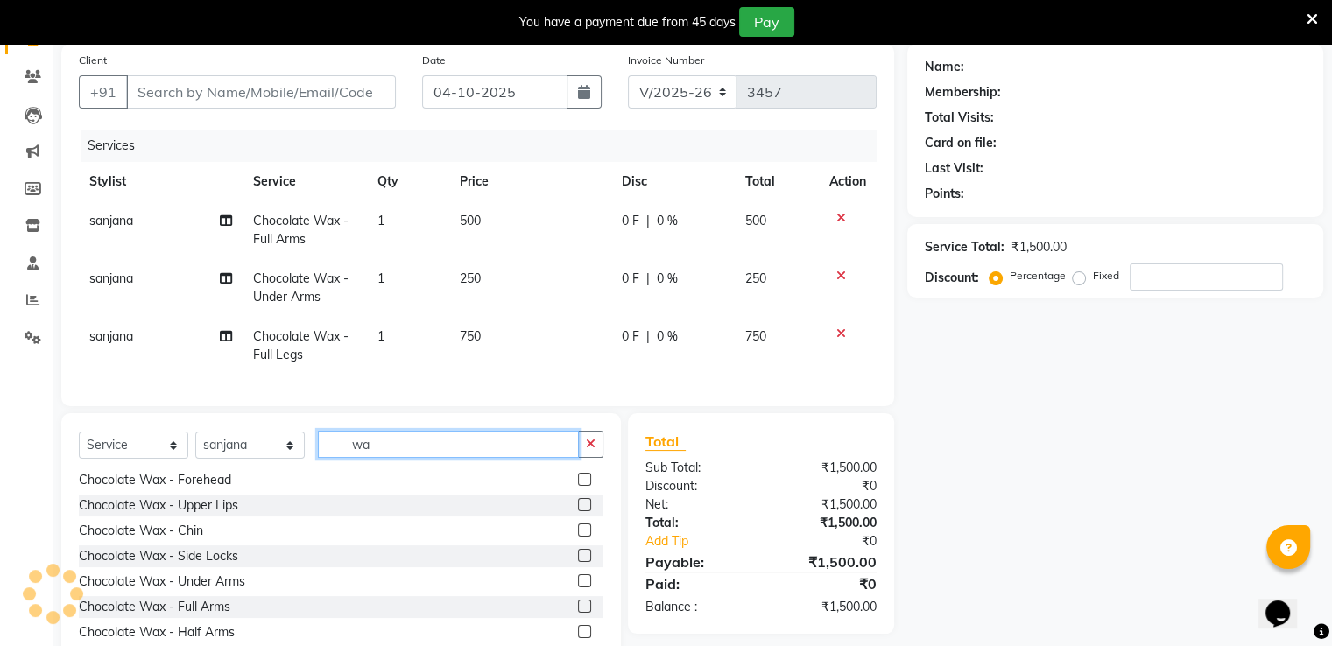
type input "w"
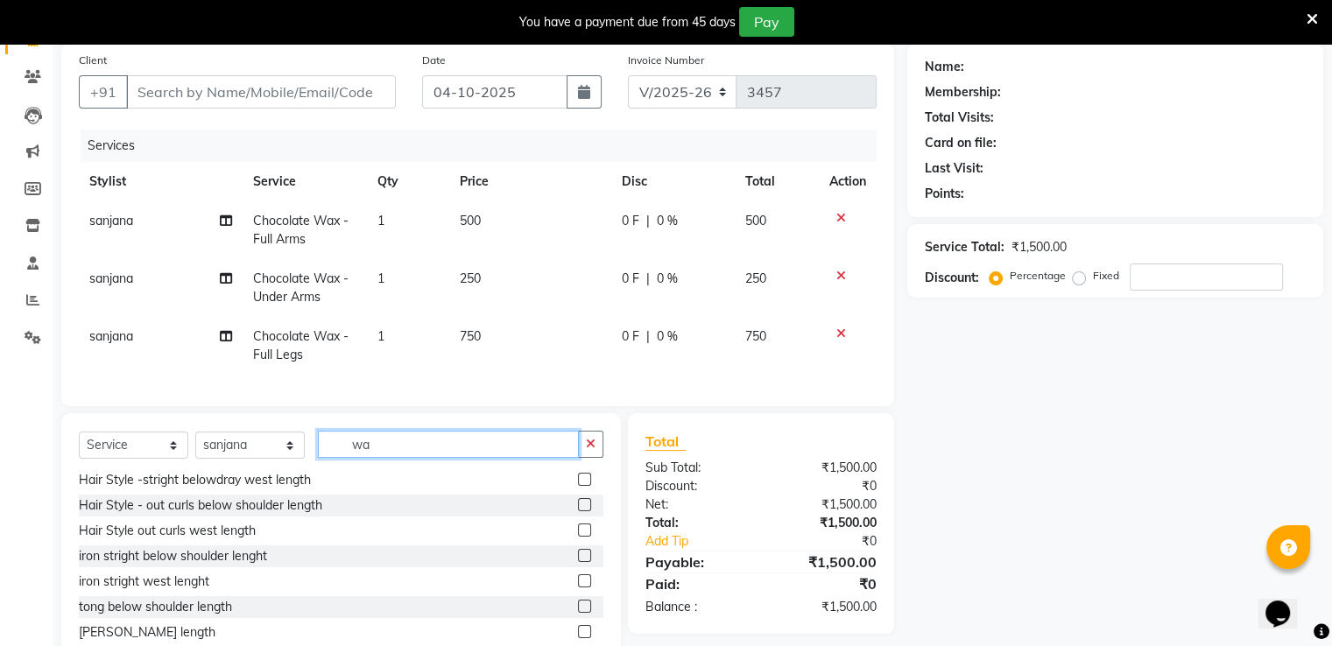
type input "wax"
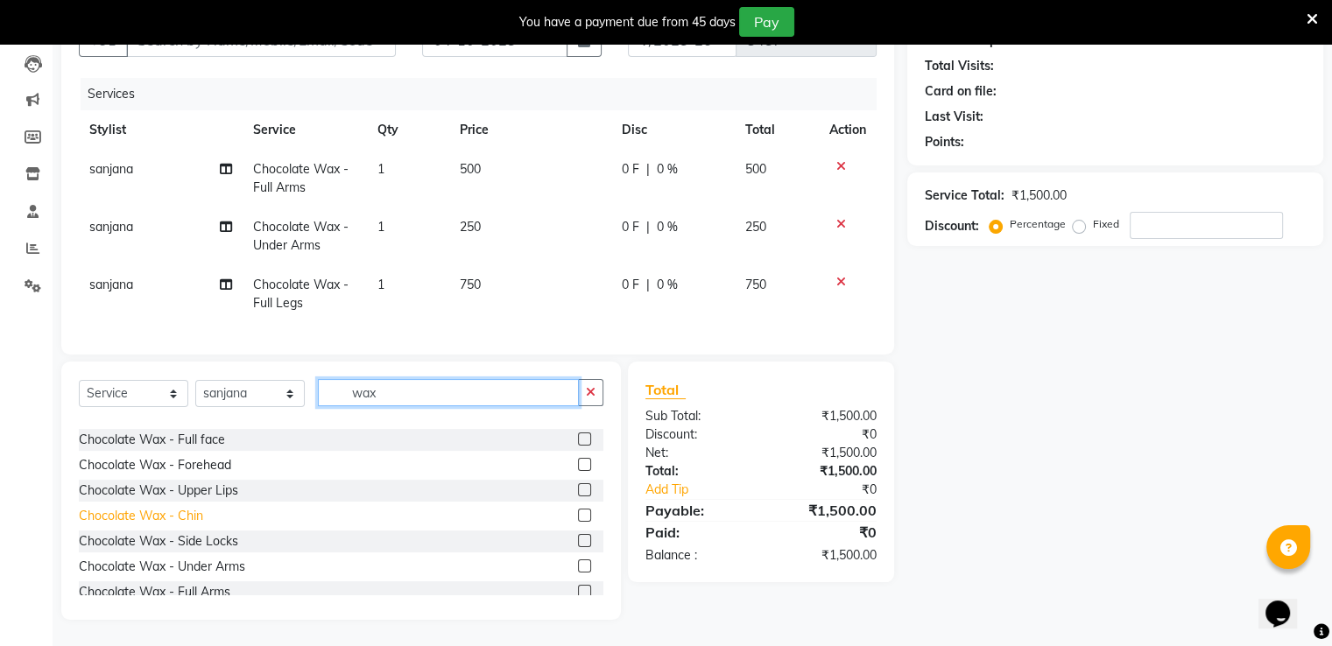
scroll to position [719, 0]
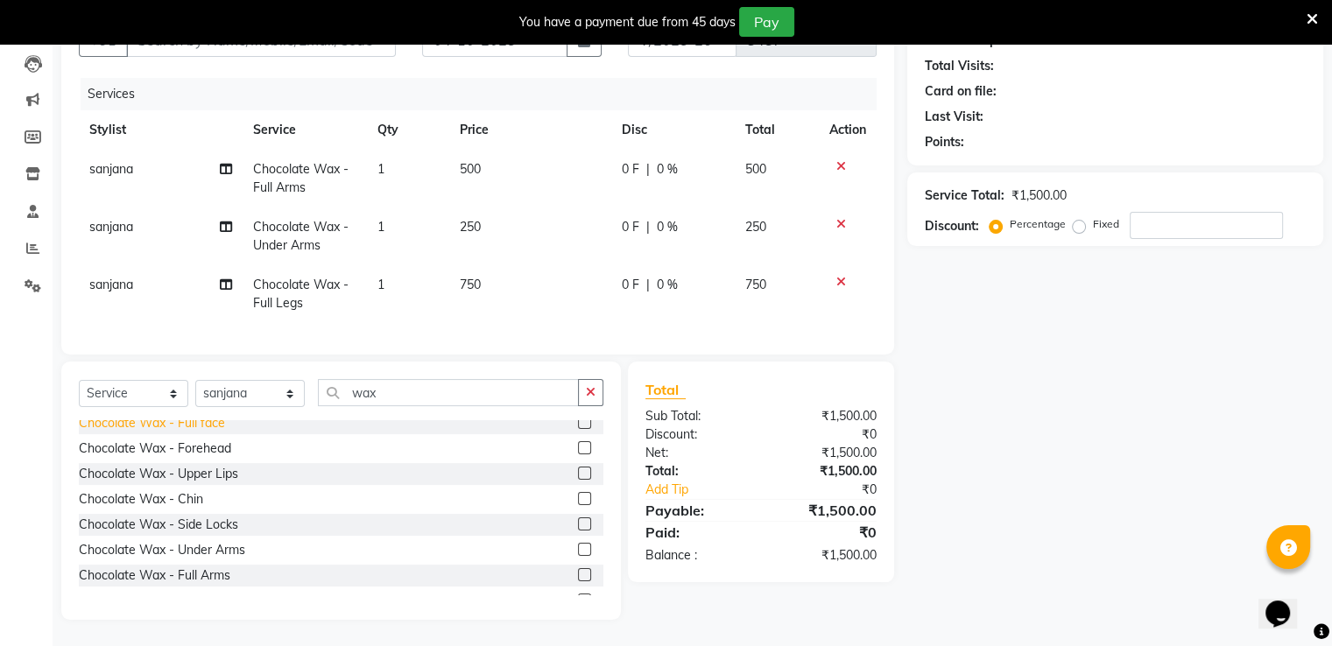
click at [186, 430] on div "Chocolate Wax - Full face" at bounding box center [152, 423] width 146 height 18
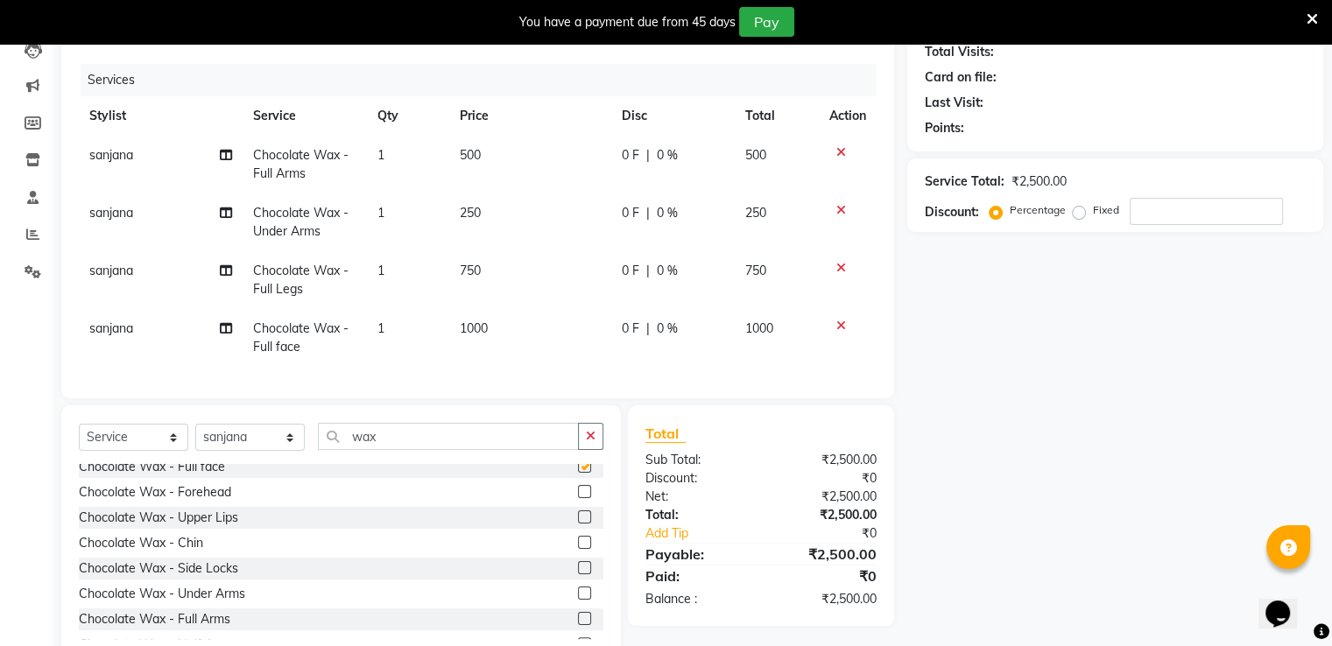
checkbox input "false"
click at [420, 447] on input "wax" at bounding box center [448, 436] width 261 height 27
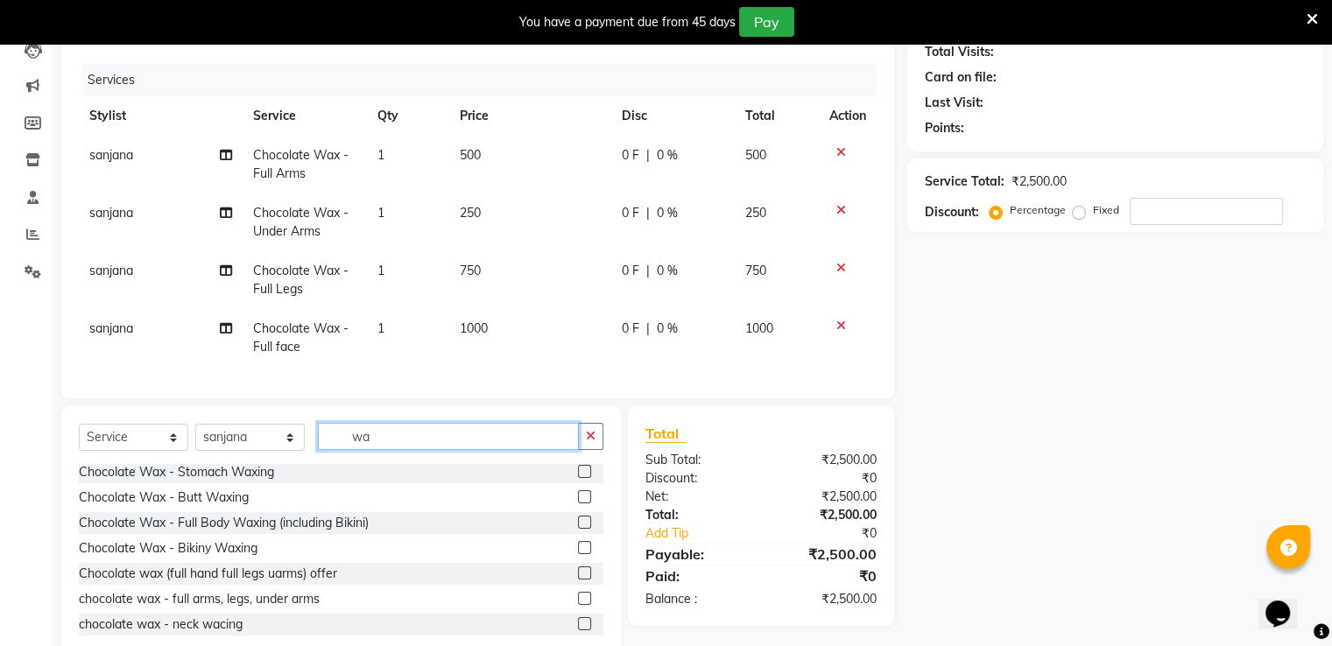
type input "w"
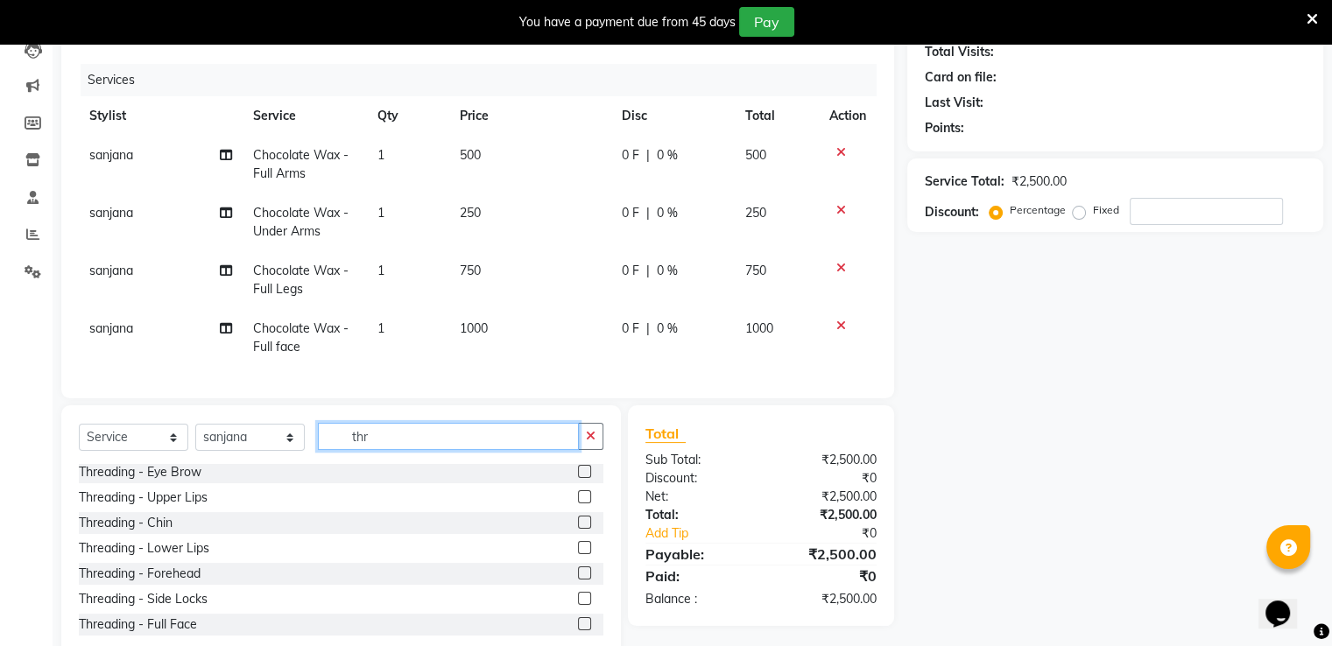
scroll to position [3, 0]
type input "thre"
click at [193, 482] on div "Threading - Eye Brow" at bounding box center [140, 472] width 123 height 18
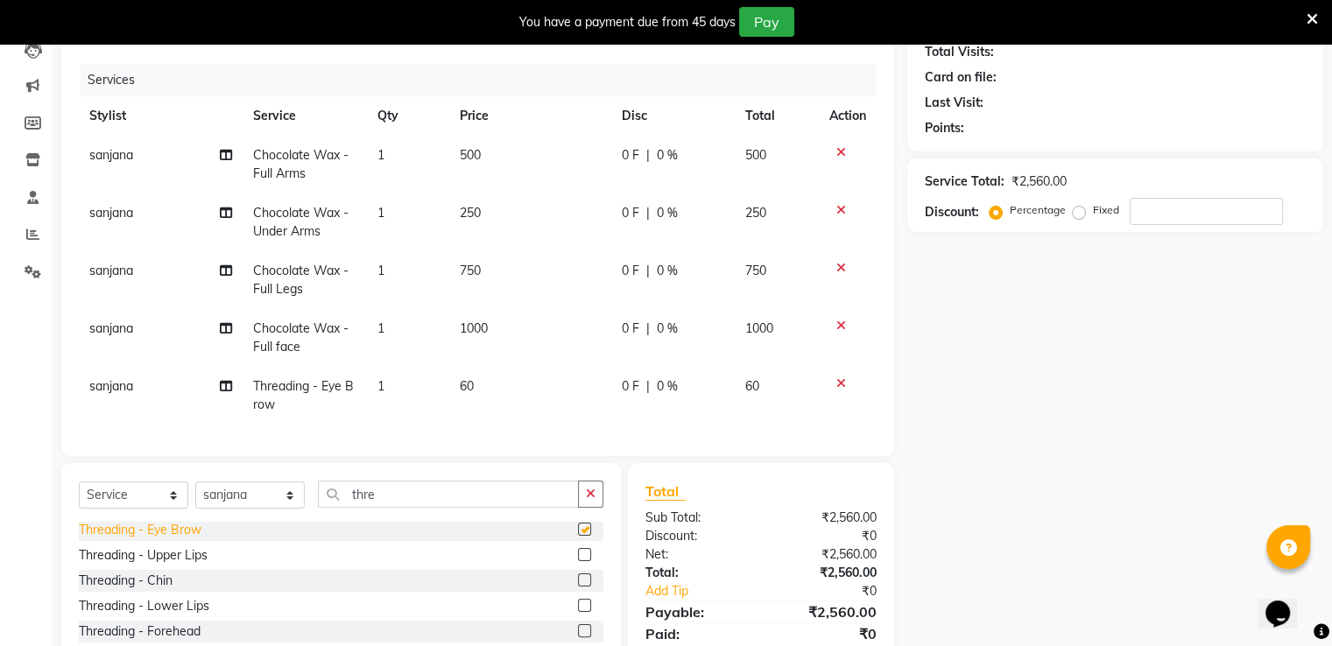
checkbox input "false"
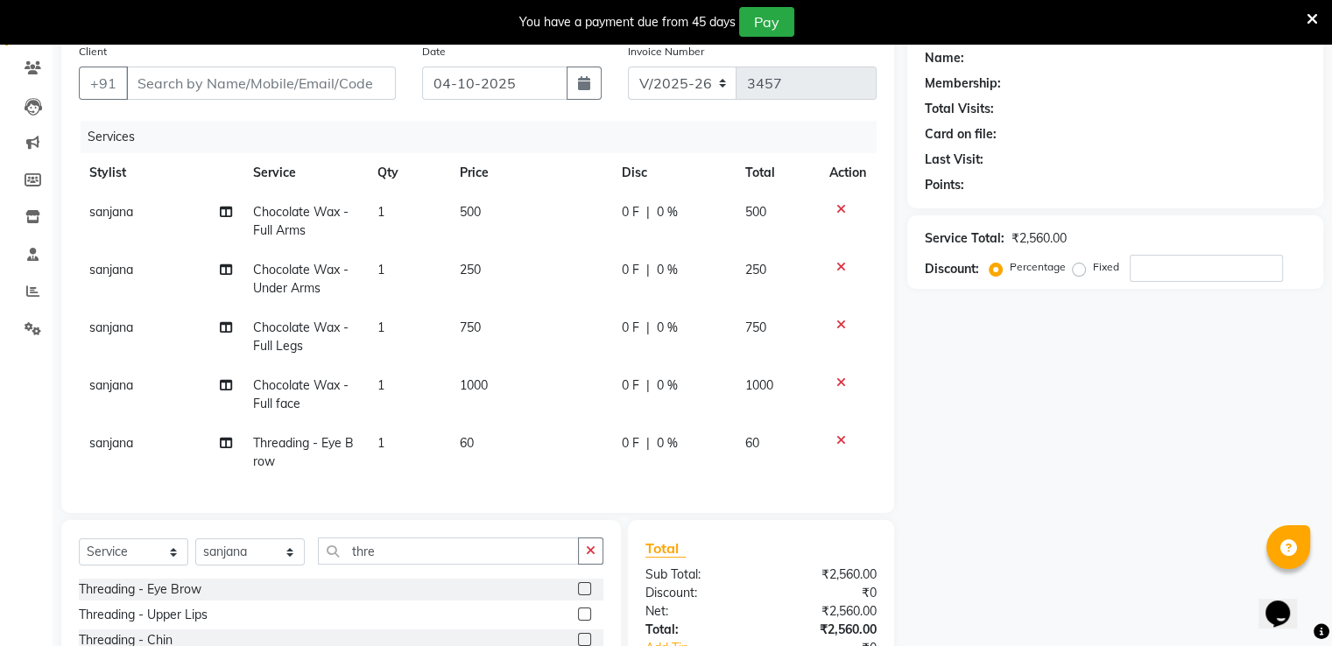
scroll to position [0, 0]
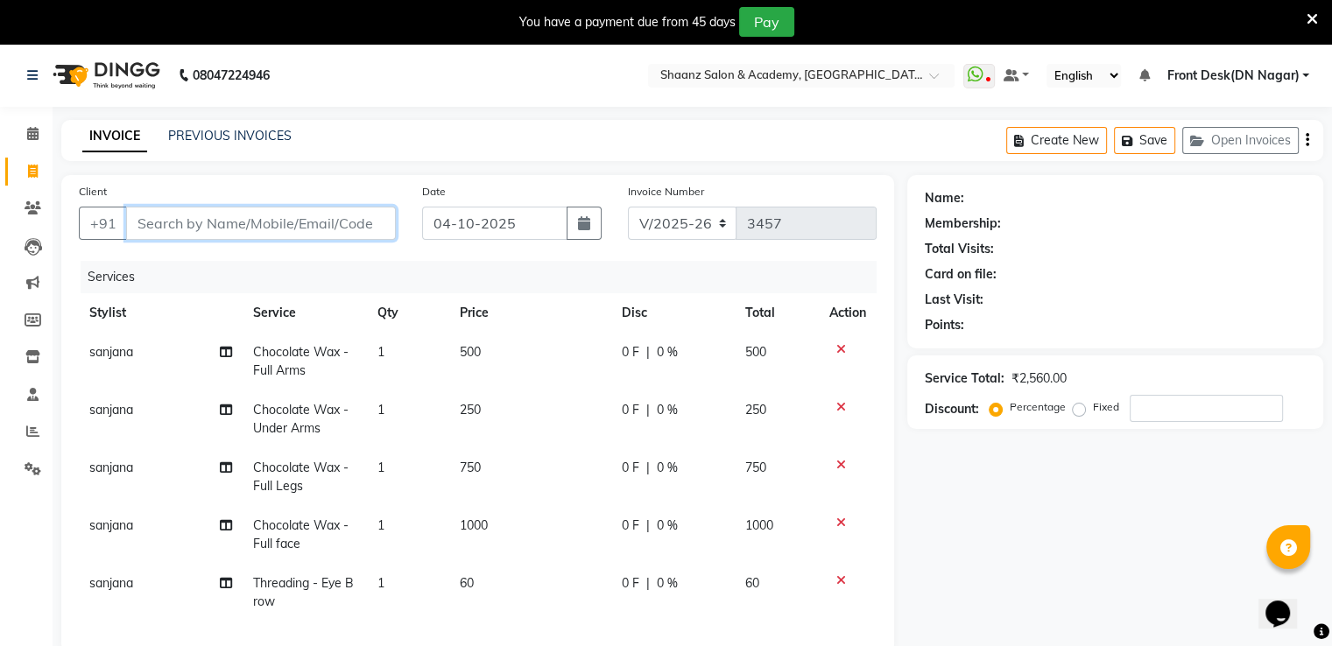
click at [192, 232] on input "Client" at bounding box center [261, 223] width 270 height 33
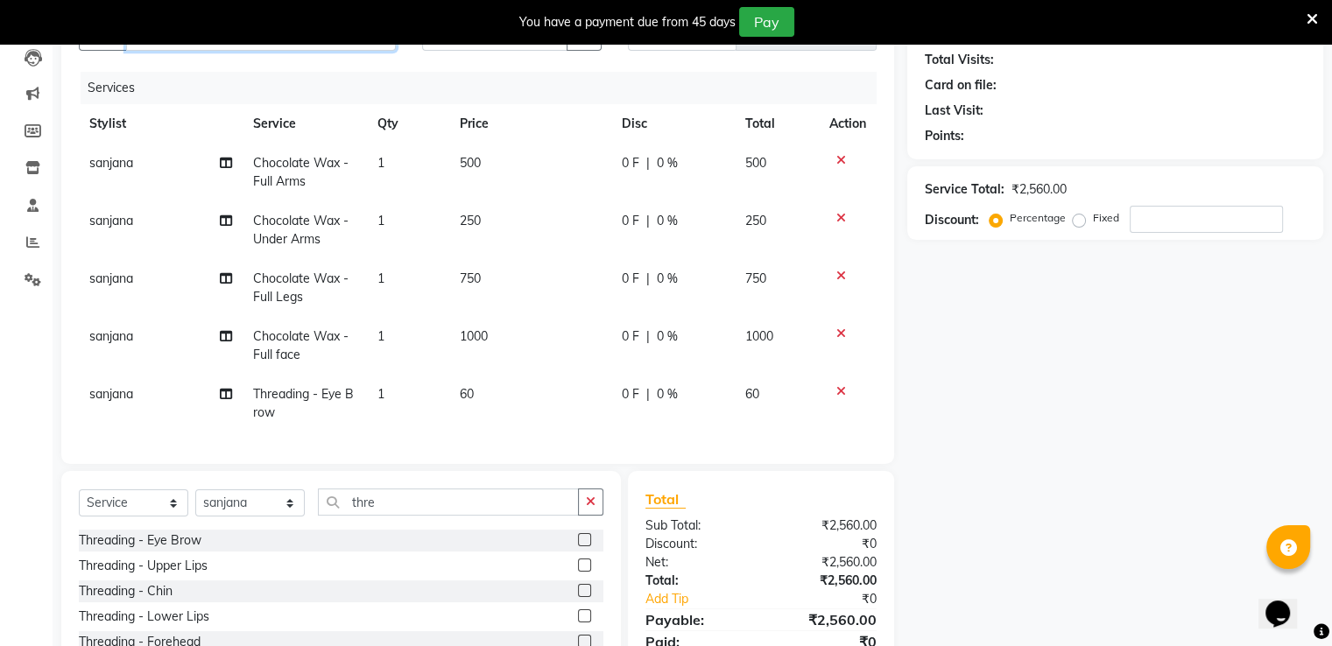
scroll to position [313, 0]
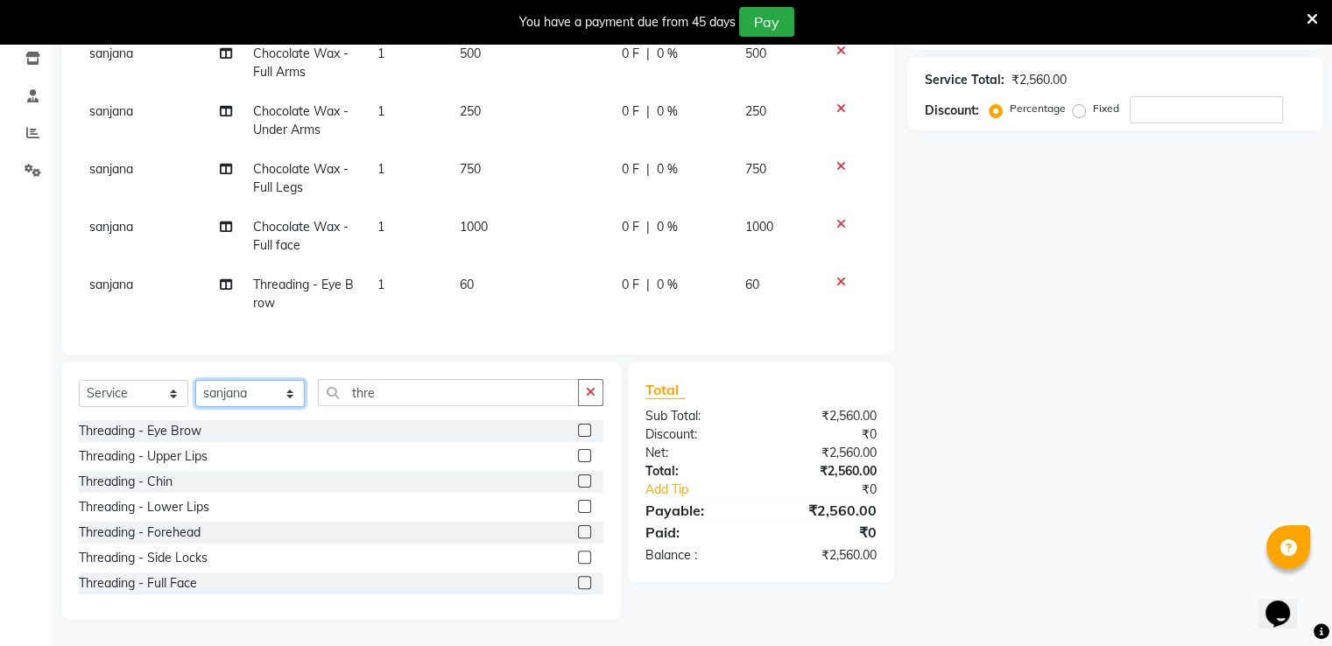
click at [256, 395] on select "Select Stylist Ameer AHMAD ASHISH THAPA dc Front Desk(DN Nagar) mehek MUSKAN ni…" at bounding box center [249, 393] width 109 height 27
select select "47609"
click at [195, 380] on select "Select Stylist Ameer AHMAD ASHISH THAPA dc Front Desk(DN Nagar) mehek MUSKAN ni…" at bounding box center [249, 393] width 109 height 27
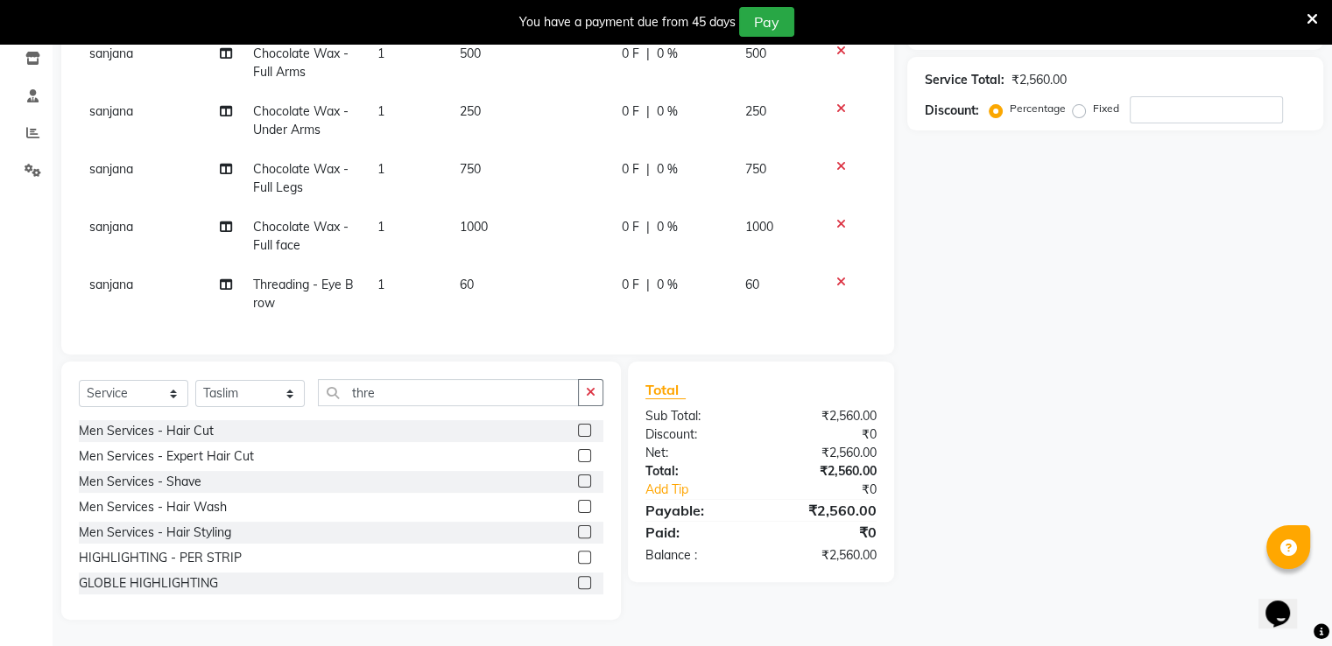
click at [447, 407] on div "Select Service Product Membership Package Voucher Prepaid Gift Card Select Styl…" at bounding box center [341, 399] width 524 height 41
click at [114, 426] on div "Men Services - Hair Cut" at bounding box center [146, 431] width 135 height 18
checkbox input "false"
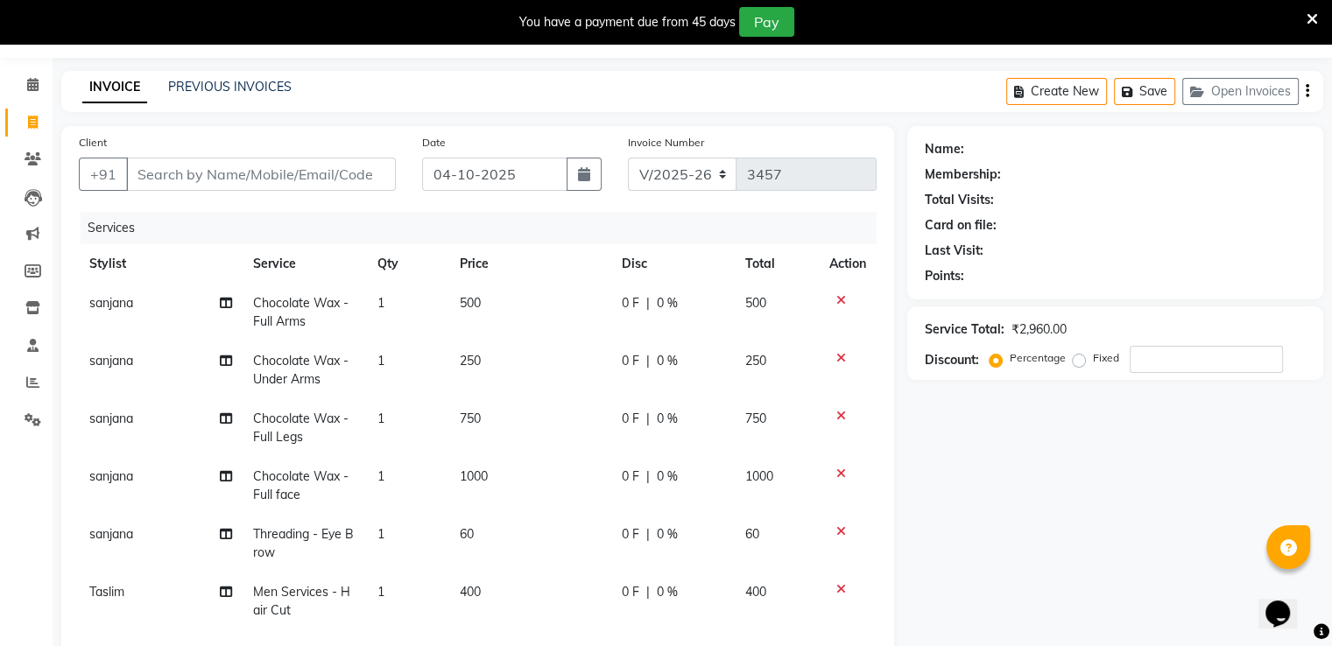
scroll to position [0, 0]
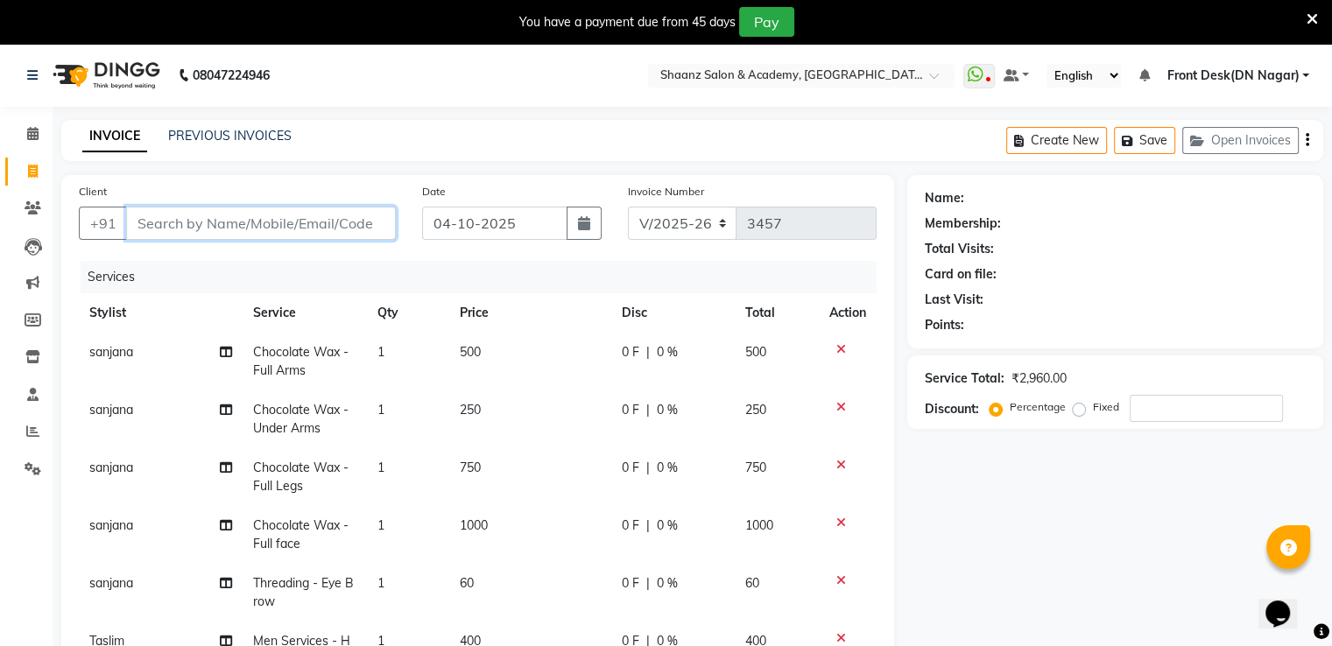
click at [377, 221] on input "Client" at bounding box center [261, 223] width 270 height 33
click at [1236, 410] on input "number" at bounding box center [1206, 408] width 153 height 27
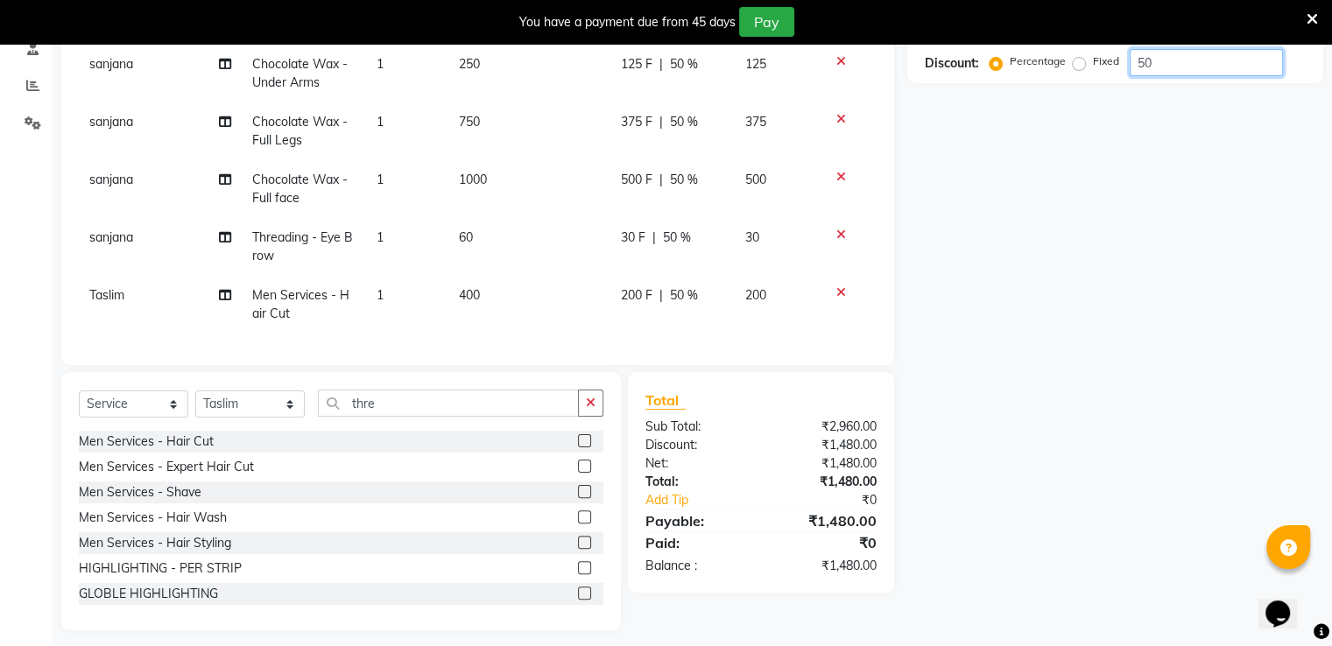
scroll to position [350, 0]
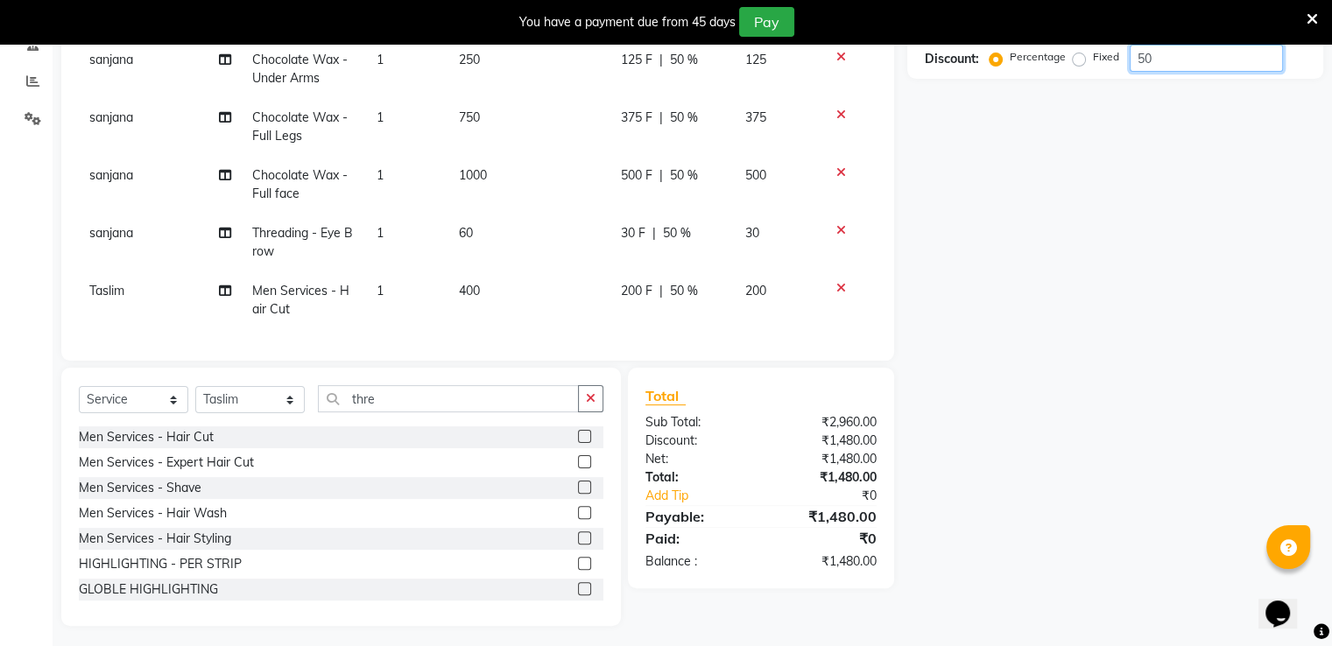
type input "50"
click at [697, 248] on td "30 F | 50 %" at bounding box center [671, 243] width 125 height 58
select select "89394"
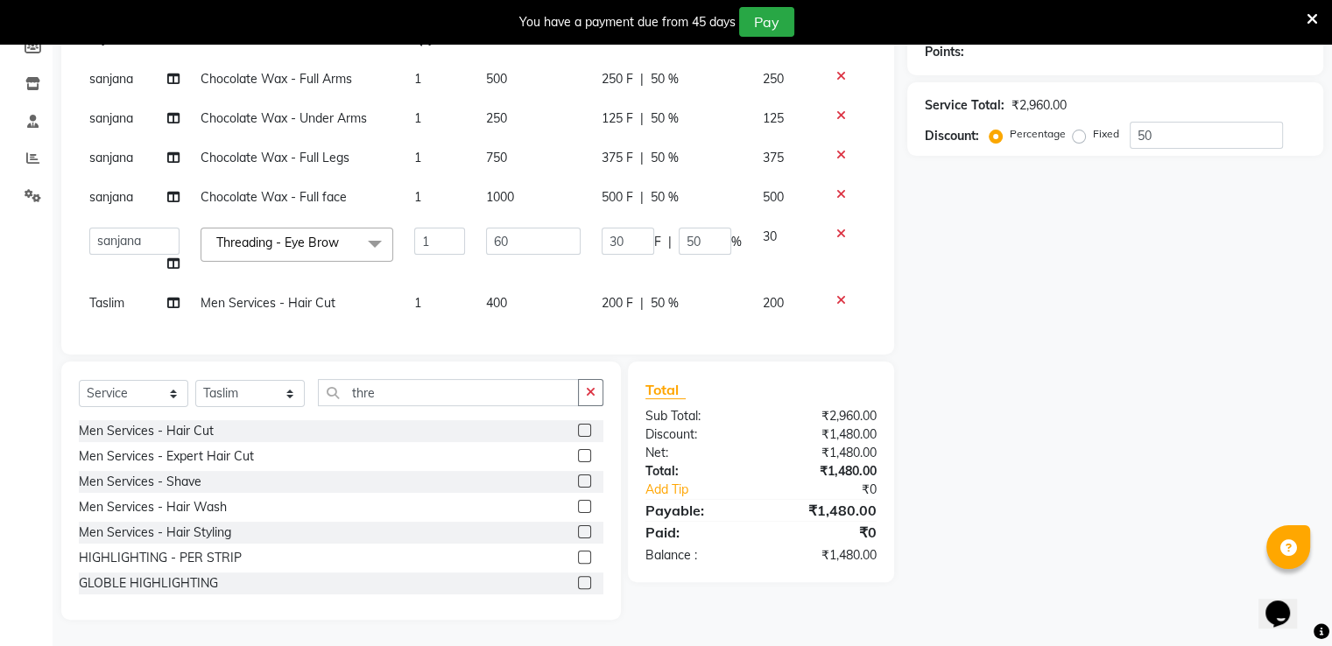
scroll to position [287, 0]
click at [711, 228] on input "50" at bounding box center [705, 241] width 53 height 27
type input "5"
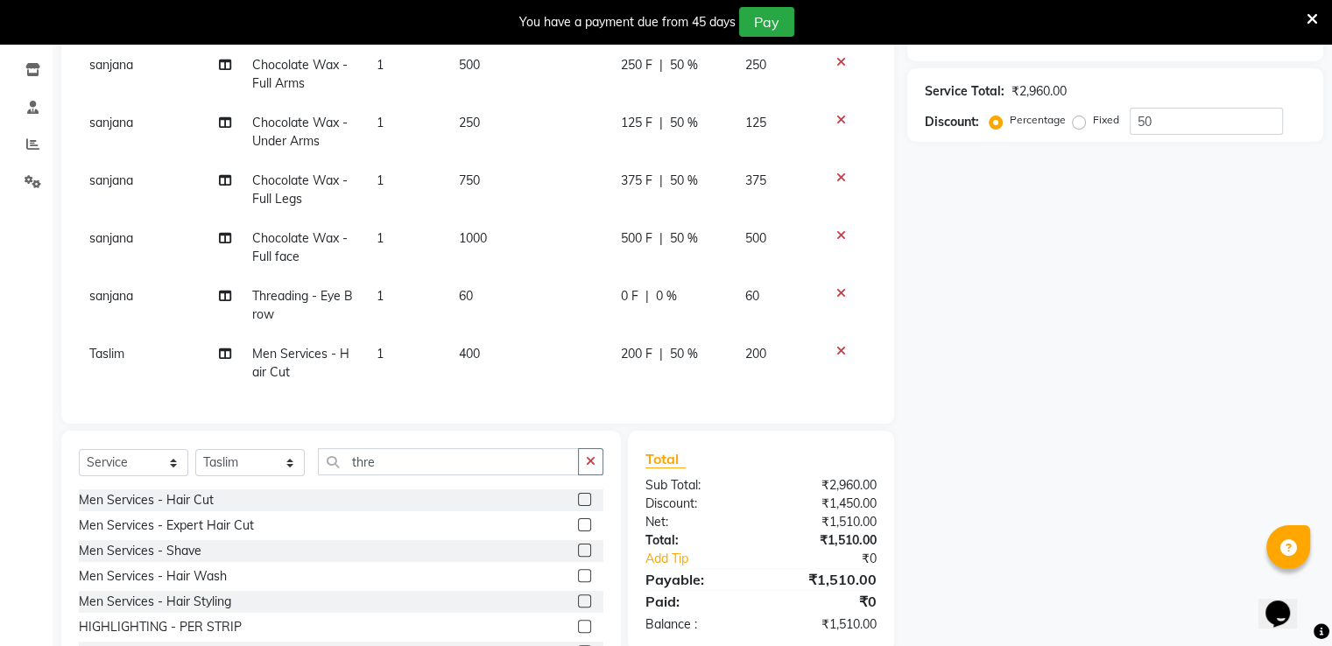
click at [763, 369] on div "Client +91 Date 04-10-2025 Invoice Number V/2025 V/2025-26 3457 Services Stylis…" at bounding box center [477, 288] width 859 height 801
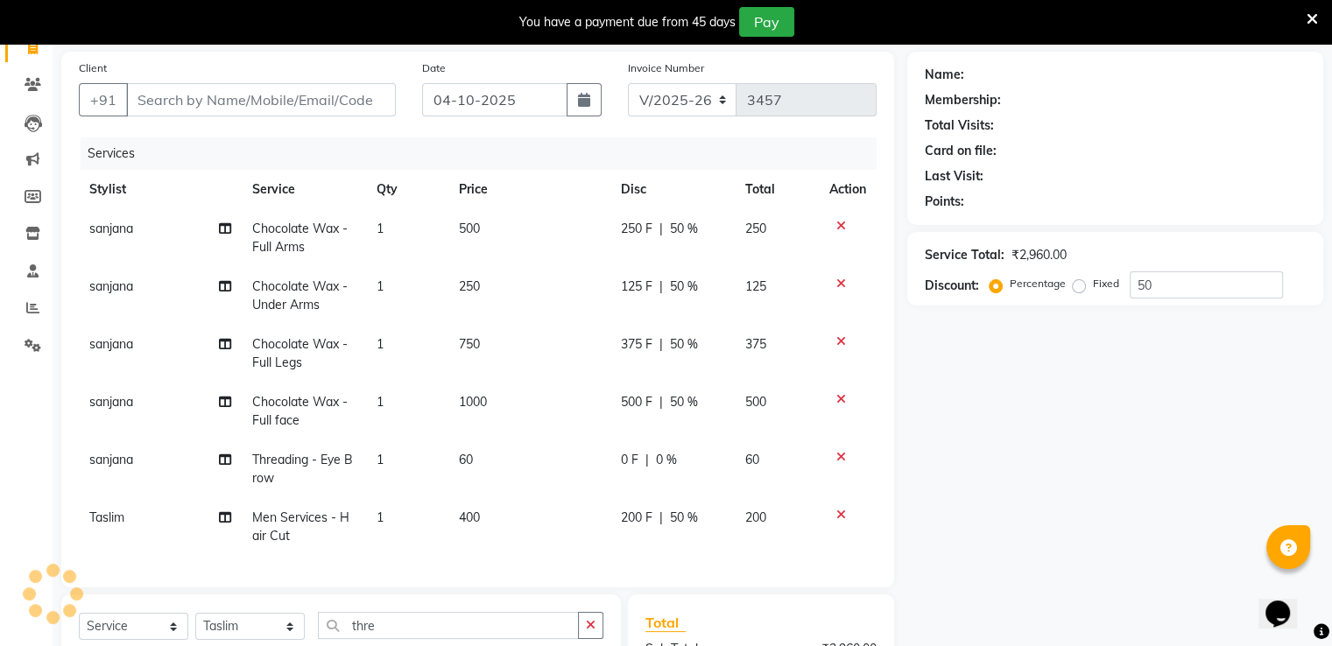
scroll to position [112, 0]
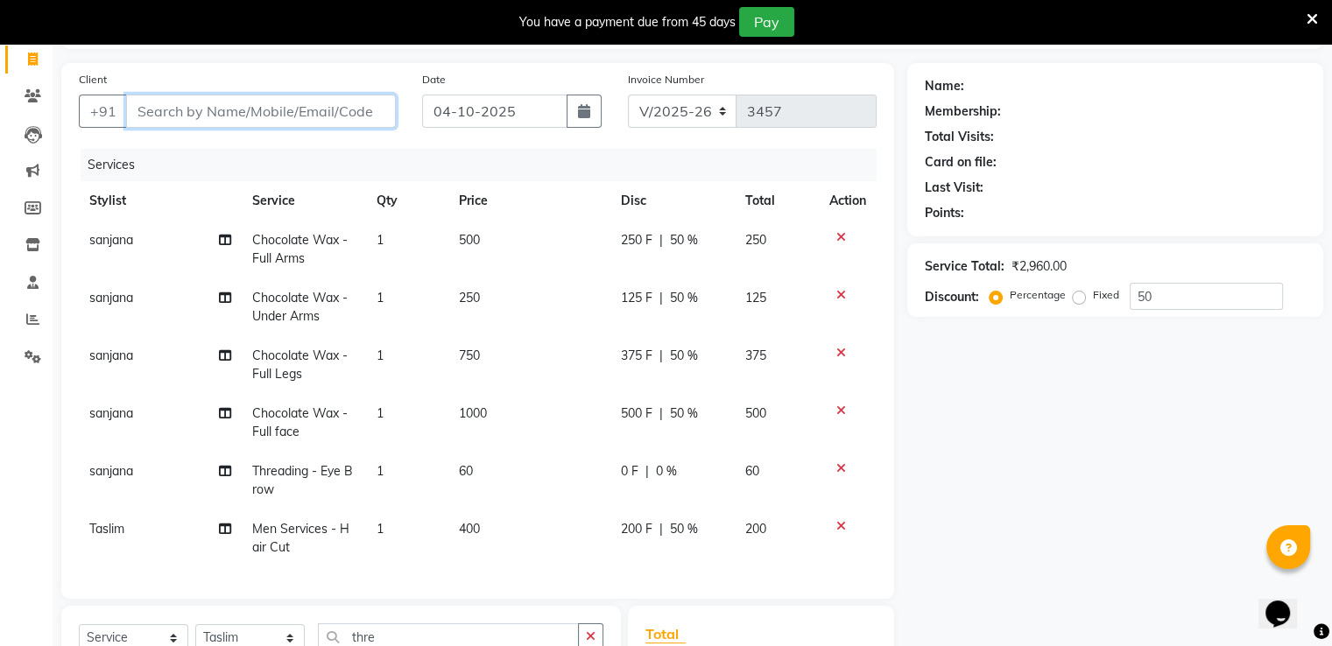
click at [330, 123] on input "Client" at bounding box center [261, 111] width 270 height 33
click at [229, 112] on input "Client" at bounding box center [261, 111] width 270 height 33
type input "s"
type input "0"
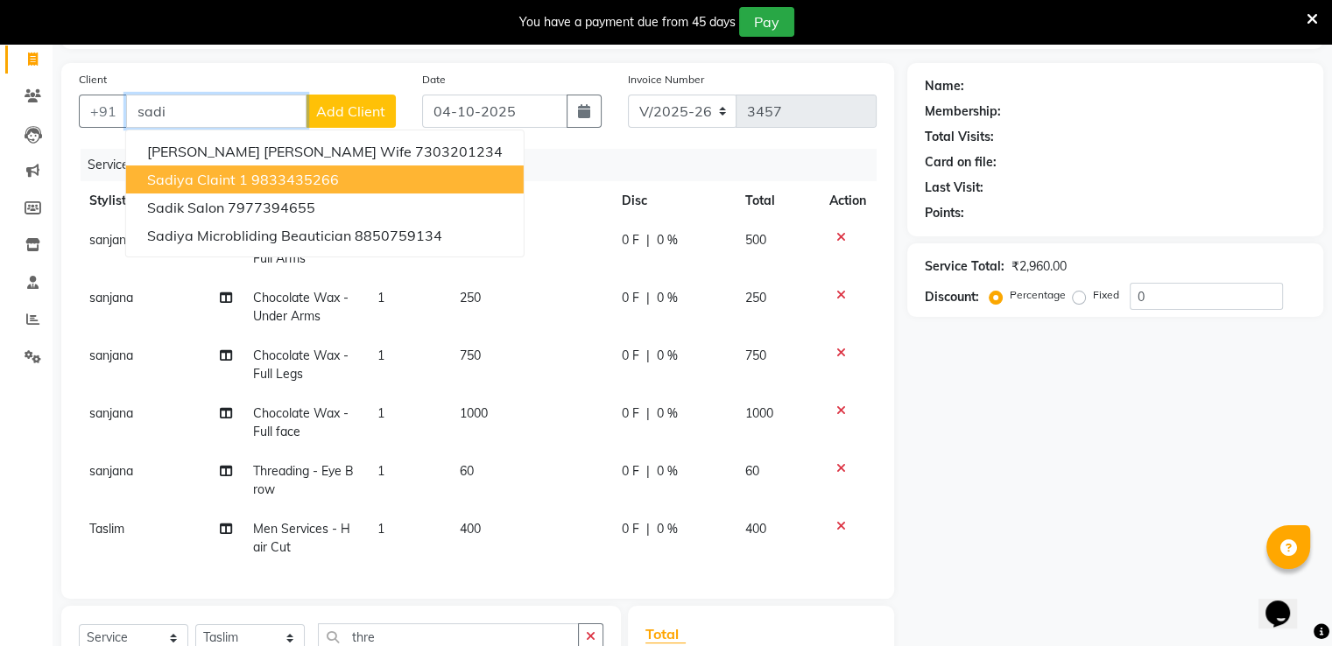
click at [206, 171] on span "Sadiya Claint 1" at bounding box center [197, 180] width 101 height 18
type input "9833435266"
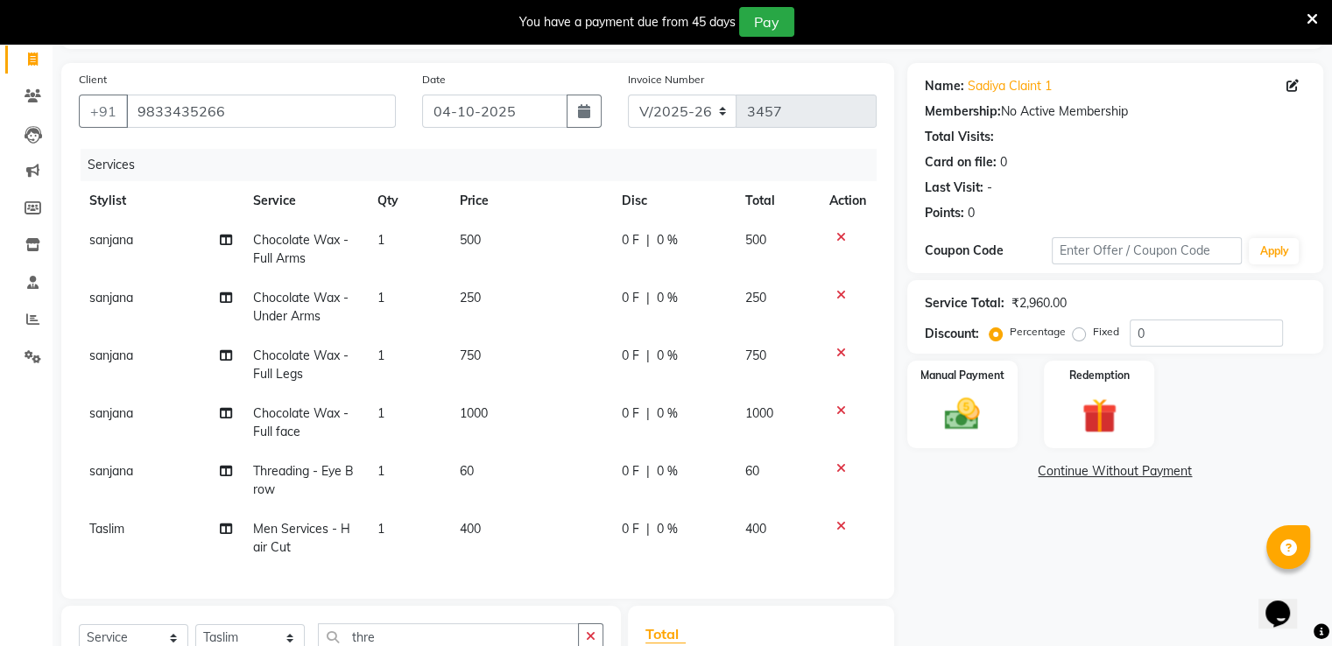
click at [679, 241] on div "0 F | 0 %" at bounding box center [673, 240] width 102 height 18
select select "89394"
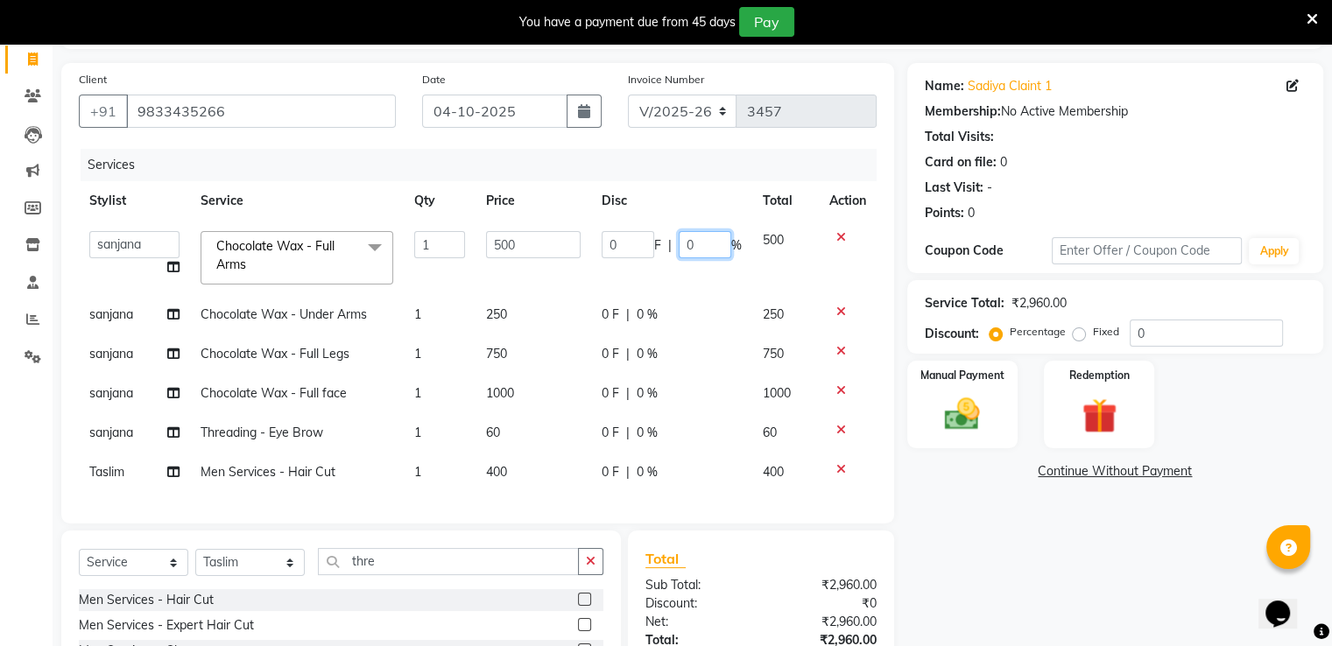
click at [700, 240] on input "0" at bounding box center [705, 244] width 53 height 27
type input "050"
click at [665, 309] on td "0 F | 0 %" at bounding box center [671, 314] width 161 height 39
select select "89394"
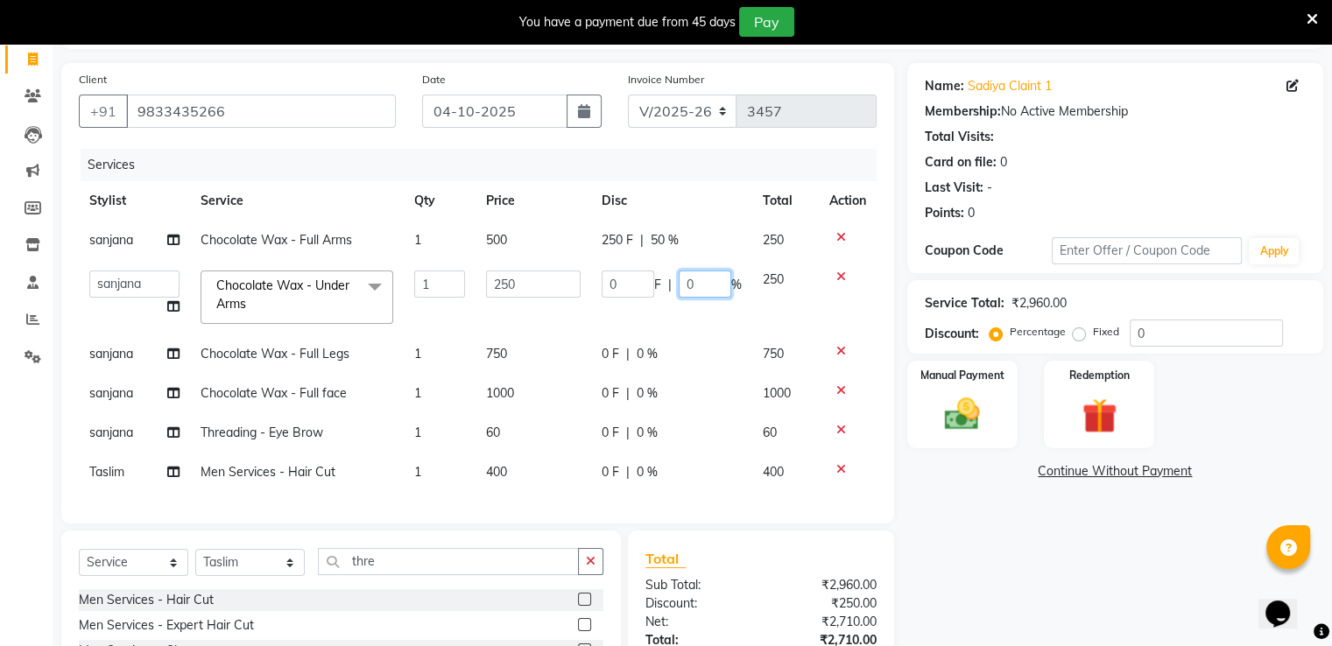
click at [713, 278] on input "0" at bounding box center [705, 284] width 53 height 27
type input "050"
click at [688, 362] on div "0 F | 0 %" at bounding box center [672, 354] width 140 height 18
select select "89394"
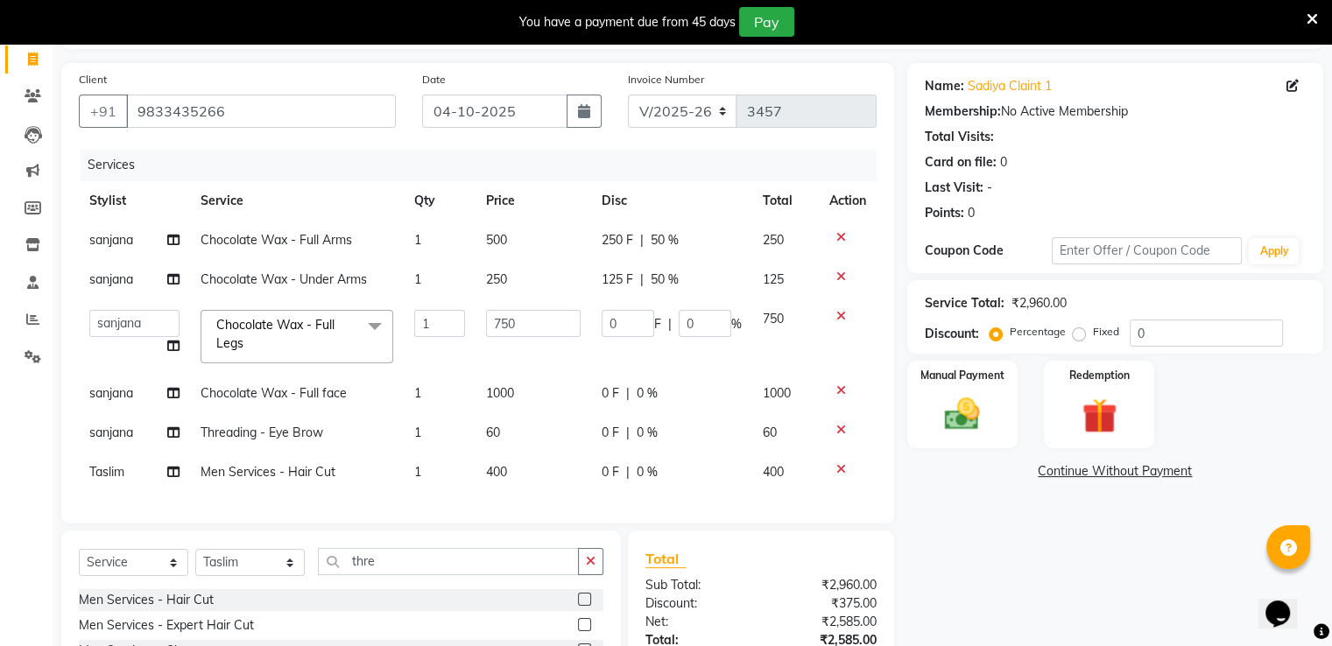
click at [672, 391] on div "0 F | 0 %" at bounding box center [672, 393] width 140 height 18
select select "89394"
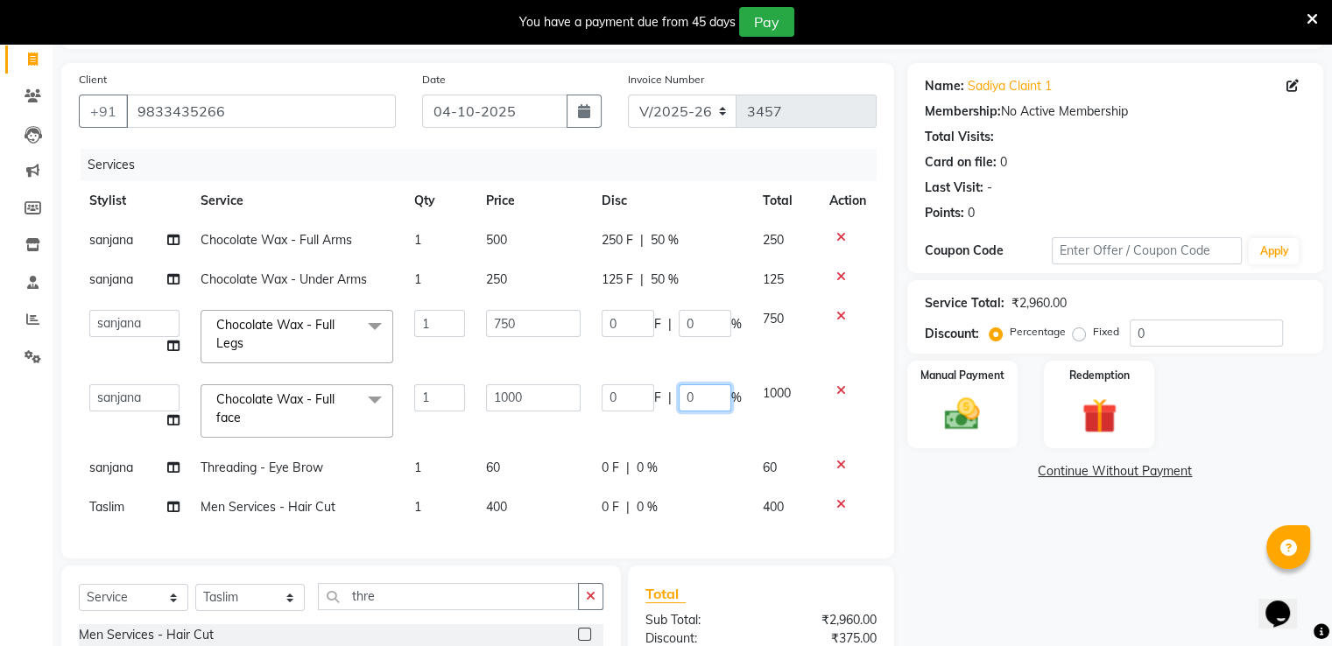
click at [707, 393] on input "0" at bounding box center [705, 397] width 53 height 27
type input "050"
click at [693, 427] on tbody "sanjana Chocolate Wax - Full Arms 1 500 250 F | 50 % 250 sanjana Chocolate Wax …" at bounding box center [478, 374] width 798 height 306
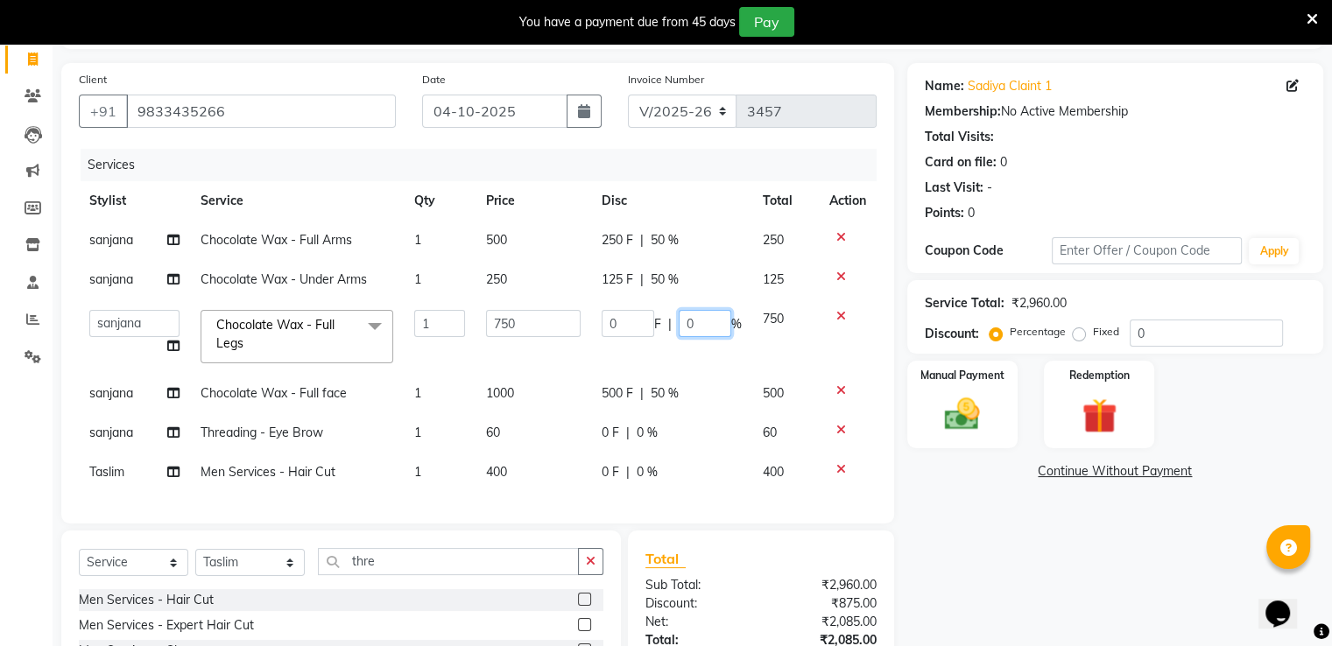
click at [714, 324] on input "0" at bounding box center [705, 323] width 53 height 27
type input "050"
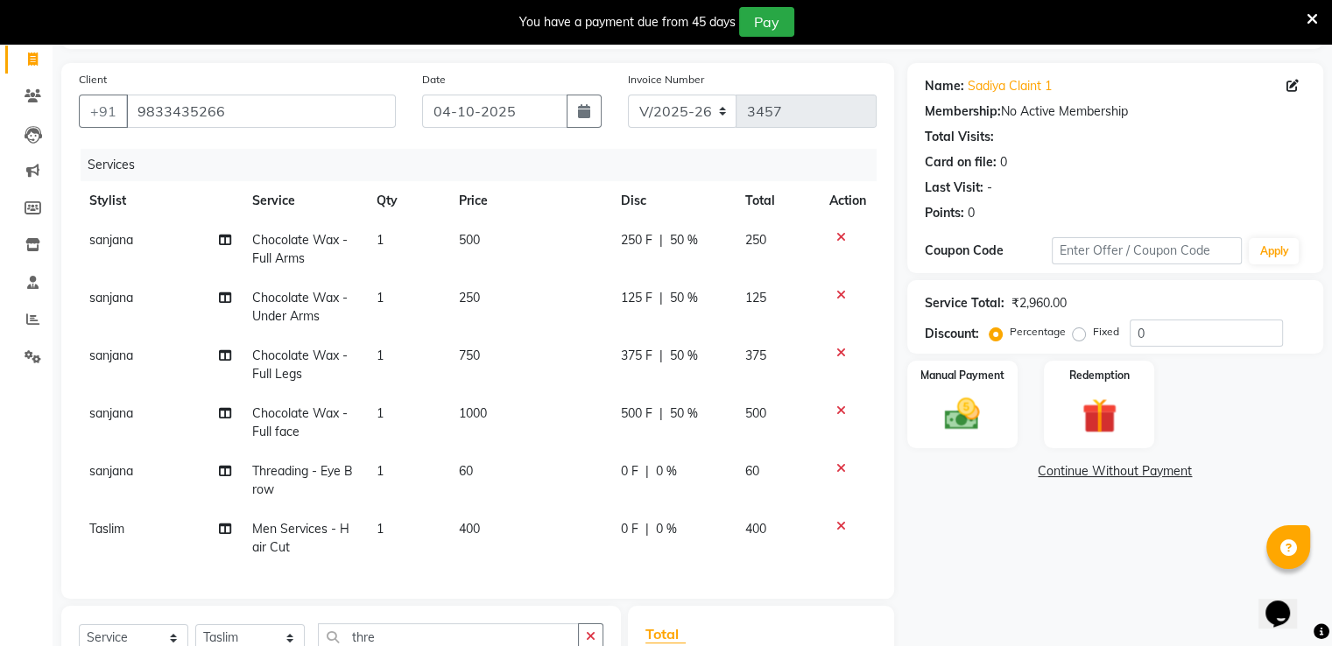
click at [757, 369] on td "375" at bounding box center [776, 365] width 83 height 58
select select "89394"
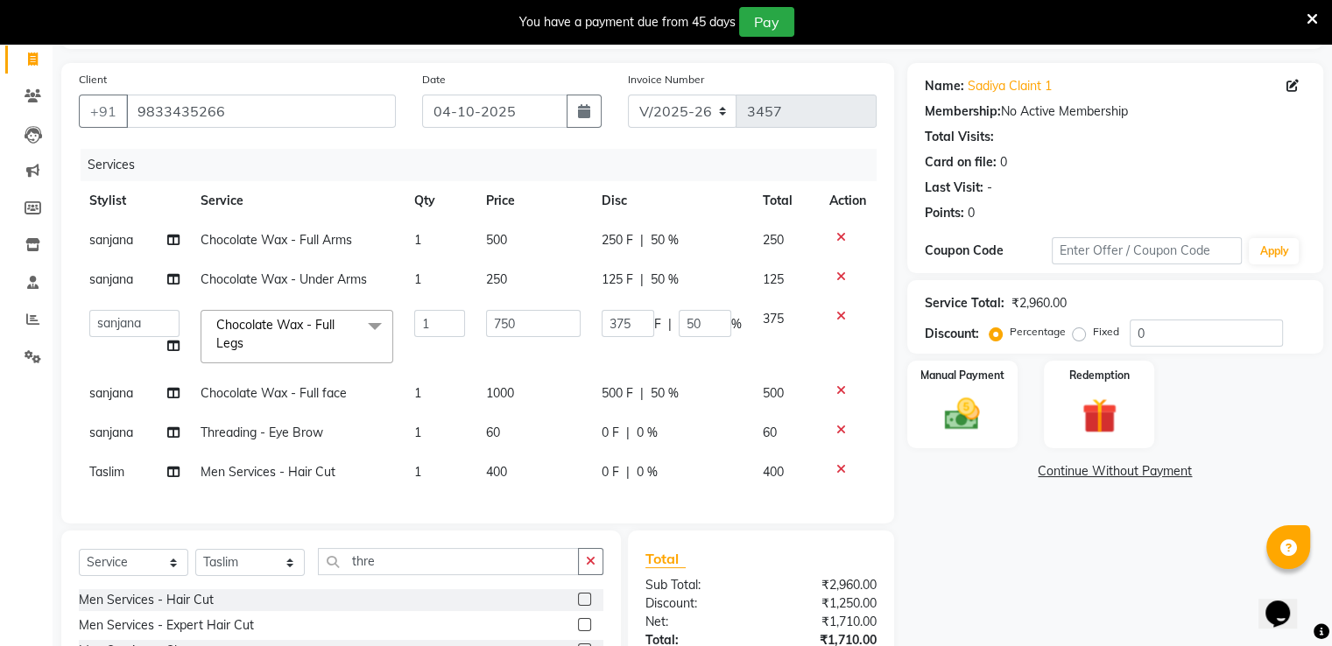
click at [660, 481] on td "0 F | 0 %" at bounding box center [671, 472] width 161 height 39
select select "47609"
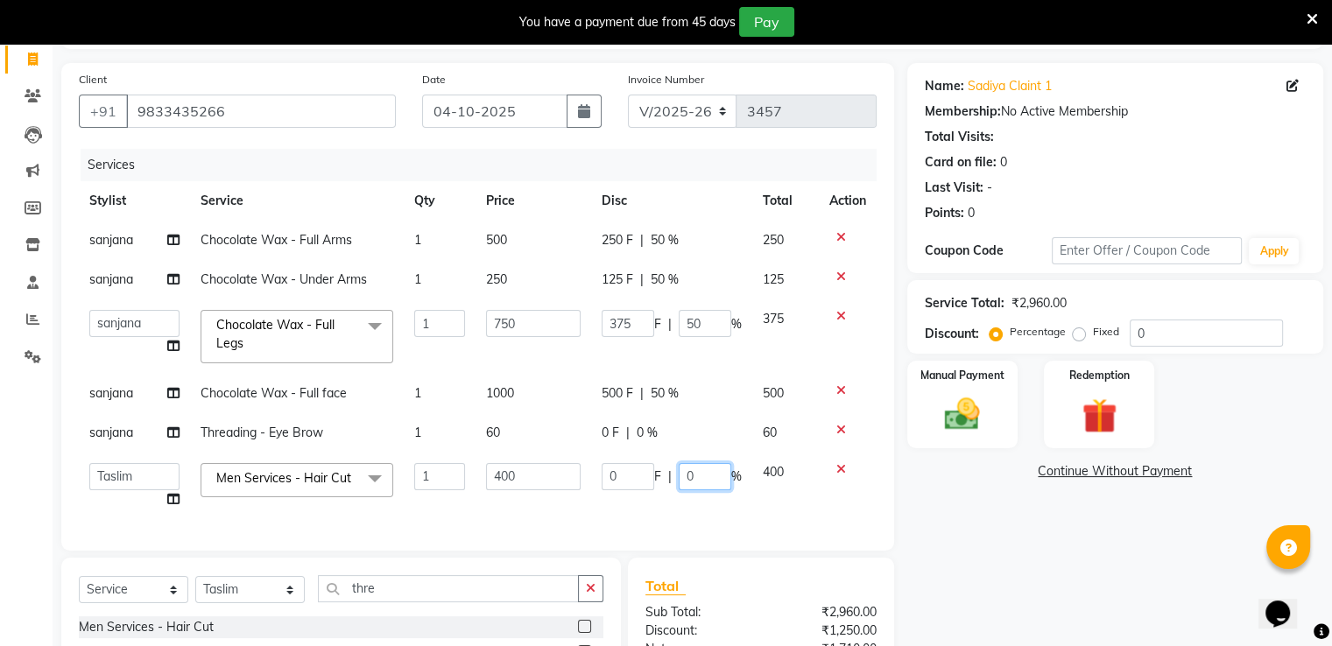
click at [696, 479] on input "0" at bounding box center [705, 476] width 53 height 27
type input "050"
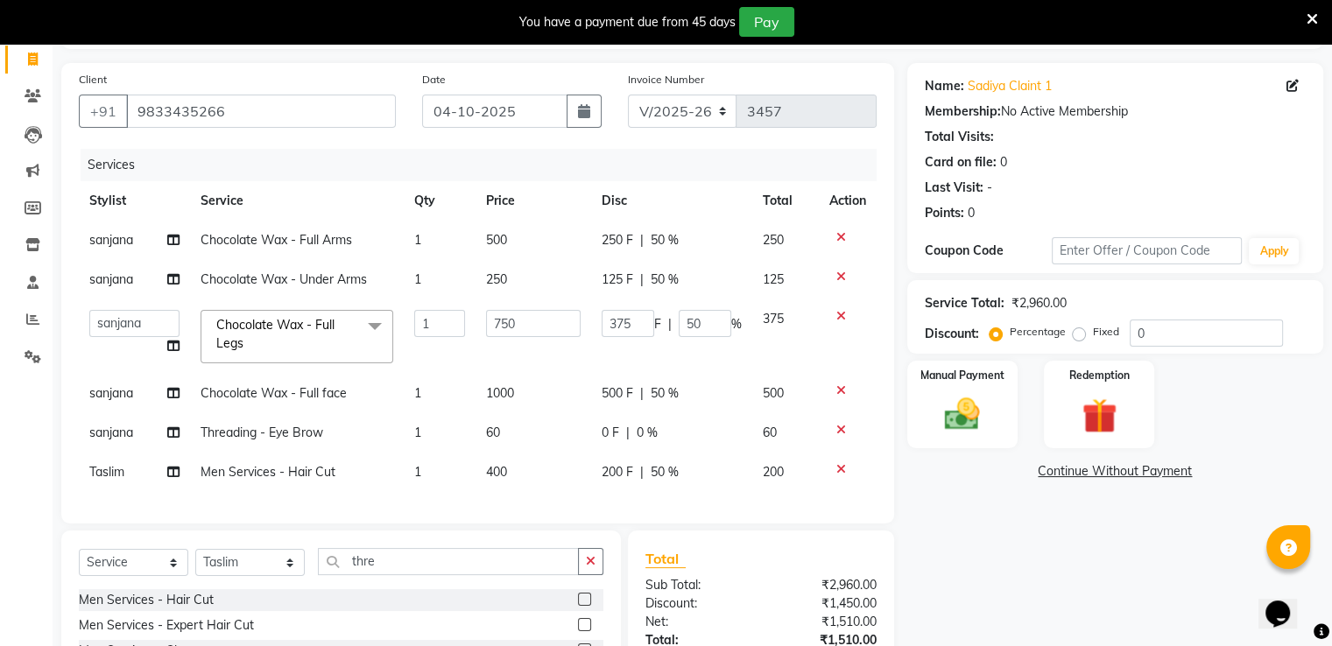
click at [726, 506] on div "Services Stylist Service Qty Price Disc Total Action sanjana Chocolate Wax - Fu…" at bounding box center [478, 327] width 798 height 357
click at [985, 385] on div "Manual Payment" at bounding box center [961, 404] width 115 height 90
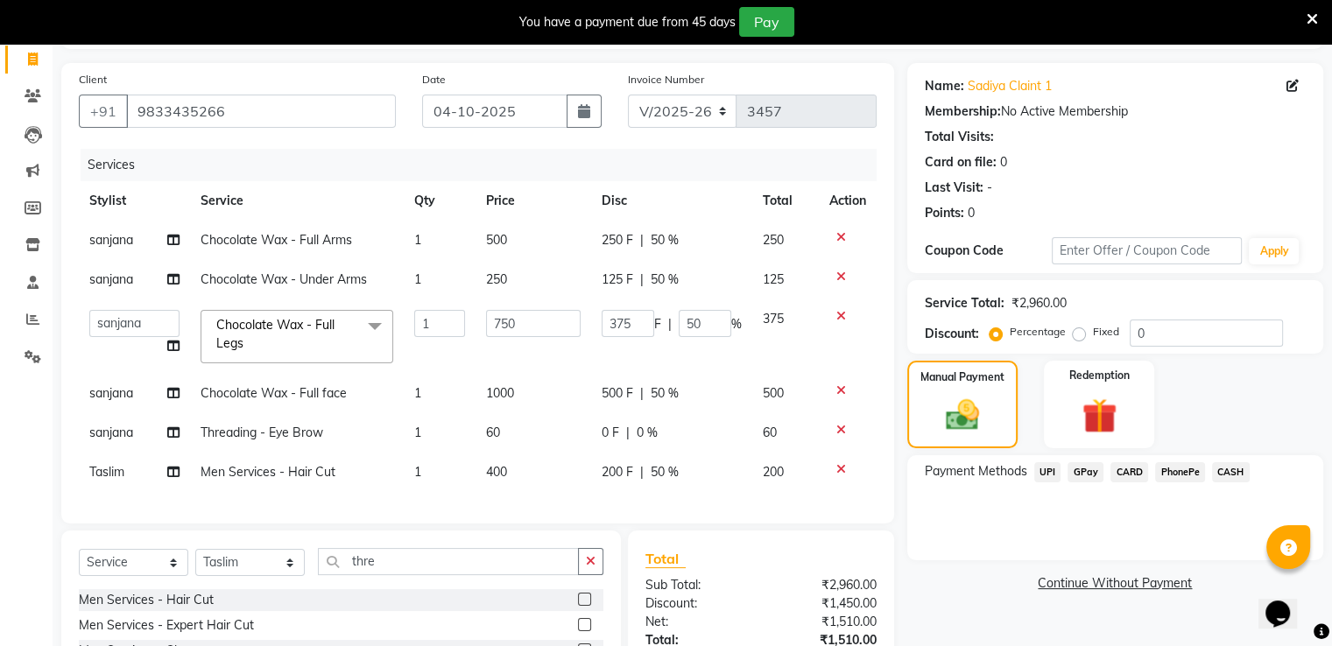
click at [1084, 468] on span "GPay" at bounding box center [1085, 472] width 36 height 20
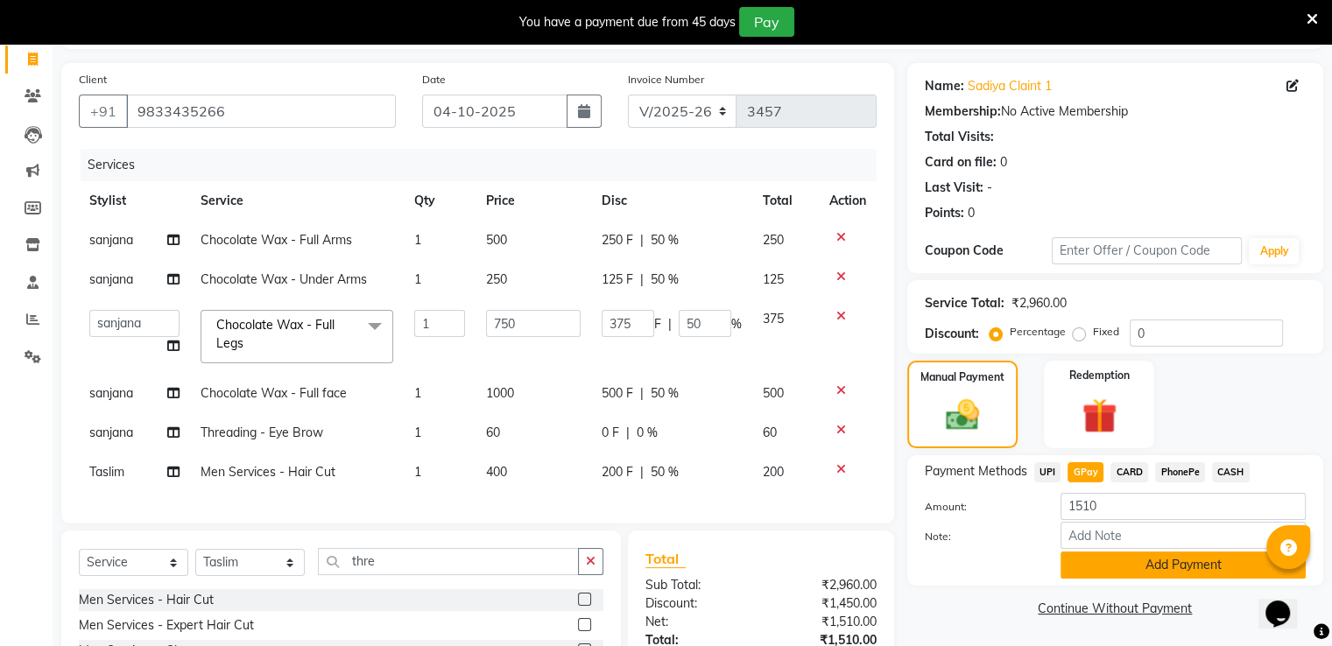
click at [1182, 575] on button "Add Payment" at bounding box center [1182, 565] width 245 height 27
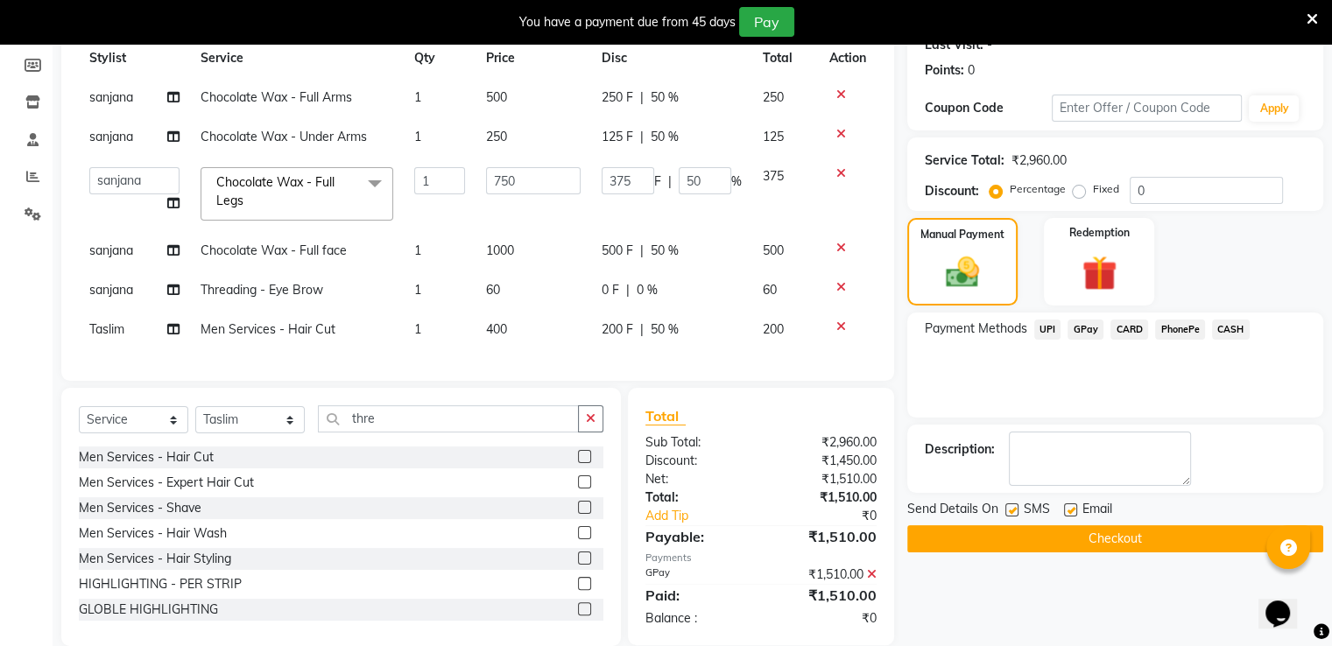
scroll to position [294, 0]
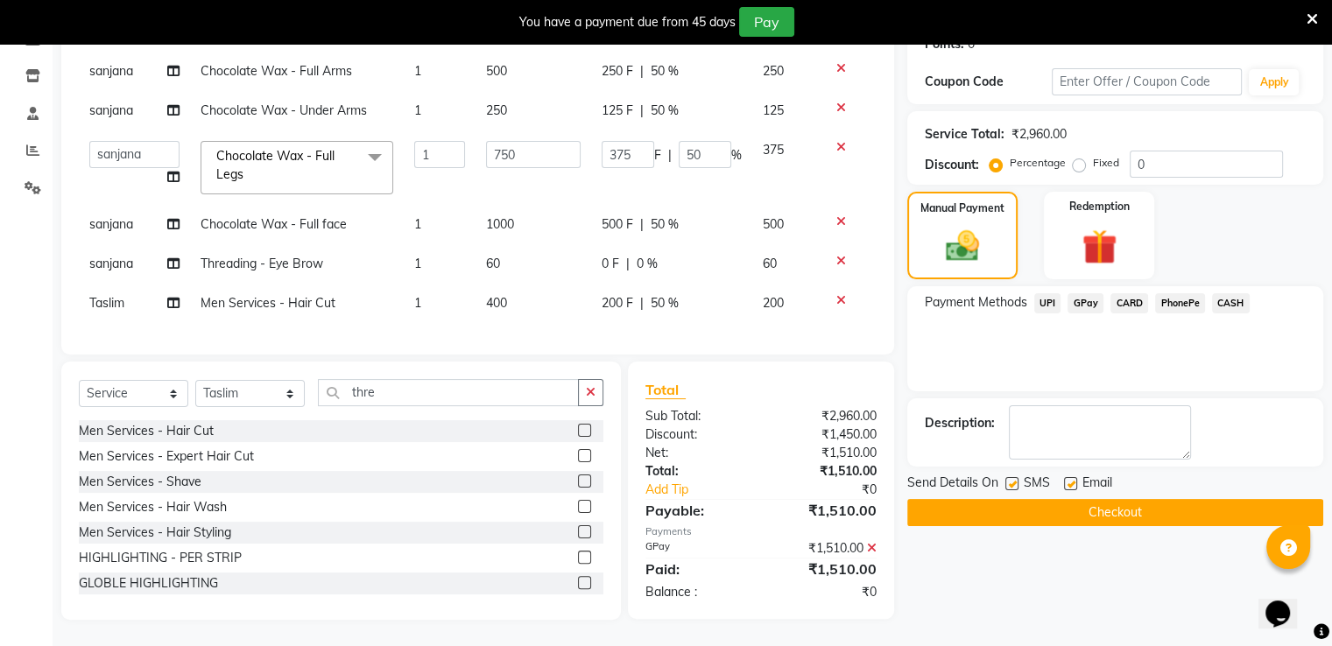
click at [1015, 477] on label at bounding box center [1011, 483] width 13 height 13
click at [1015, 479] on input "checkbox" at bounding box center [1010, 484] width 11 height 11
checkbox input "false"
click at [1017, 499] on button "Checkout" at bounding box center [1115, 512] width 416 height 27
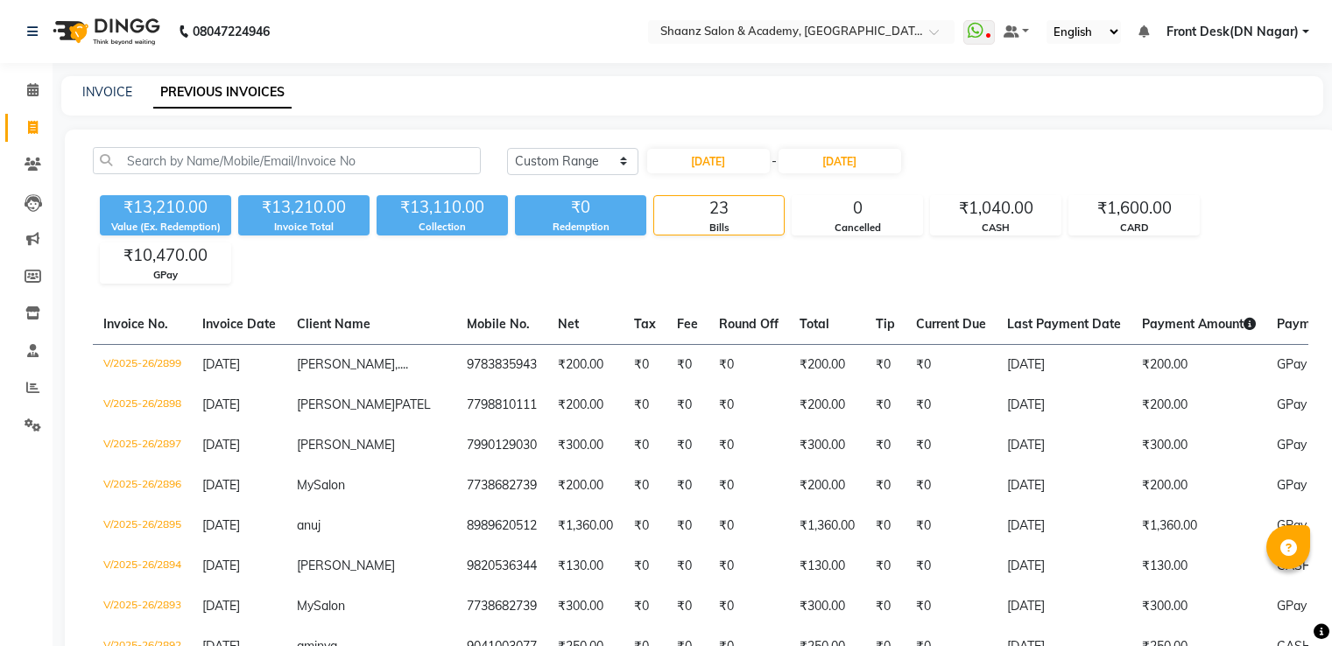
select select "range"
click at [107, 92] on link "INVOICE" at bounding box center [107, 92] width 50 height 16
select select "service"
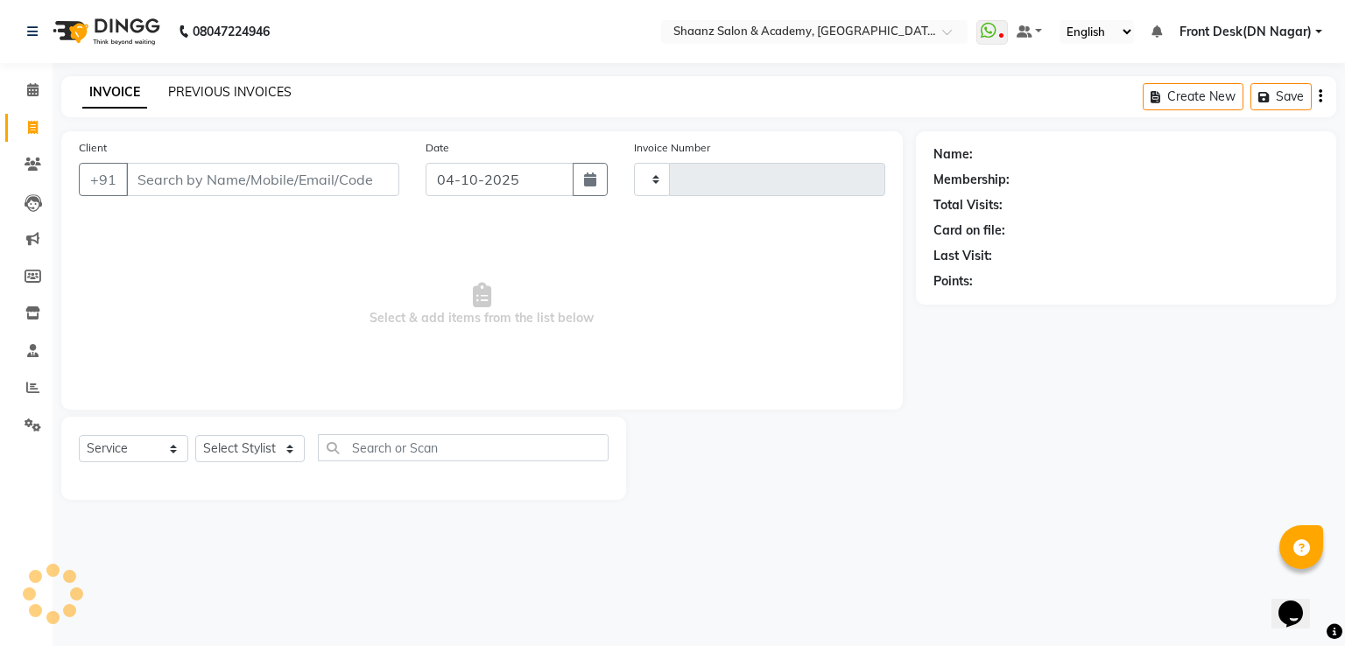
click at [257, 95] on link "PREVIOUS INVOICES" at bounding box center [229, 92] width 123 height 16
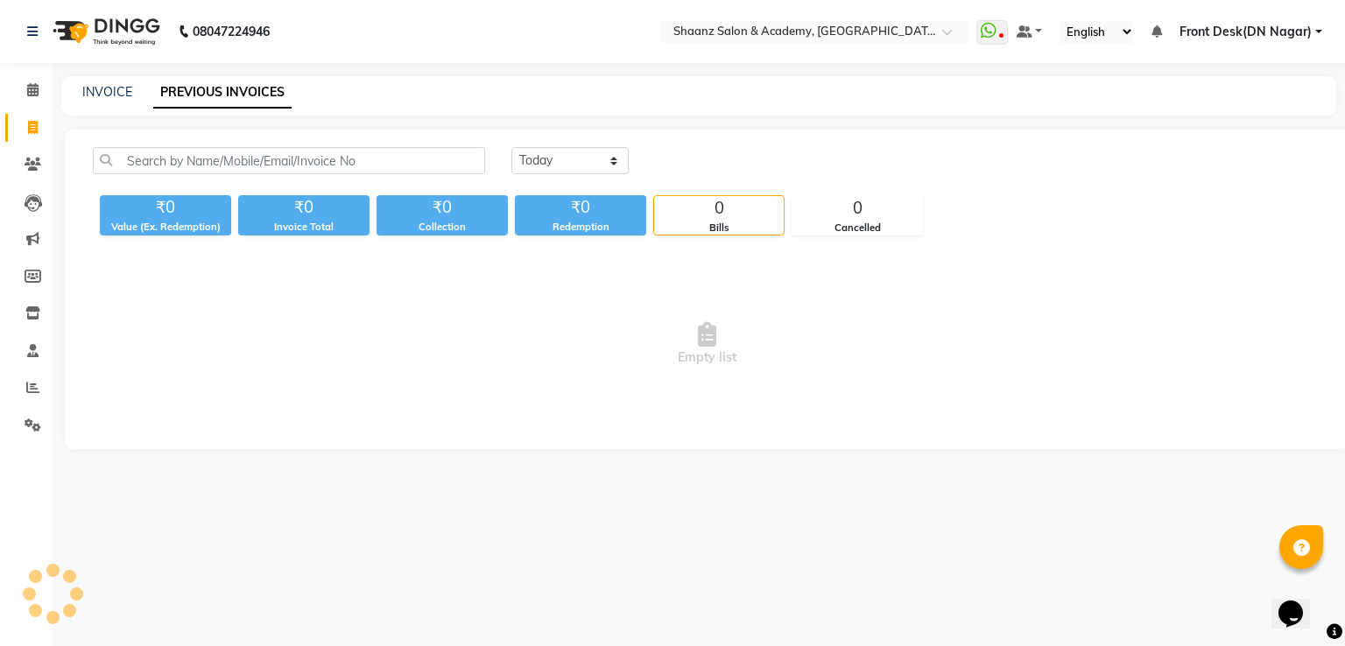
click at [57, 94] on main "INVOICE PREVIOUS INVOICES [DATE] [DATE] Custom Range ₹0 Value (Ex. Redemption) …" at bounding box center [699, 275] width 1292 height 399
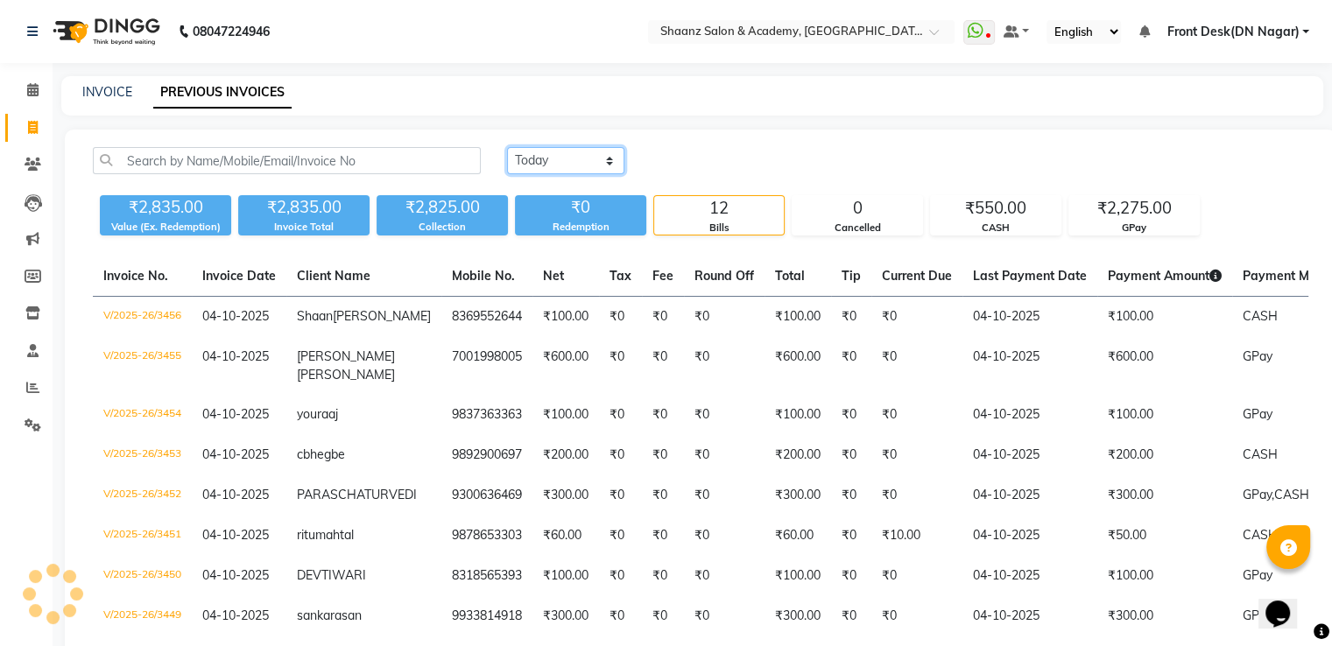
click at [569, 160] on select "[DATE] [DATE] Custom Range" at bounding box center [565, 160] width 117 height 27
click at [709, 144] on div "[DATE] [DATE] Custom Range ₹2,835.00 Value (Ex. Redemption) ₹2,835.00 Invoice T…" at bounding box center [700, 507] width 1271 height 755
click at [116, 88] on link "INVOICE" at bounding box center [107, 92] width 50 height 16
select select "service"
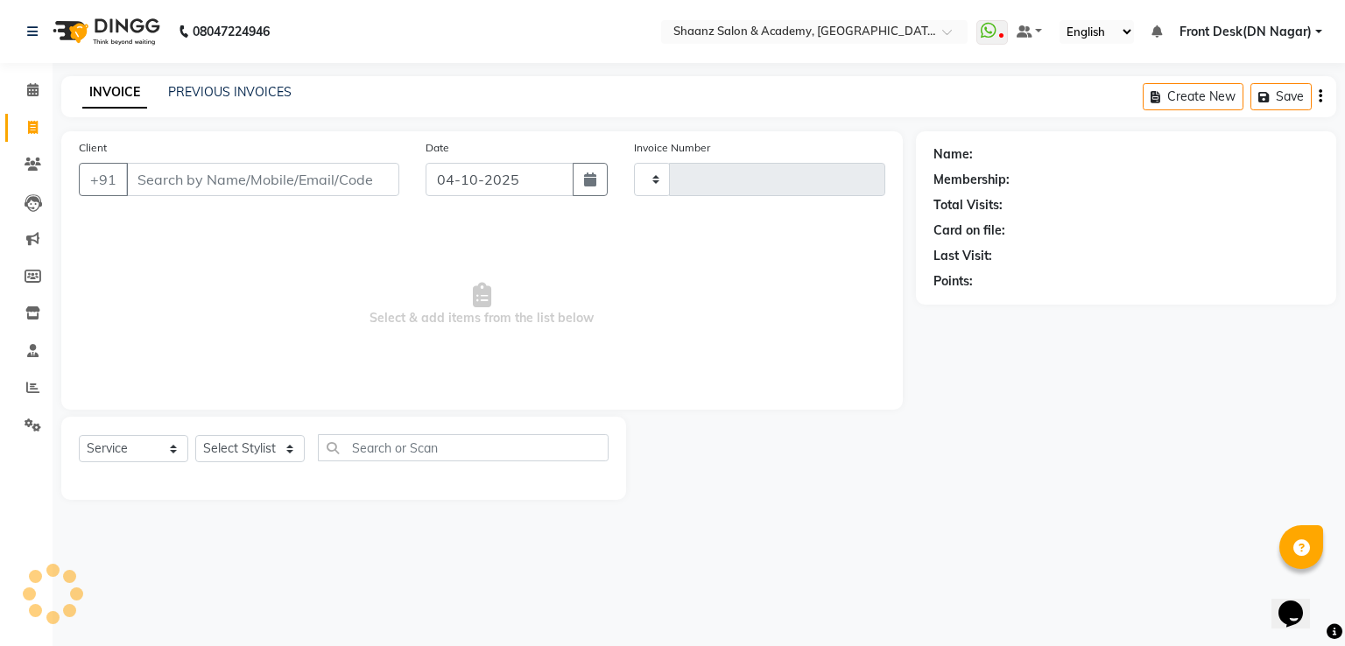
type input "3457"
select select "6360"
